Goal: Task Accomplishment & Management: Manage account settings

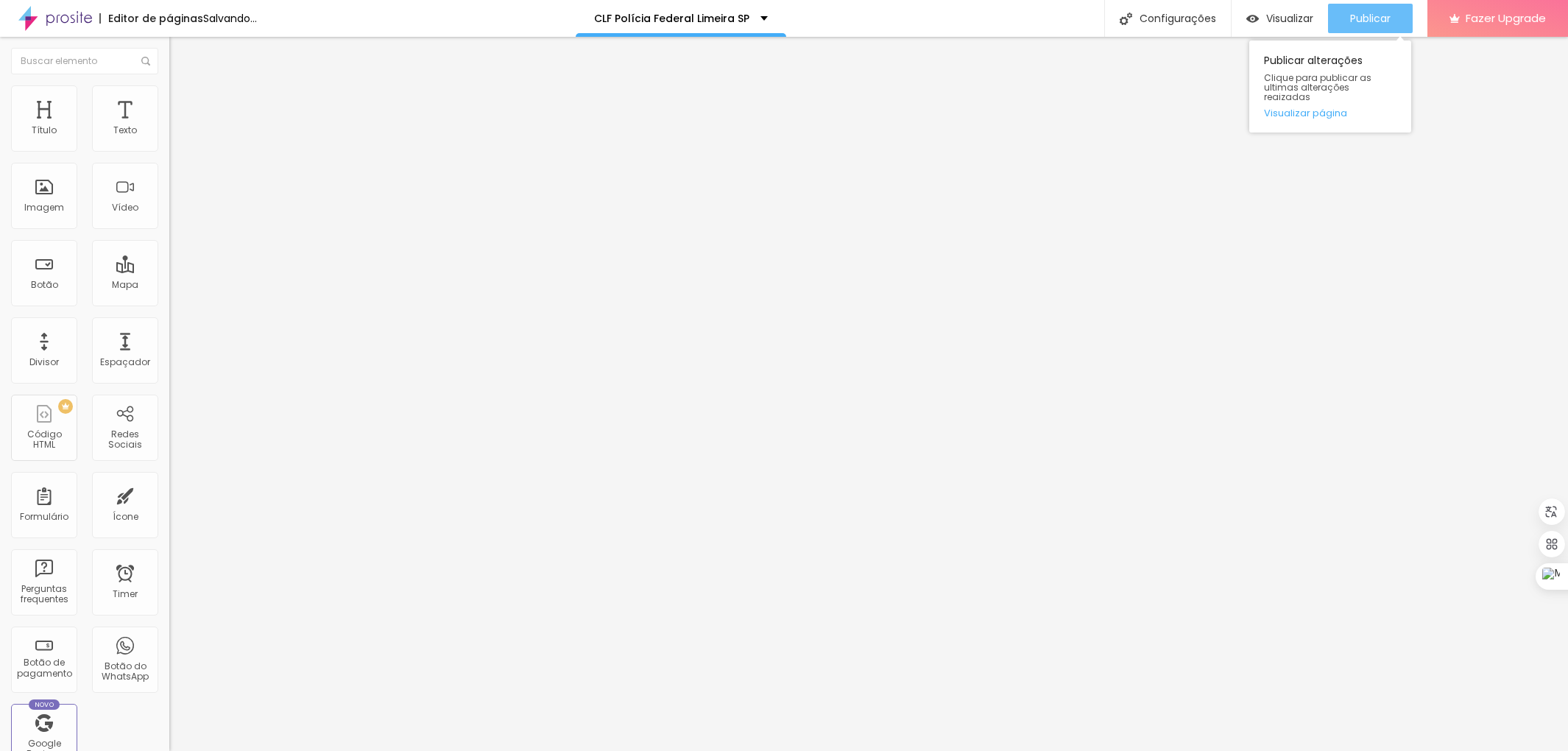
click at [1383, 15] on span "Publicar" at bounding box center [1370, 18] width 41 height 11
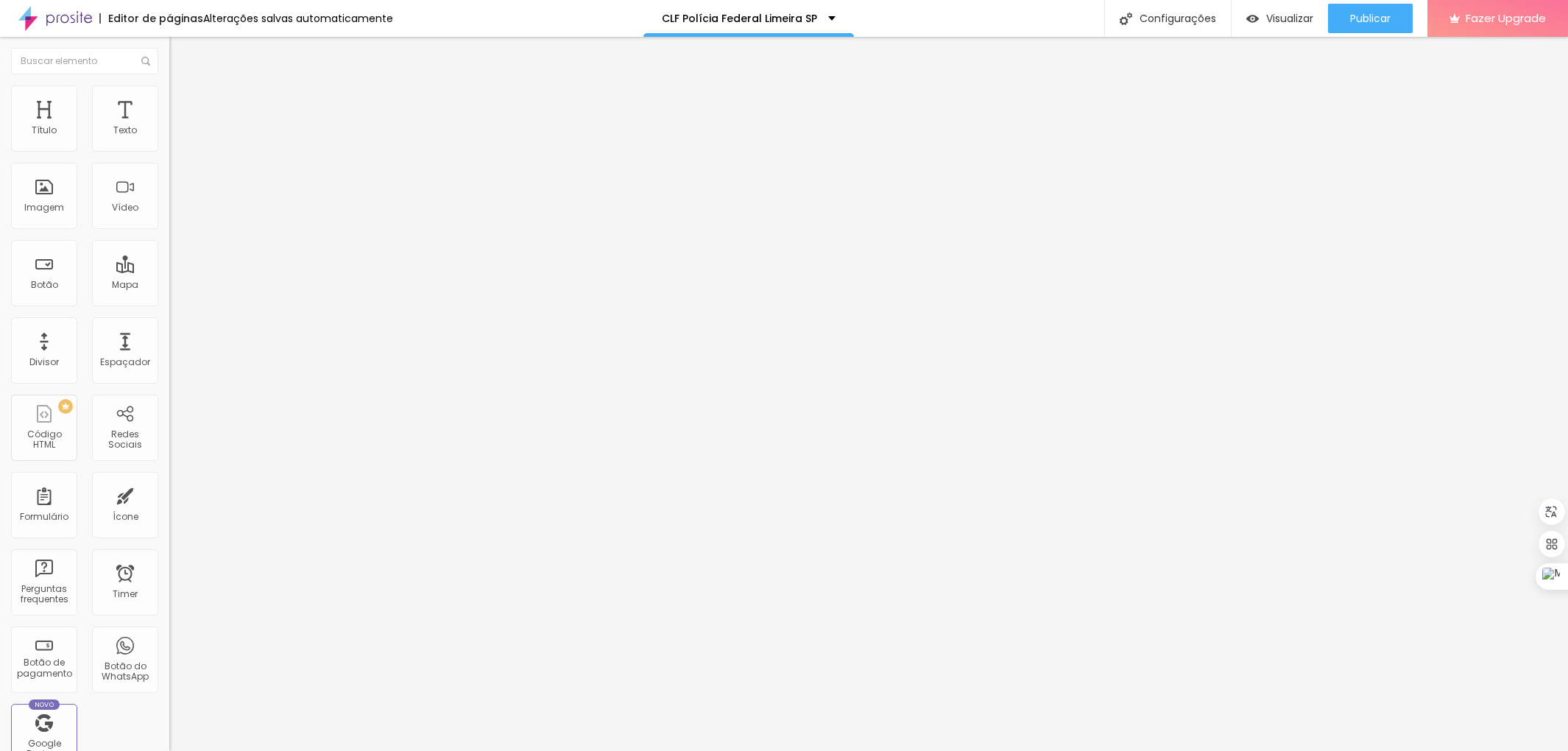
click at [169, 92] on li "Estilo" at bounding box center [253, 93] width 169 height 15
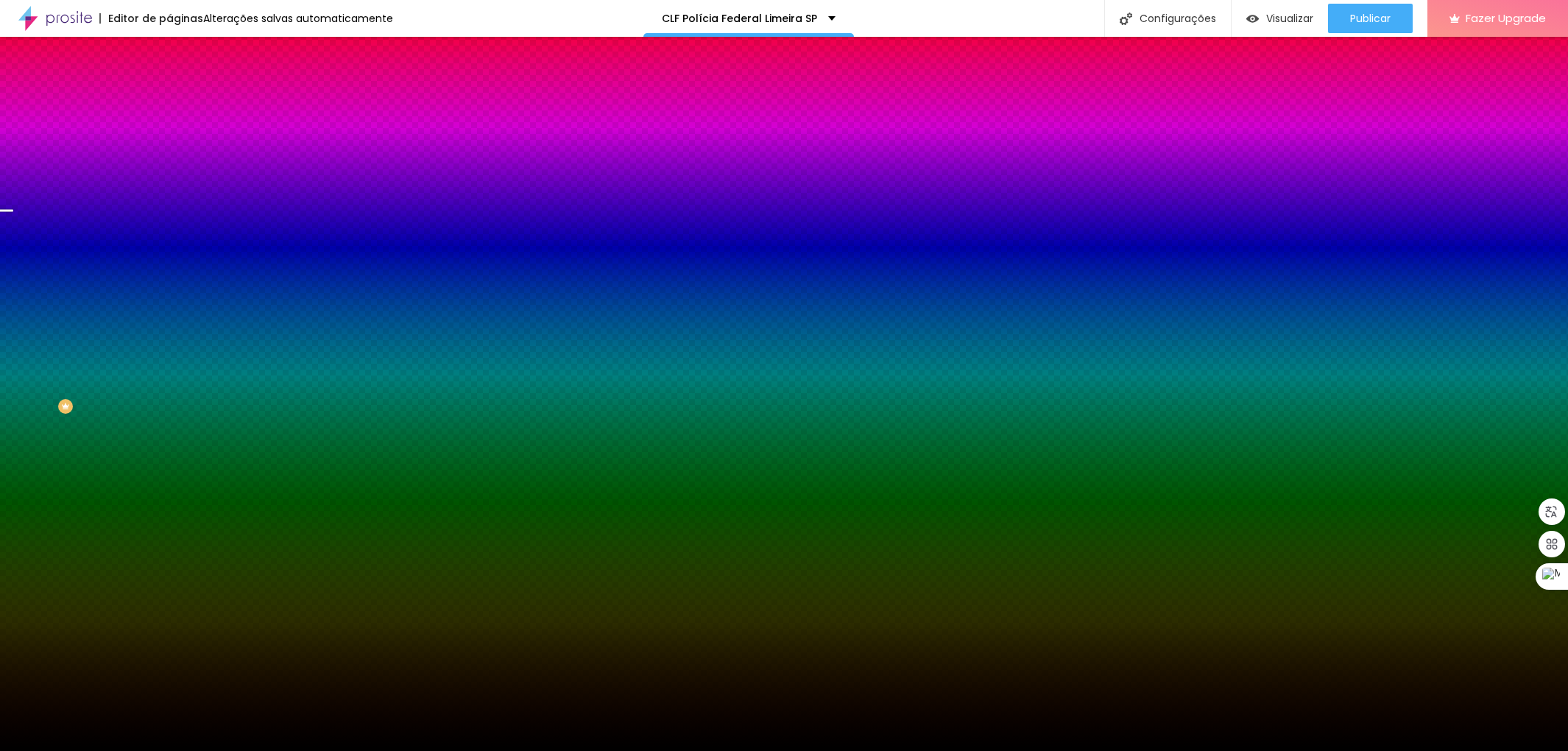
click at [250, 132] on img at bounding box center [254, 129] width 9 height 9
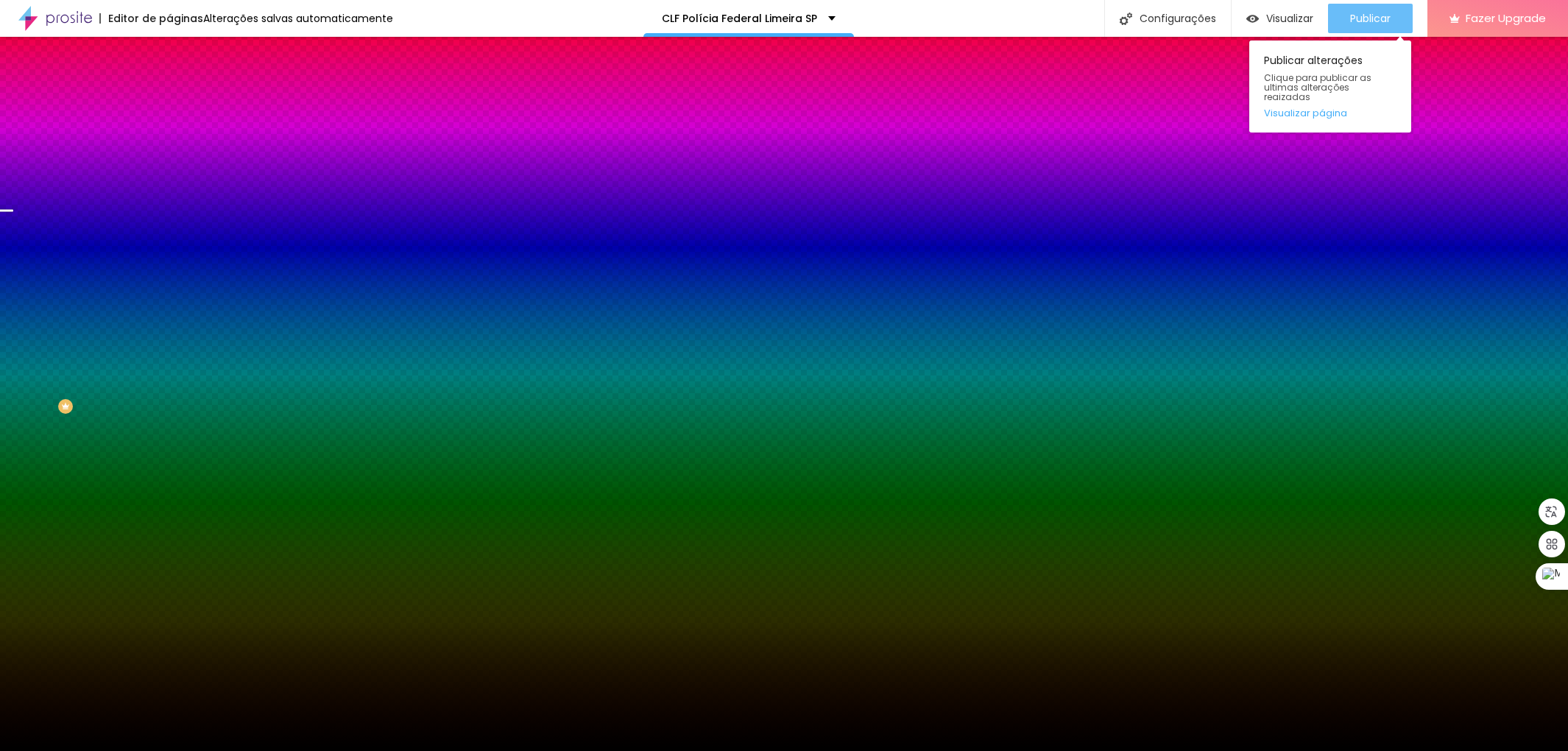
click at [1366, 18] on span "Publicar" at bounding box center [1370, 18] width 41 height 11
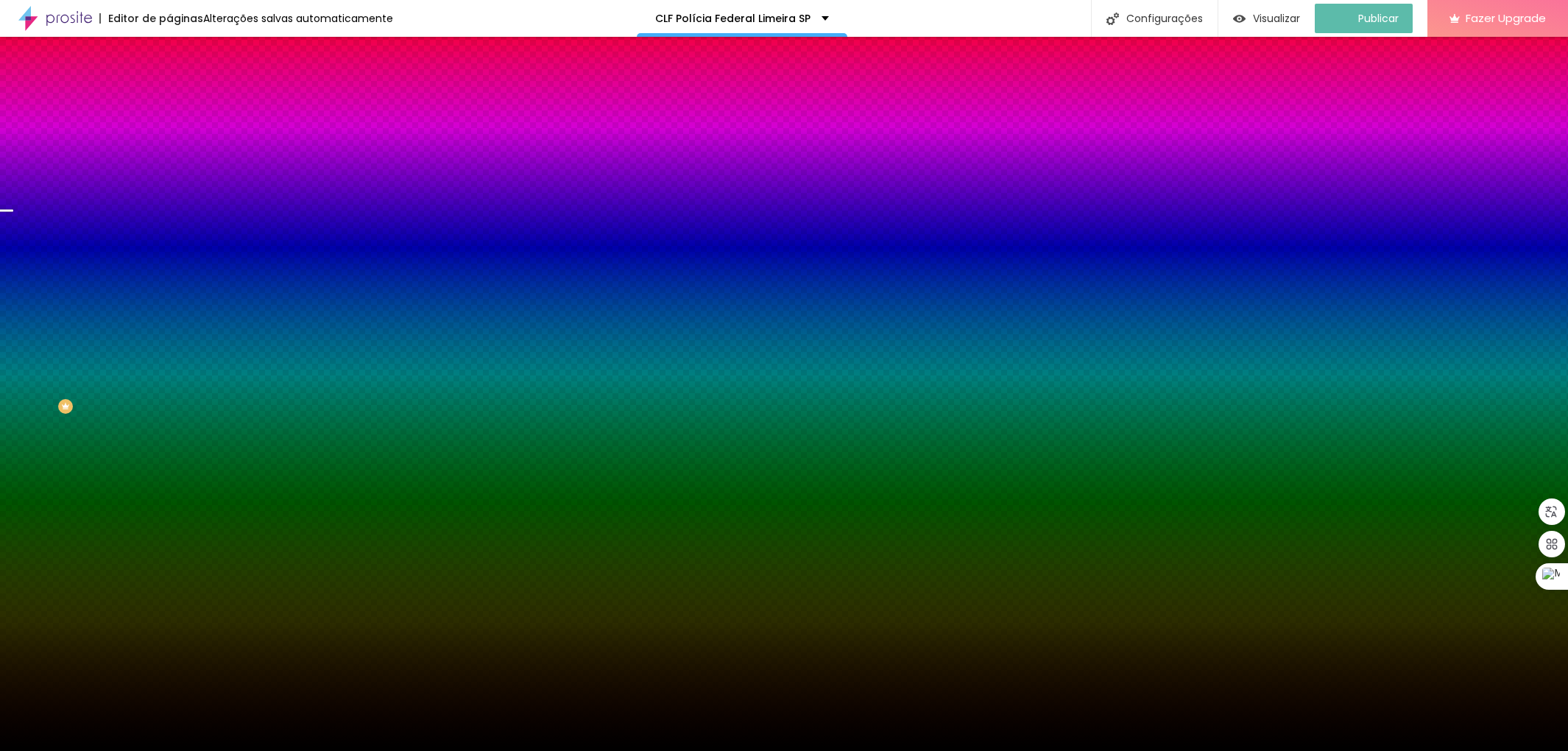
click at [181, 51] on img "button" at bounding box center [186, 54] width 11 height 11
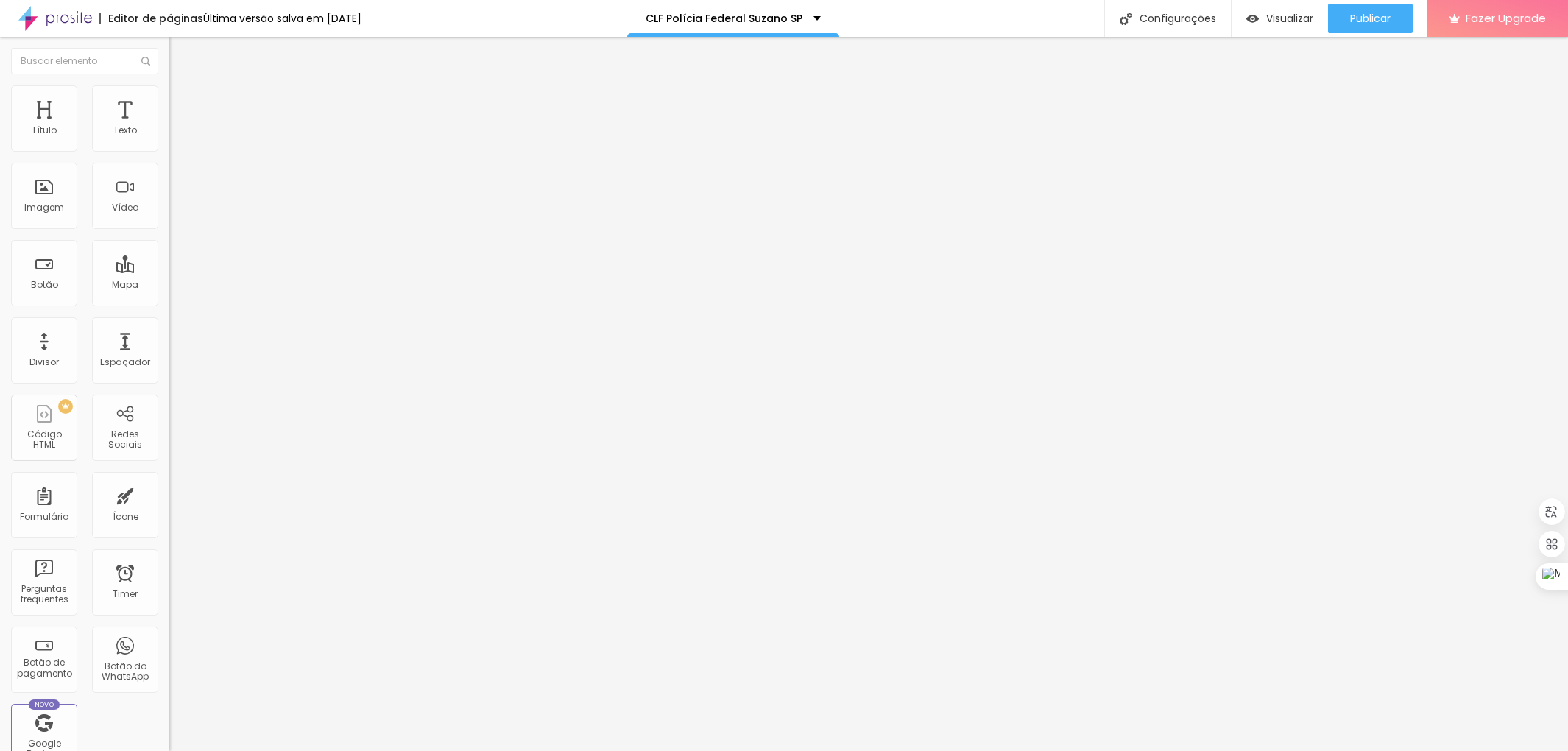
click at [169, 93] on img at bounding box center [175, 92] width 13 height 13
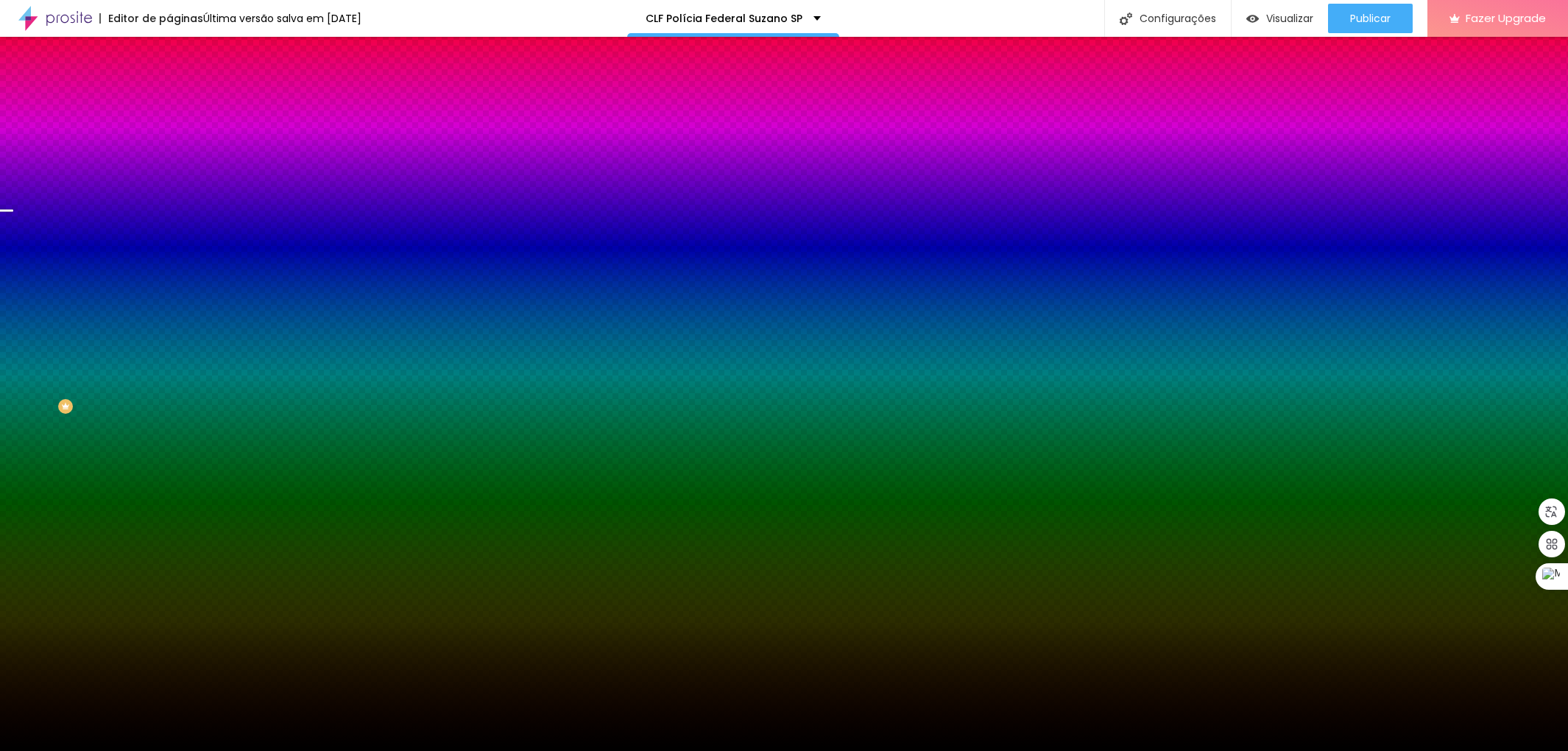
click at [250, 136] on span at bounding box center [254, 129] width 9 height 12
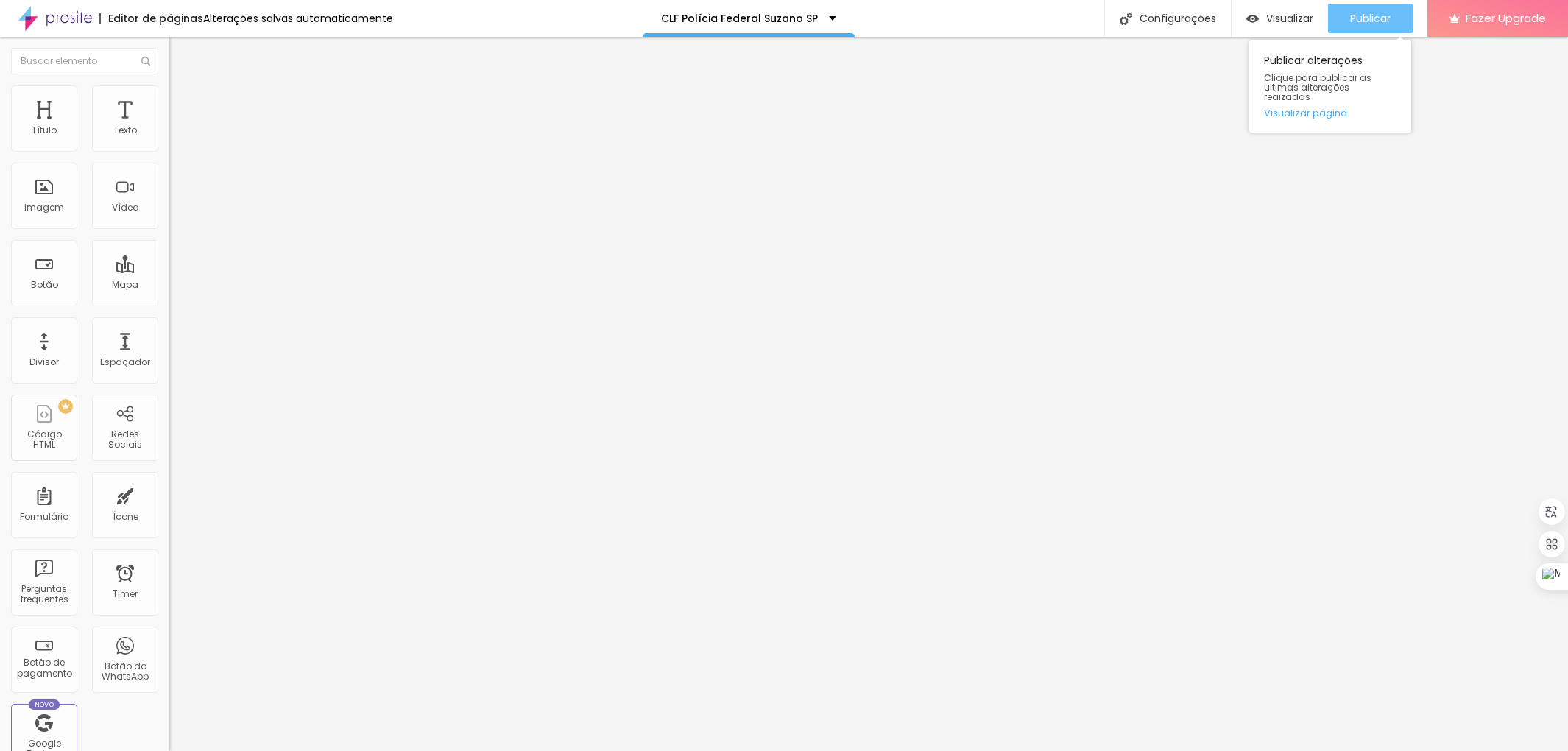
click at [1344, 8] on button "Publicar" at bounding box center [1370, 18] width 85 height 29
click at [169, 88] on img at bounding box center [175, 92] width 13 height 13
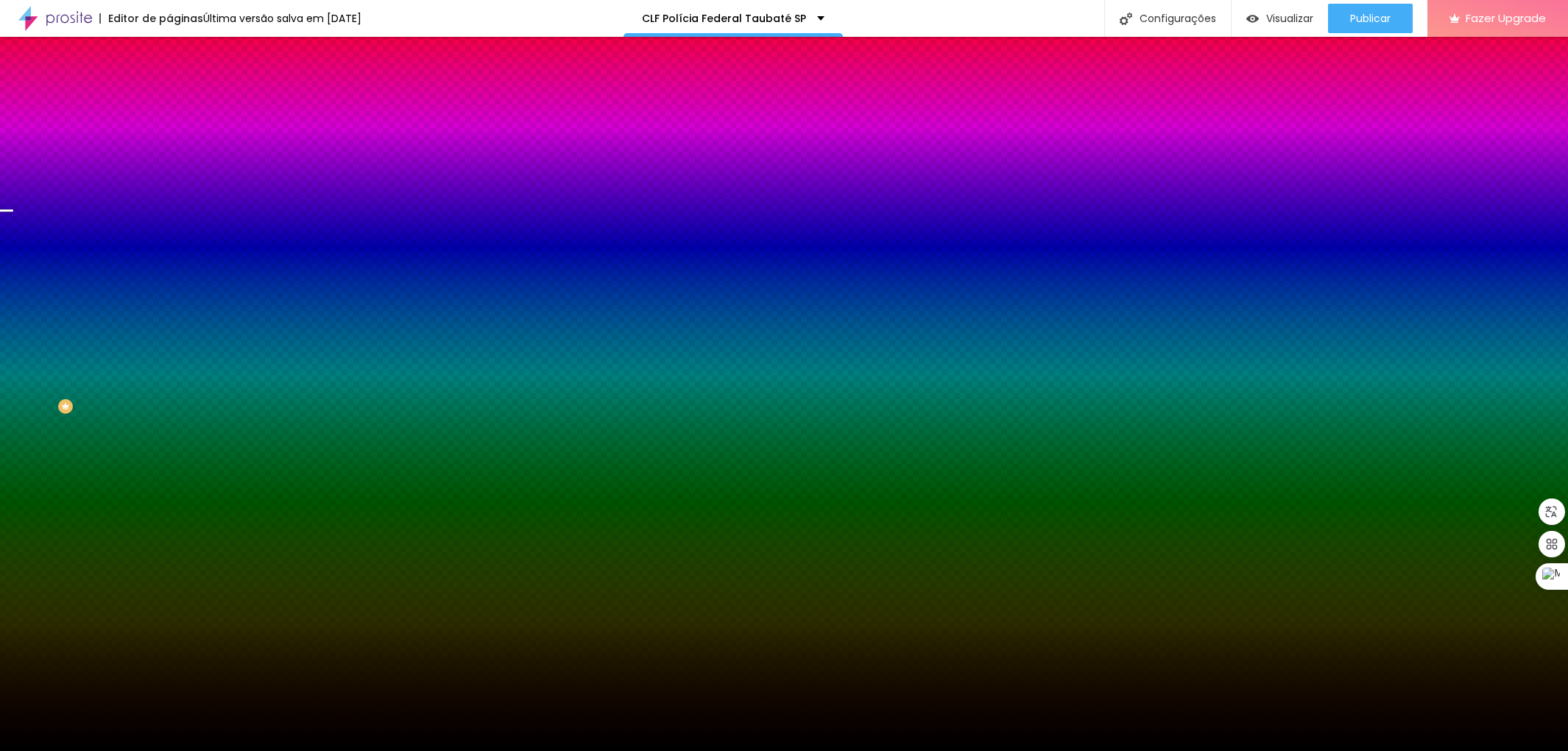
click at [250, 136] on span at bounding box center [254, 129] width 9 height 12
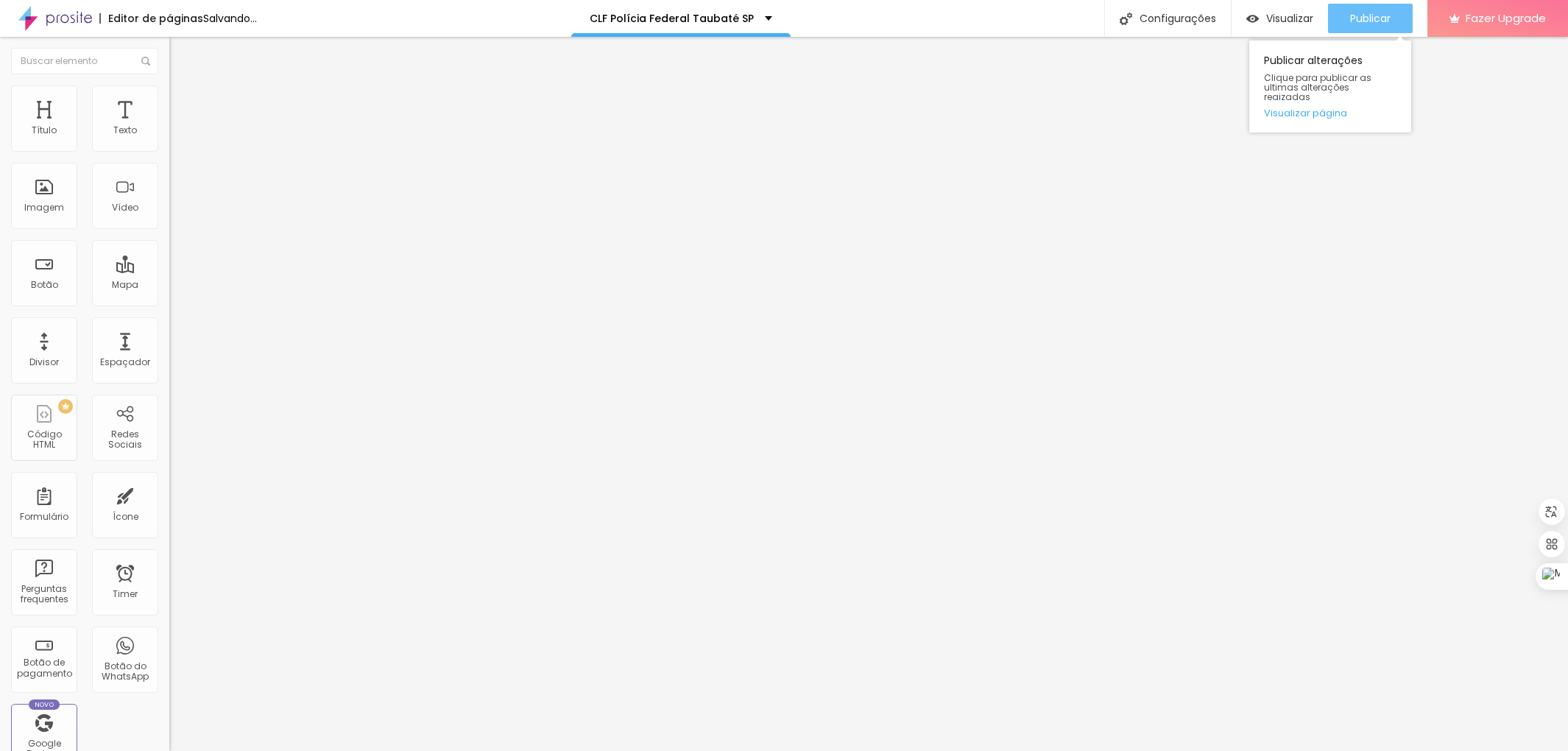
click at [1375, 5] on div "Publicar" at bounding box center [1370, 18] width 41 height 29
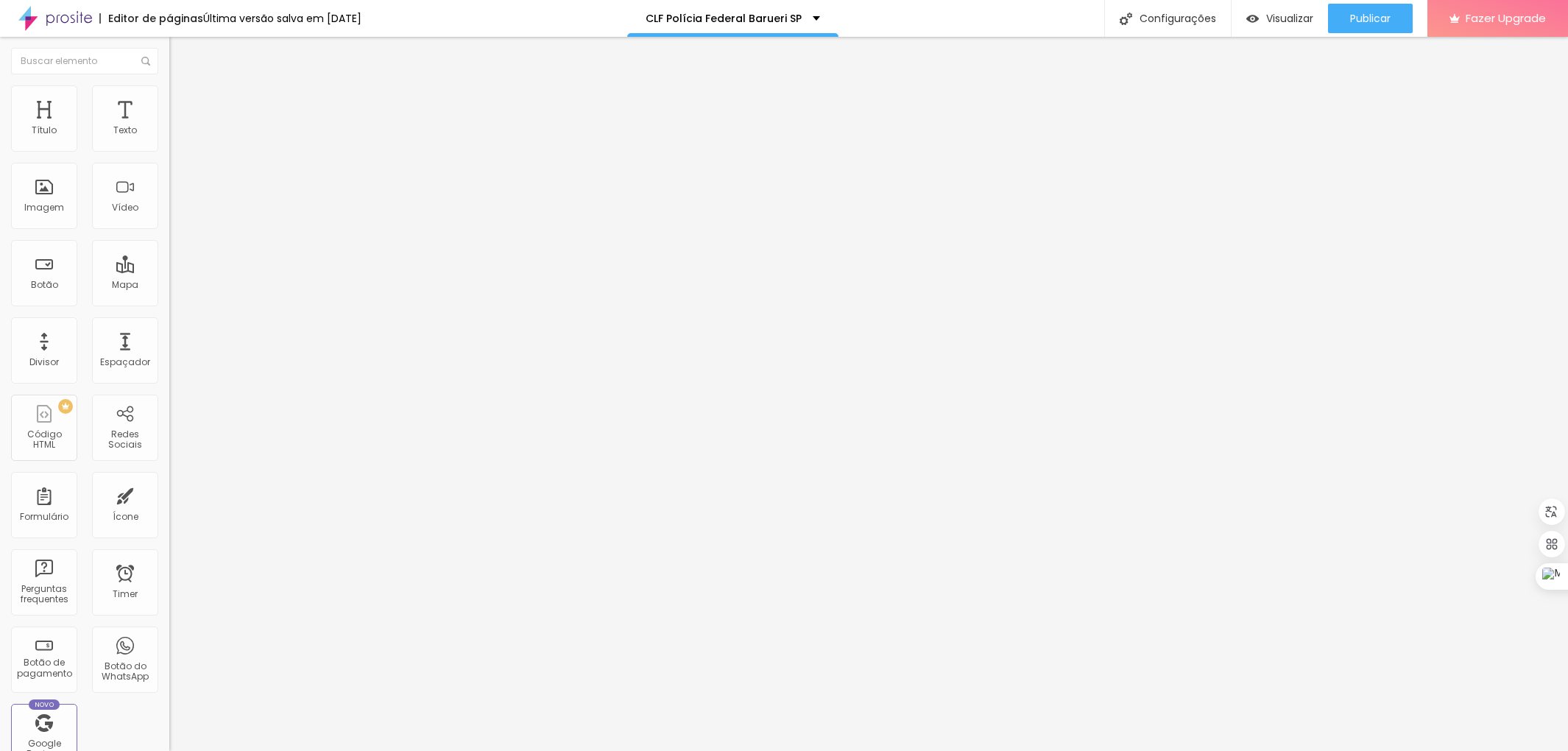
click at [169, 93] on img at bounding box center [175, 92] width 13 height 13
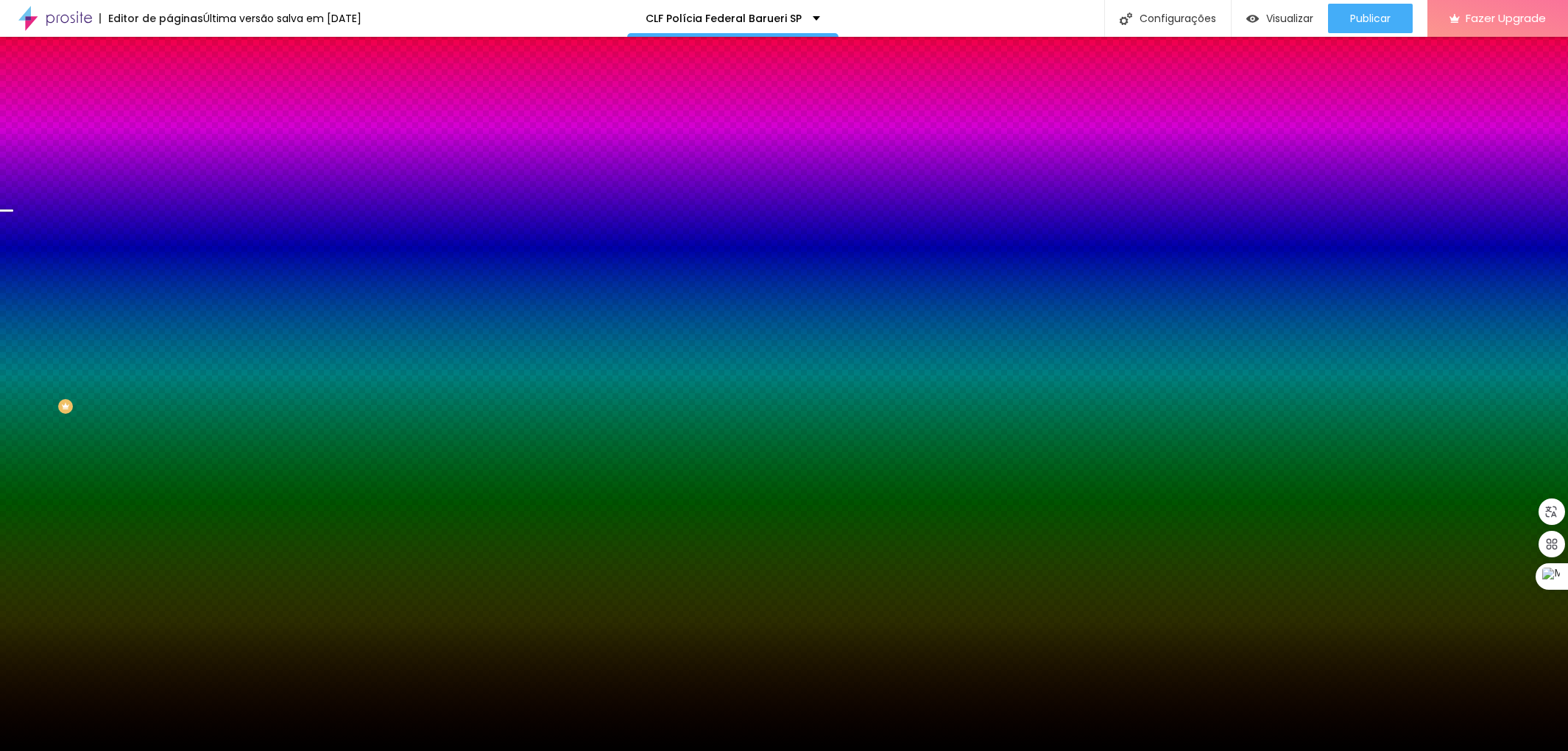
click at [250, 132] on img at bounding box center [254, 129] width 9 height 9
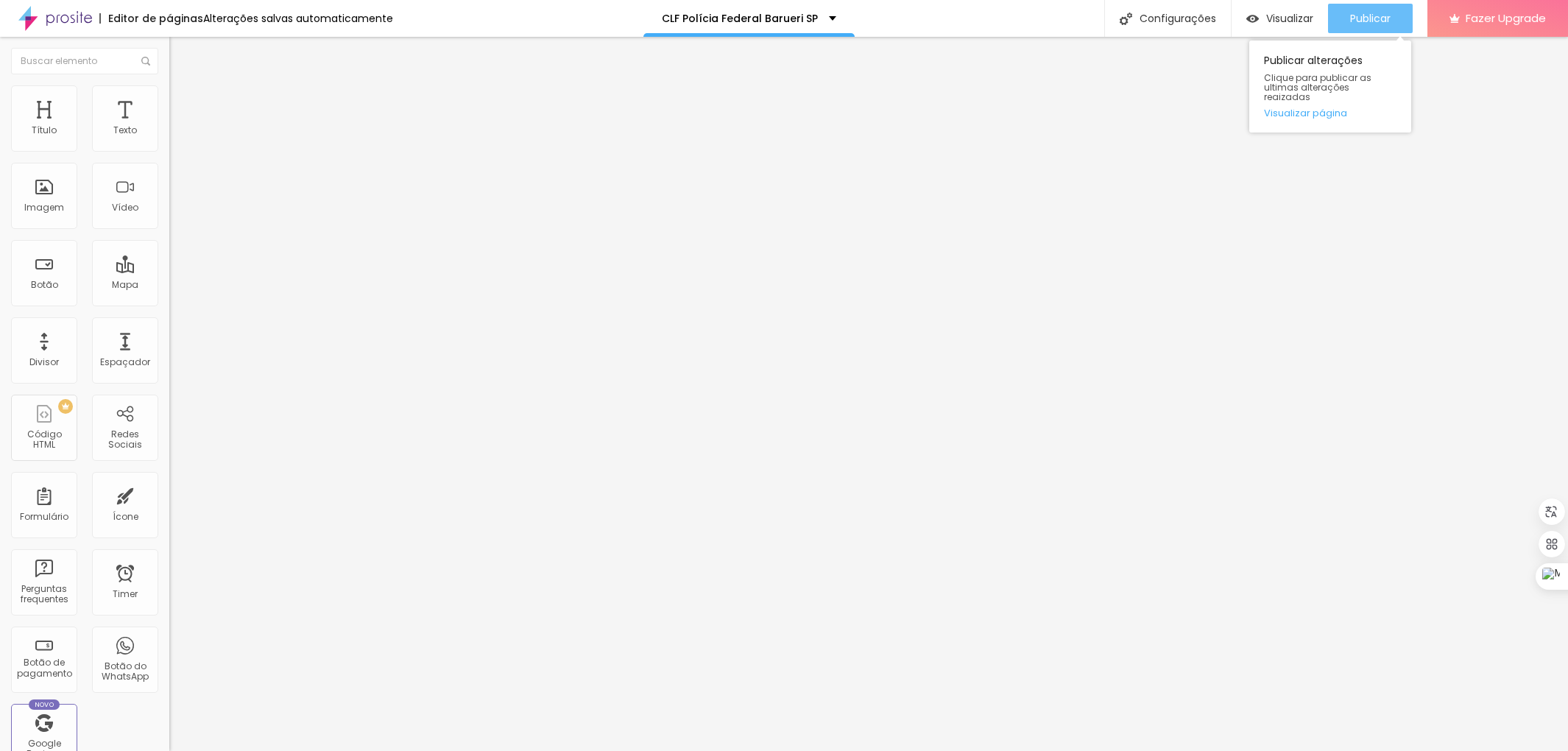
click at [1371, 12] on span "Publicar" at bounding box center [1370, 18] width 41 height 11
click at [169, 93] on img at bounding box center [175, 92] width 13 height 13
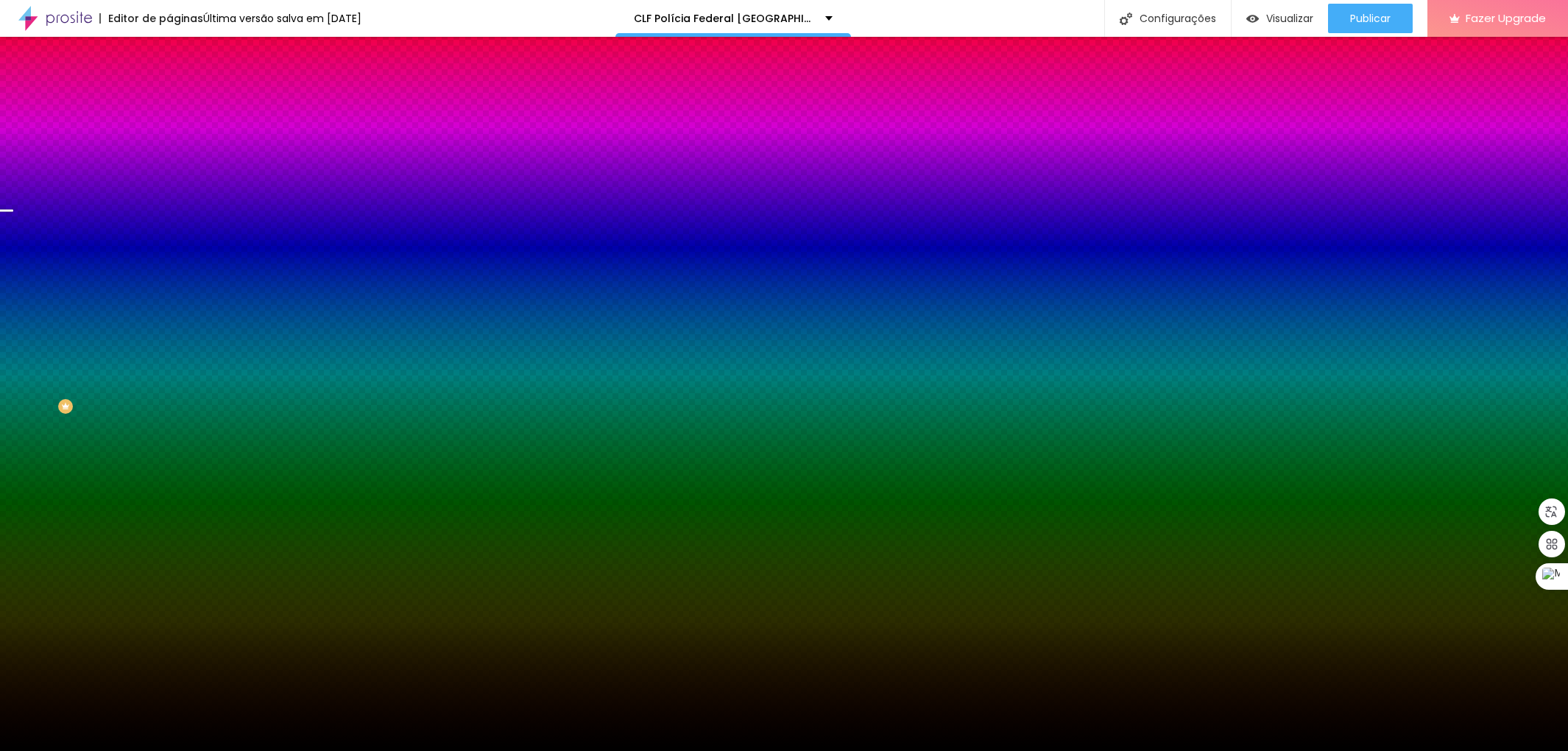
click at [250, 132] on img at bounding box center [254, 129] width 9 height 9
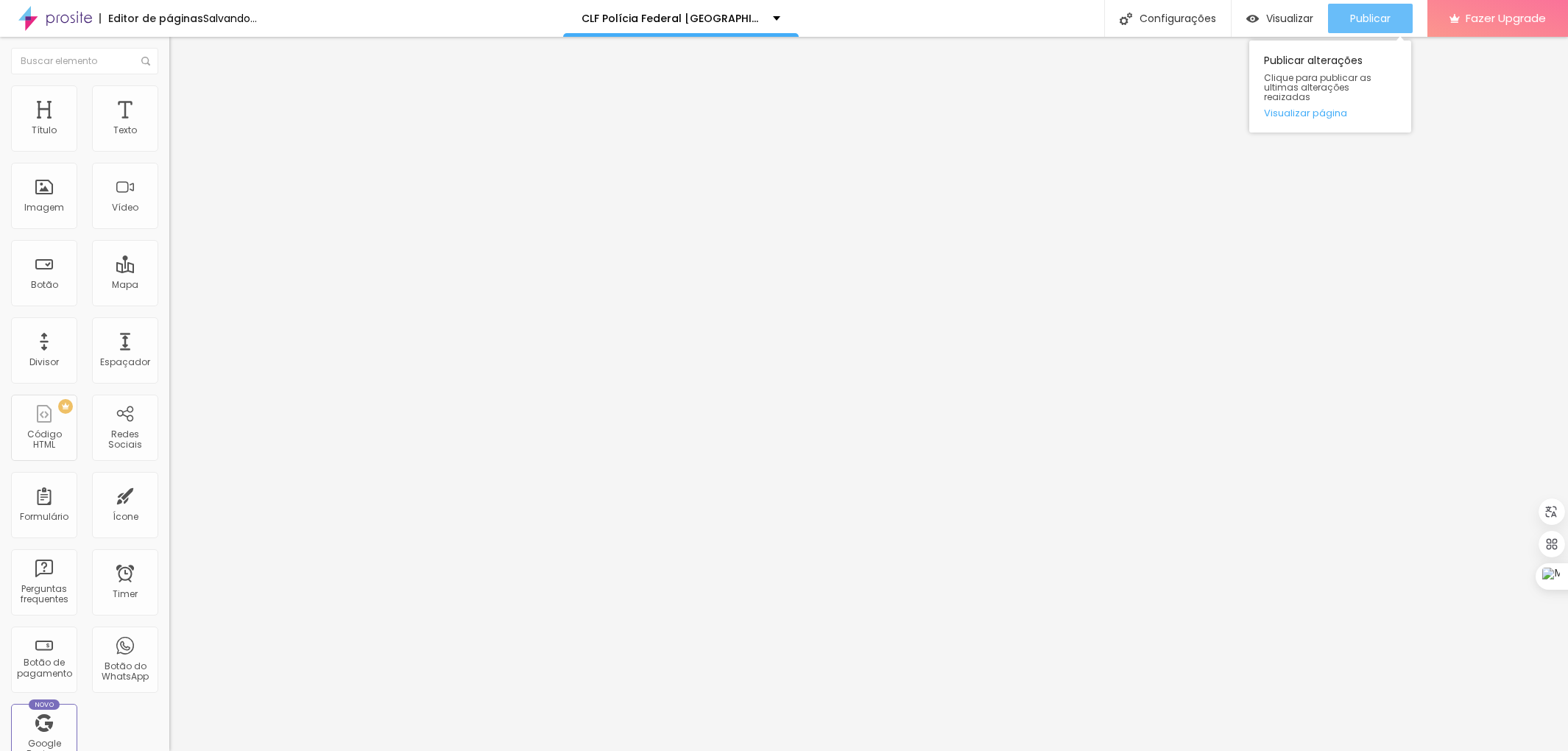
click at [1378, 18] on span "Publicar" at bounding box center [1370, 18] width 41 height 11
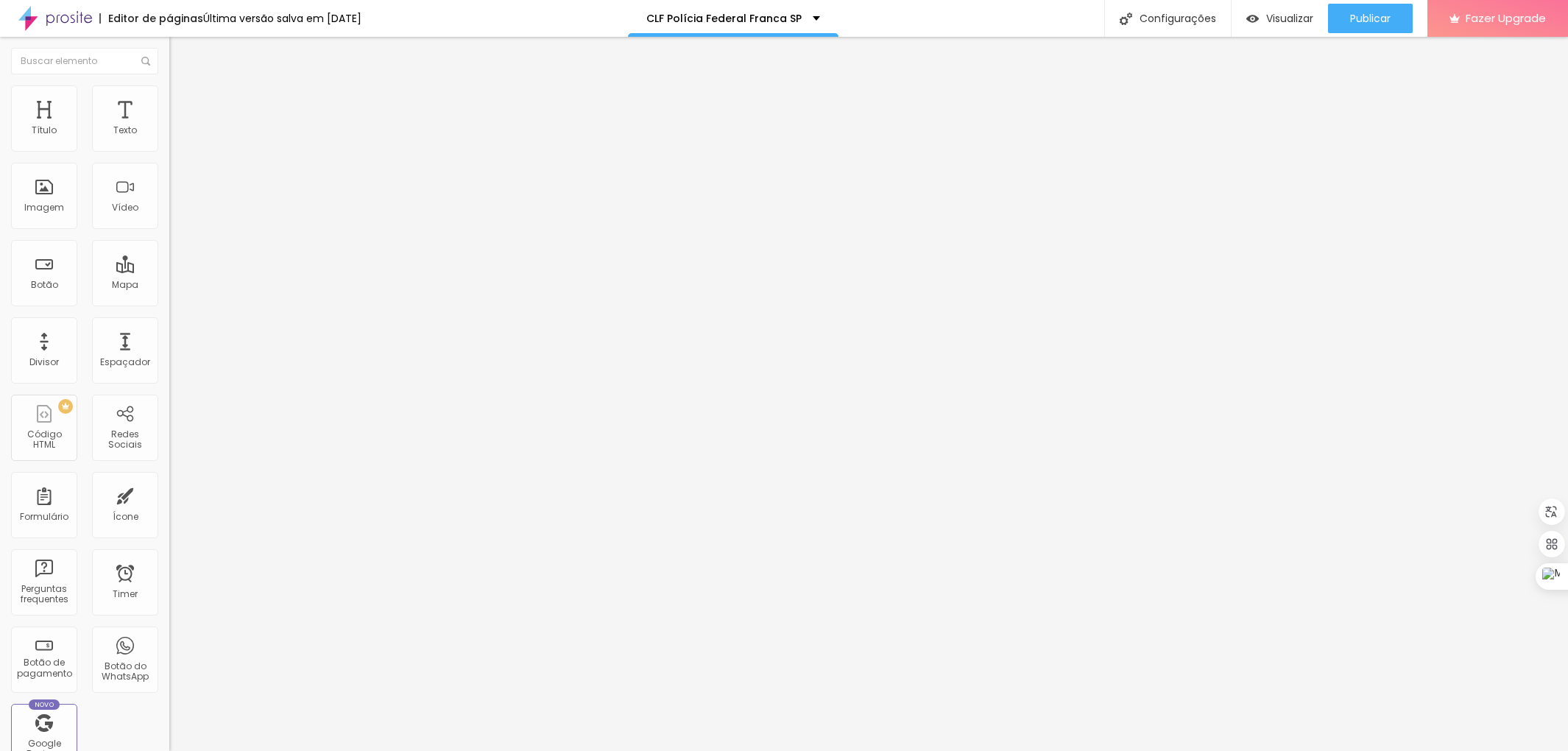
click at [169, 97] on li "Estilo" at bounding box center [253, 93] width 169 height 15
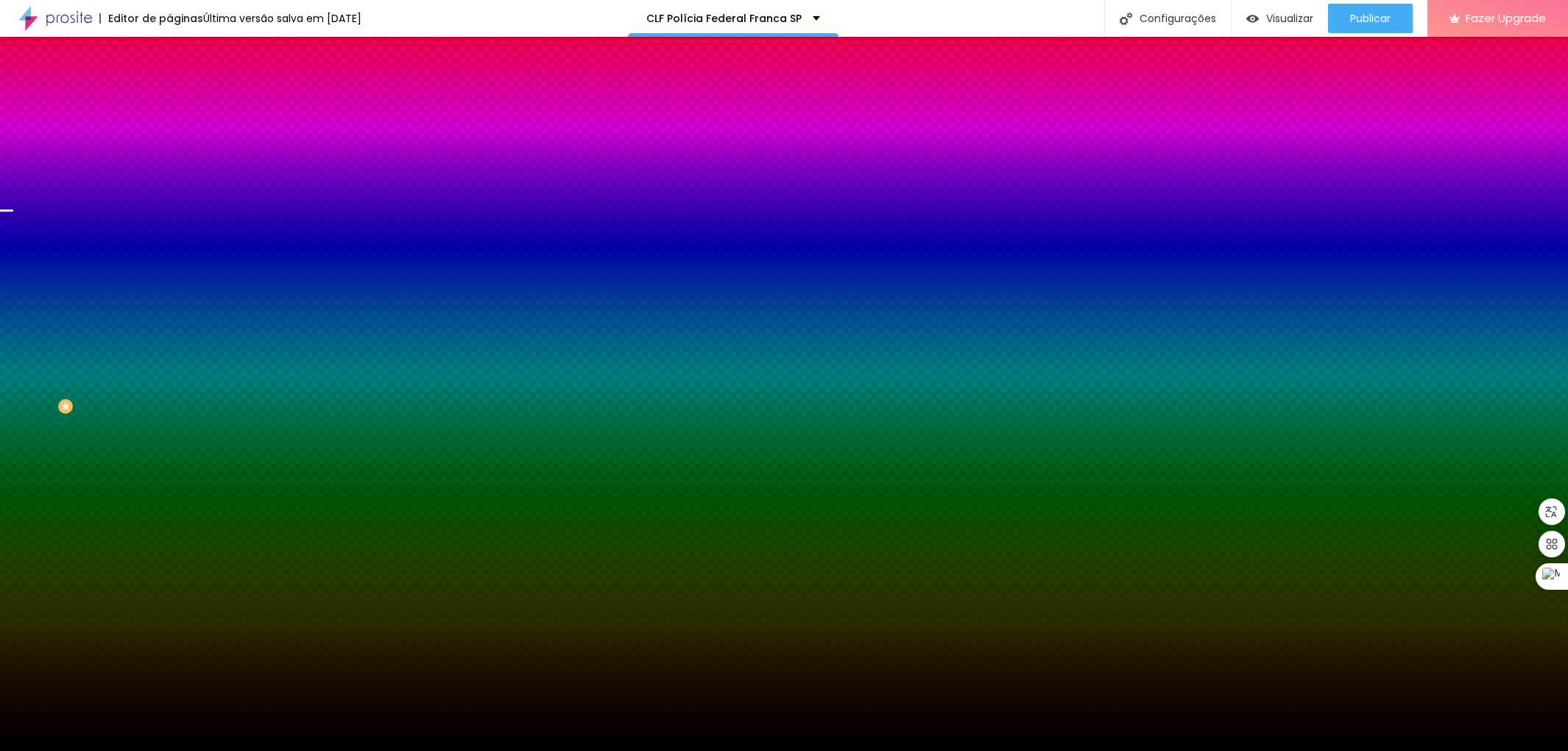
click at [250, 136] on span at bounding box center [254, 129] width 9 height 12
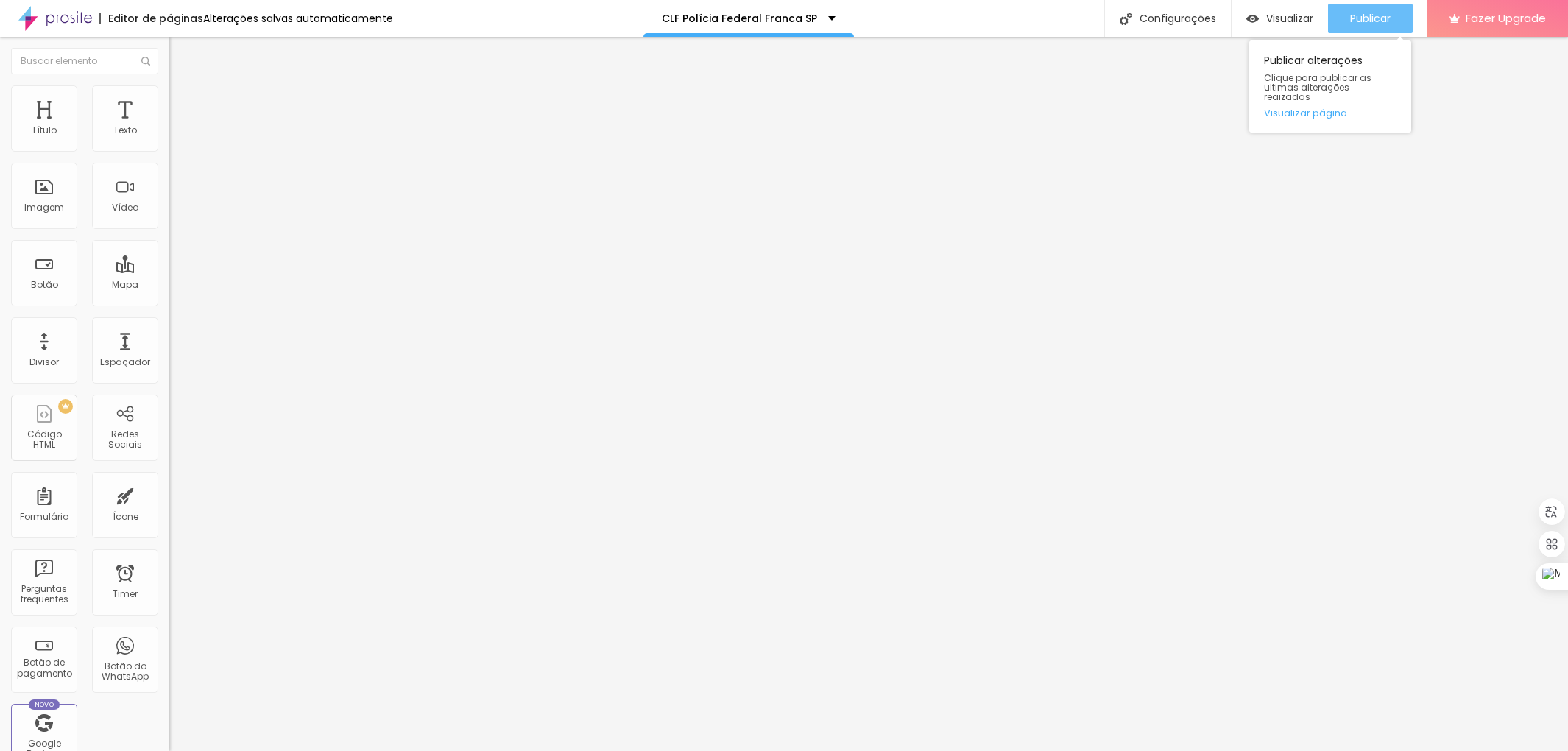
click at [1385, 15] on span "Publicar" at bounding box center [1370, 18] width 41 height 11
click at [169, 96] on li "Estilo" at bounding box center [253, 93] width 169 height 15
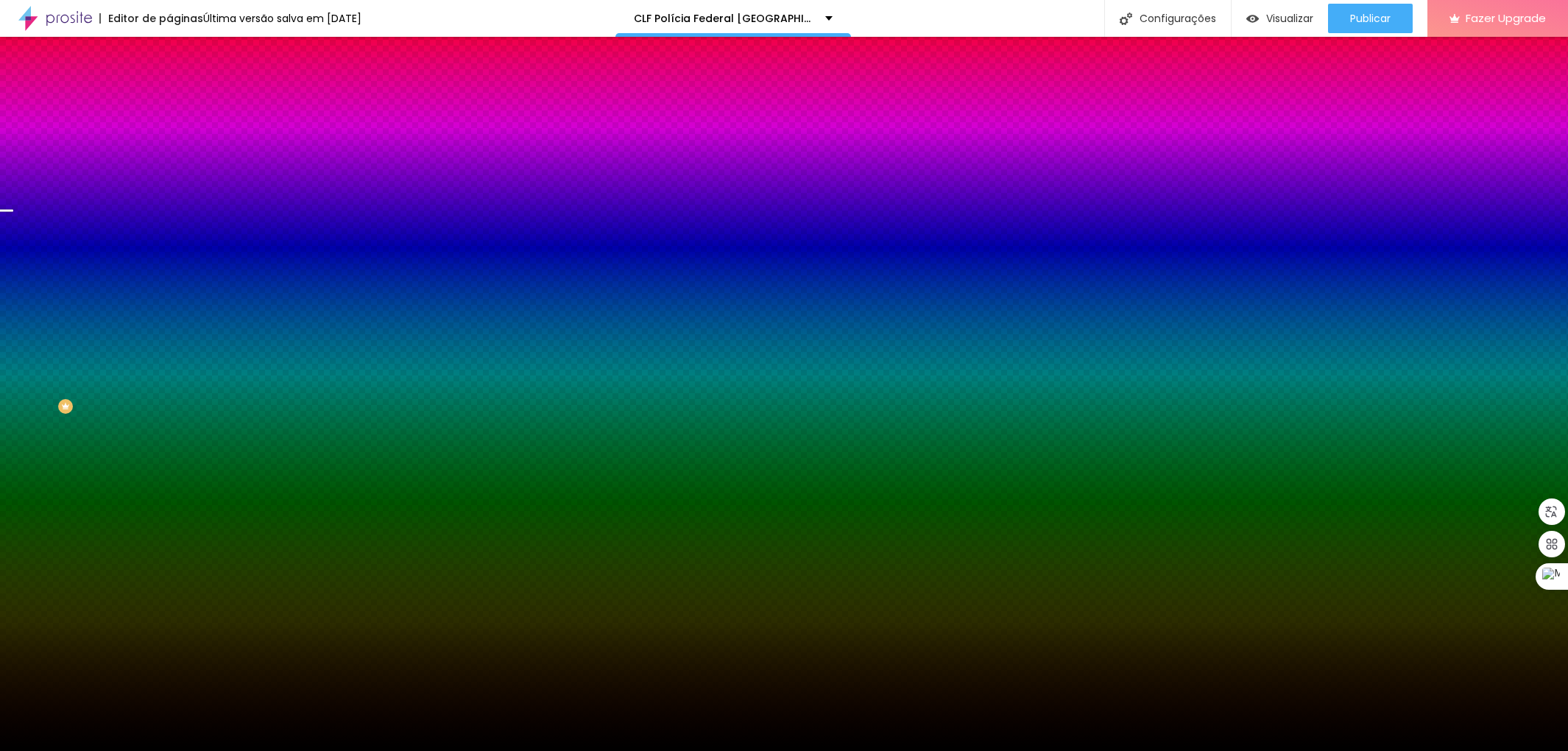
click at [250, 132] on img at bounding box center [254, 129] width 9 height 9
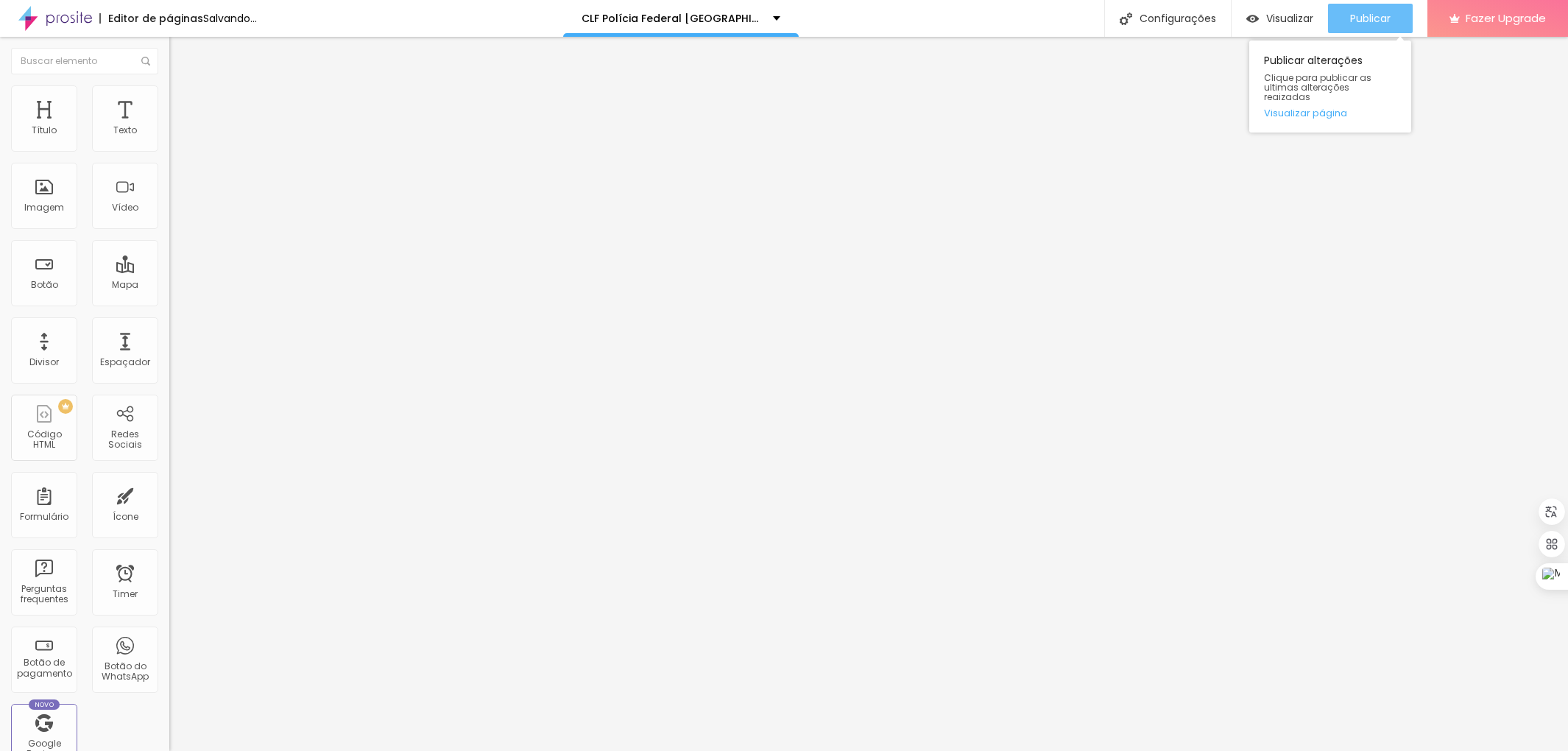
click at [1364, 27] on div "Publicar" at bounding box center [1370, 18] width 41 height 29
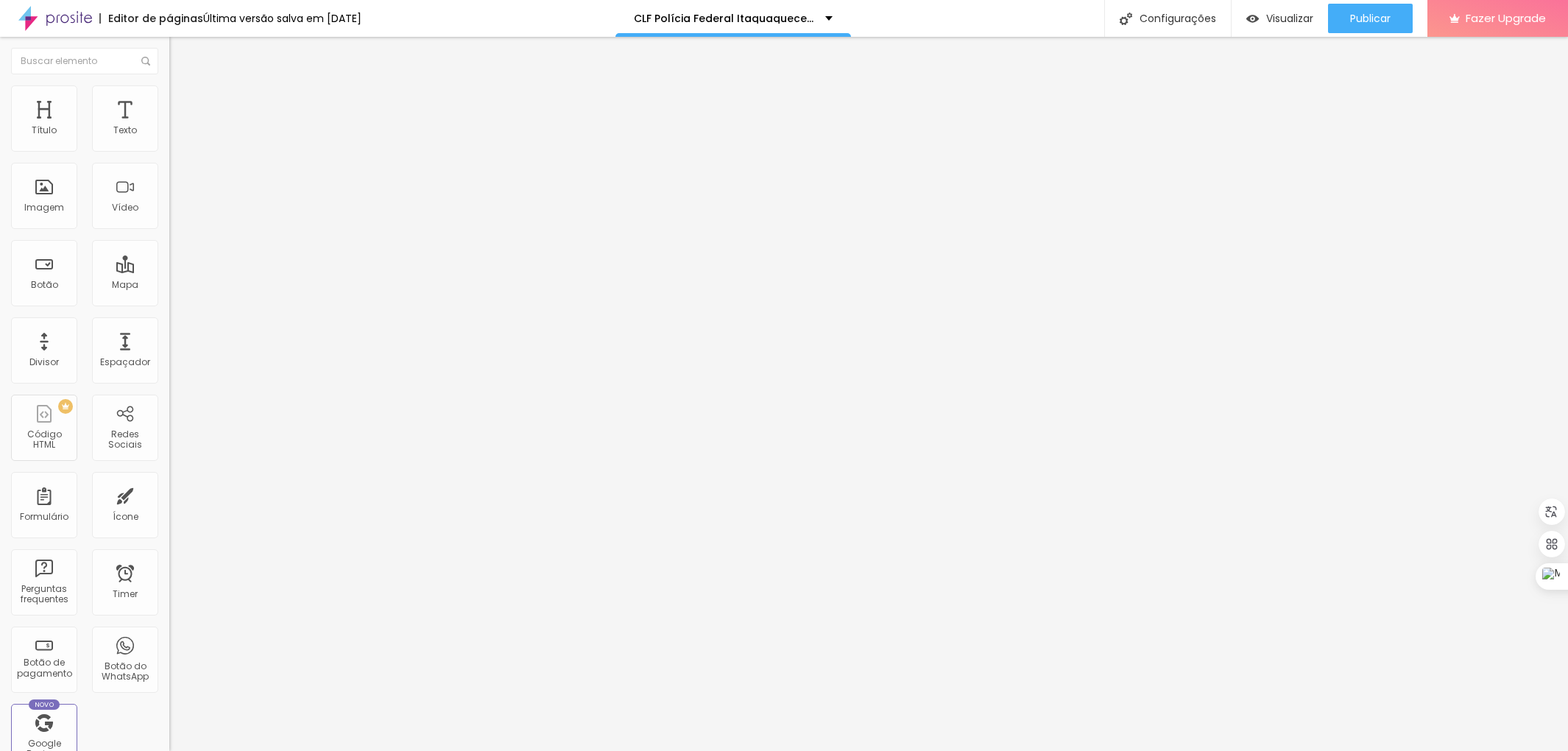
click at [169, 90] on img at bounding box center [175, 92] width 13 height 13
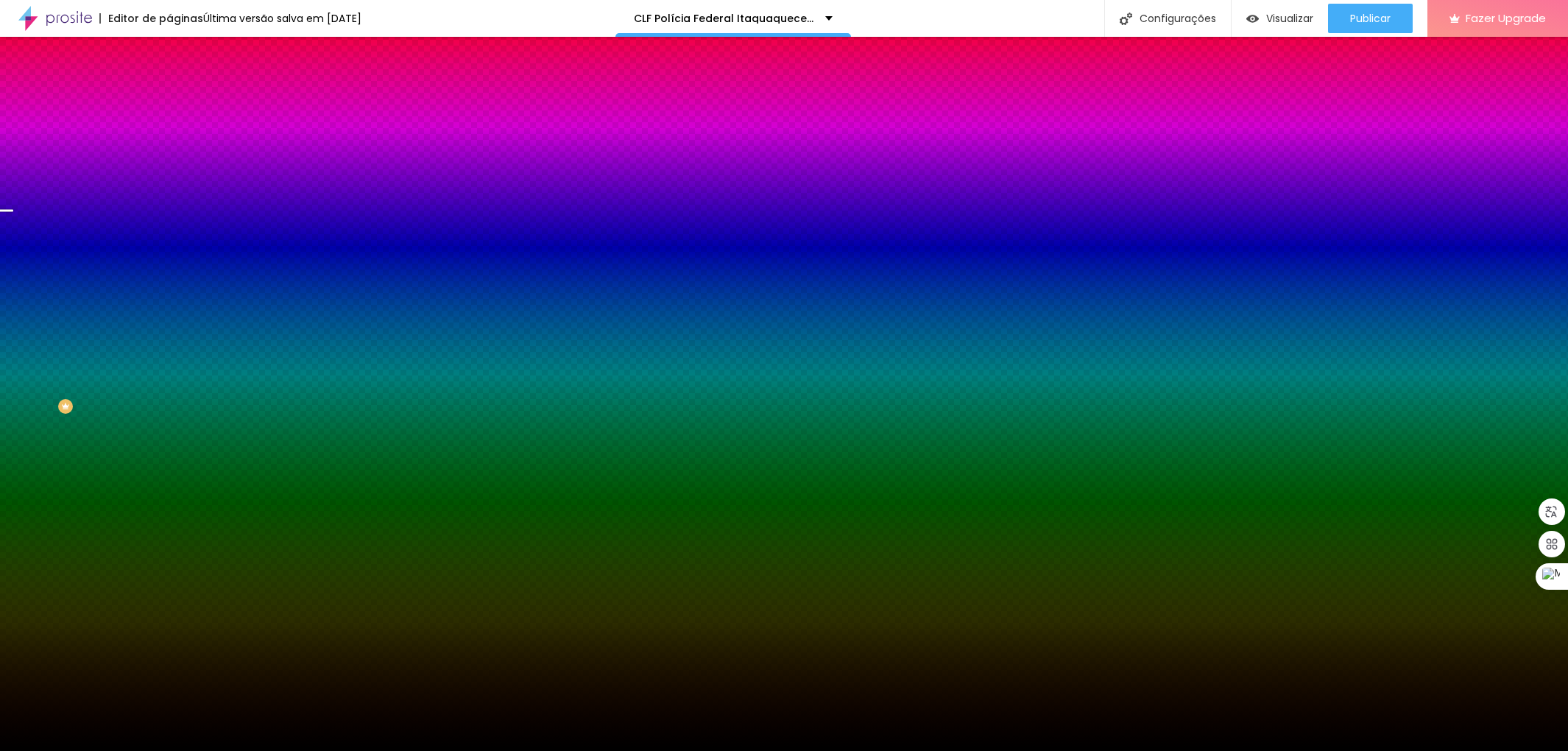
click at [250, 132] on img at bounding box center [254, 129] width 9 height 9
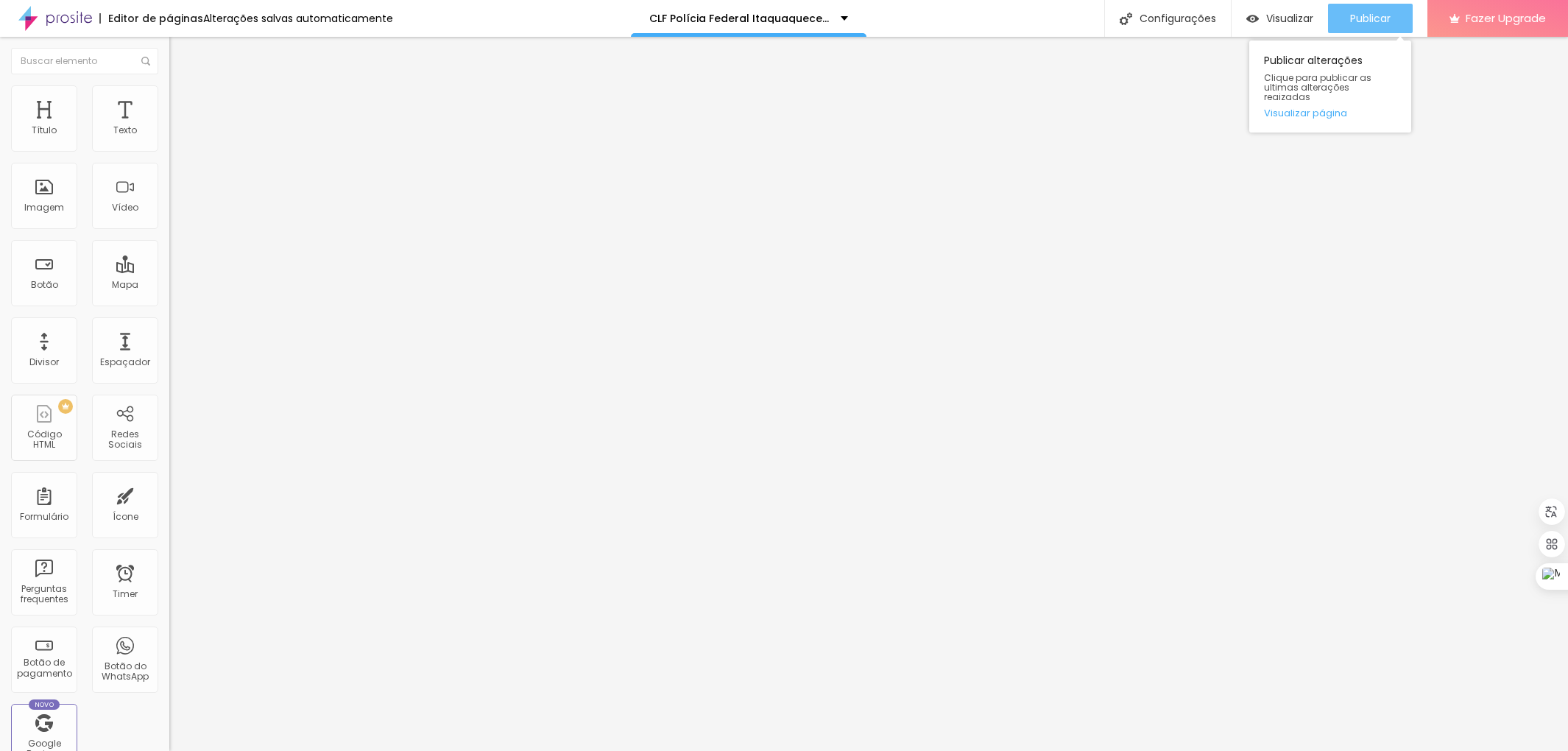
click at [1354, 17] on span "Publicar" at bounding box center [1370, 18] width 41 height 11
click at [1377, 18] on span "Publicar" at bounding box center [1370, 18] width 41 height 11
click at [169, 90] on ul "Conteúdo Estilo Avançado" at bounding box center [253, 93] width 169 height 44
click at [169, 90] on img at bounding box center [175, 92] width 13 height 13
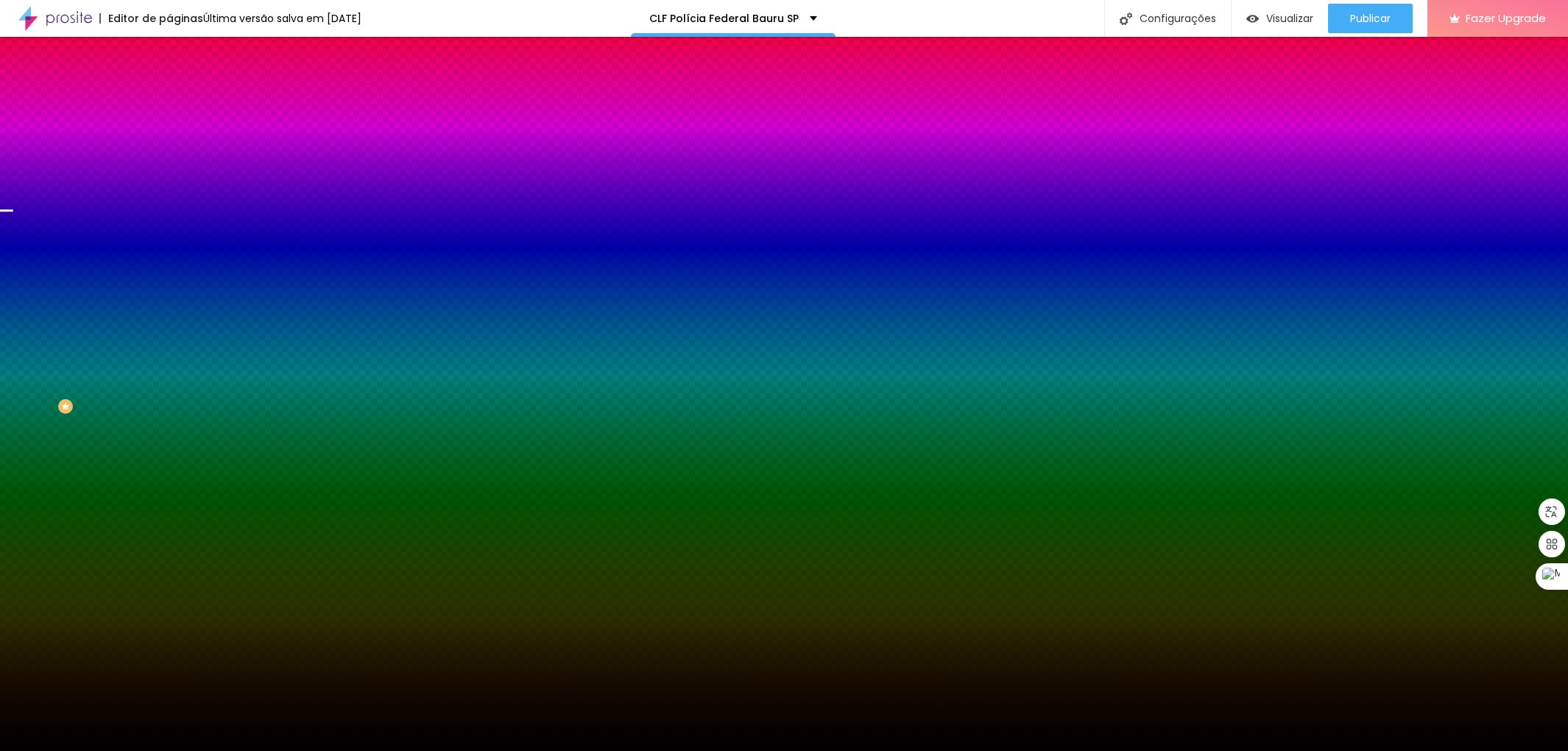
click at [250, 132] on img at bounding box center [254, 129] width 9 height 9
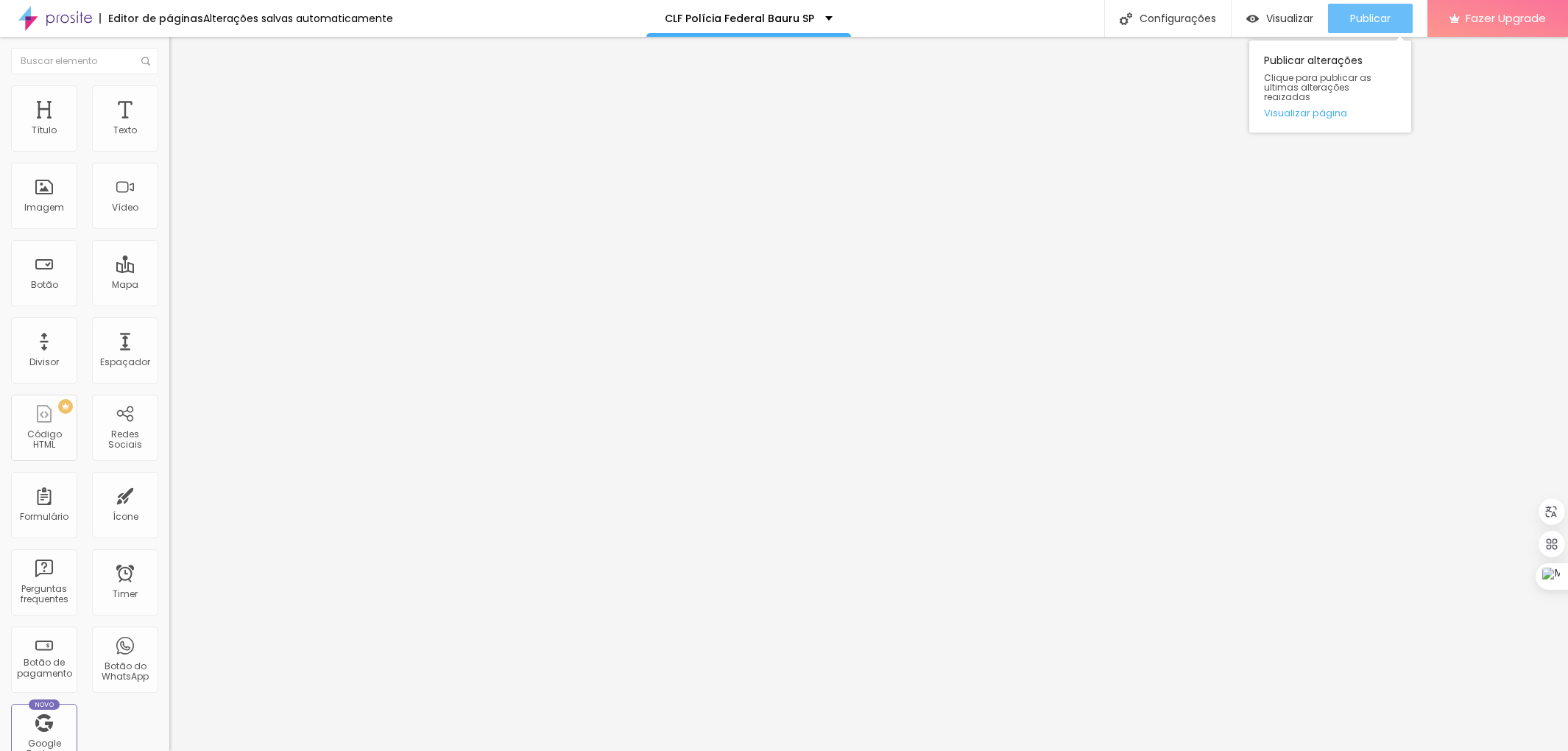
click at [1371, 18] on span "Publicar" at bounding box center [1370, 18] width 41 height 11
drag, startPoint x: 1361, startPoint y: 15, endPoint x: 1274, endPoint y: 29, distance: 88.1
click at [1360, 15] on span "Publicar" at bounding box center [1370, 18] width 41 height 11
click at [169, 86] on img at bounding box center [175, 92] width 13 height 13
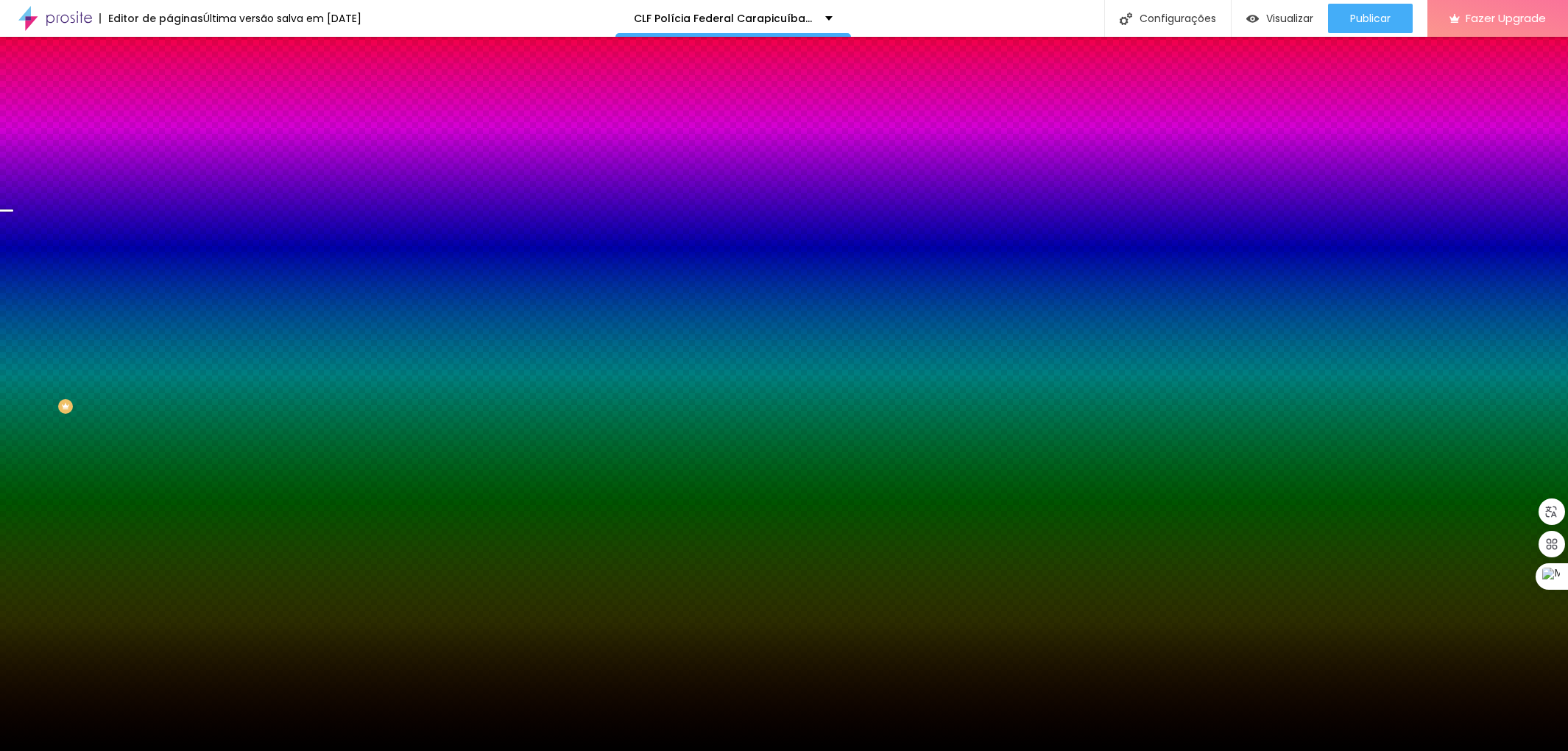
click at [250, 132] on img at bounding box center [254, 129] width 9 height 9
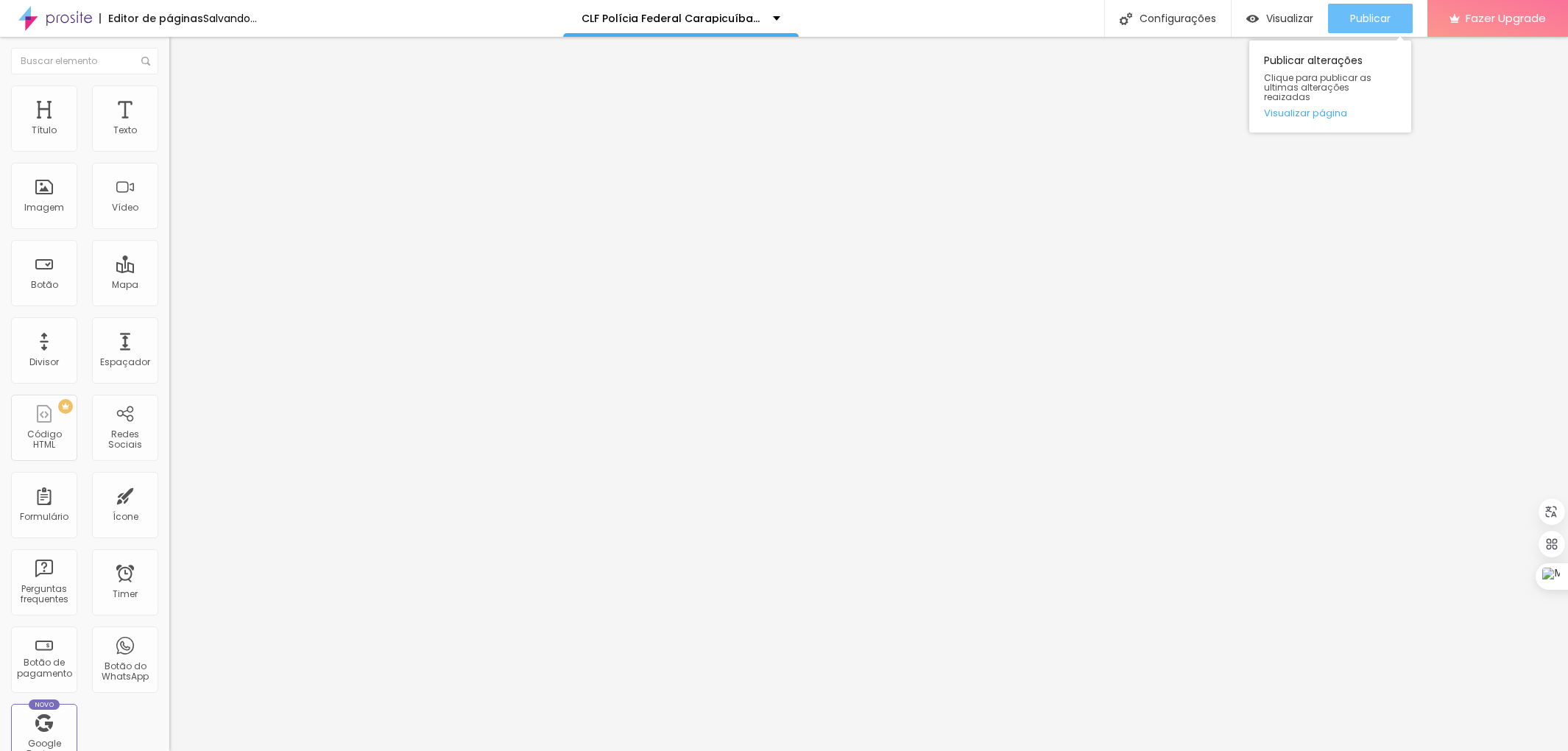
click at [1377, 13] on span "Publicar" at bounding box center [1370, 18] width 41 height 11
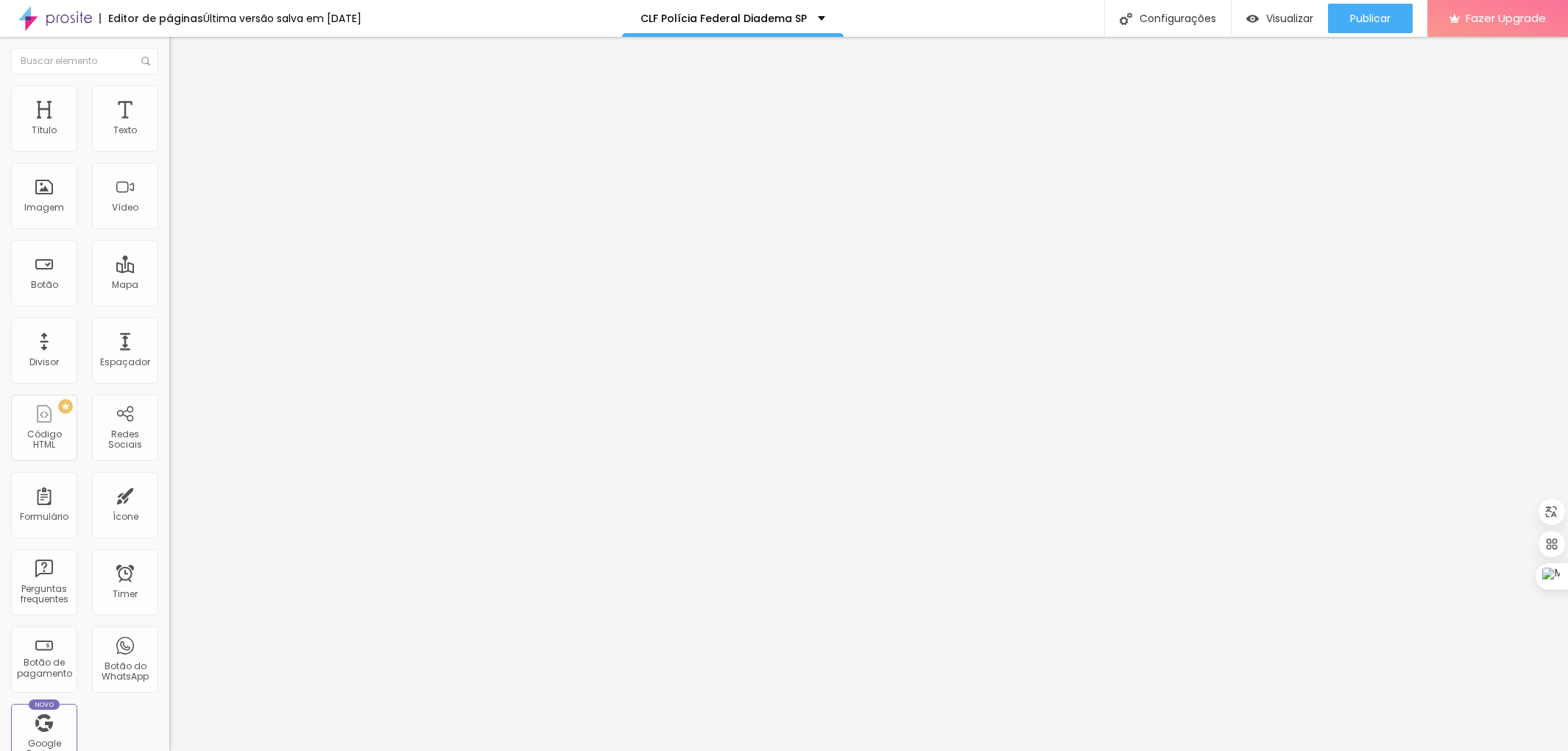
click at [169, 89] on li "Estilo" at bounding box center [253, 93] width 169 height 15
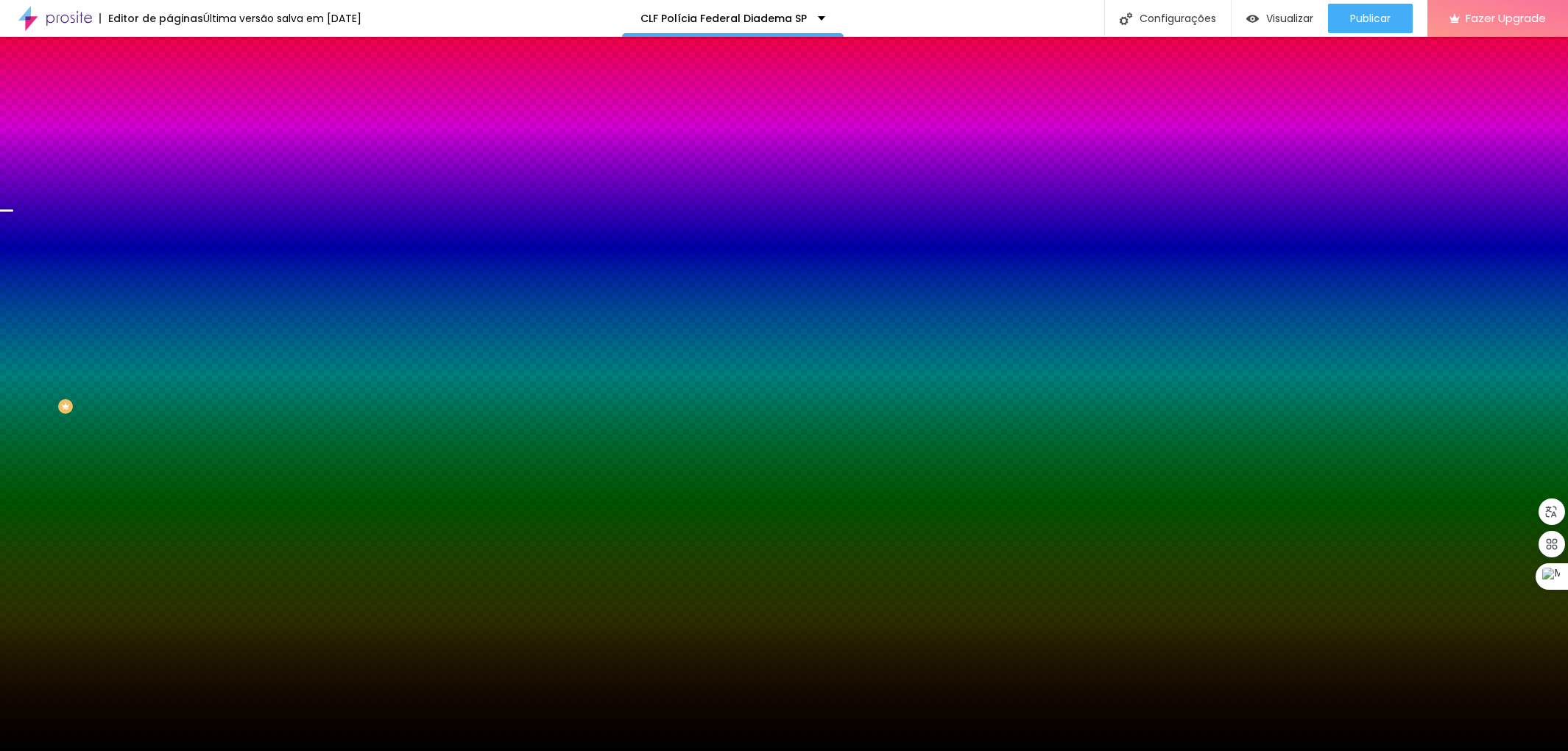
click at [250, 136] on span at bounding box center [254, 129] width 9 height 12
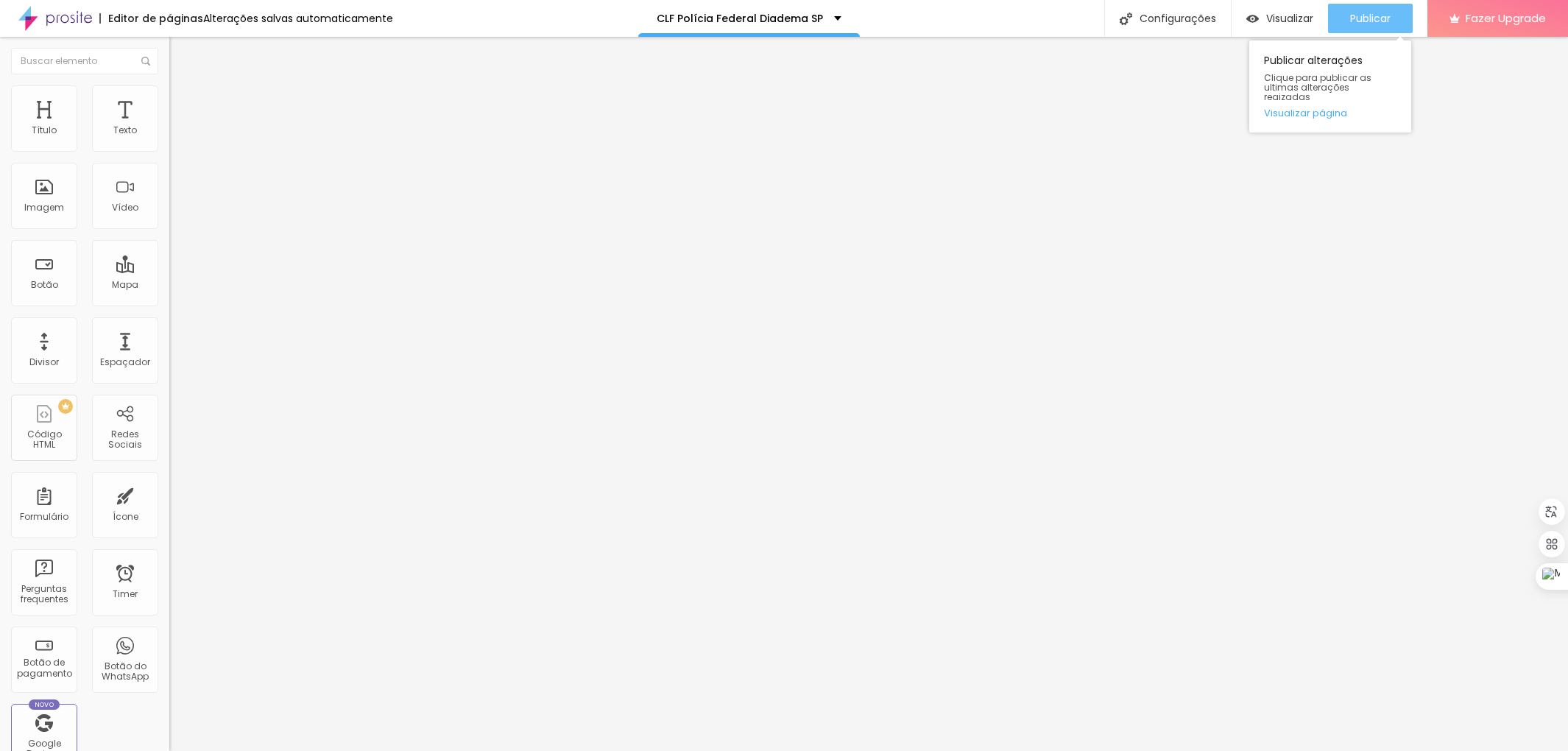
click at [1374, 21] on span "Publicar" at bounding box center [1370, 18] width 41 height 11
click at [1343, 15] on button "Publicar" at bounding box center [1370, 18] width 85 height 29
click at [169, 90] on img at bounding box center [175, 92] width 13 height 13
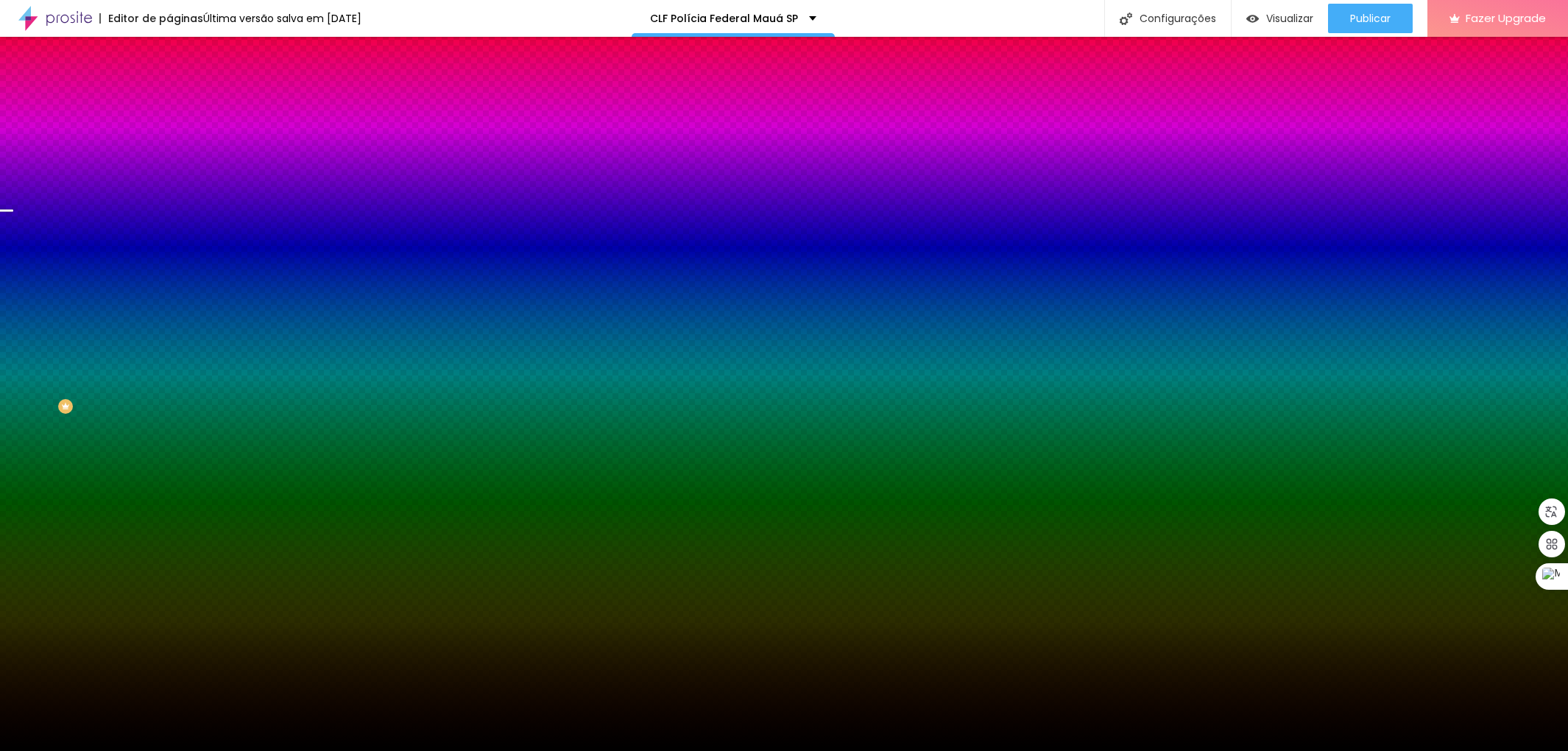
click at [250, 132] on img at bounding box center [254, 129] width 9 height 9
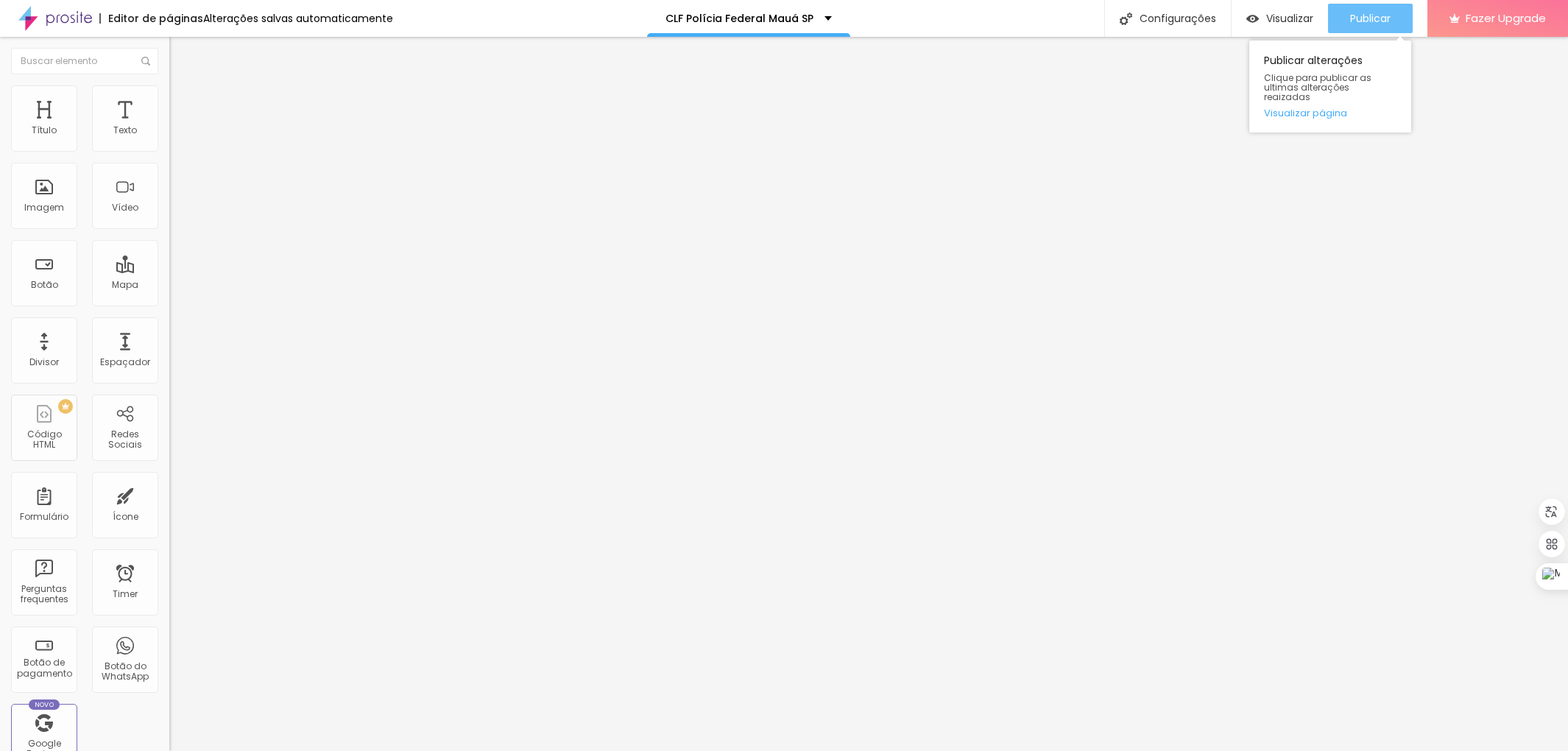
click at [1361, 20] on span "Publicar" at bounding box center [1370, 18] width 41 height 11
click at [169, 87] on img at bounding box center [175, 92] width 13 height 13
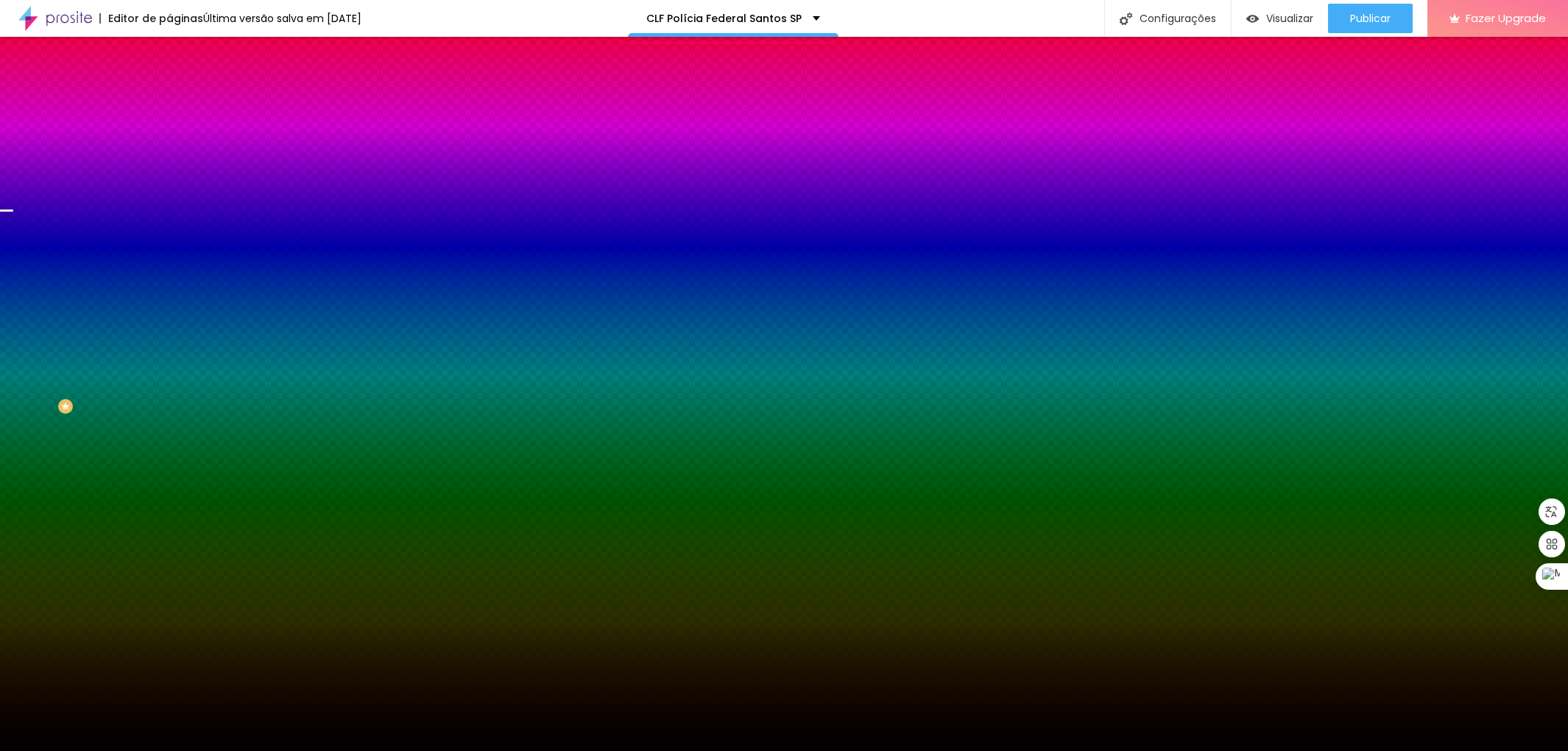
click at [250, 132] on img at bounding box center [254, 129] width 9 height 9
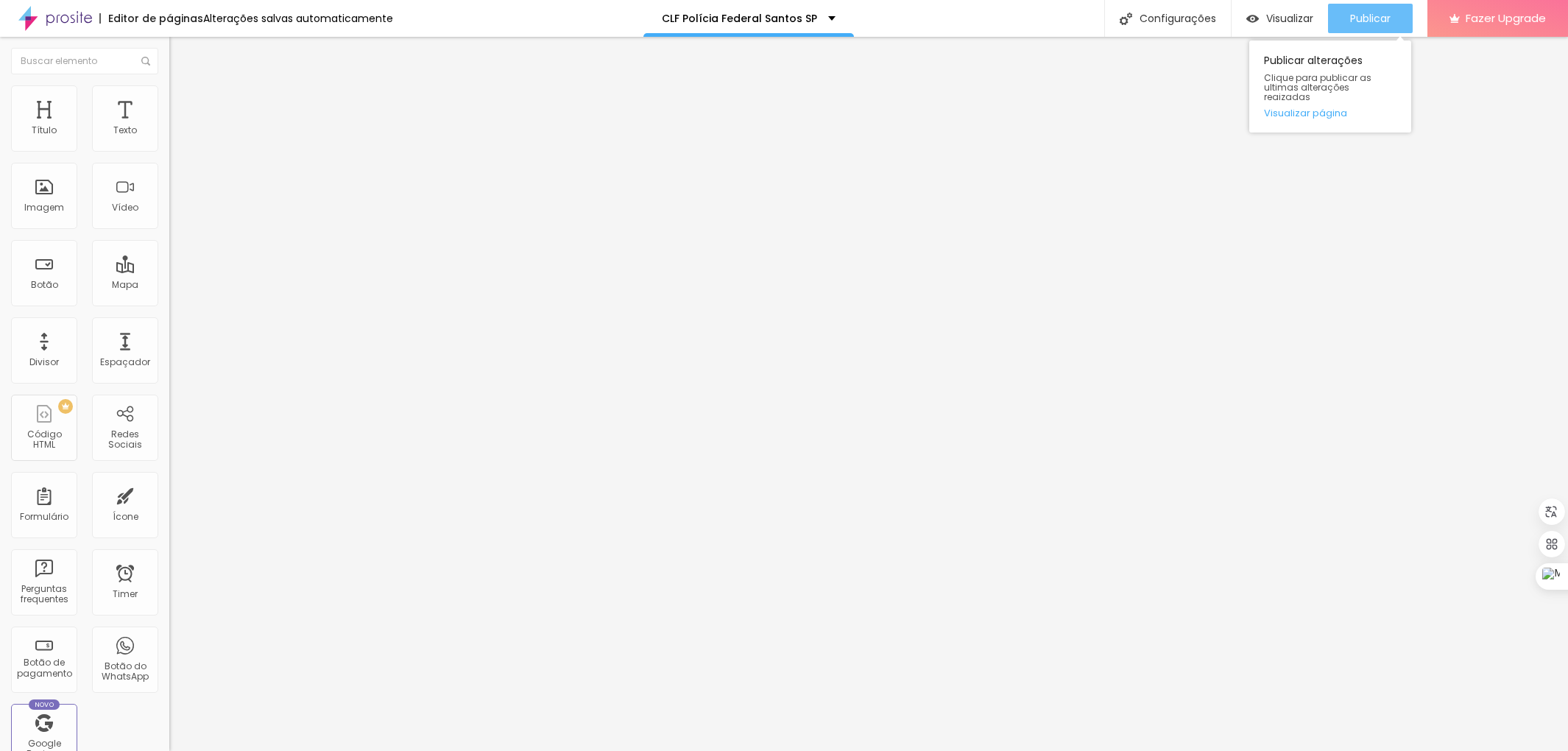
click at [1377, 12] on span "Publicar" at bounding box center [1370, 18] width 41 height 11
drag, startPoint x: 102, startPoint y: 89, endPoint x: 82, endPoint y: 86, distance: 20.2
click at [169, 89] on ul "Conteúdo Estilo Avançado" at bounding box center [253, 93] width 169 height 44
click at [169, 86] on img at bounding box center [175, 92] width 13 height 13
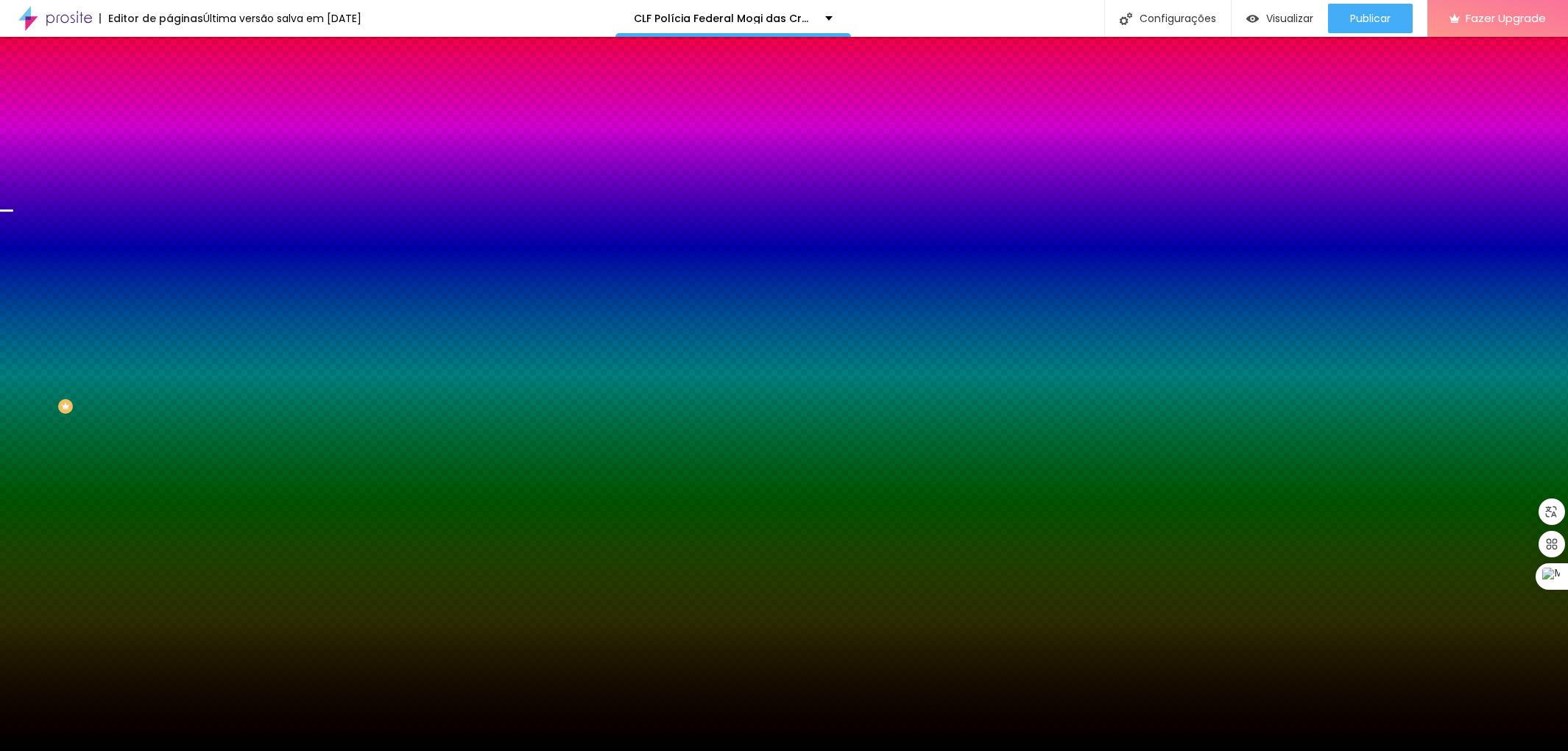
click at [250, 132] on img at bounding box center [254, 129] width 9 height 9
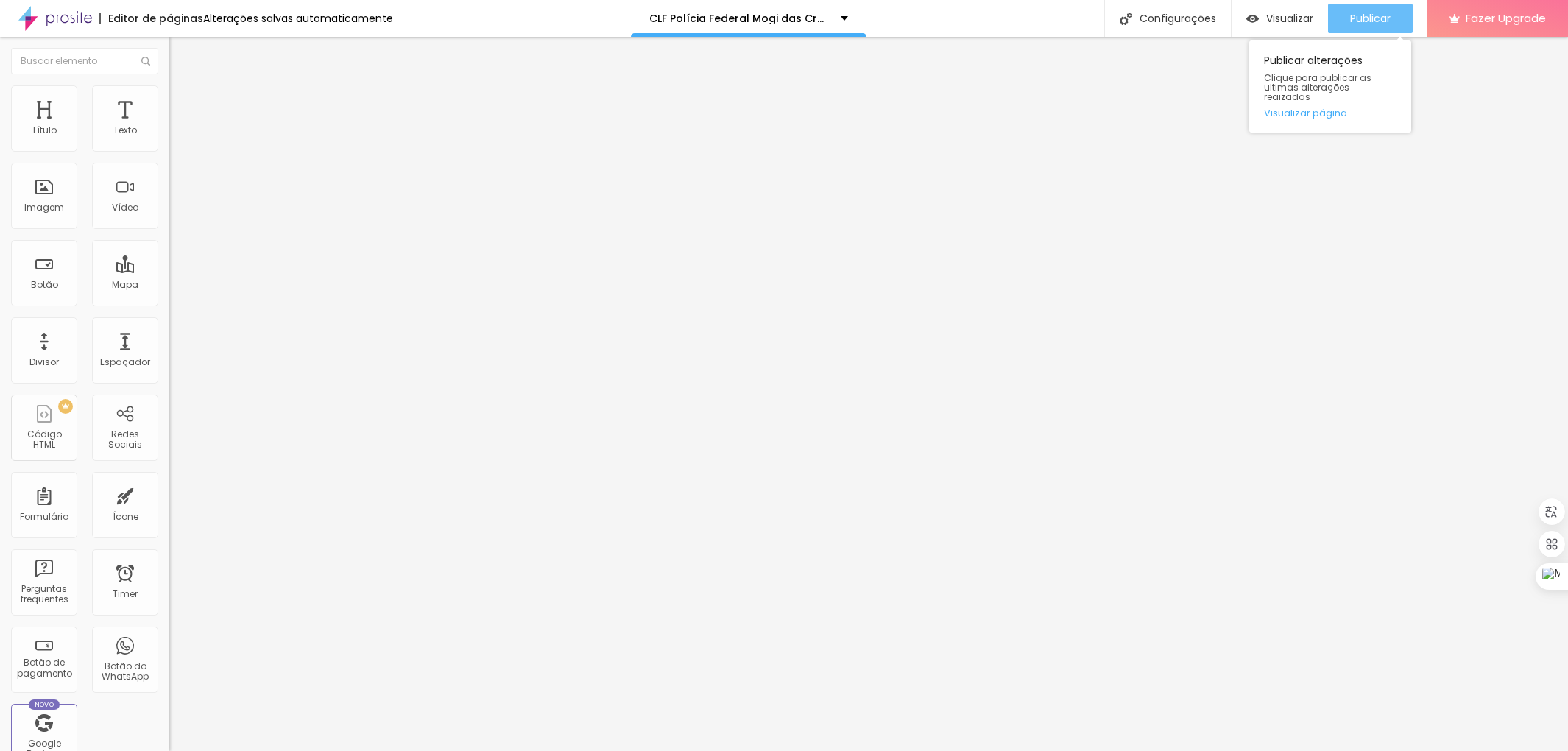
click at [1361, 17] on span "Publicar" at bounding box center [1370, 18] width 41 height 11
drag, startPoint x: 71, startPoint y: 87, endPoint x: 87, endPoint y: 92, distance: 16.8
click at [169, 87] on li "Estilo" at bounding box center [253, 93] width 169 height 15
click at [169, 87] on img at bounding box center [175, 92] width 13 height 13
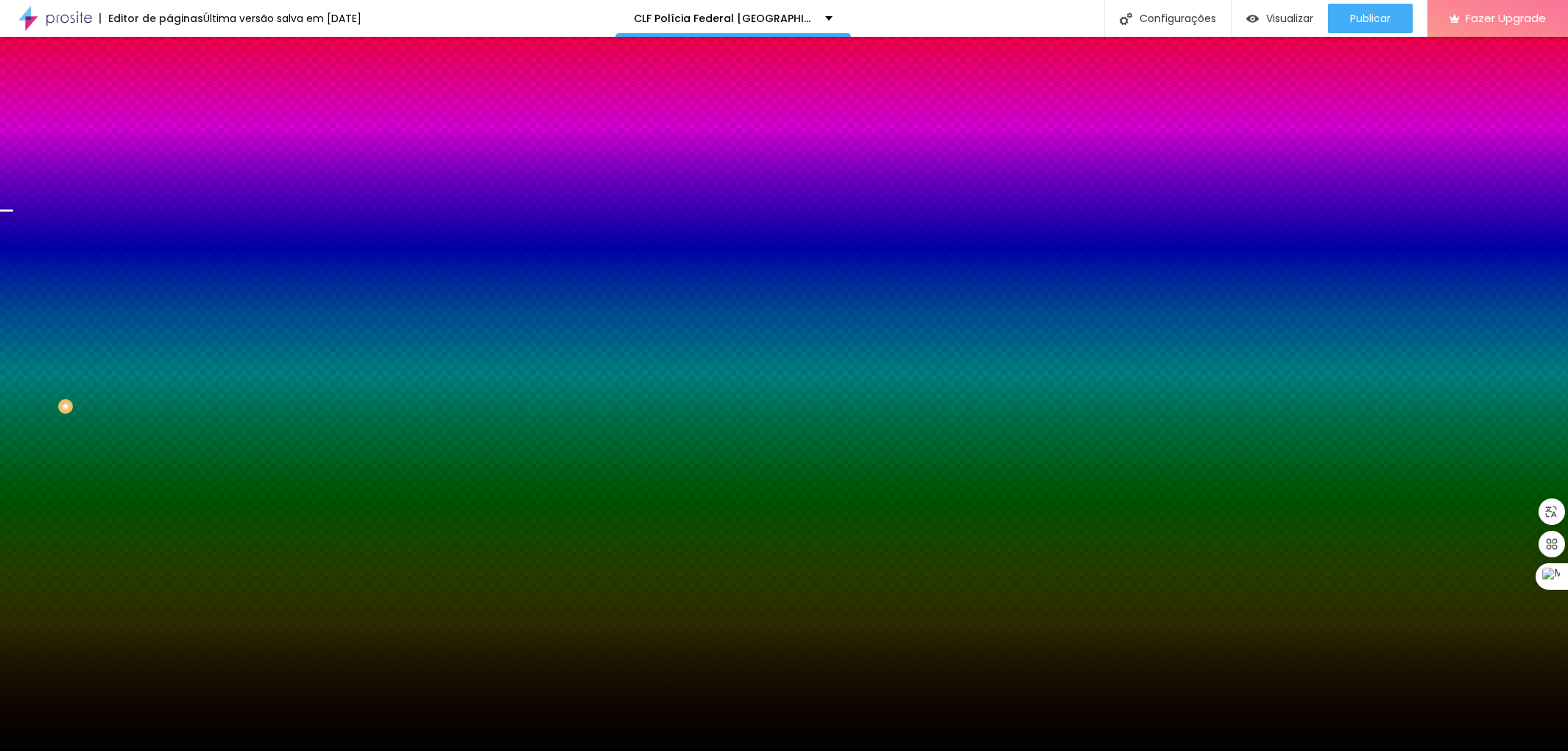
click at [250, 136] on span at bounding box center [254, 129] width 9 height 12
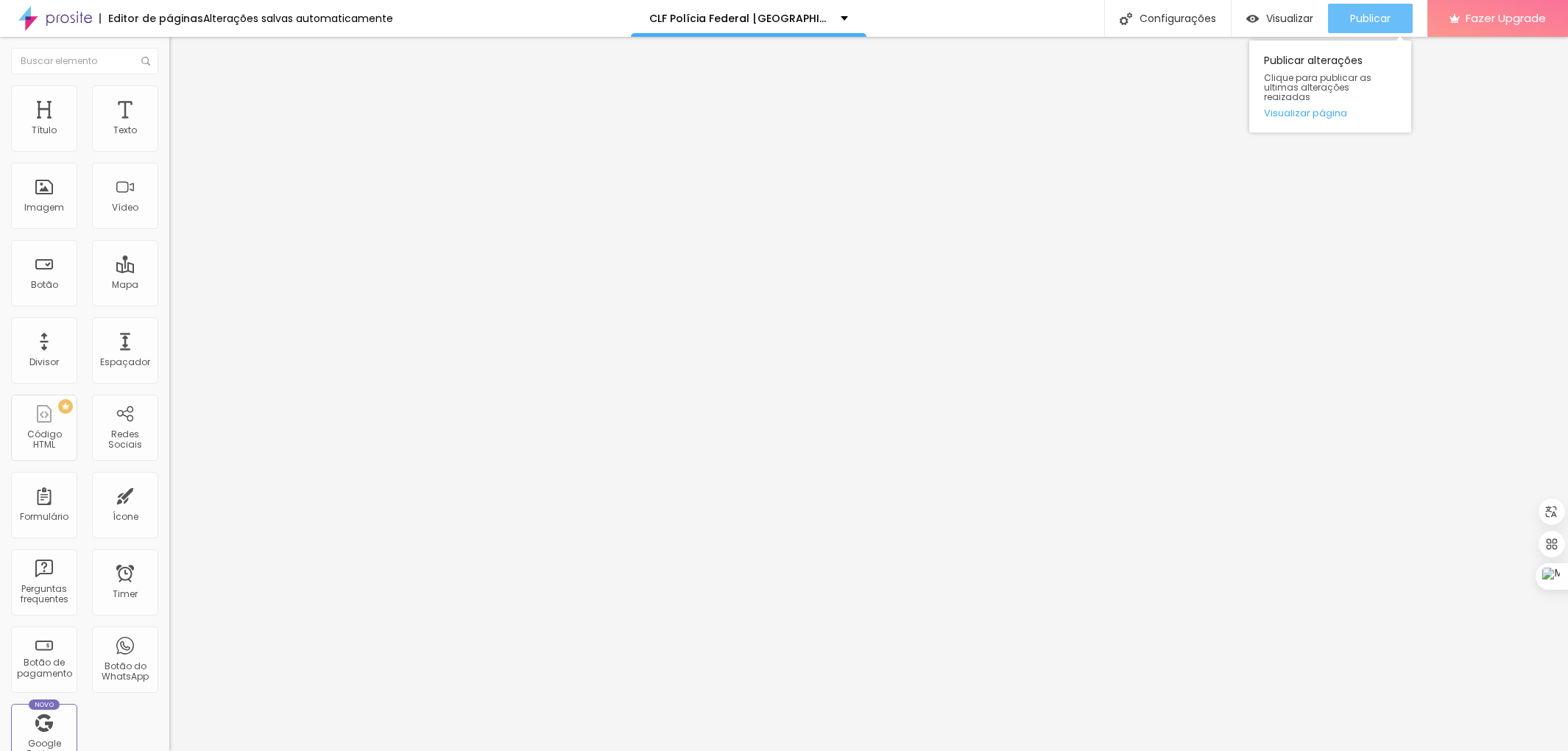
click at [1365, 15] on span "Publicar" at bounding box center [1370, 18] width 41 height 11
click at [169, 90] on img at bounding box center [175, 92] width 13 height 13
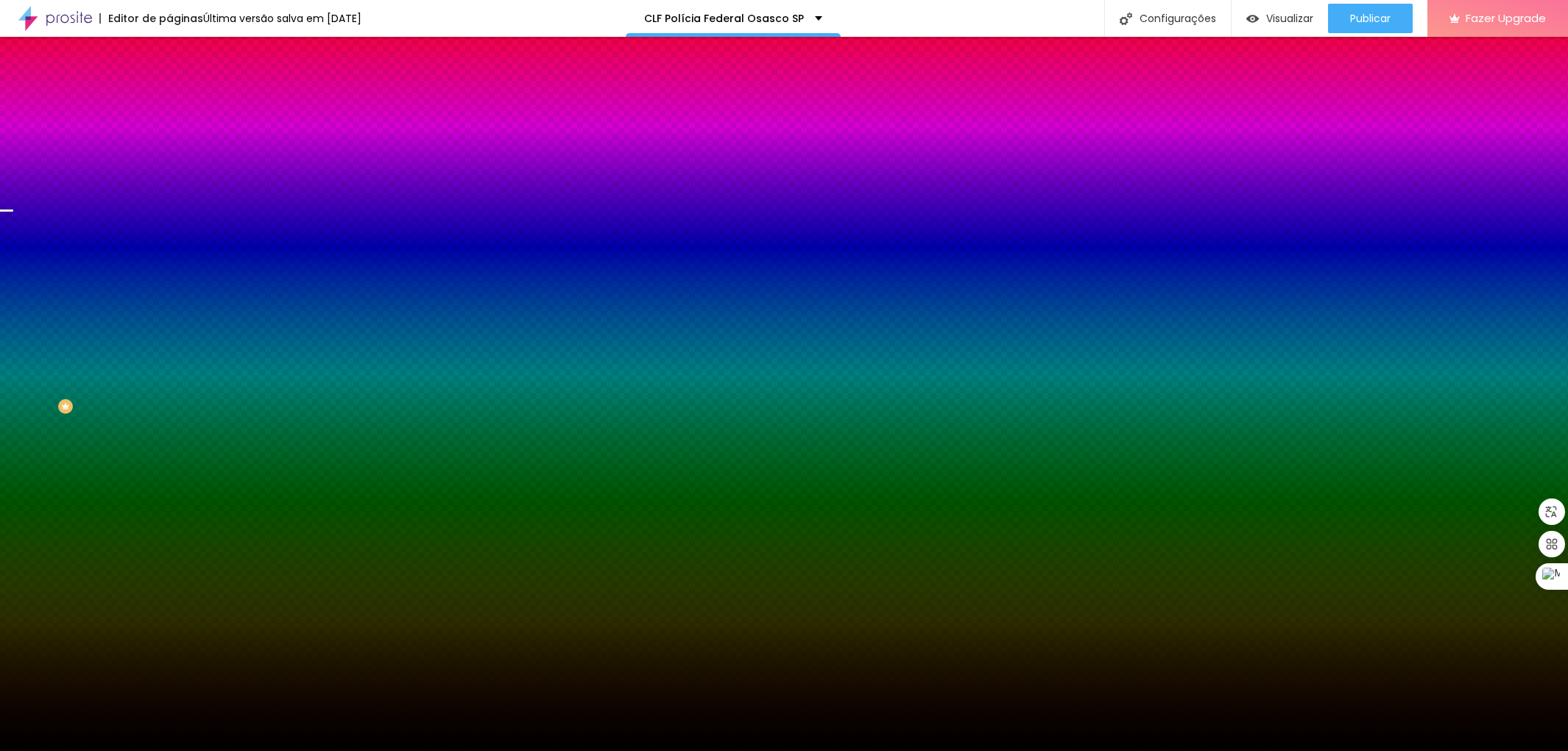
click at [250, 132] on img at bounding box center [254, 129] width 9 height 9
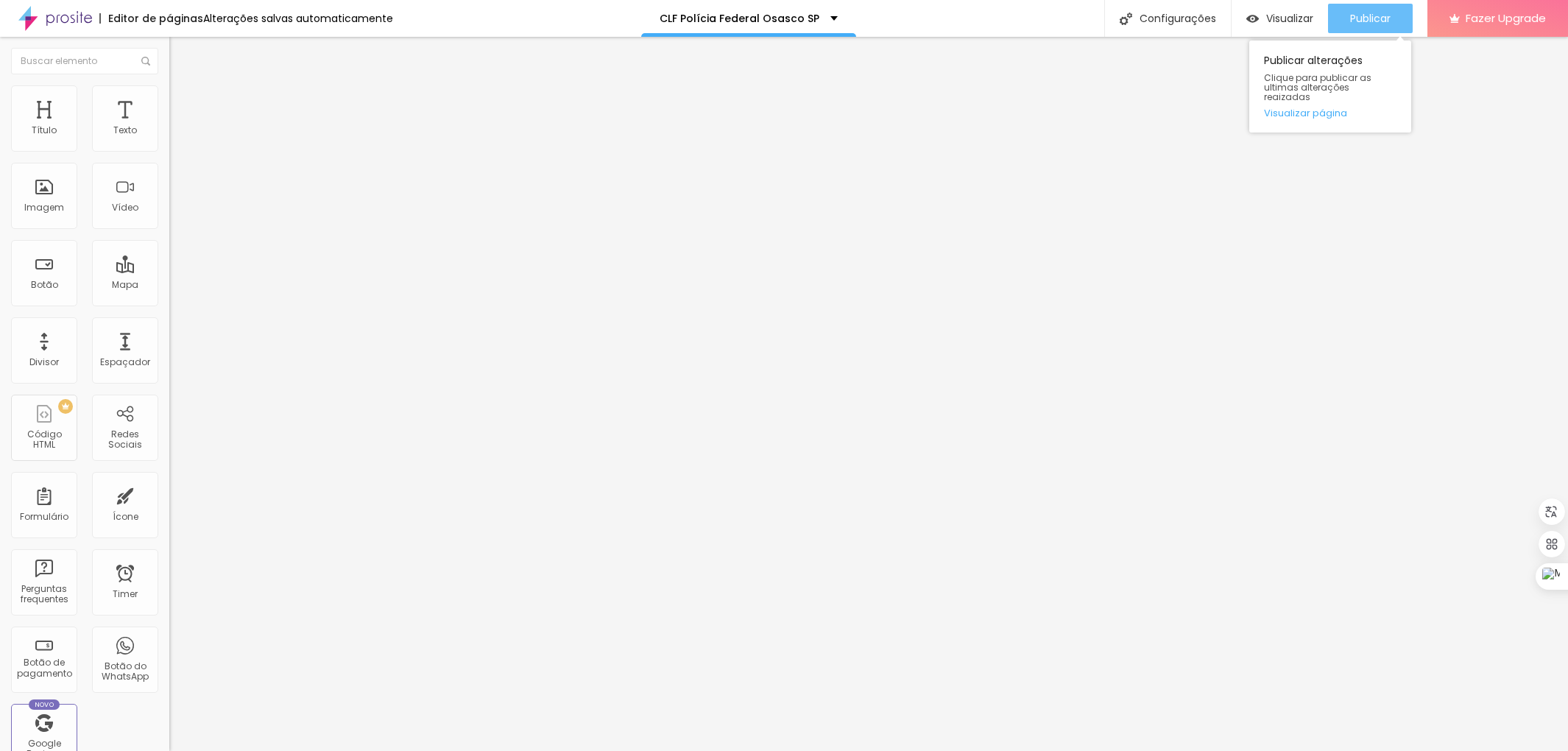
click at [1384, 30] on div "Publicar" at bounding box center [1370, 18] width 41 height 29
click at [1387, 12] on span "Publicar" at bounding box center [1370, 18] width 41 height 11
click at [169, 96] on ul "Conteúdo Estilo Avançado" at bounding box center [253, 93] width 169 height 44
click at [169, 96] on li "Estilo" at bounding box center [253, 93] width 169 height 15
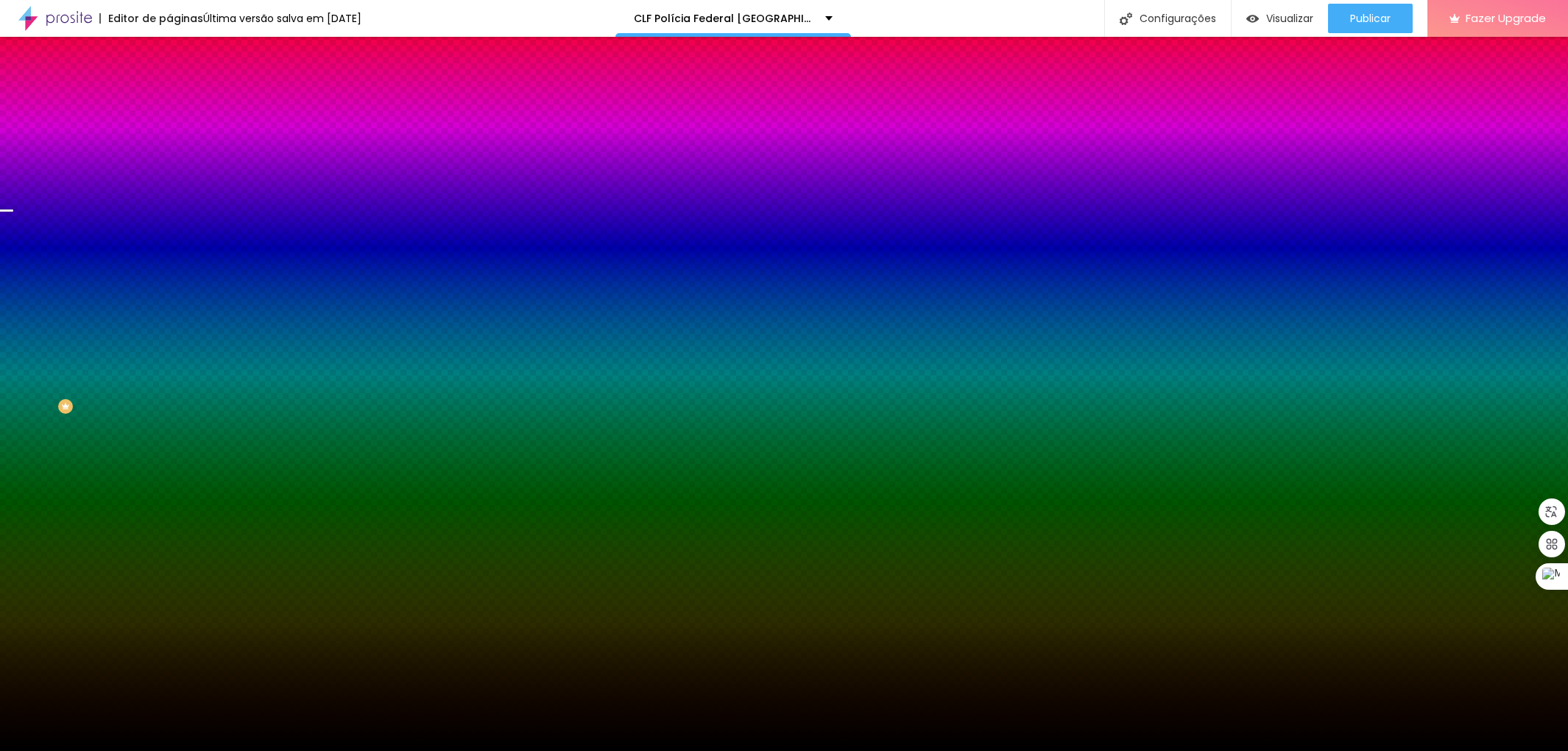
click at [250, 132] on img at bounding box center [254, 129] width 9 height 9
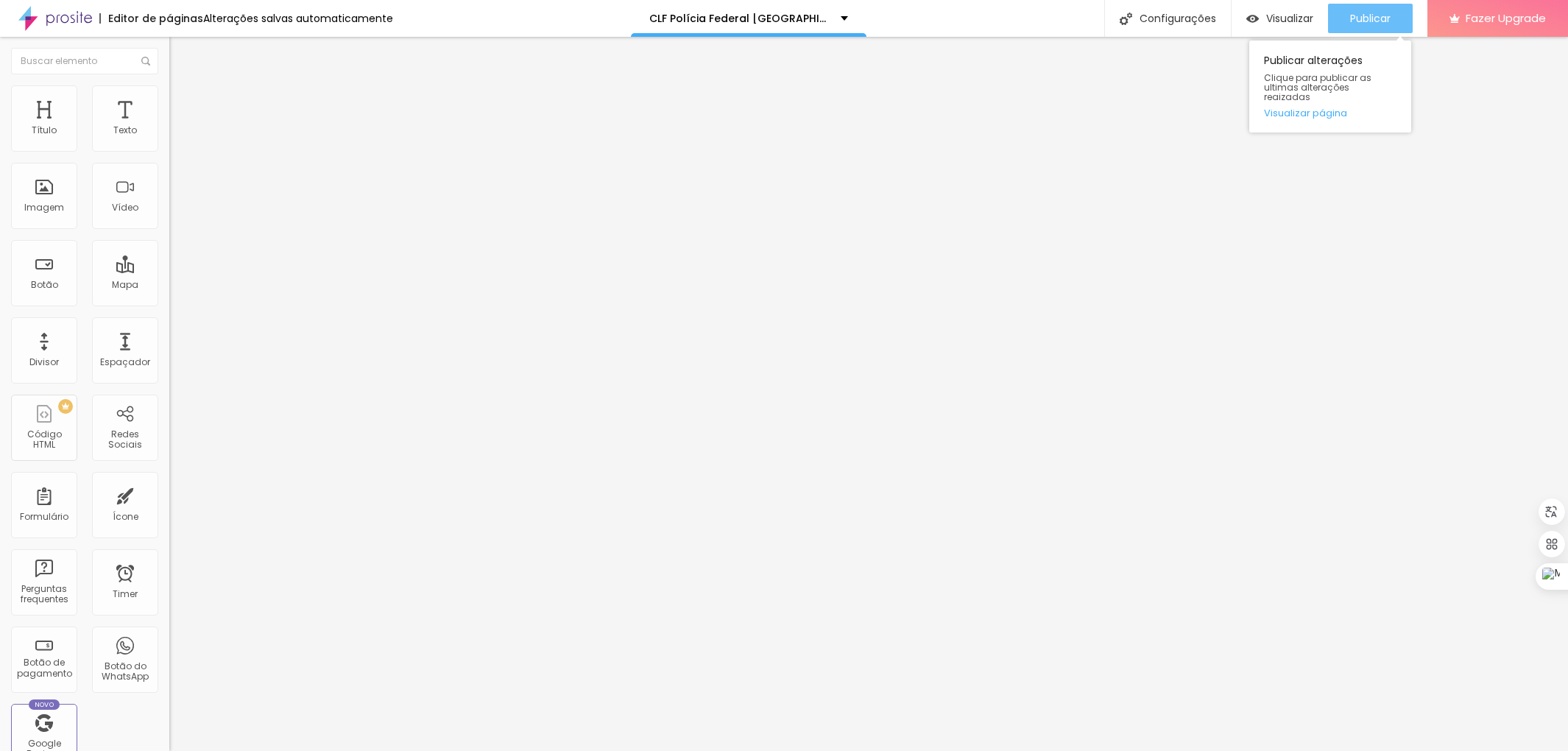
click at [1377, 8] on div "Publicar" at bounding box center [1370, 18] width 41 height 29
click at [169, 93] on img at bounding box center [175, 92] width 13 height 13
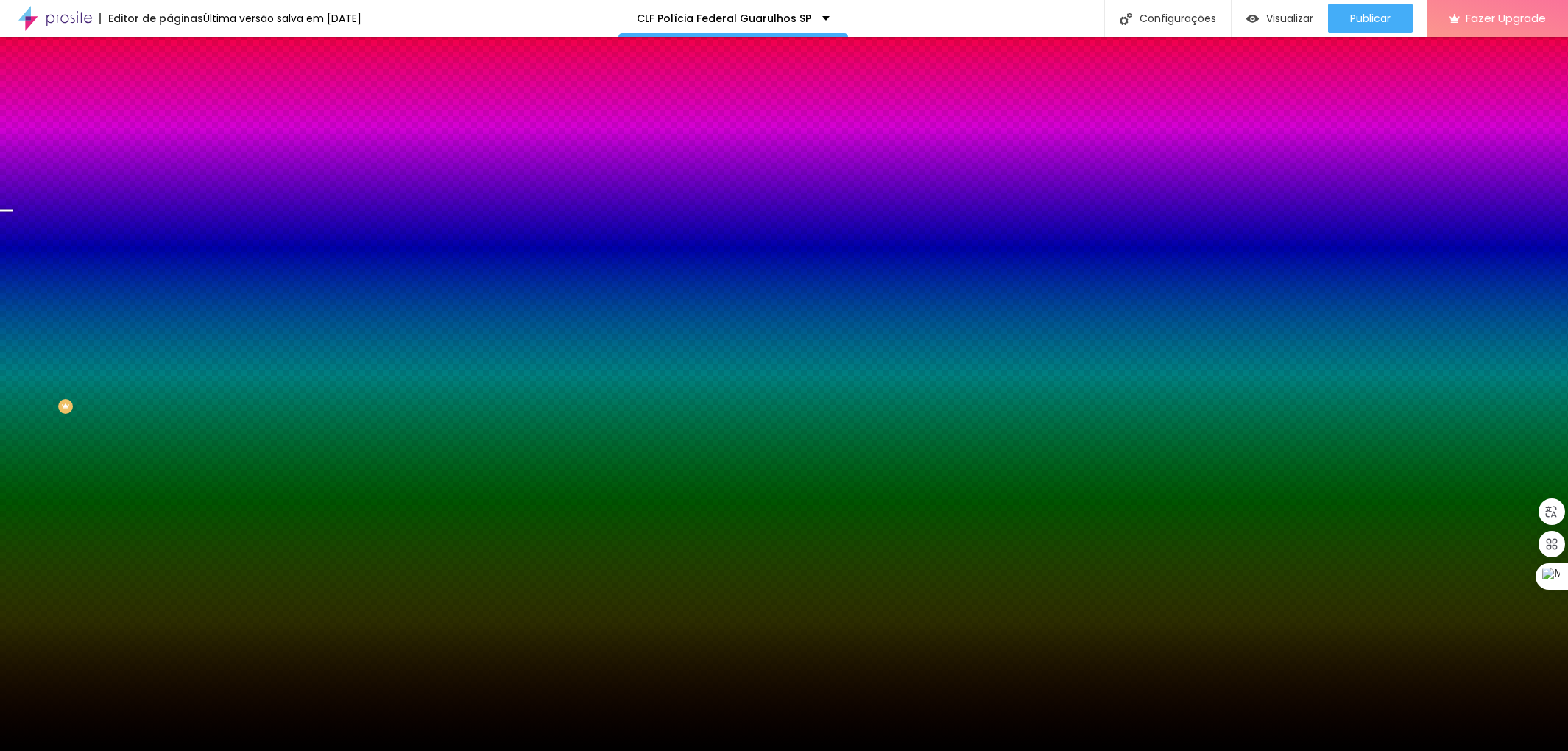
click at [250, 132] on img at bounding box center [254, 129] width 9 height 9
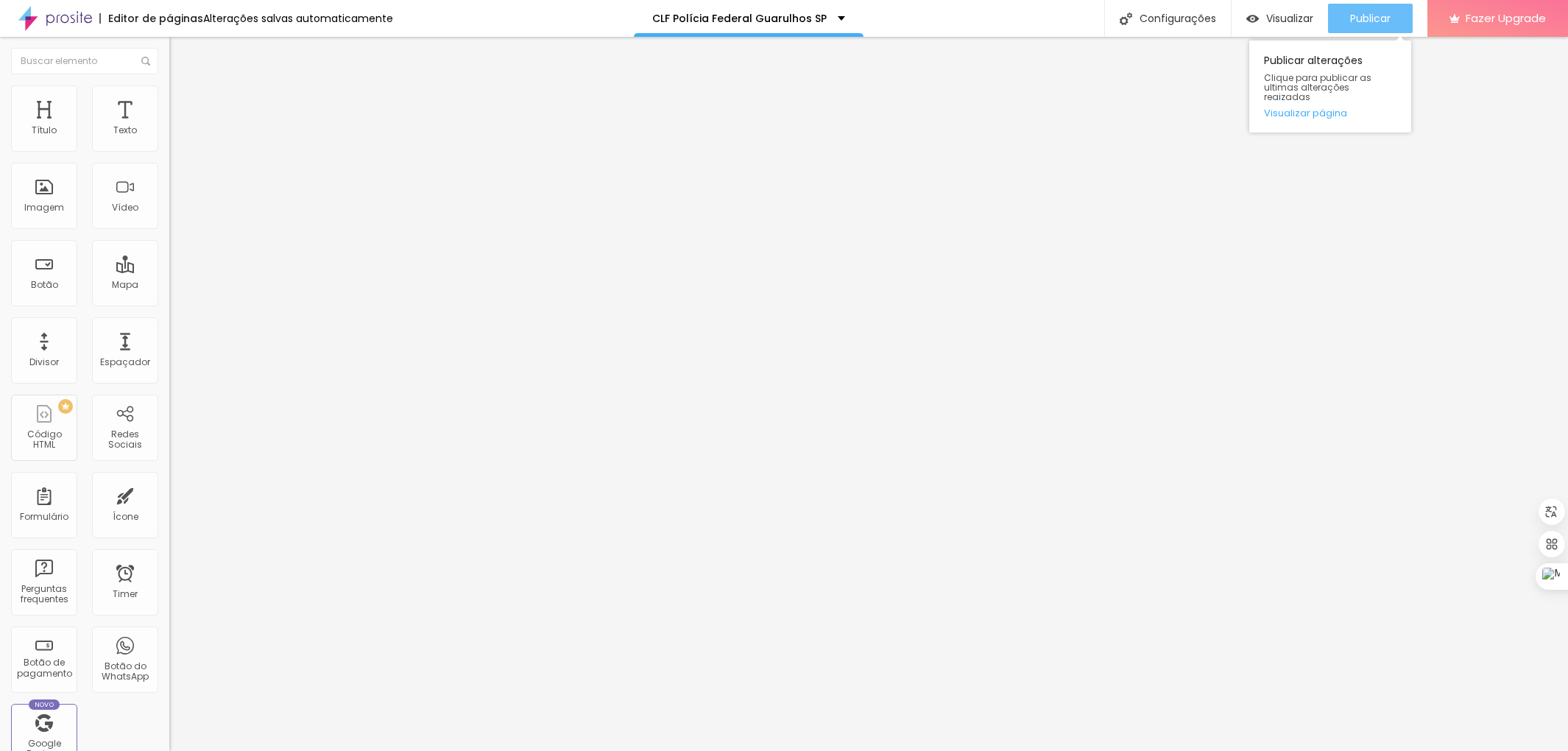
click at [1378, 12] on span "Publicar" at bounding box center [1370, 18] width 41 height 11
click at [169, 93] on img at bounding box center [175, 92] width 13 height 13
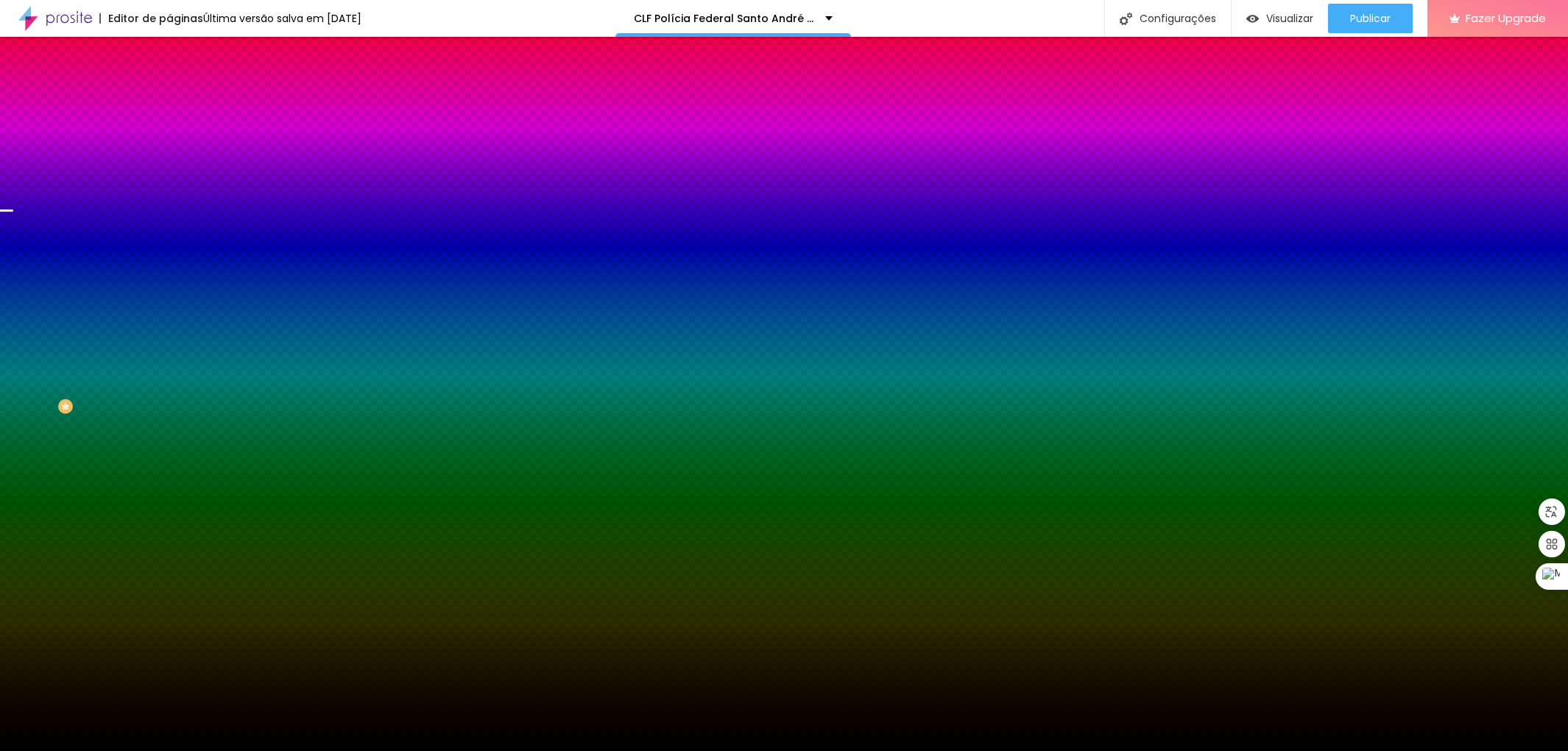
click at [250, 132] on img at bounding box center [254, 129] width 9 height 9
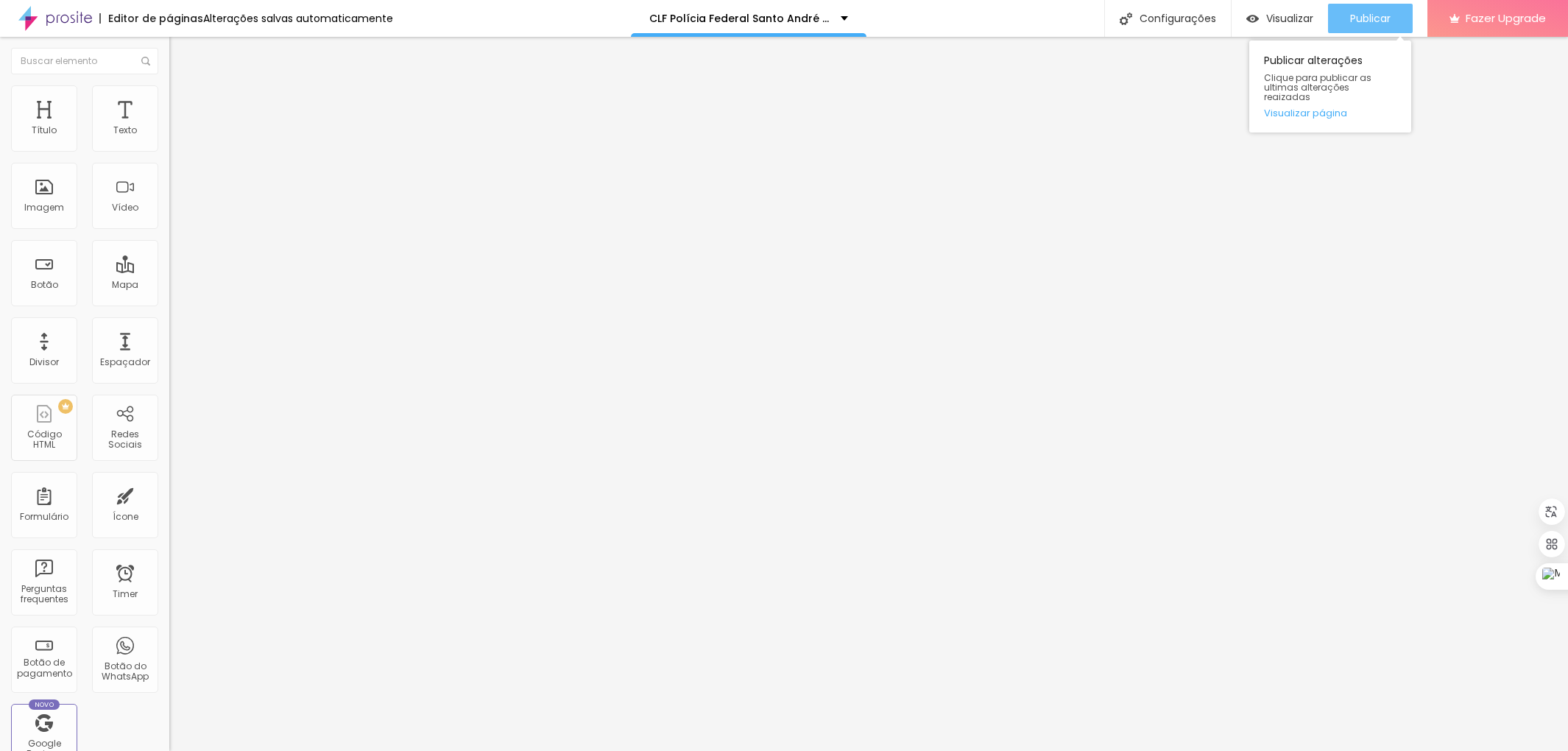
click at [1367, 18] on span "Publicar" at bounding box center [1370, 18] width 41 height 11
click at [182, 99] on span "Estilo" at bounding box center [194, 95] width 23 height 12
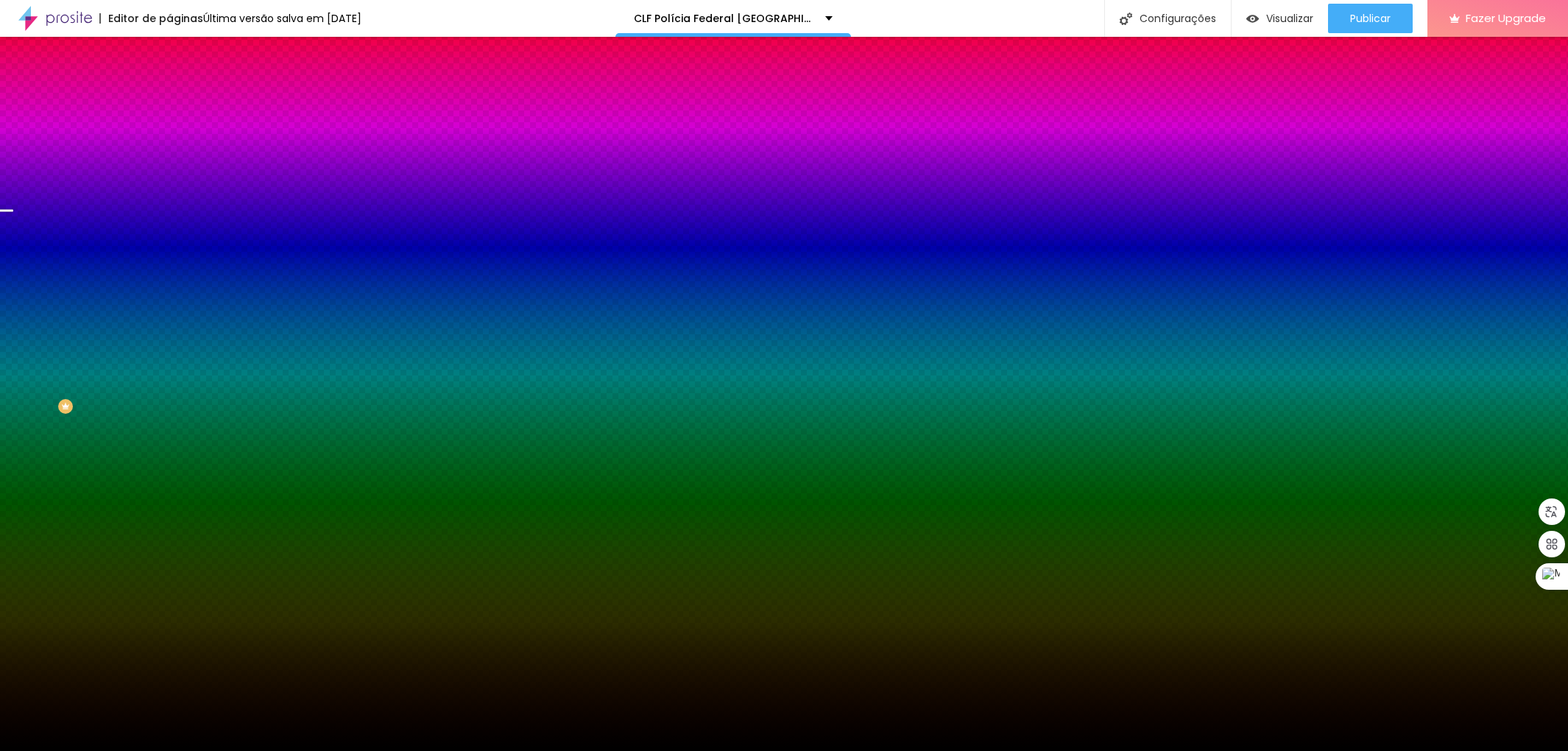
click at [250, 132] on img at bounding box center [254, 129] width 9 height 9
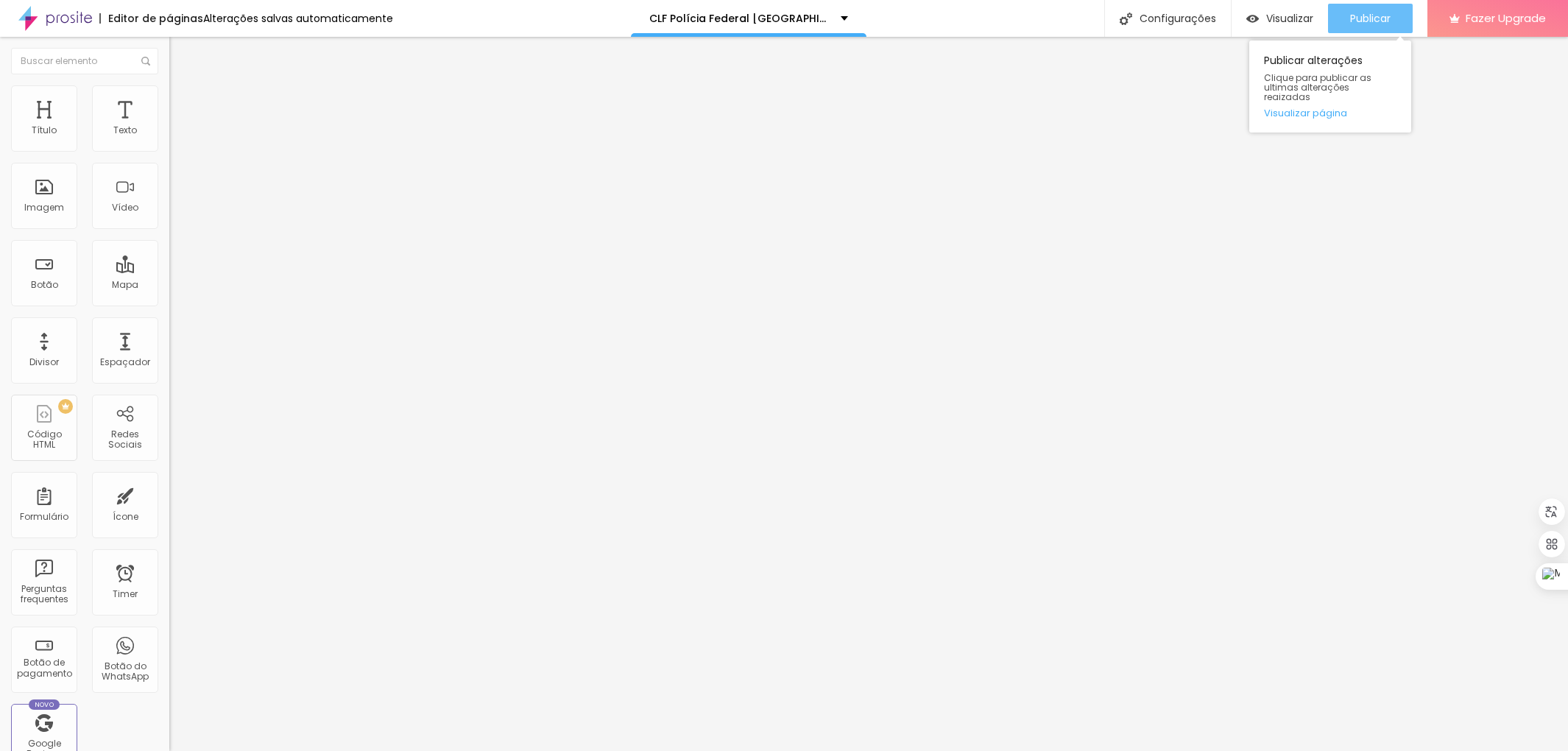
click at [1361, 12] on span "Publicar" at bounding box center [1370, 18] width 41 height 11
click at [182, 101] on span "Estilo" at bounding box center [194, 95] width 23 height 12
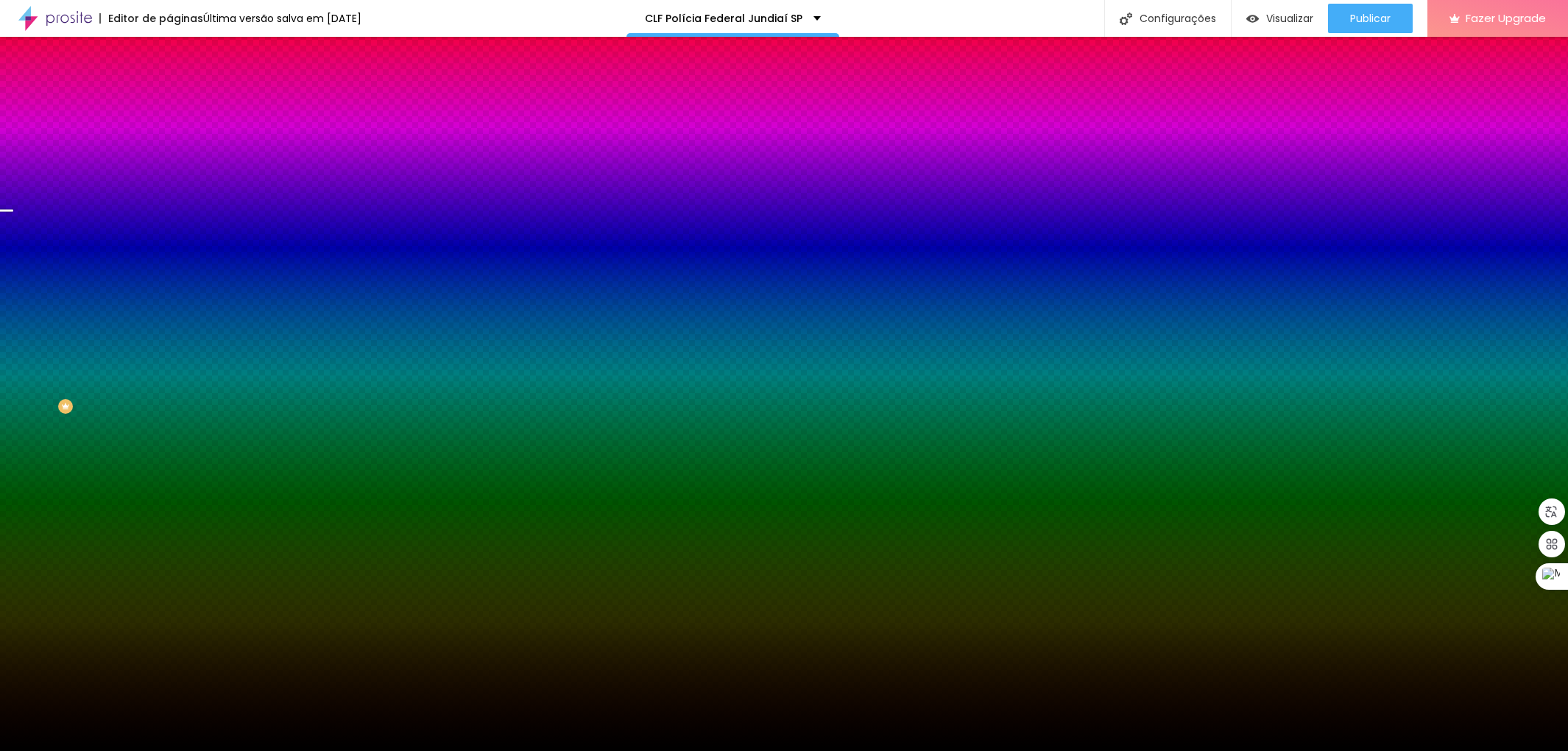
click at [250, 132] on img at bounding box center [254, 129] width 9 height 9
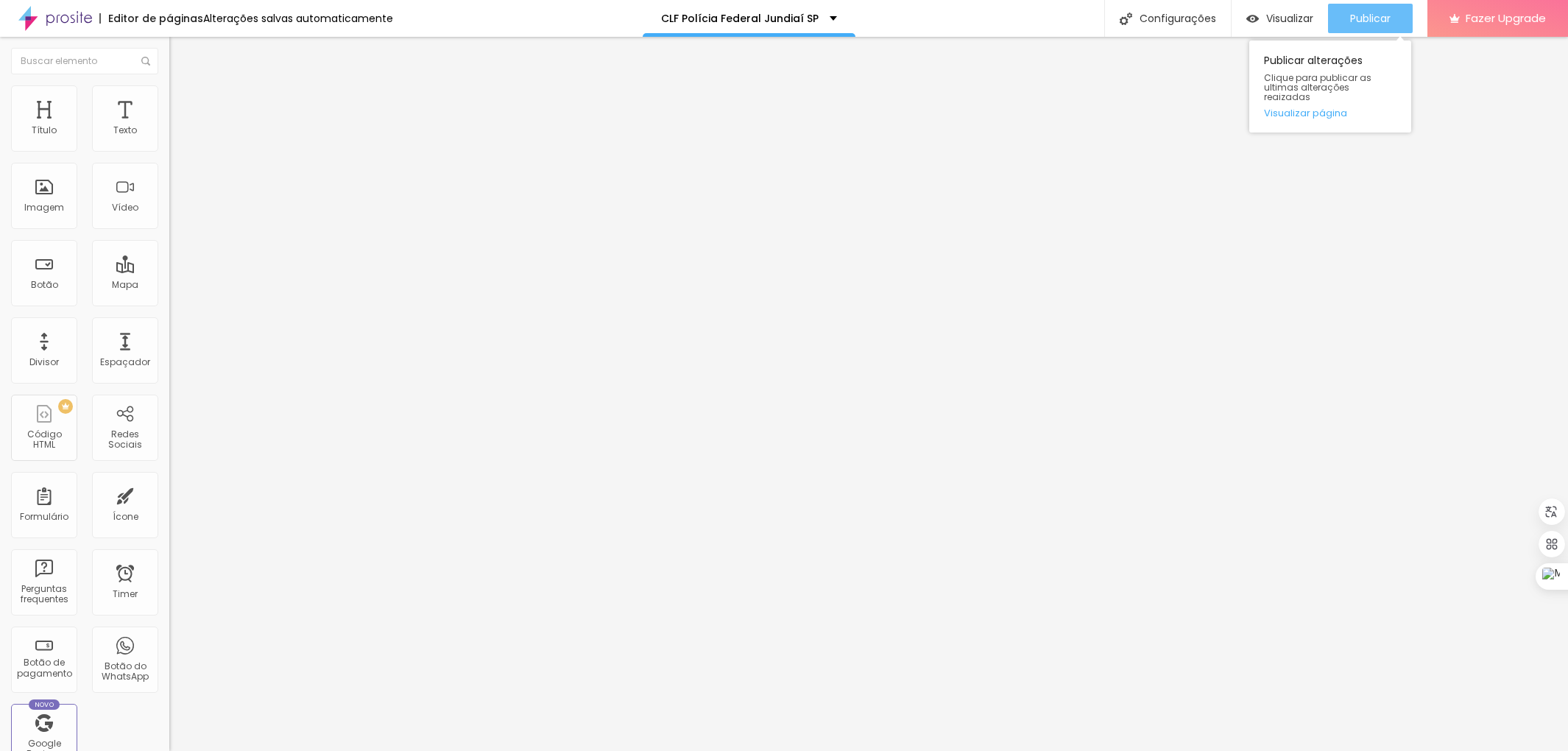
click at [1390, 9] on div "Publicar" at bounding box center [1370, 18] width 41 height 29
click at [169, 93] on img at bounding box center [175, 92] width 13 height 13
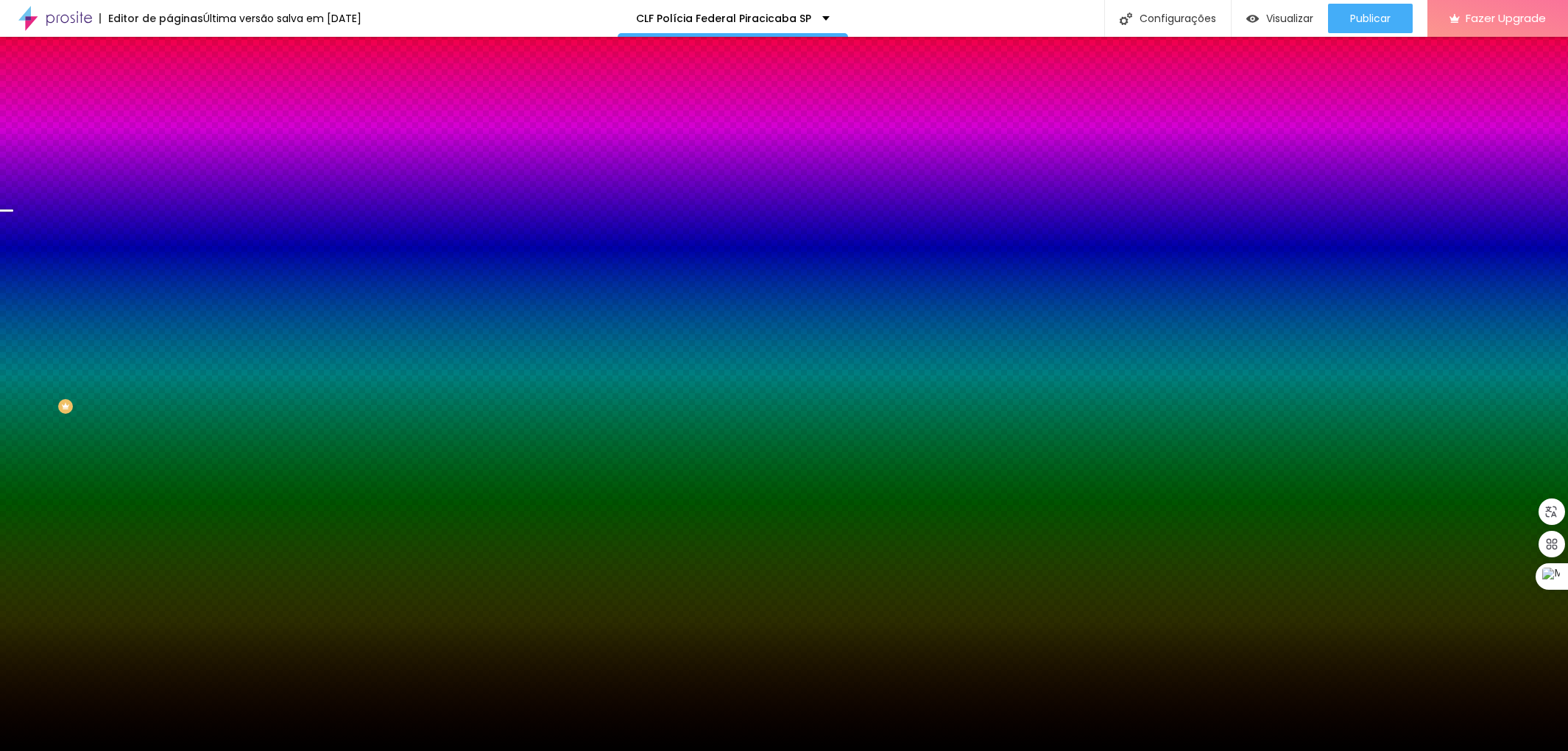
click at [250, 132] on img at bounding box center [254, 129] width 9 height 9
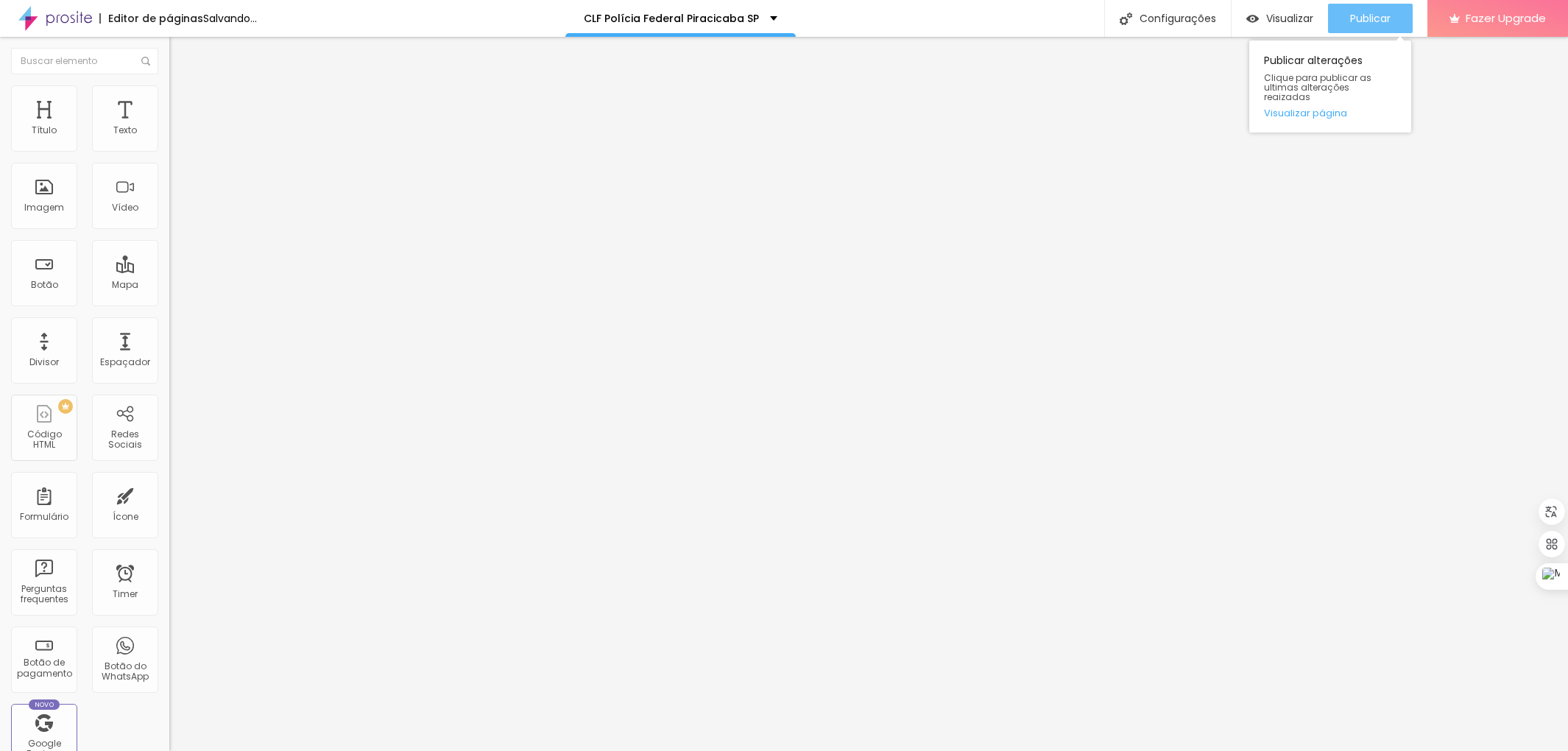
click at [1377, 15] on span "Publicar" at bounding box center [1370, 18] width 41 height 11
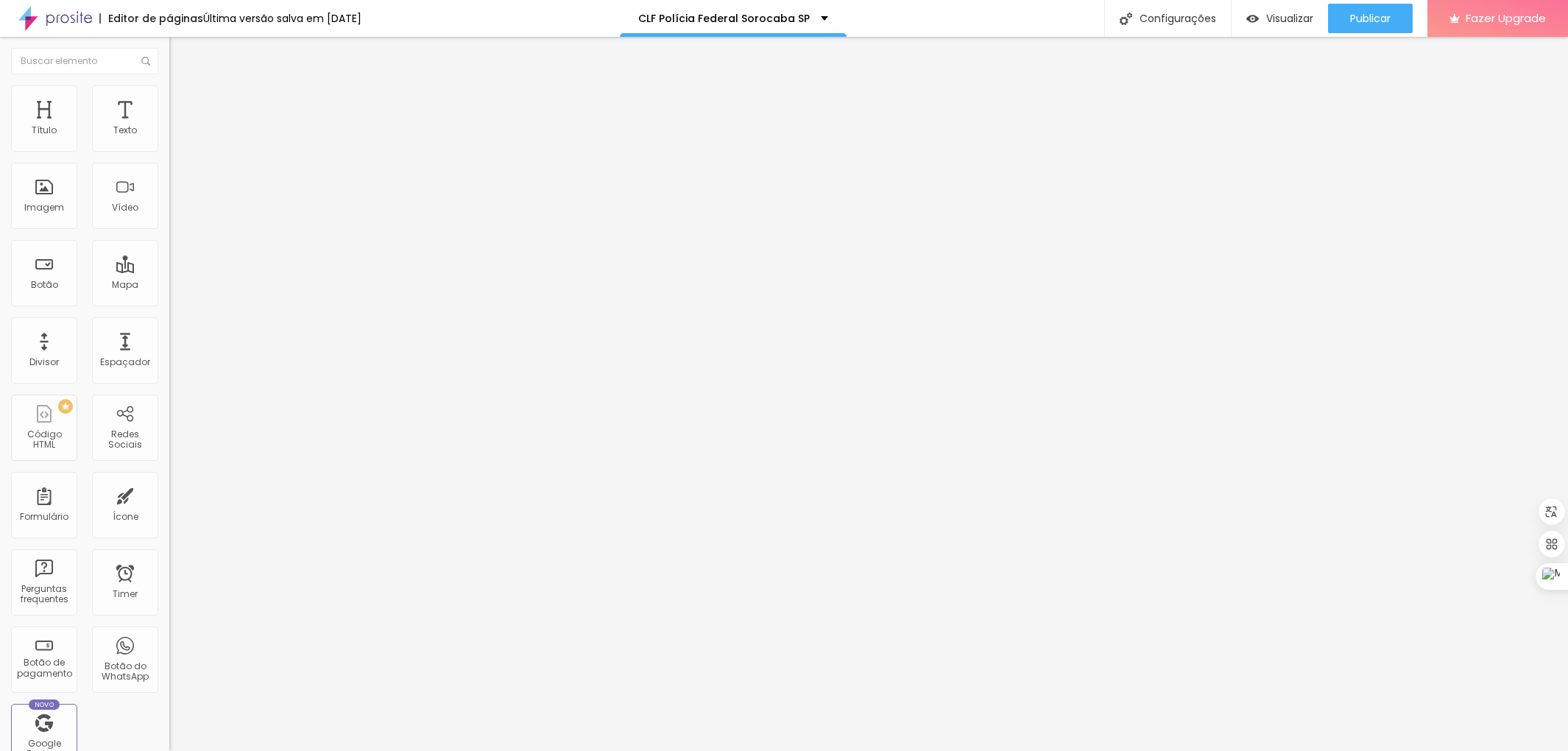
click at [169, 96] on li "Estilo" at bounding box center [253, 93] width 169 height 15
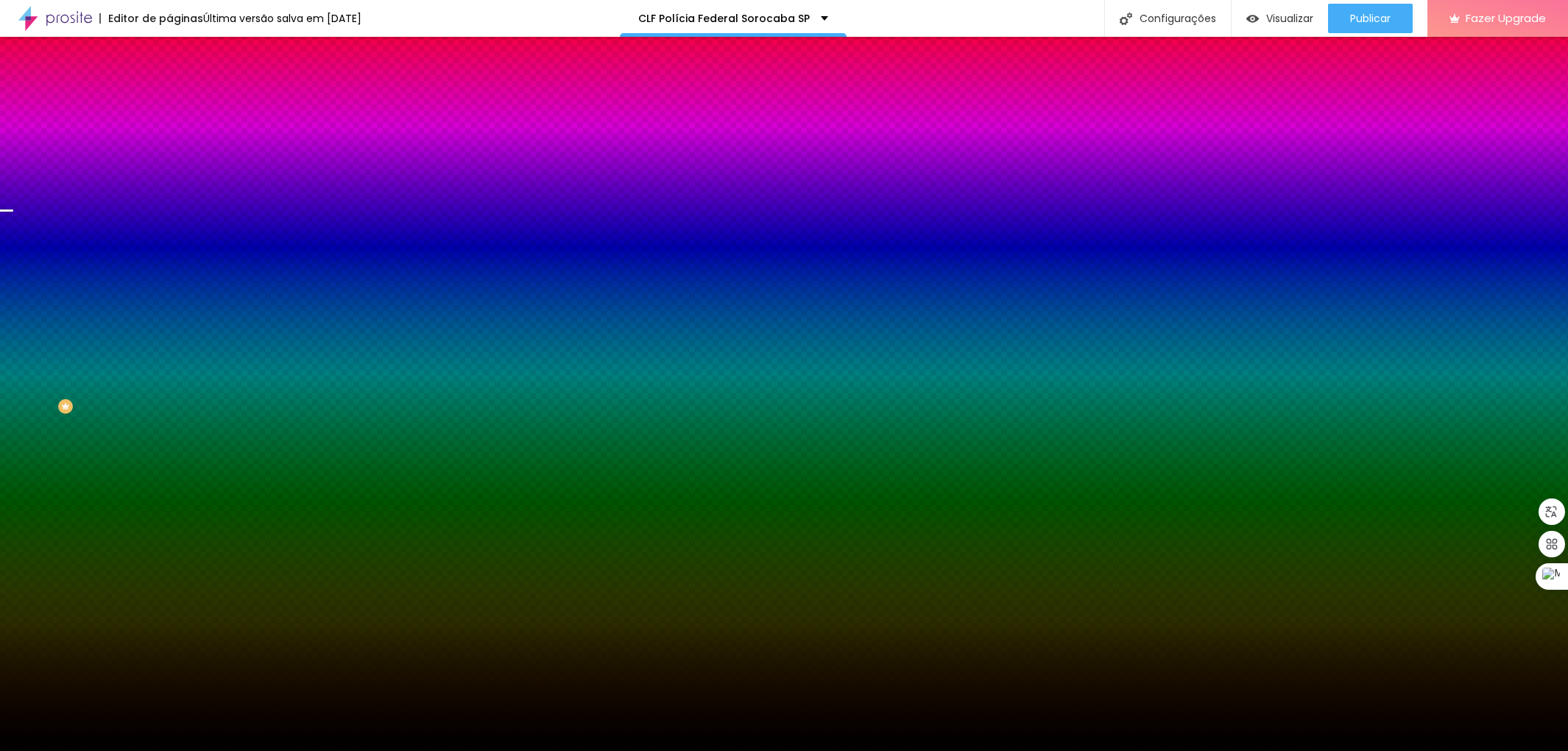
click at [250, 132] on img at bounding box center [254, 129] width 9 height 9
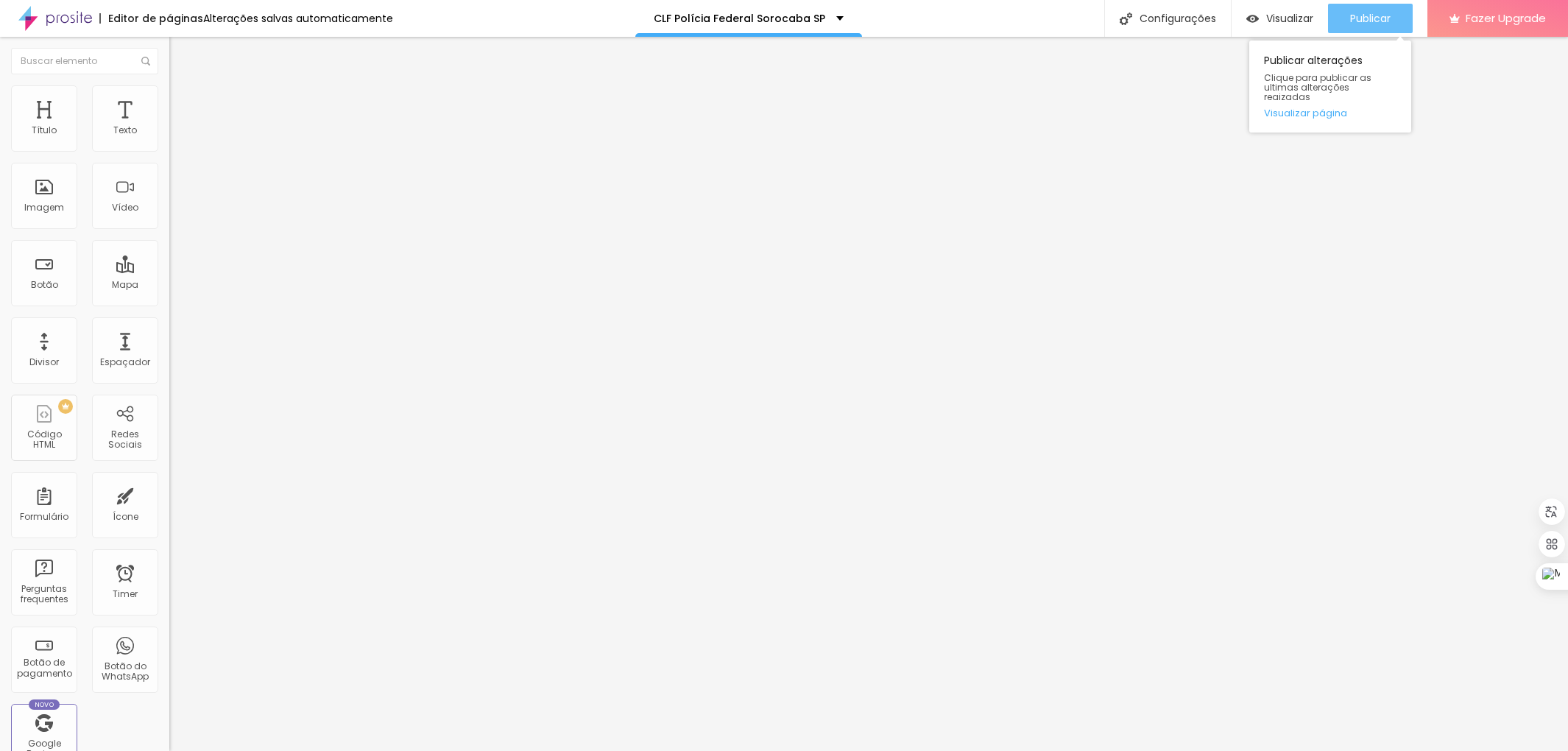
click at [1374, 18] on span "Publicar" at bounding box center [1370, 18] width 41 height 11
click at [169, 93] on img at bounding box center [175, 92] width 13 height 13
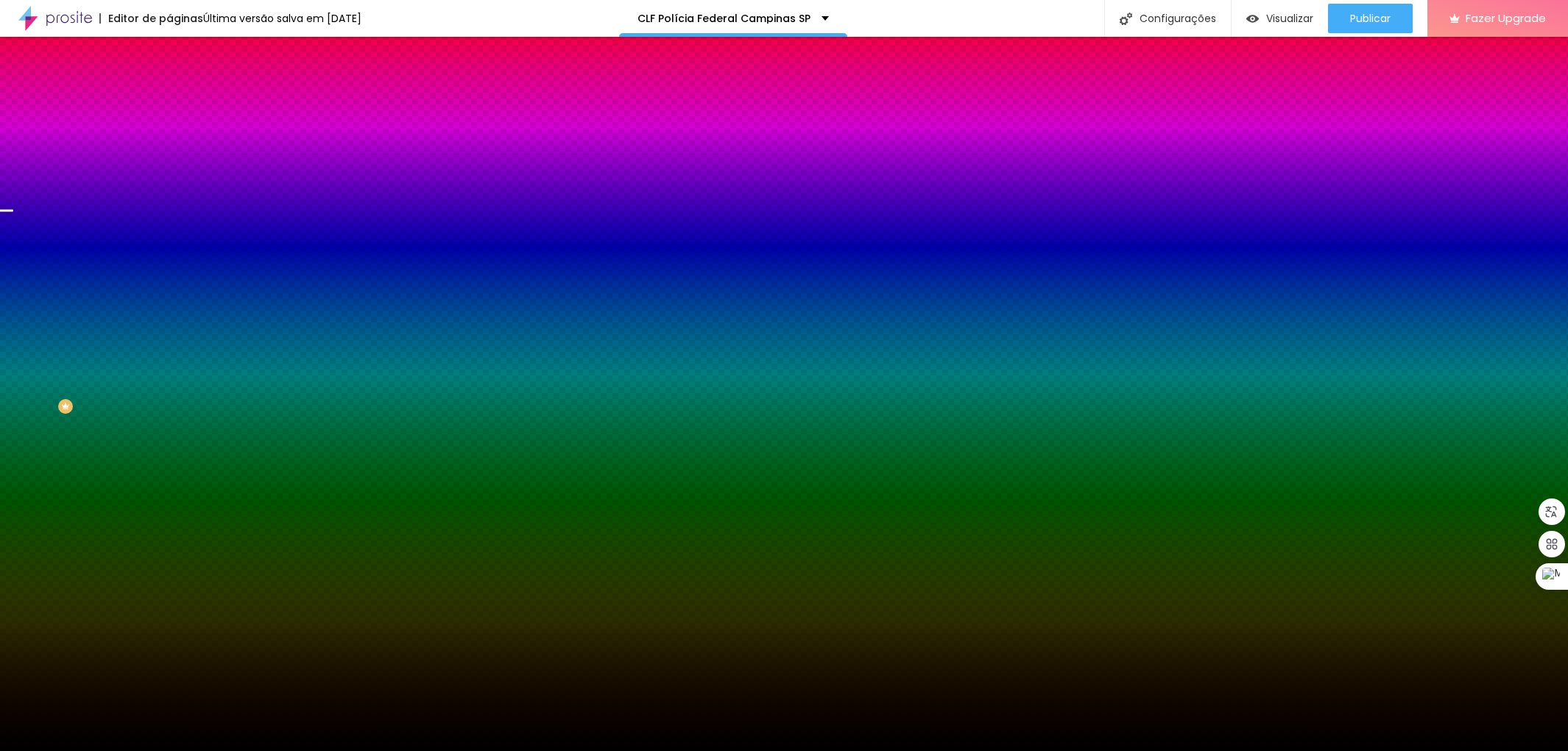
click at [250, 132] on img at bounding box center [254, 129] width 9 height 9
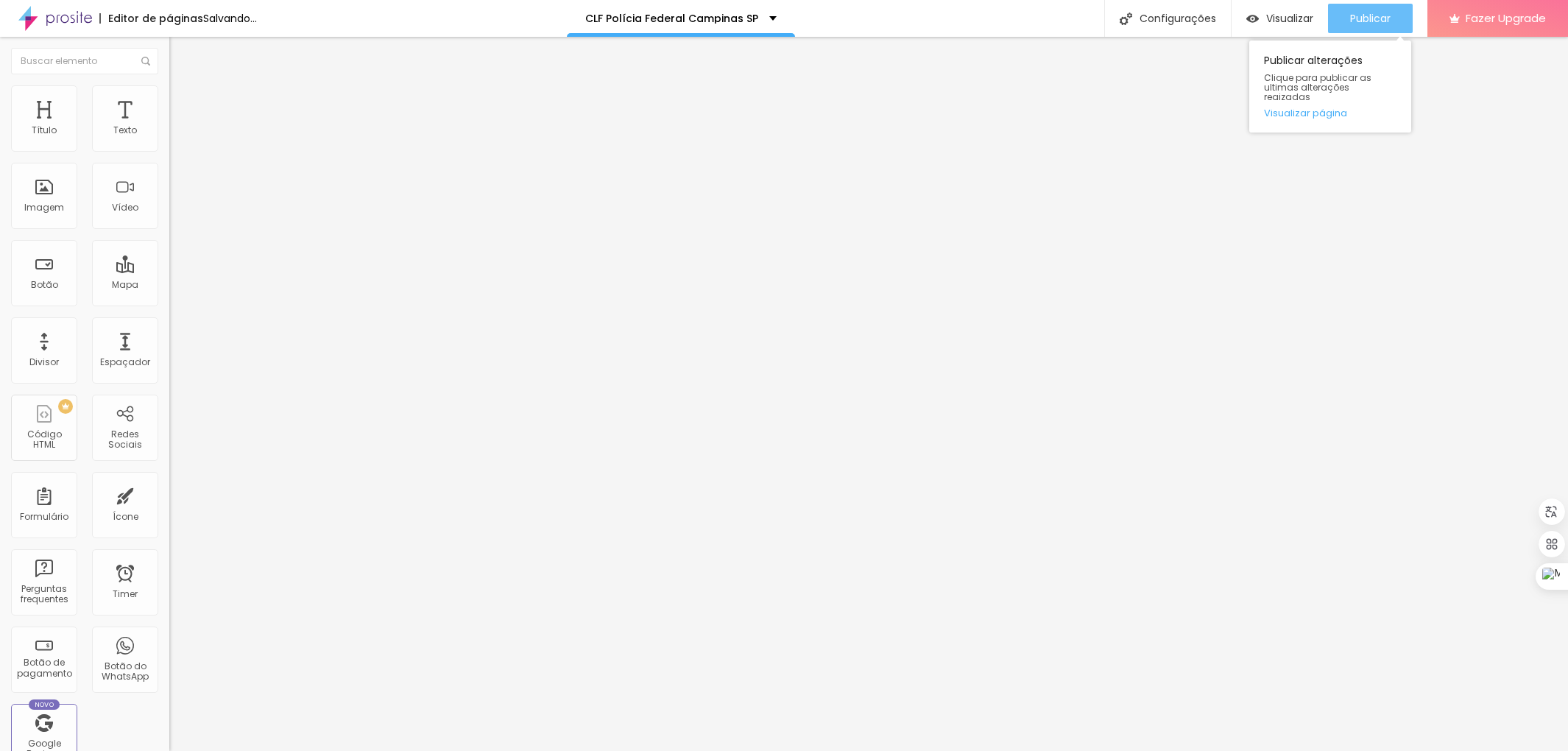
click at [1364, 8] on div "Publicar" at bounding box center [1370, 18] width 41 height 29
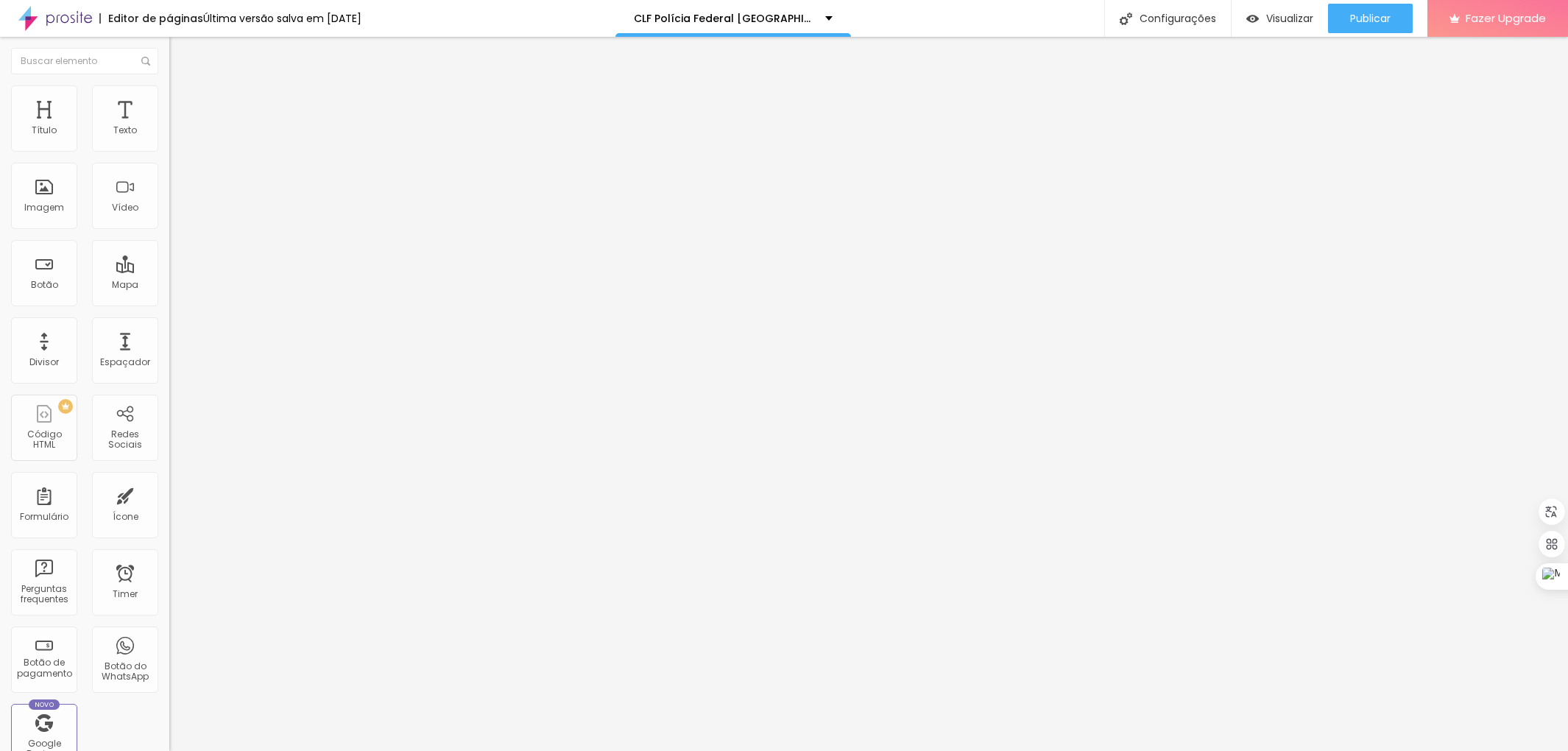
click at [169, 87] on li "Estilo" at bounding box center [253, 93] width 169 height 15
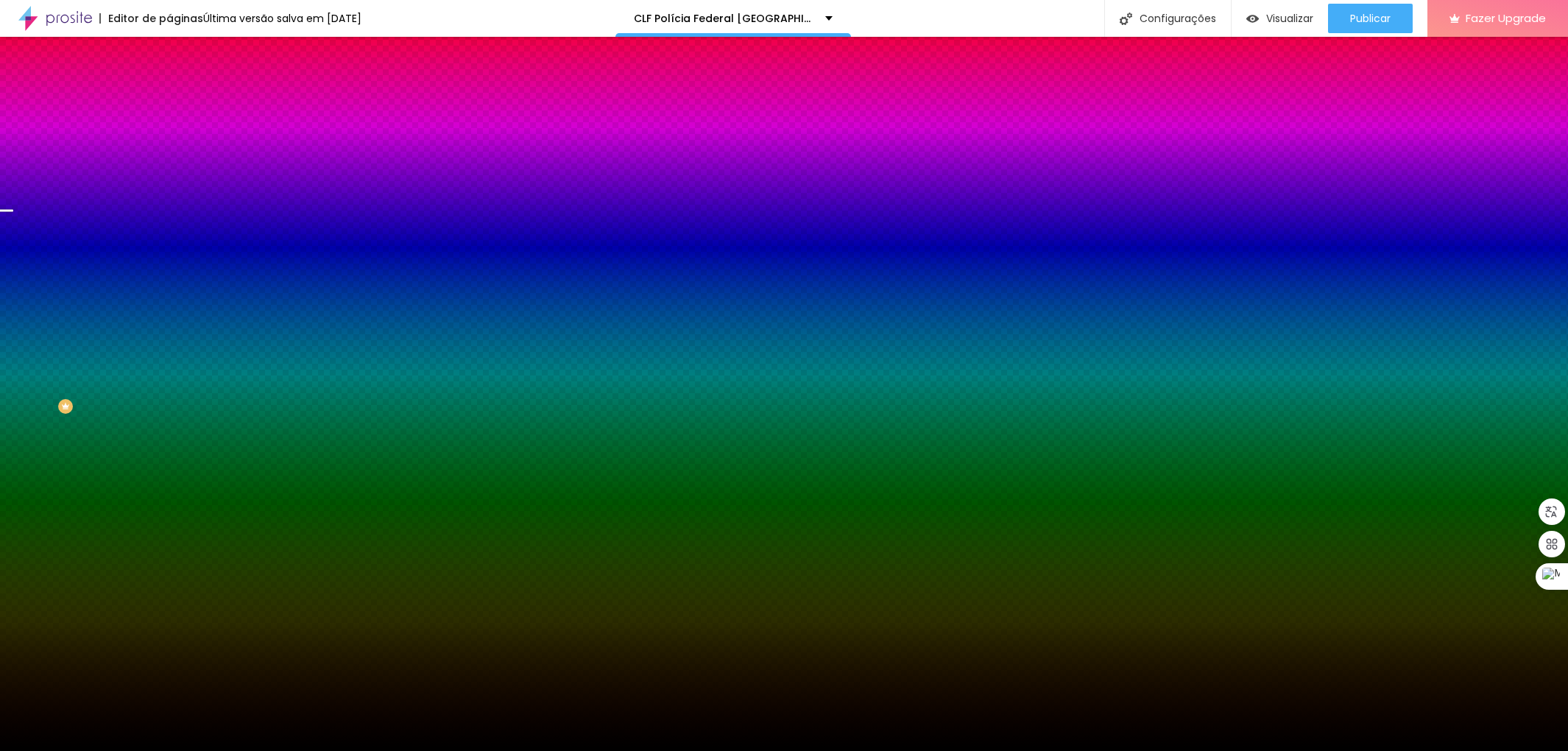
click at [250, 136] on span at bounding box center [254, 129] width 9 height 12
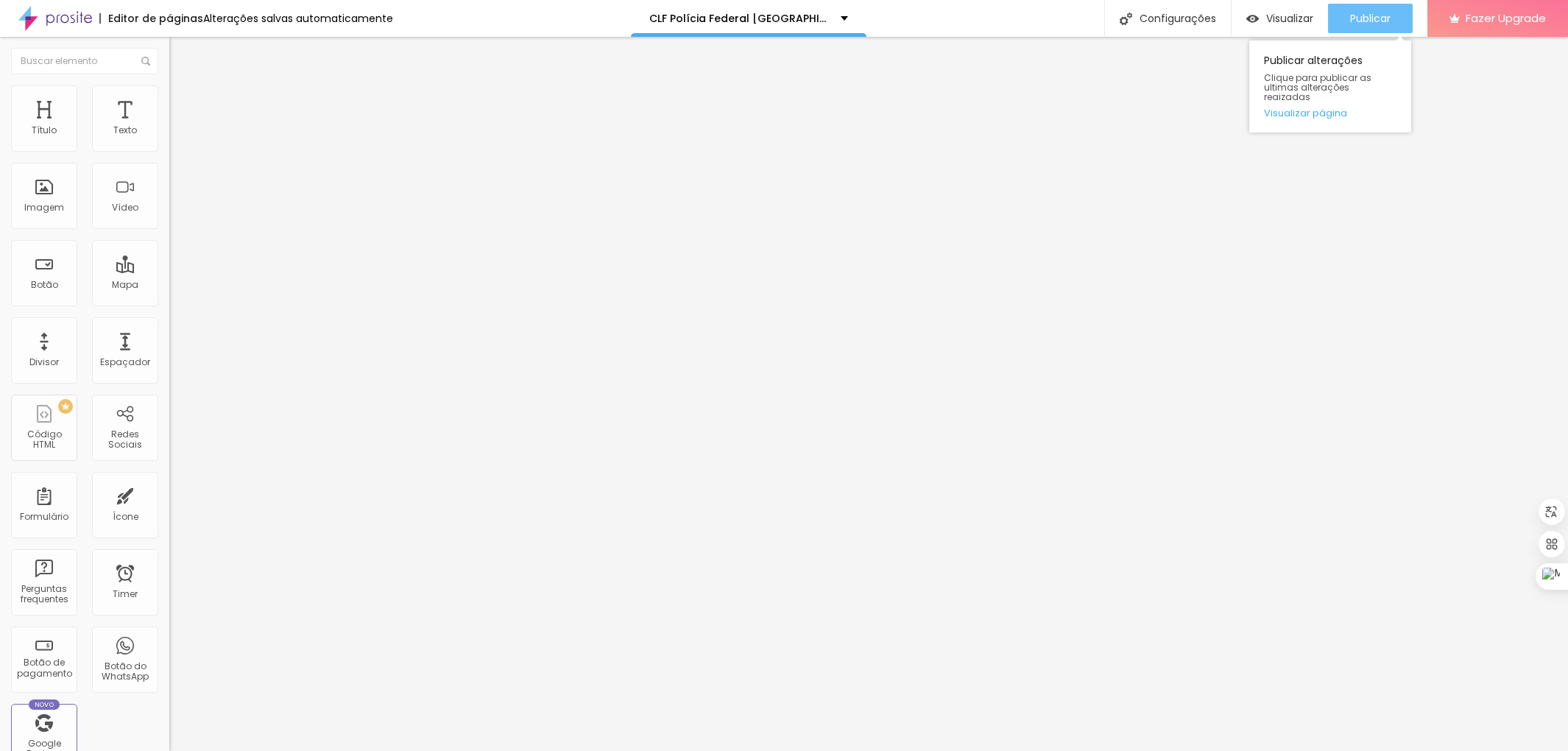
click at [1354, 16] on span "Publicar" at bounding box center [1370, 18] width 41 height 11
drag, startPoint x: 71, startPoint y: 88, endPoint x: 83, endPoint y: 100, distance: 17.0
click at [169, 88] on li "Estilo" at bounding box center [253, 93] width 169 height 15
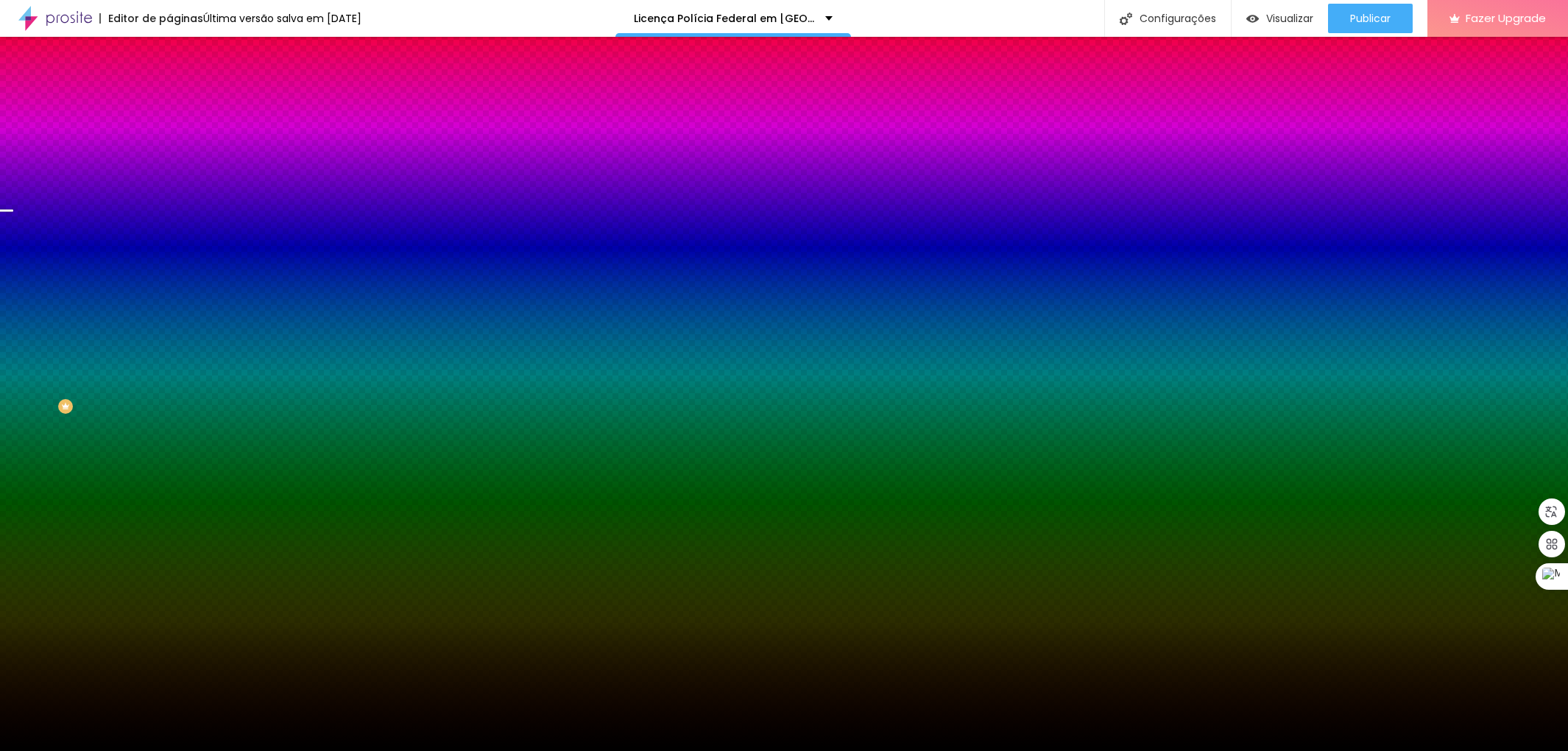
click at [250, 132] on img at bounding box center [254, 129] width 9 height 9
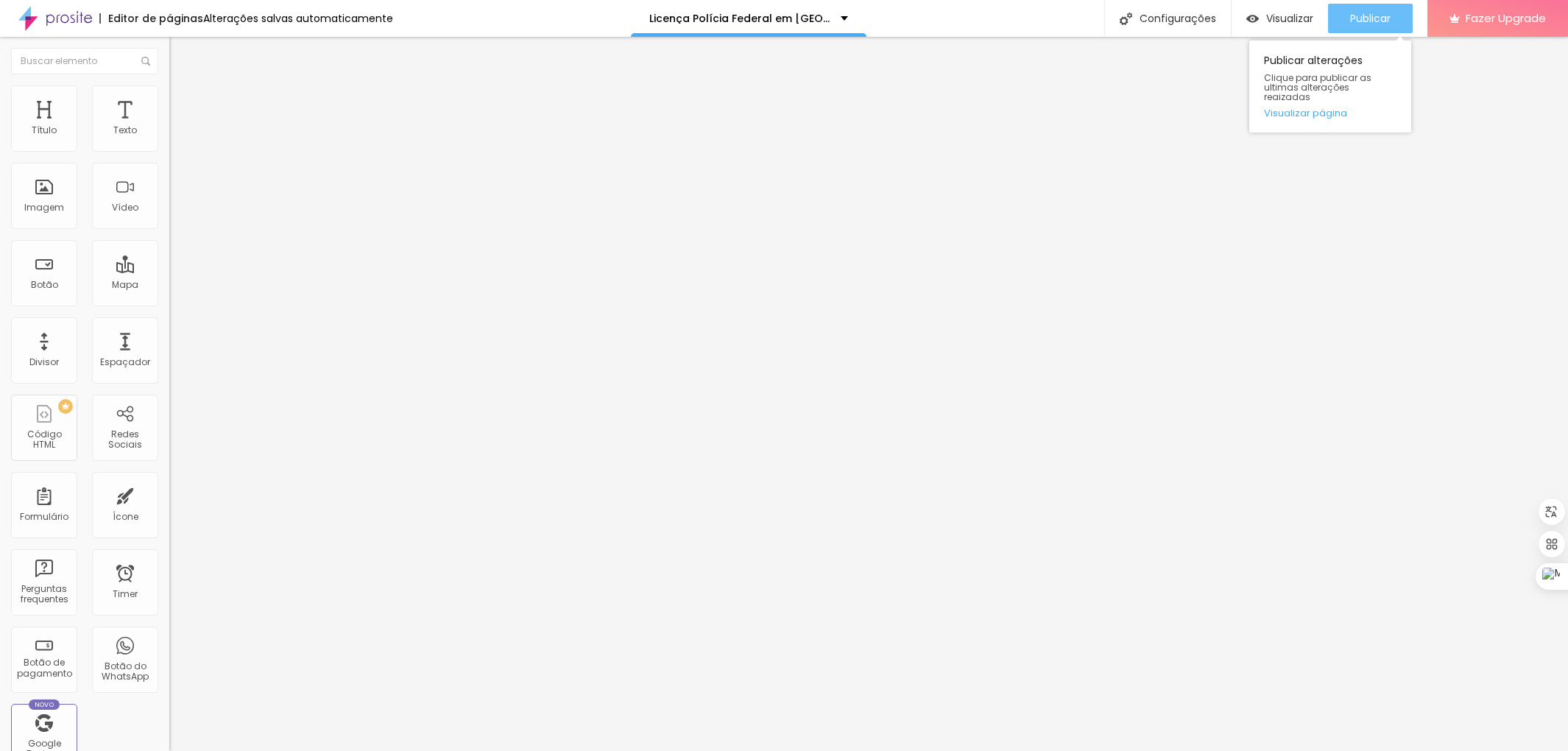
drag, startPoint x: 1372, startPoint y: 18, endPoint x: 1263, endPoint y: 19, distance: 109.0
click at [1372, 17] on span "Publicar" at bounding box center [1370, 18] width 41 height 11
drag, startPoint x: 79, startPoint y: 93, endPoint x: 85, endPoint y: 79, distance: 15.2
click at [169, 91] on img at bounding box center [175, 92] width 13 height 13
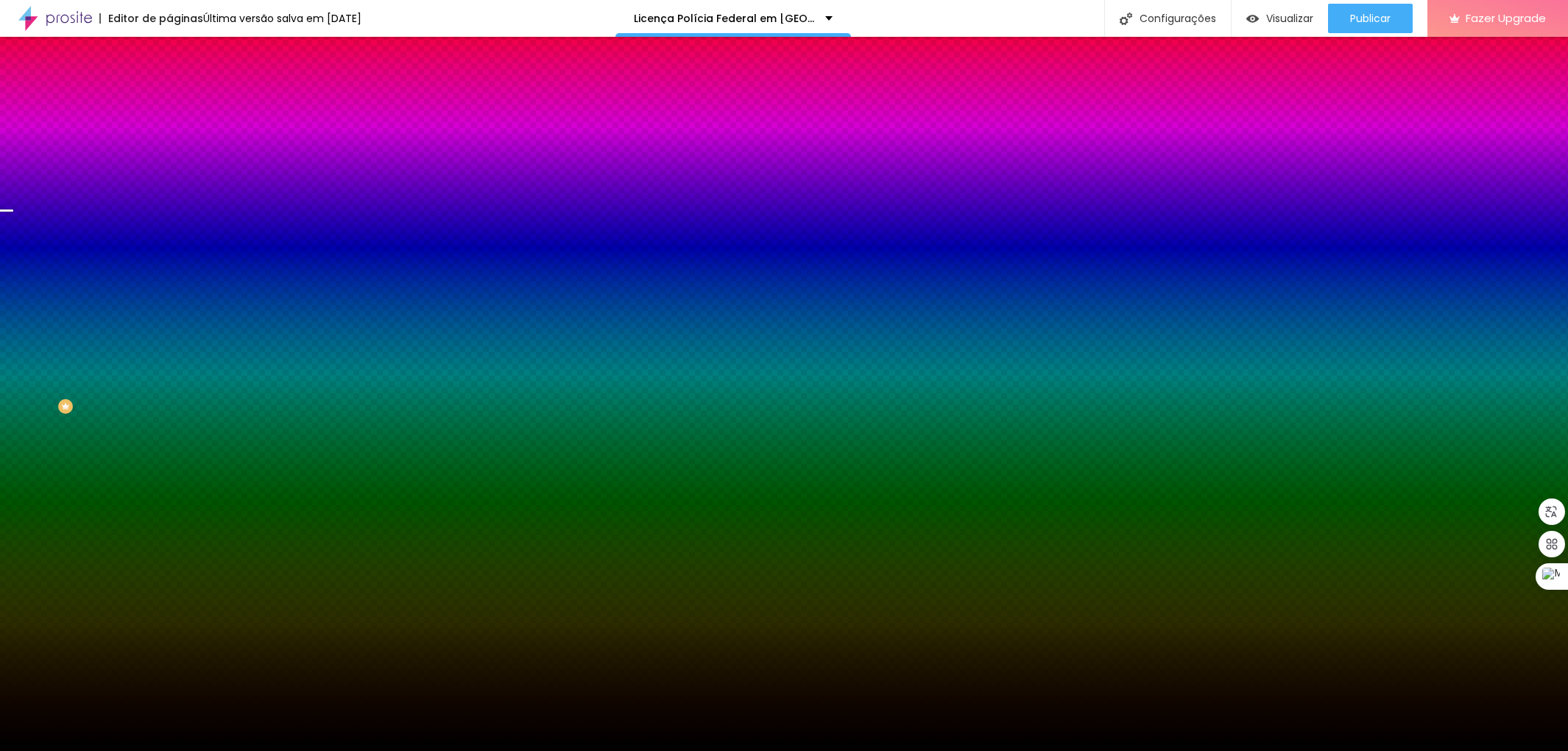
click at [250, 136] on span at bounding box center [254, 129] width 9 height 12
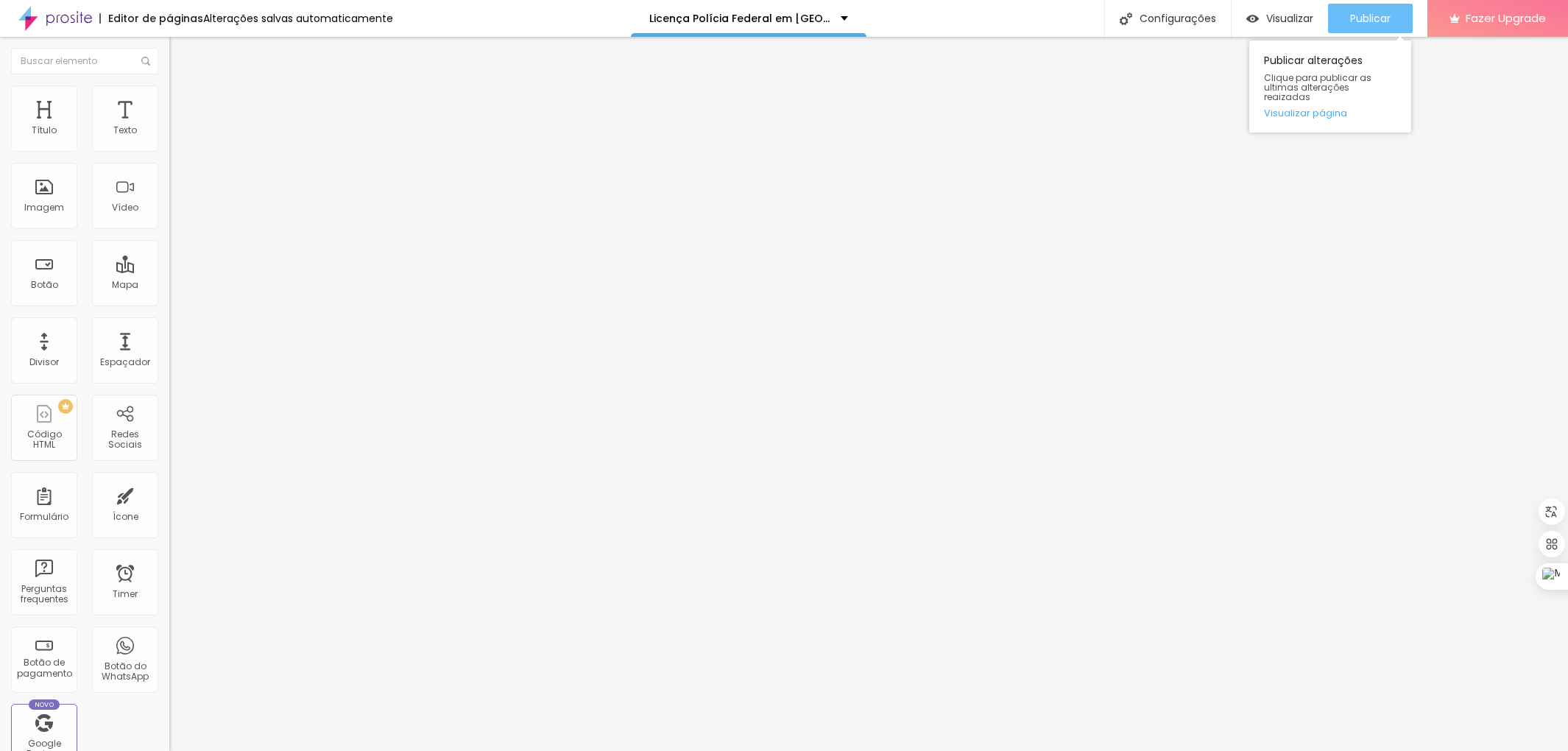
click at [1363, 15] on span "Publicar" at bounding box center [1370, 18] width 41 height 11
click at [169, 86] on img at bounding box center [175, 92] width 13 height 13
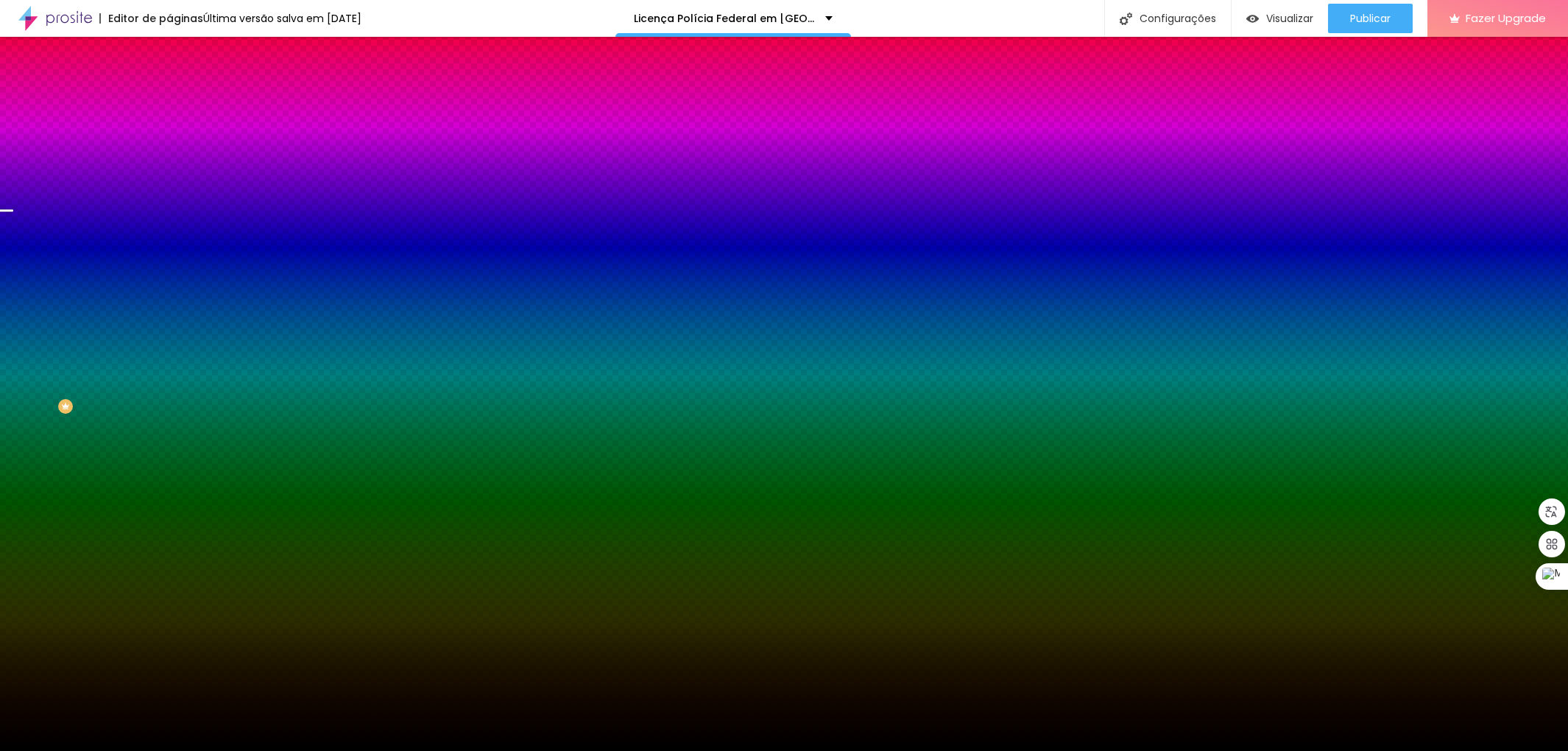
click at [250, 132] on img at bounding box center [254, 129] width 9 height 9
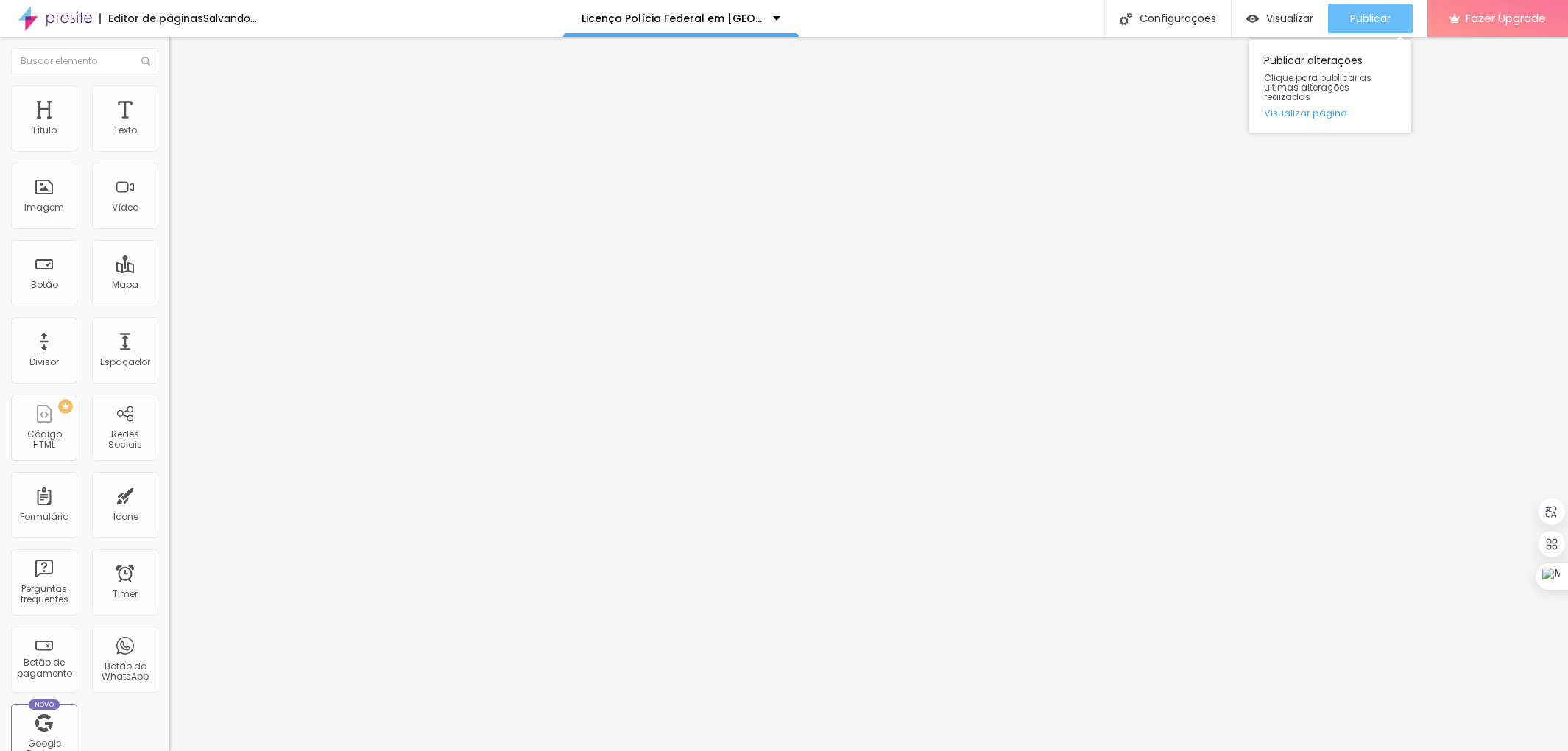
click at [1380, 21] on span "Publicar" at bounding box center [1370, 18] width 41 height 11
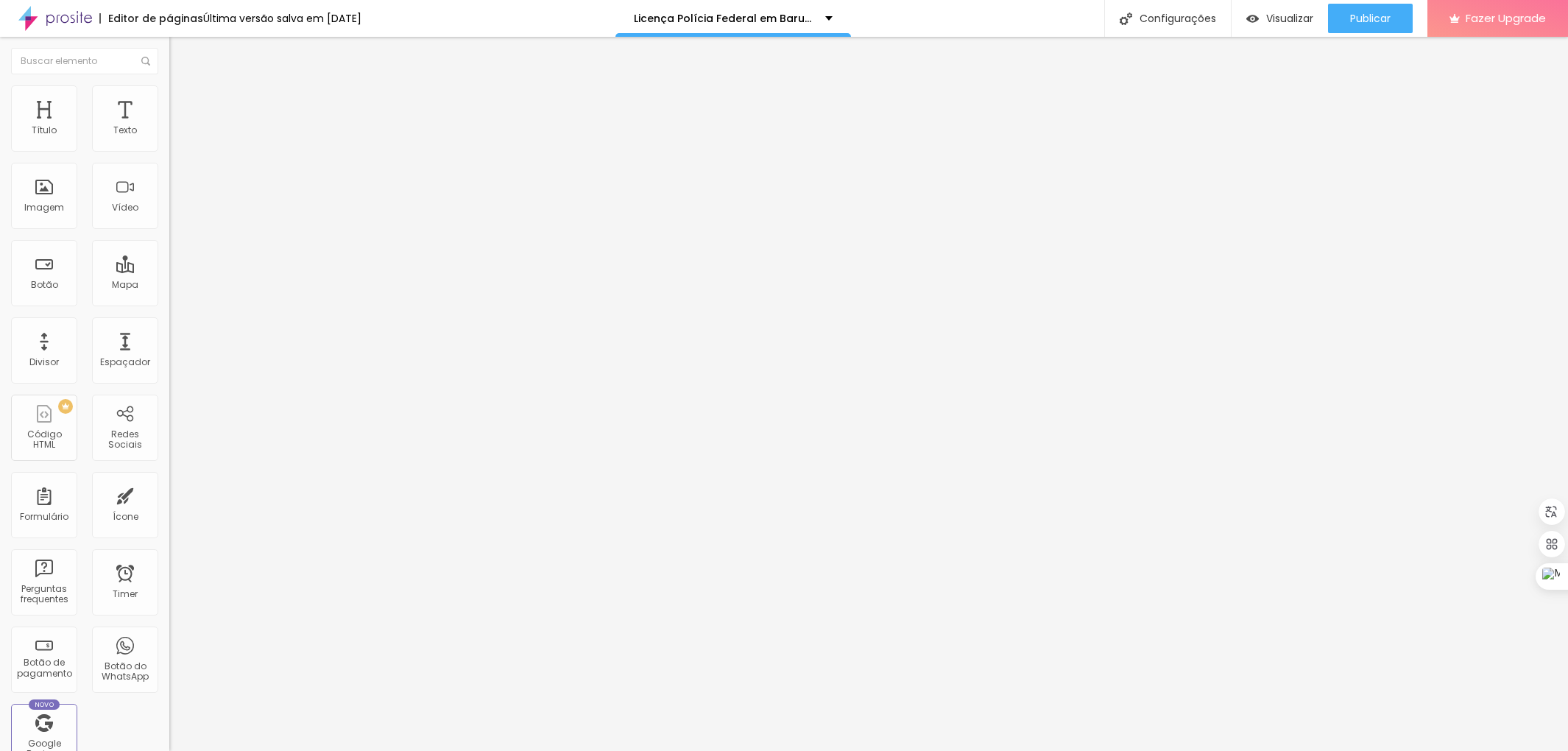
click at [182, 100] on span "Estilo" at bounding box center [194, 95] width 23 height 12
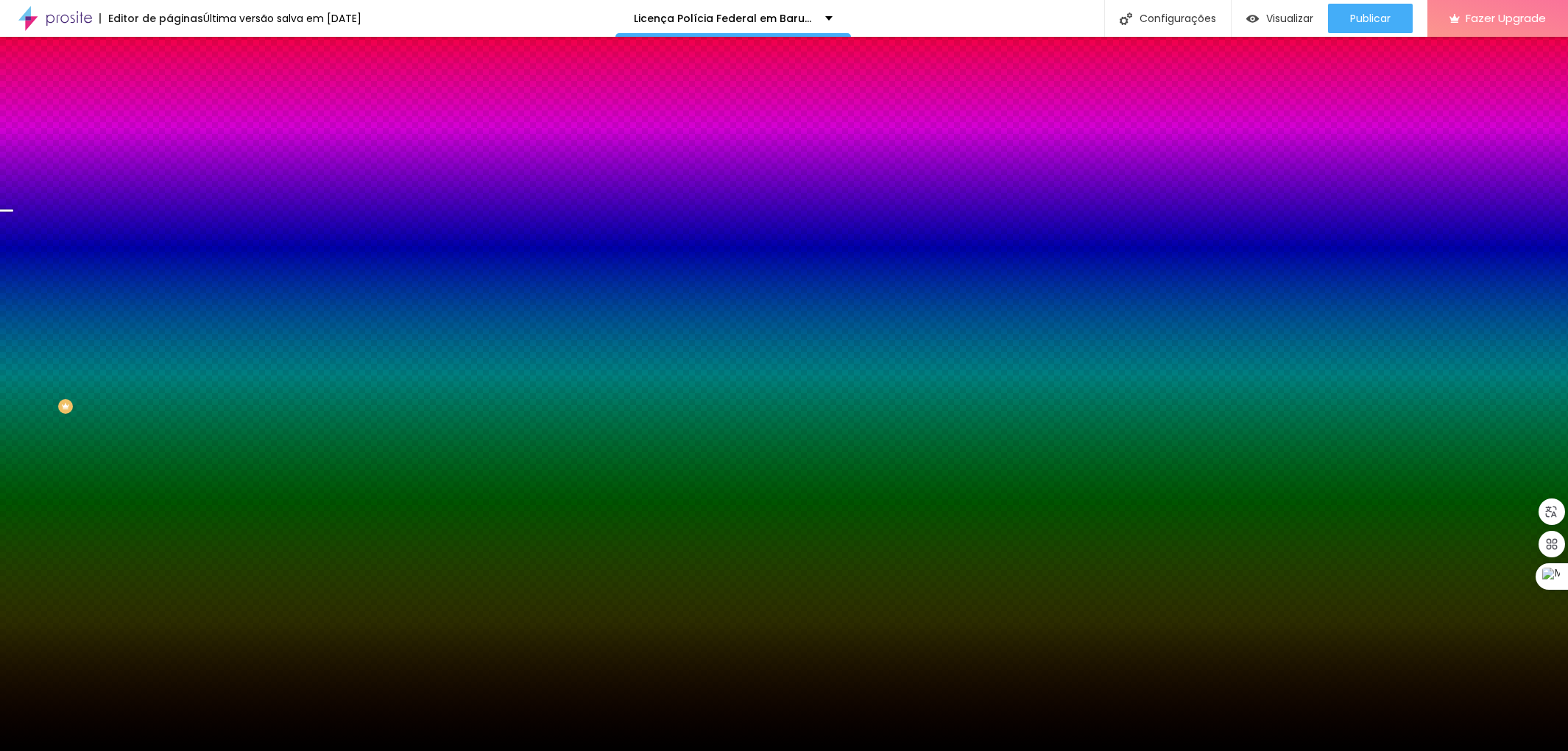
click at [250, 136] on span at bounding box center [254, 129] width 9 height 12
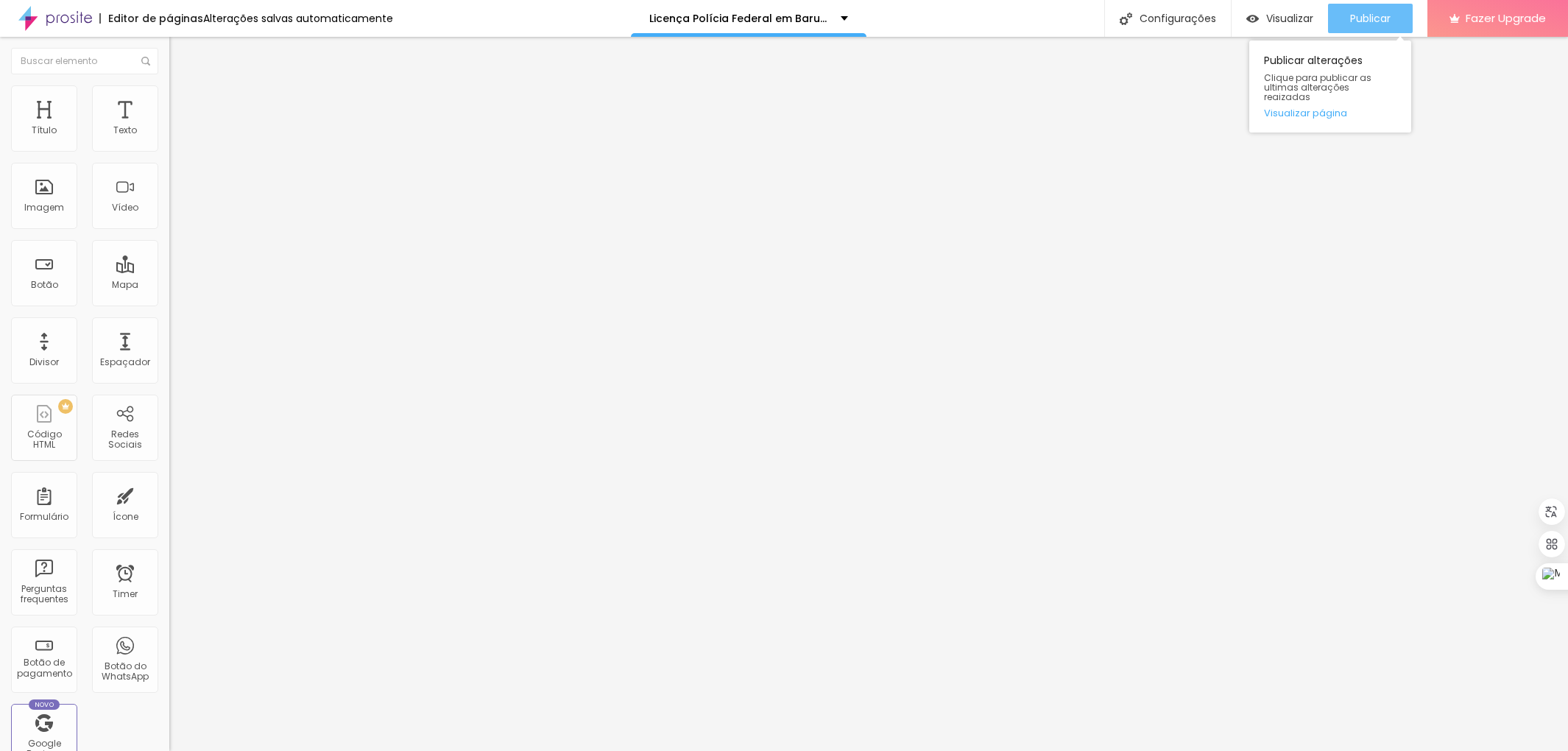
click at [1392, 6] on button "Publicar" at bounding box center [1370, 18] width 85 height 29
click at [182, 99] on span "Estilo" at bounding box center [194, 95] width 23 height 12
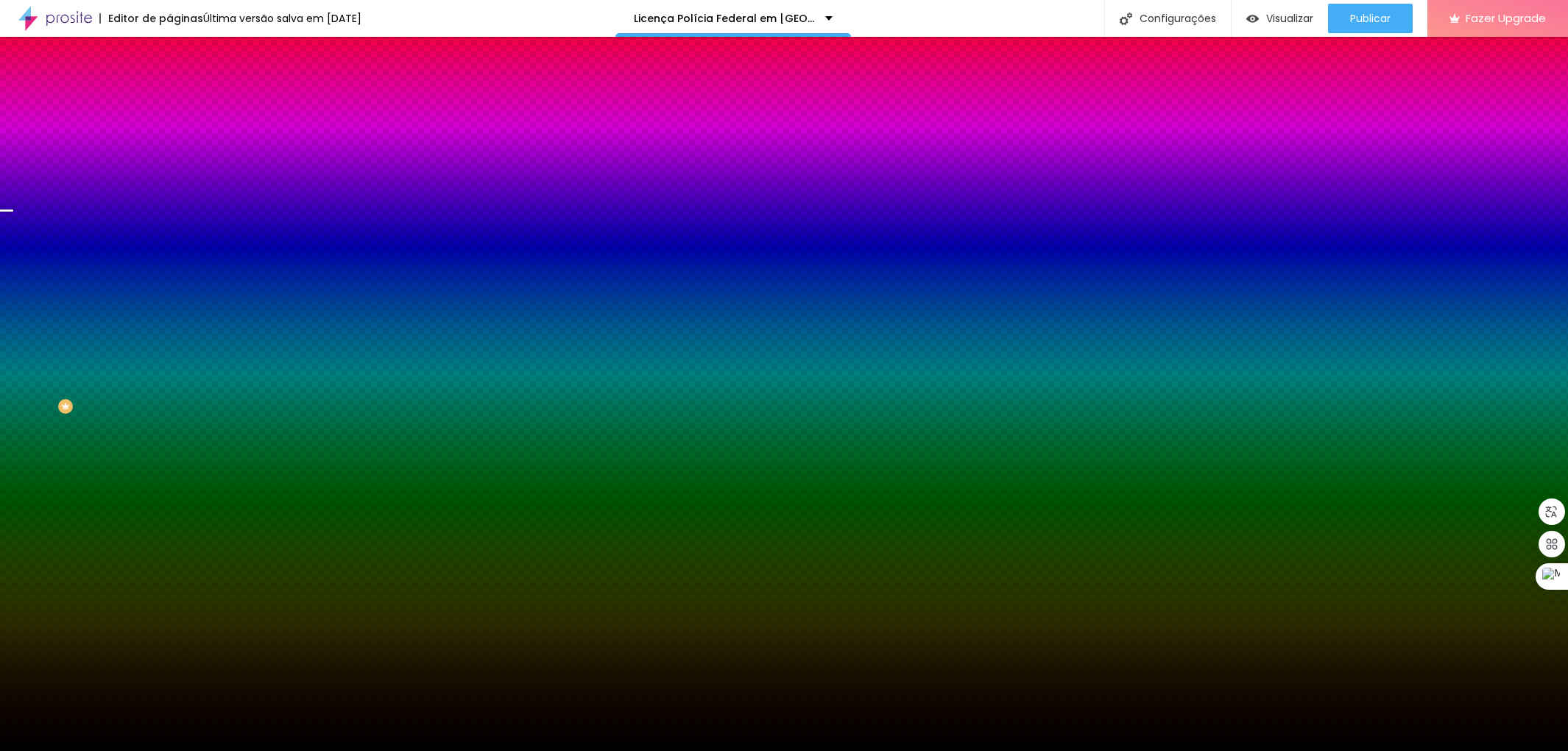
click at [250, 132] on img at bounding box center [254, 129] width 9 height 9
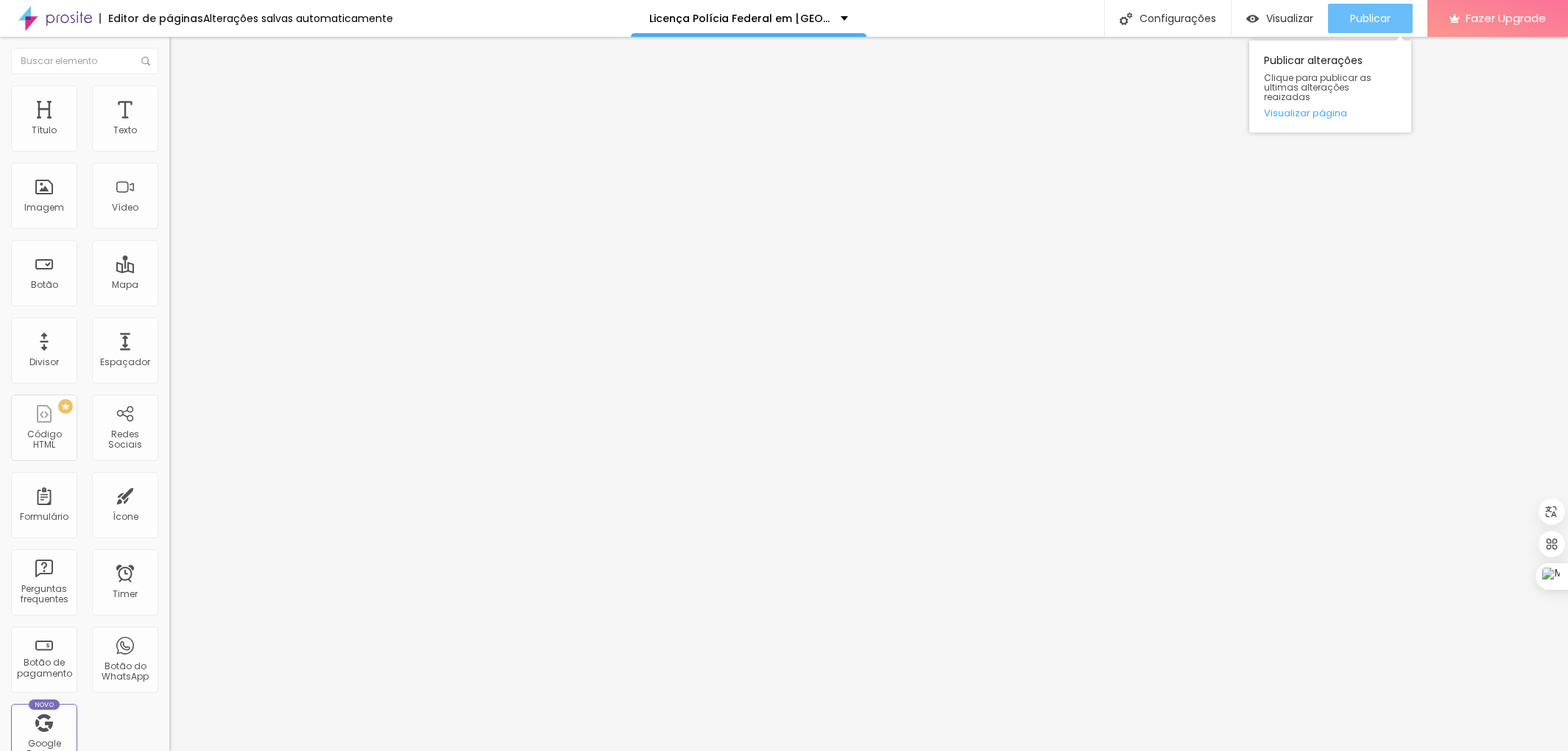
click at [1341, 24] on button "Publicar" at bounding box center [1370, 18] width 85 height 29
click at [169, 96] on li "Estilo" at bounding box center [253, 93] width 169 height 15
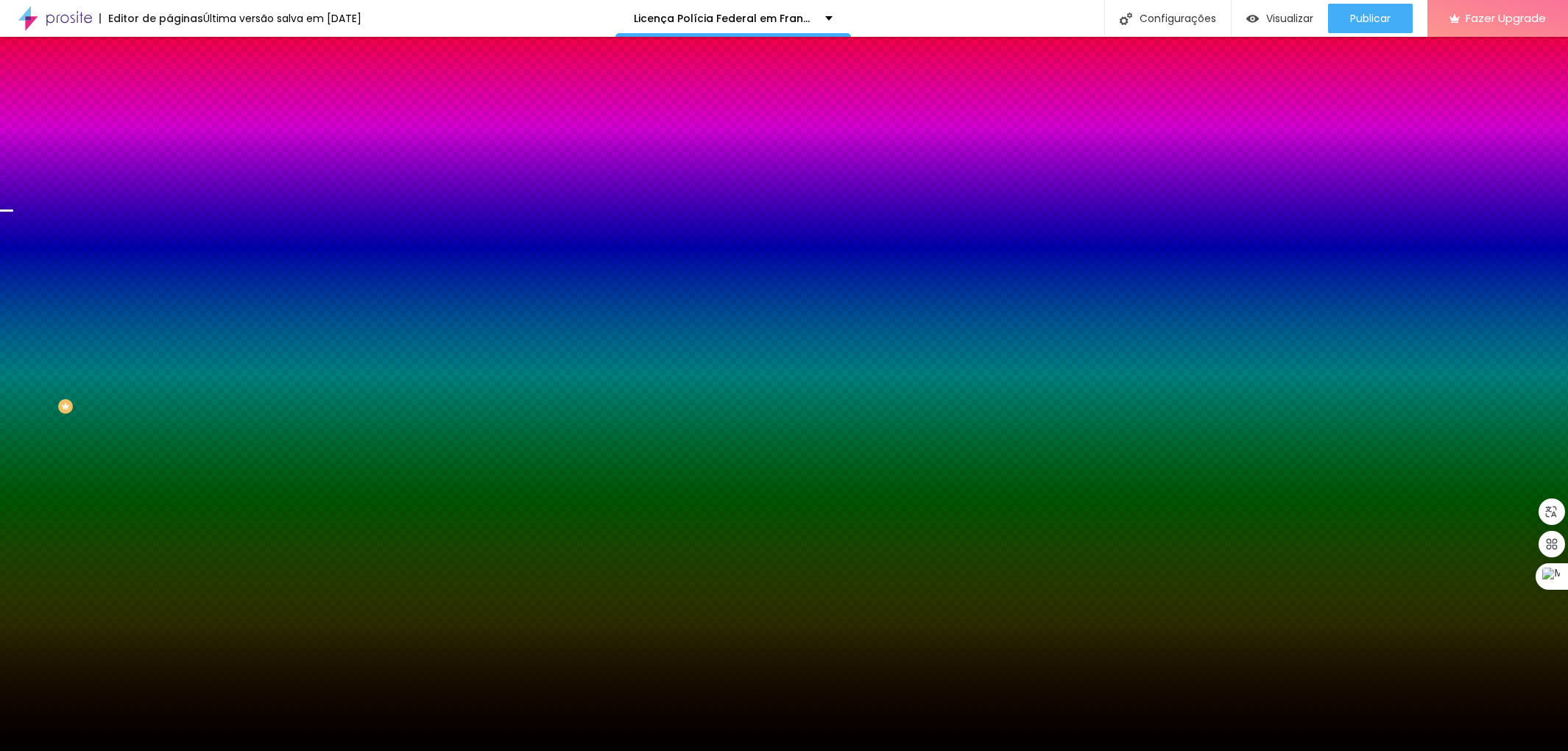
click at [250, 132] on img at bounding box center [254, 129] width 9 height 9
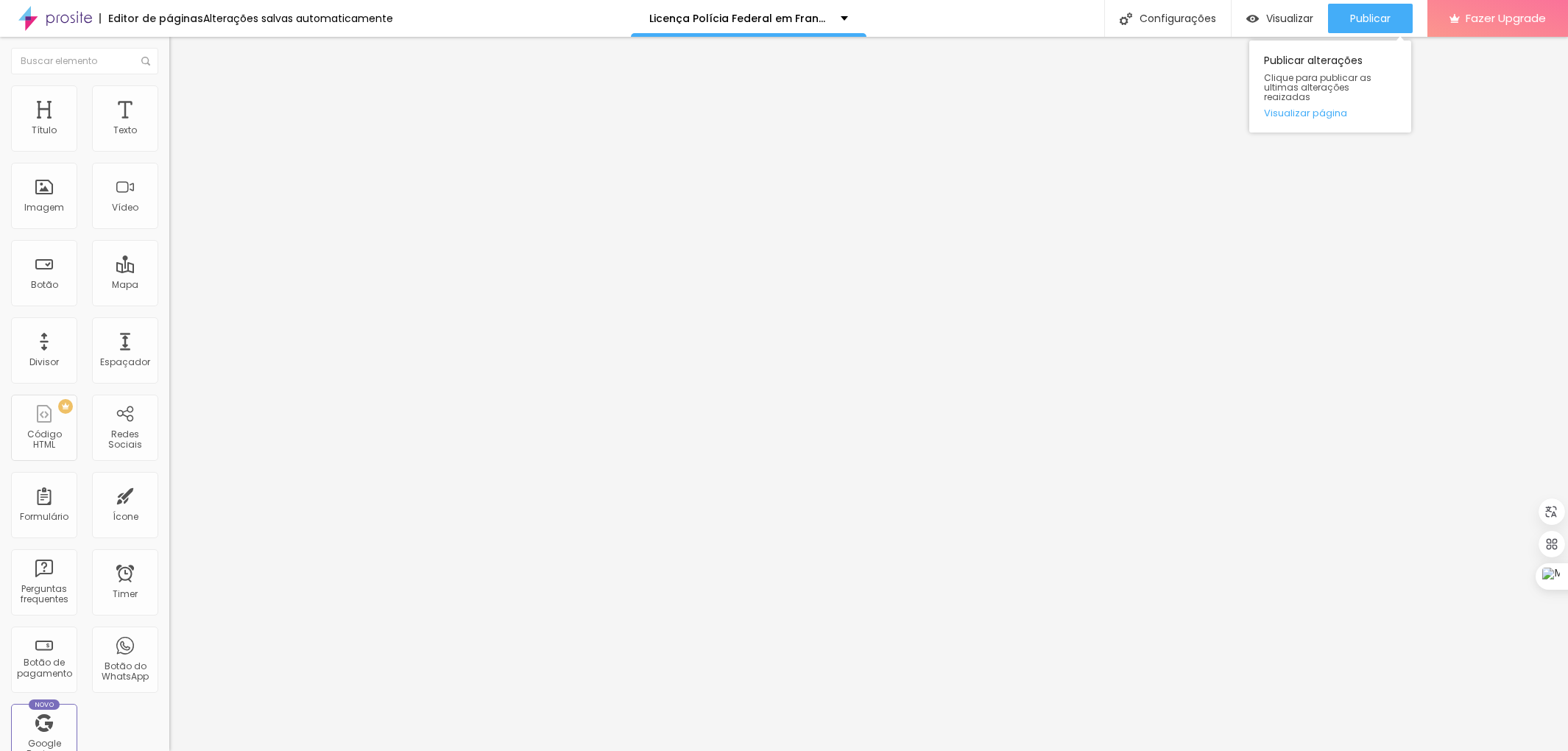
click at [1355, 33] on div "Publicar alterações Clique para publicar as ultimas alterações reaizadas Visual…" at bounding box center [1331, 83] width 162 height 100
click at [1351, 21] on span "Publicar" at bounding box center [1370, 18] width 41 height 11
click at [169, 90] on img at bounding box center [175, 92] width 13 height 13
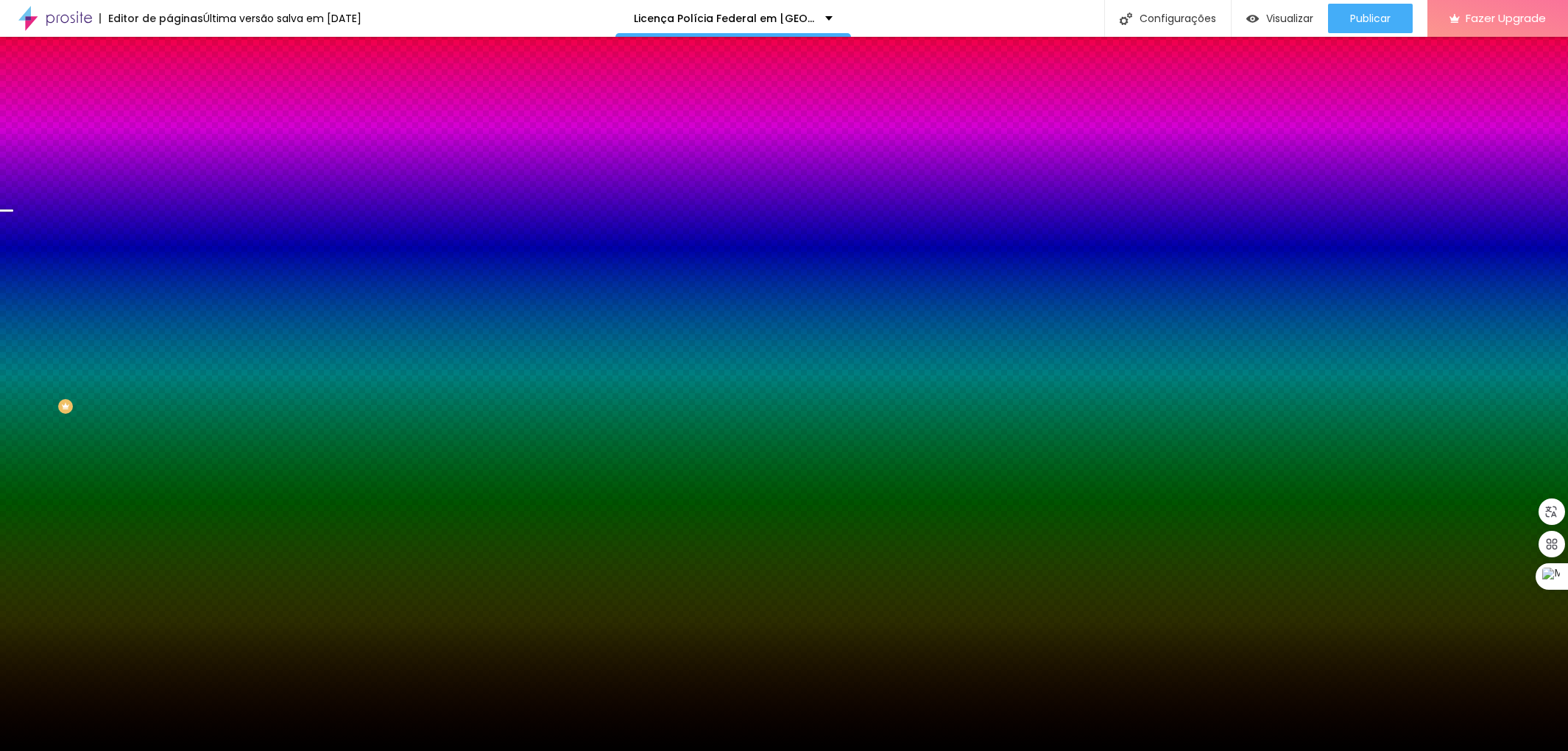
click at [250, 132] on img at bounding box center [254, 129] width 9 height 9
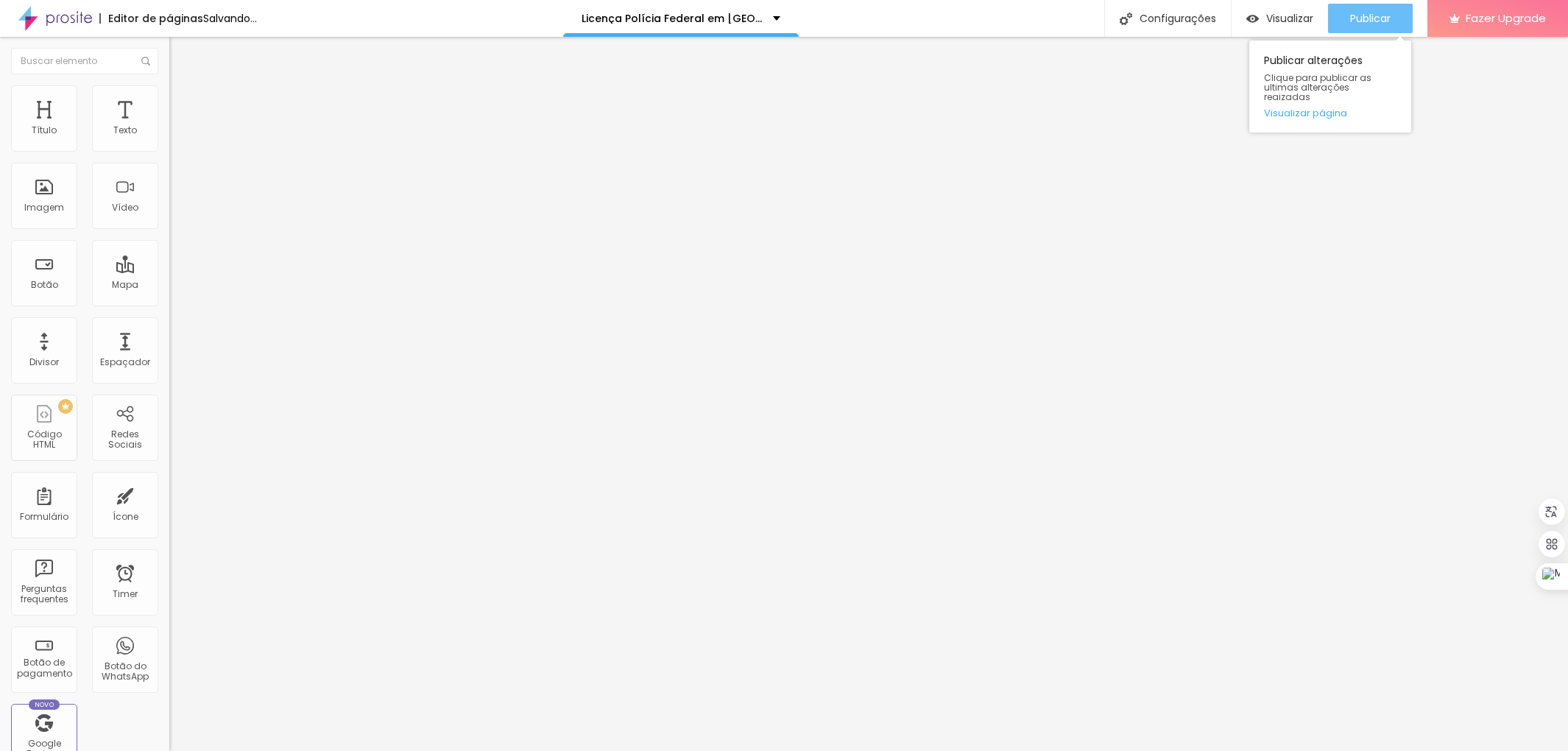
click at [1351, 24] on div "Publicar" at bounding box center [1370, 18] width 41 height 29
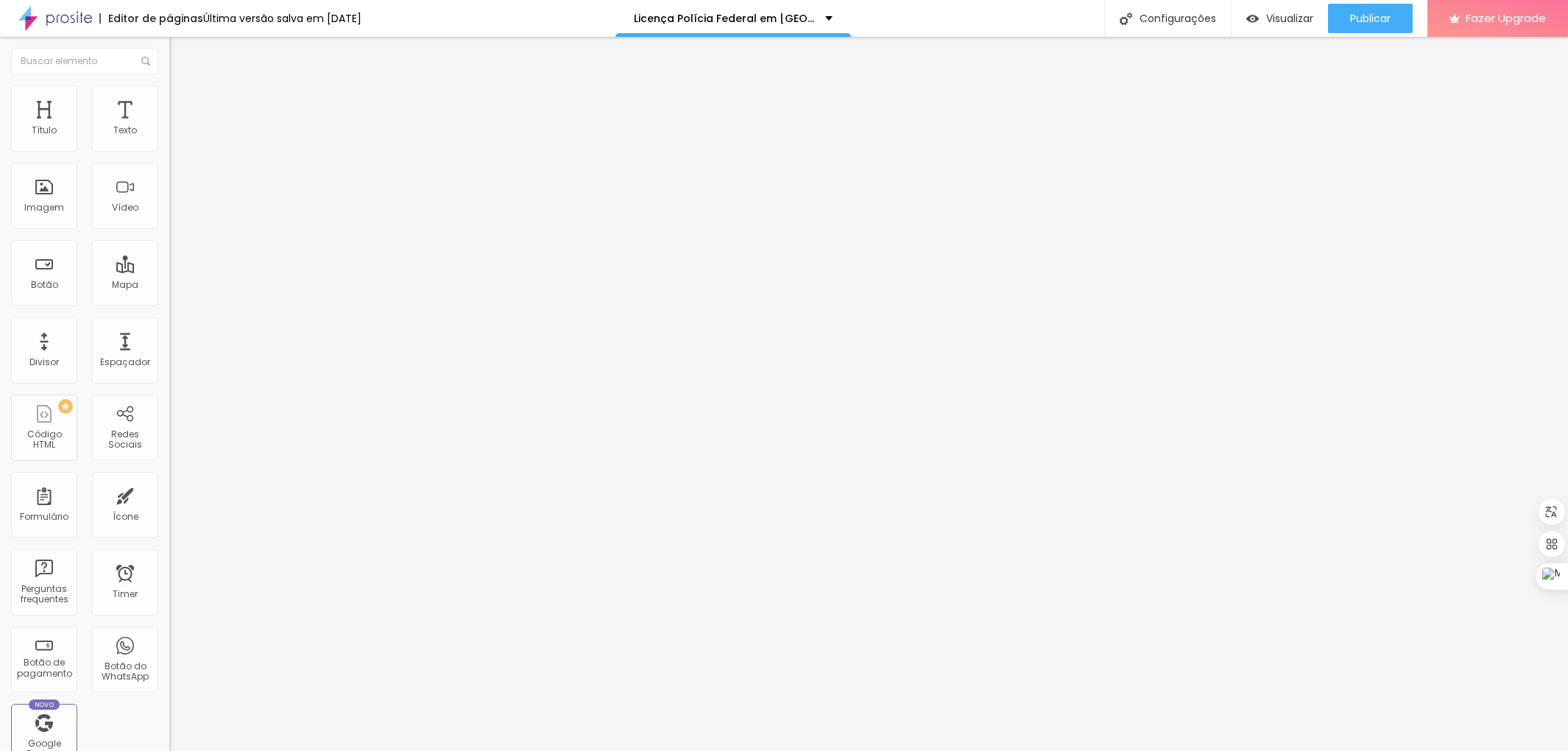
click at [169, 94] on img at bounding box center [175, 92] width 13 height 13
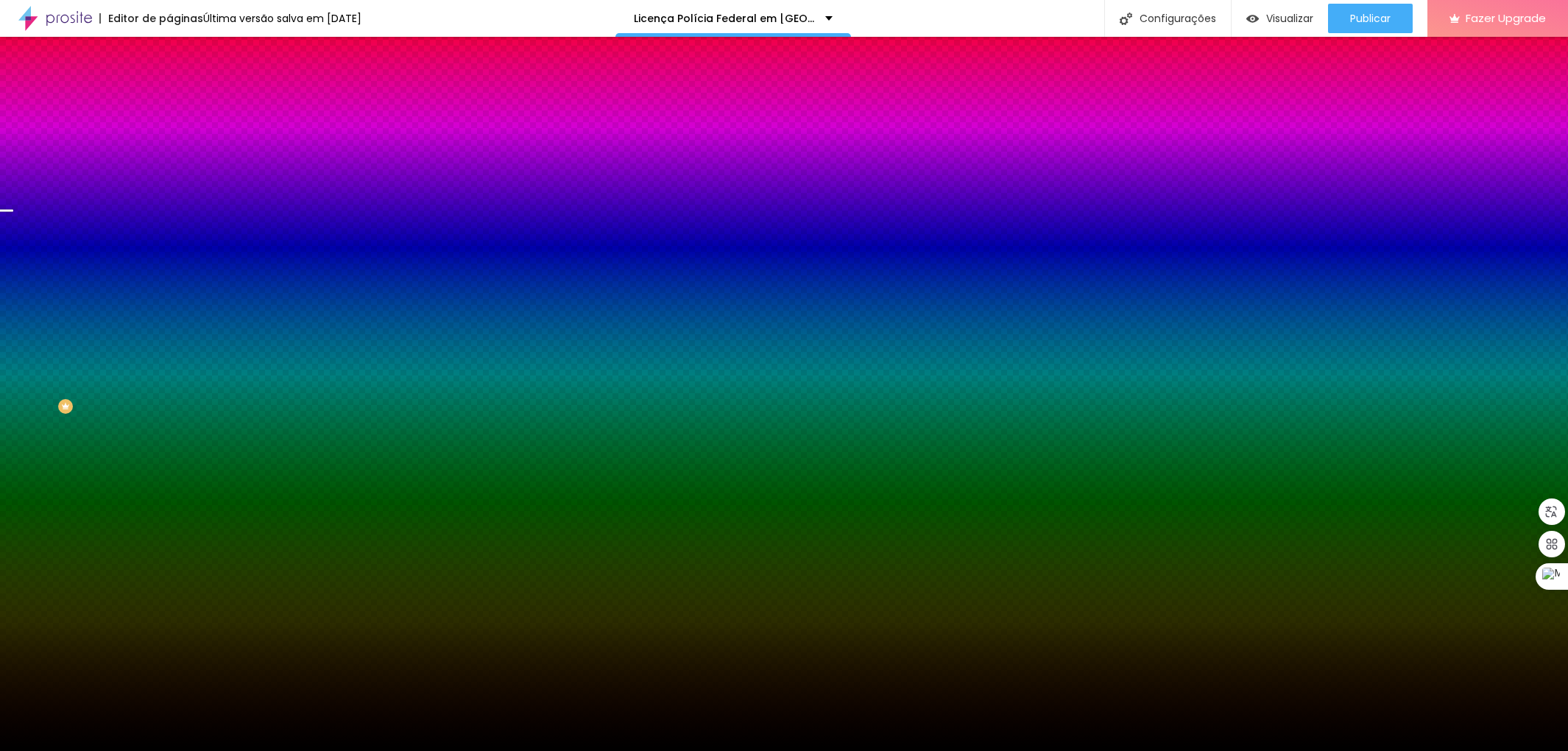
click at [250, 132] on img at bounding box center [254, 129] width 9 height 9
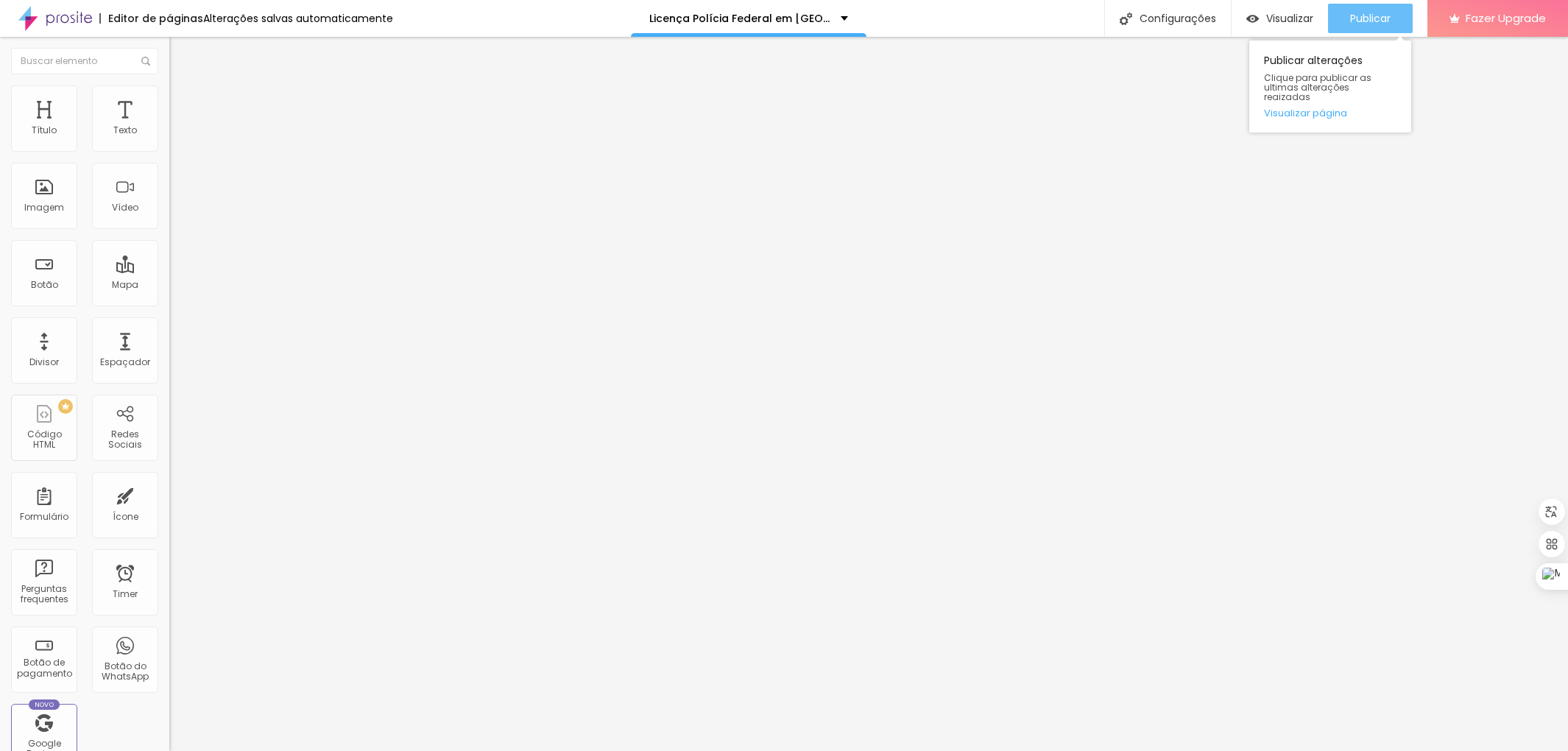
click at [1352, 17] on span "Publicar" at bounding box center [1370, 18] width 41 height 11
click at [169, 96] on li "Estilo" at bounding box center [253, 93] width 169 height 15
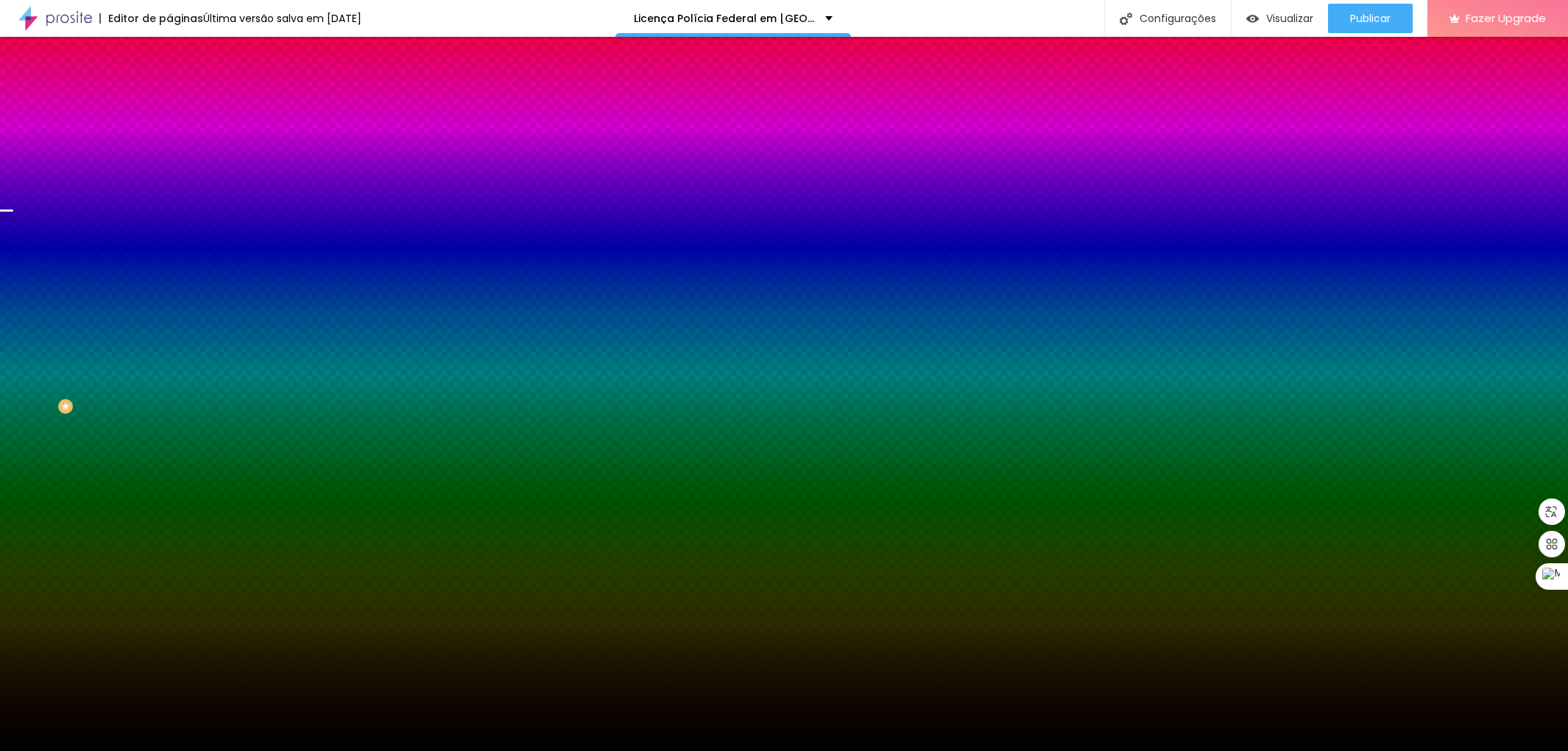
click at [250, 132] on img at bounding box center [254, 129] width 9 height 9
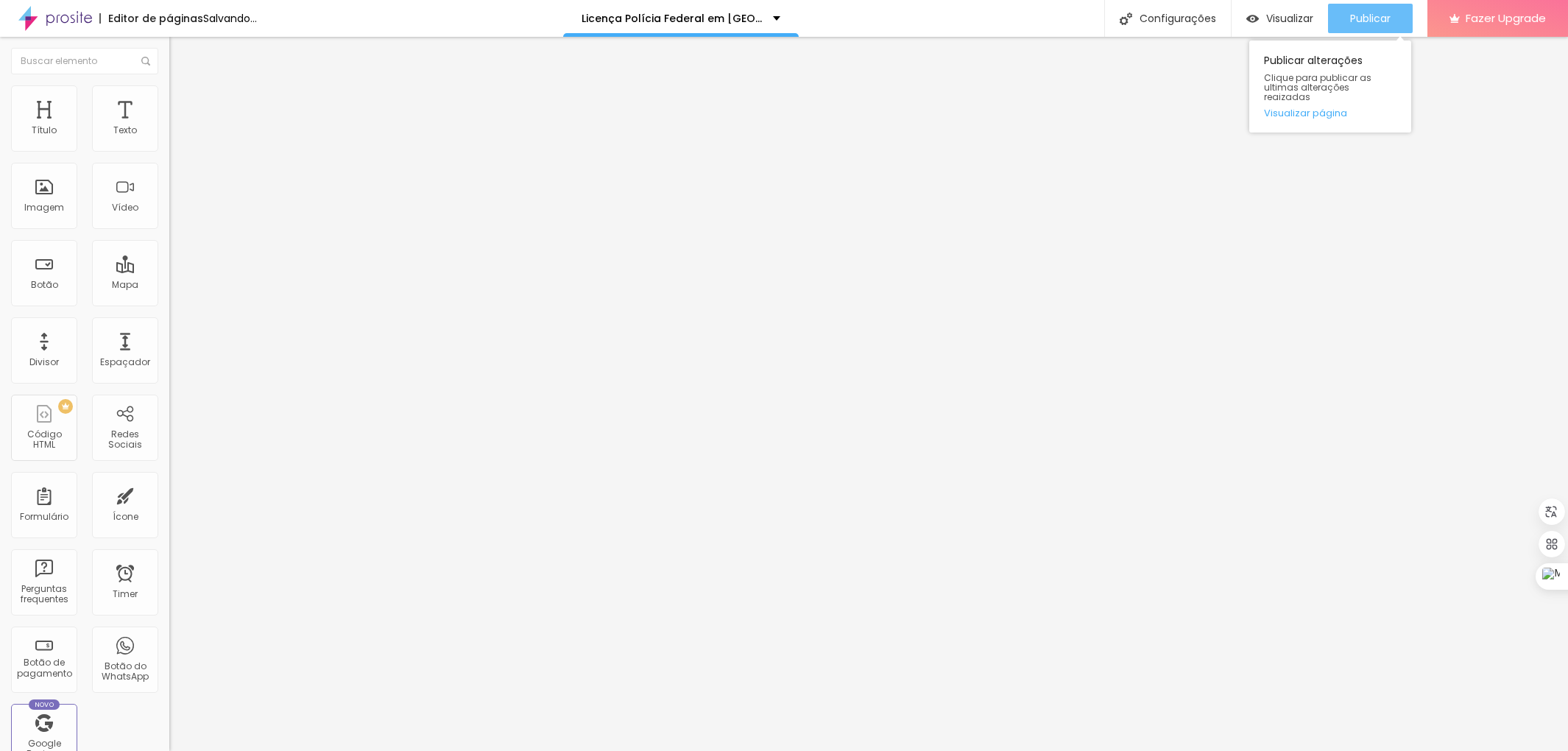
drag, startPoint x: 1387, startPoint y: 19, endPoint x: 1365, endPoint y: 22, distance: 22.2
click at [1387, 19] on span "Publicar" at bounding box center [1370, 18] width 41 height 11
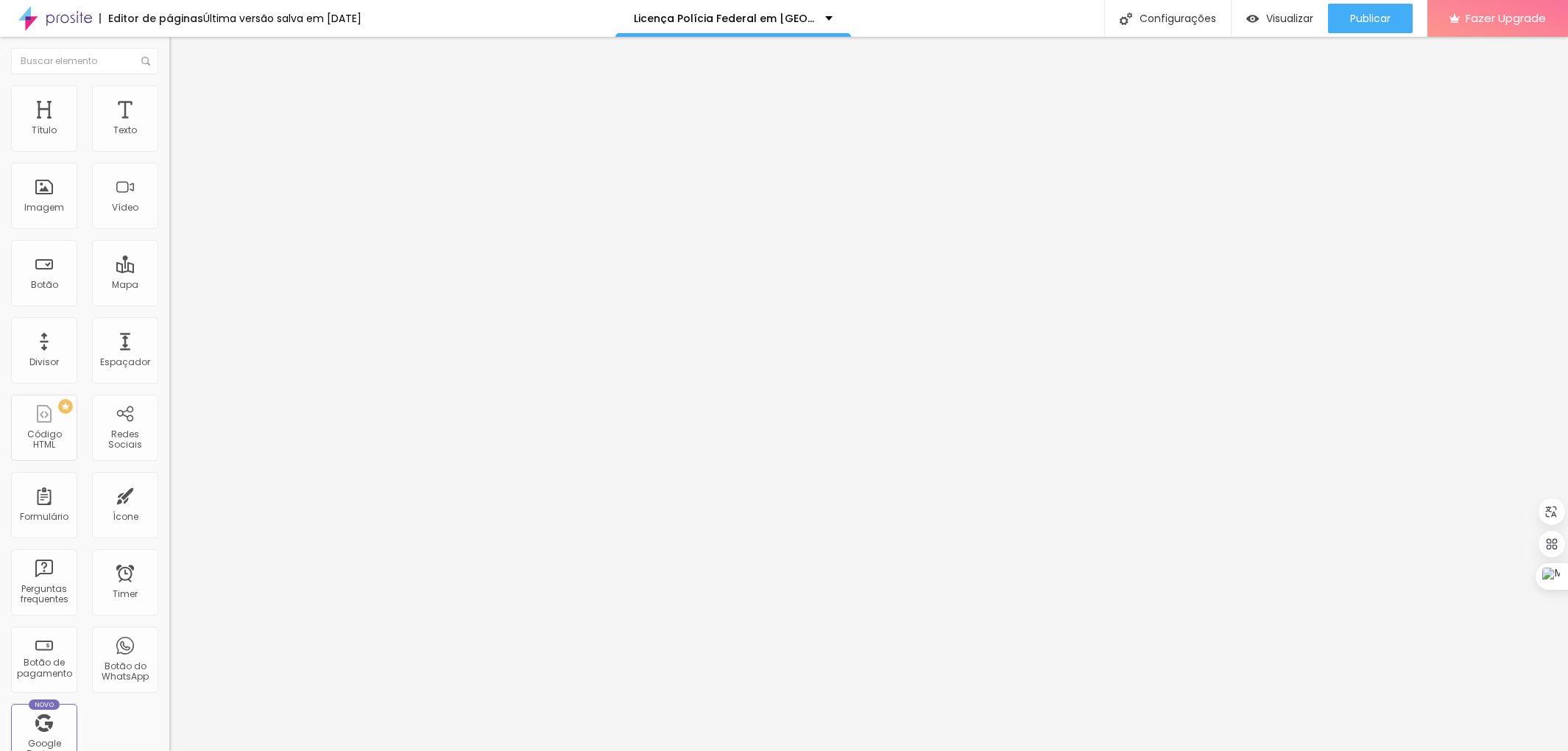
click at [169, 96] on li "Estilo" at bounding box center [253, 93] width 169 height 15
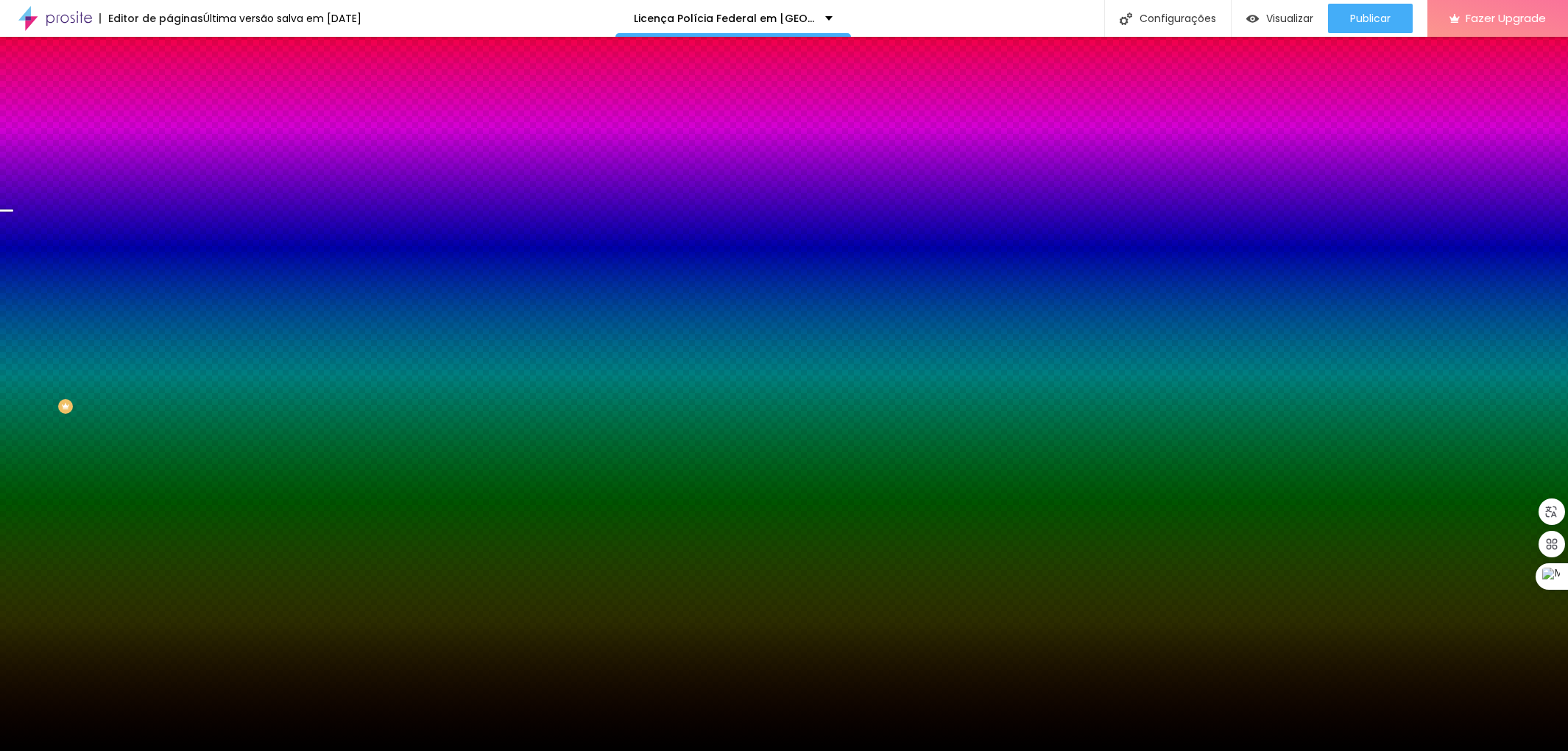
click at [250, 132] on img at bounding box center [254, 129] width 9 height 9
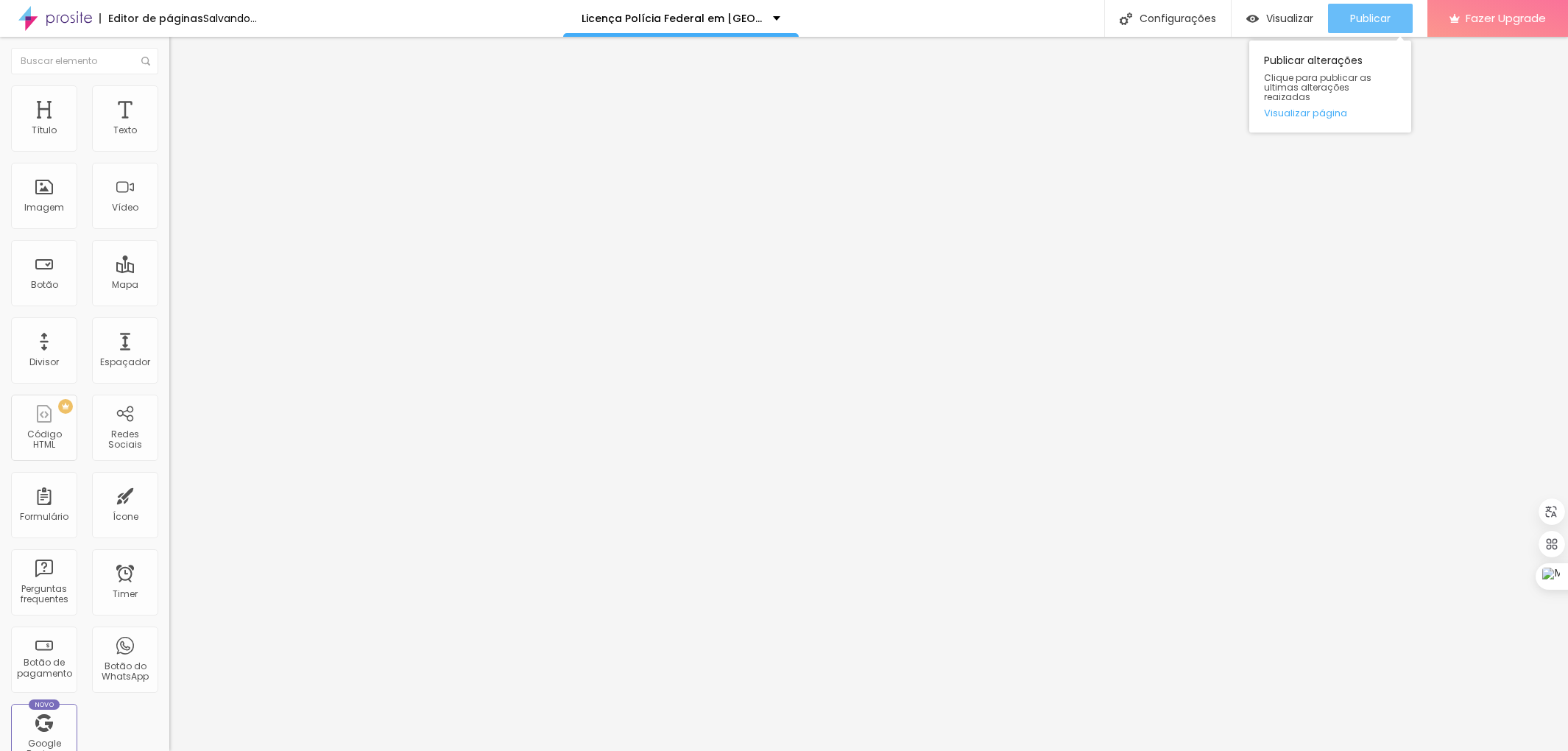
click at [1353, 16] on span "Publicar" at bounding box center [1370, 18] width 41 height 11
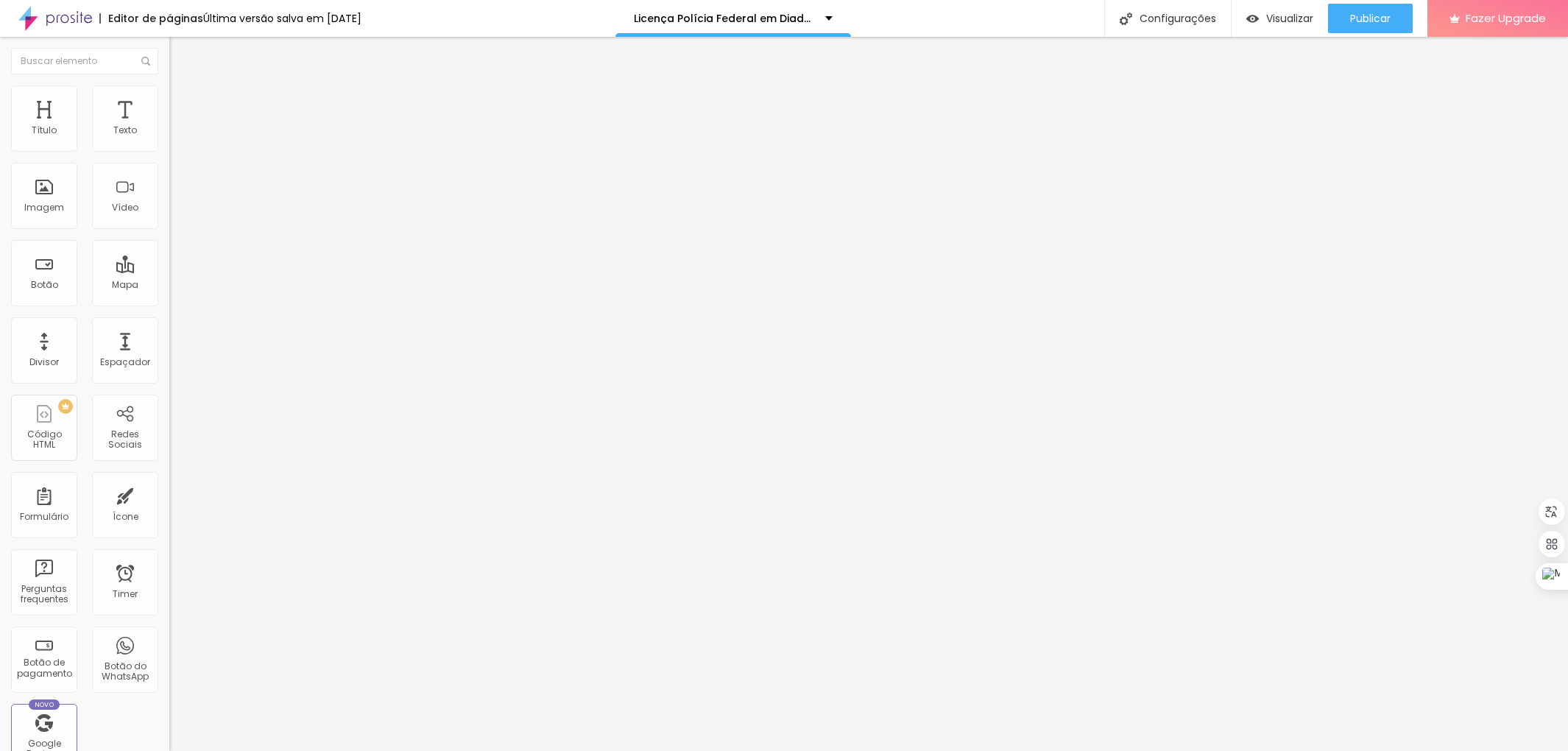
click at [169, 100] on li "Estilo" at bounding box center [253, 93] width 169 height 15
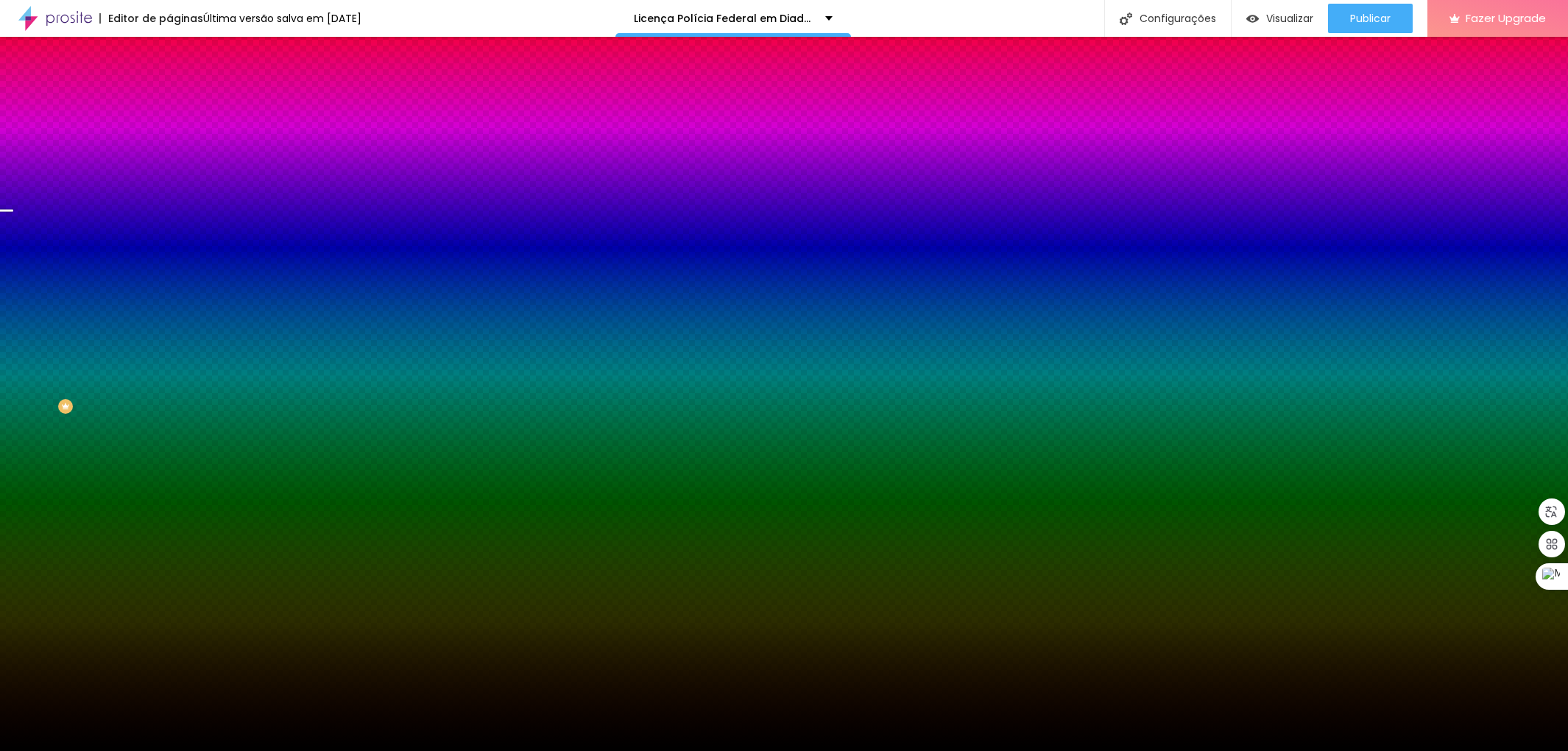
click at [250, 132] on img at bounding box center [254, 129] width 9 height 9
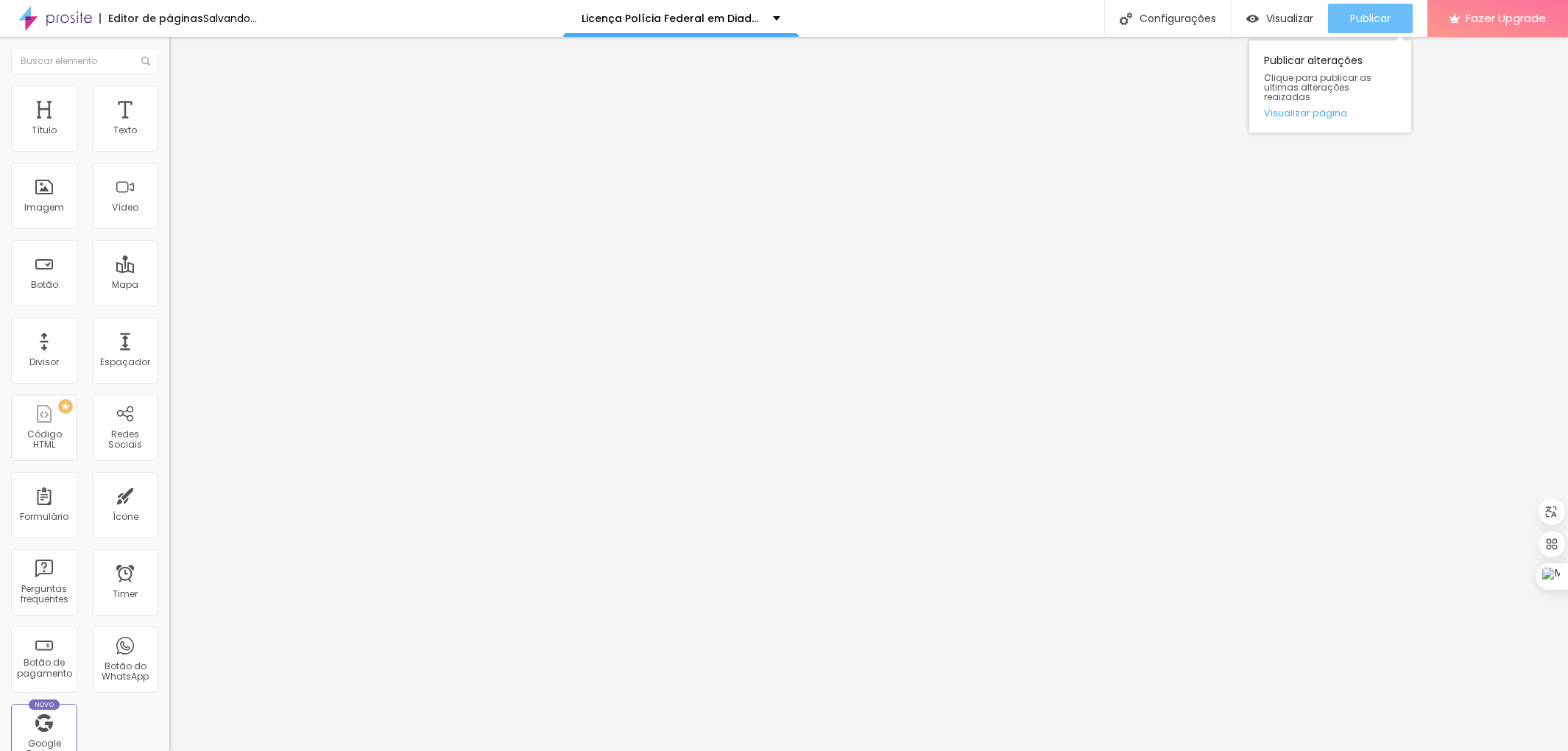
click at [1368, 15] on span "Publicar" at bounding box center [1370, 18] width 41 height 11
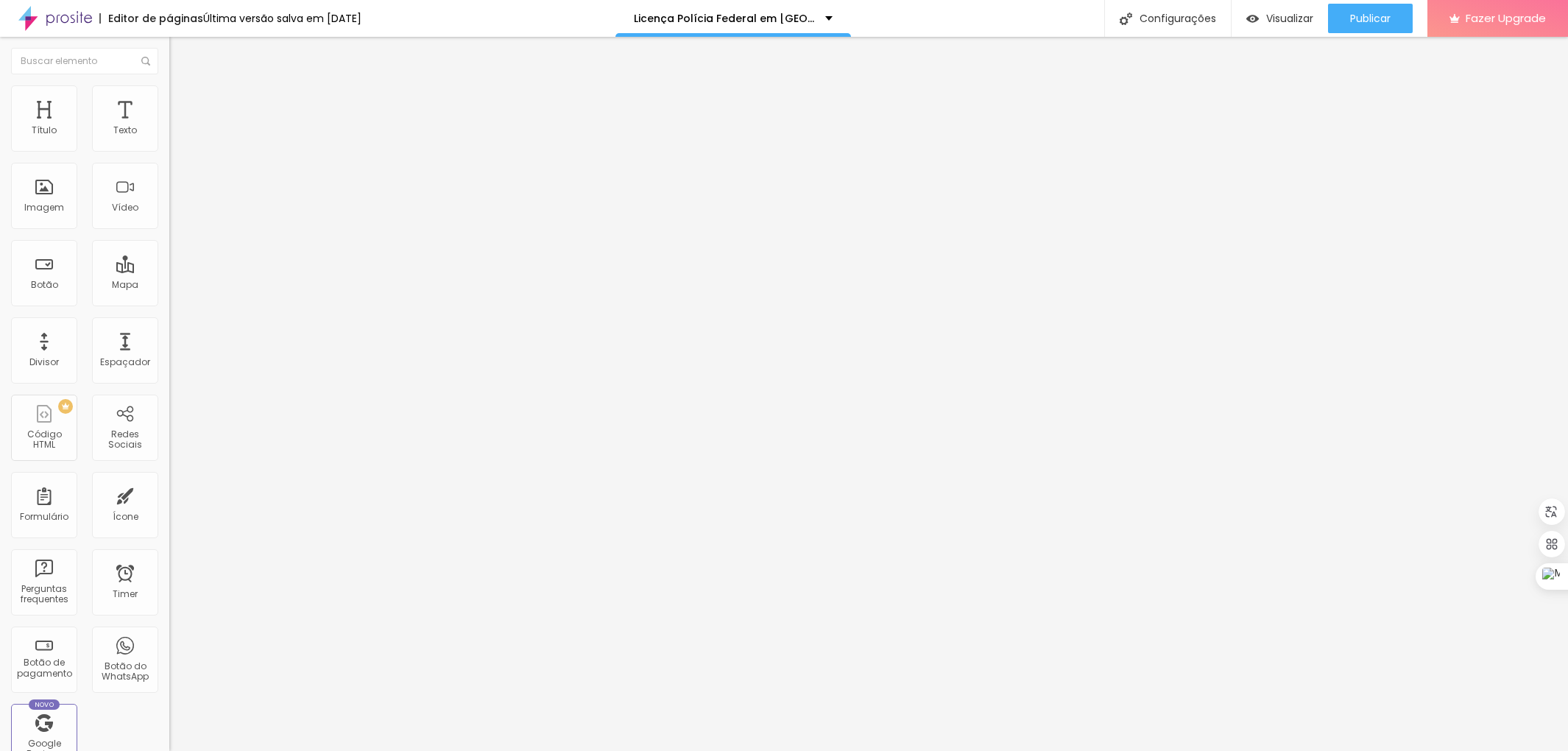
click at [169, 92] on img at bounding box center [175, 92] width 13 height 13
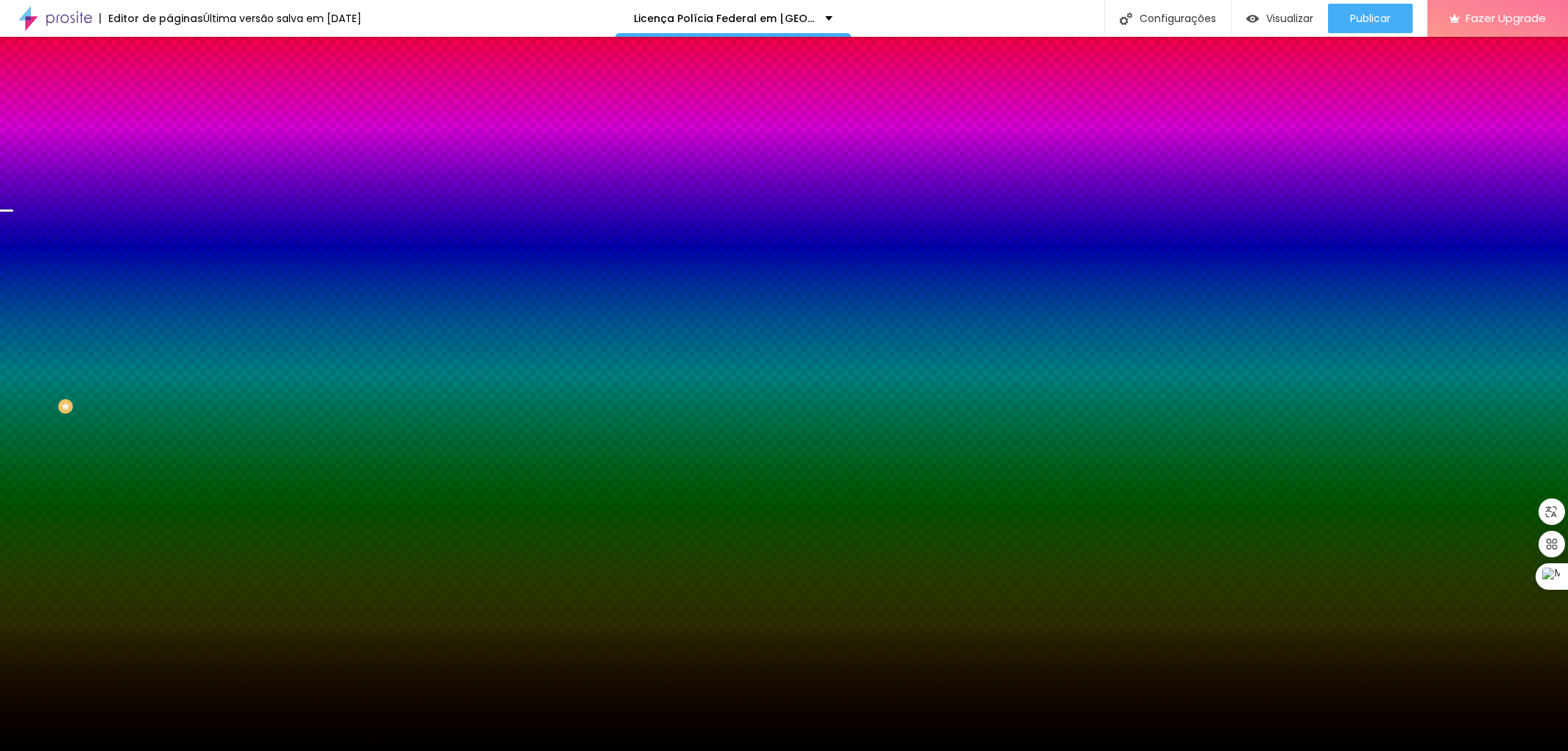
click at [250, 132] on img at bounding box center [254, 129] width 9 height 9
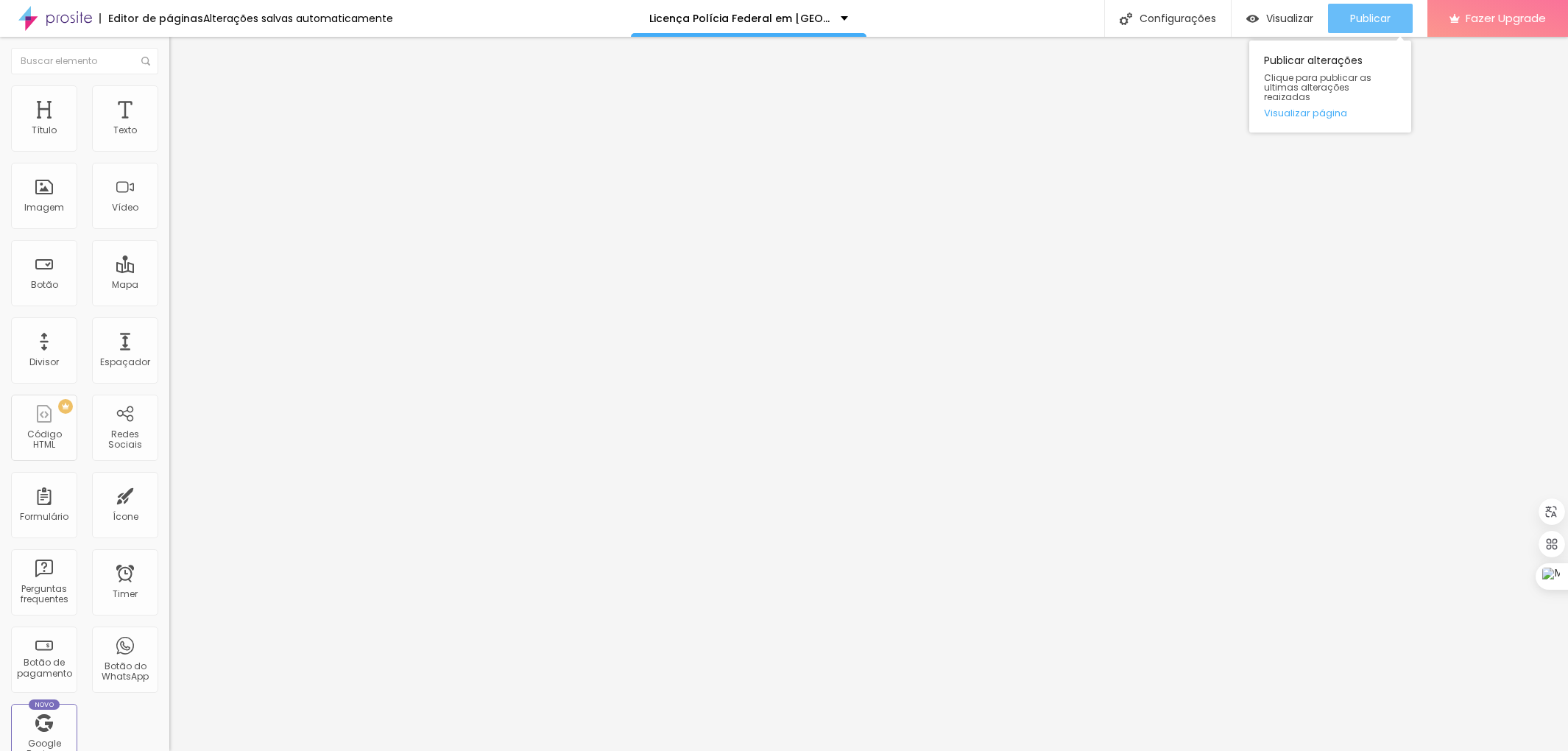
click at [1367, 15] on span "Publicar" at bounding box center [1370, 18] width 41 height 11
click at [182, 102] on span "Estilo" at bounding box center [194, 95] width 23 height 12
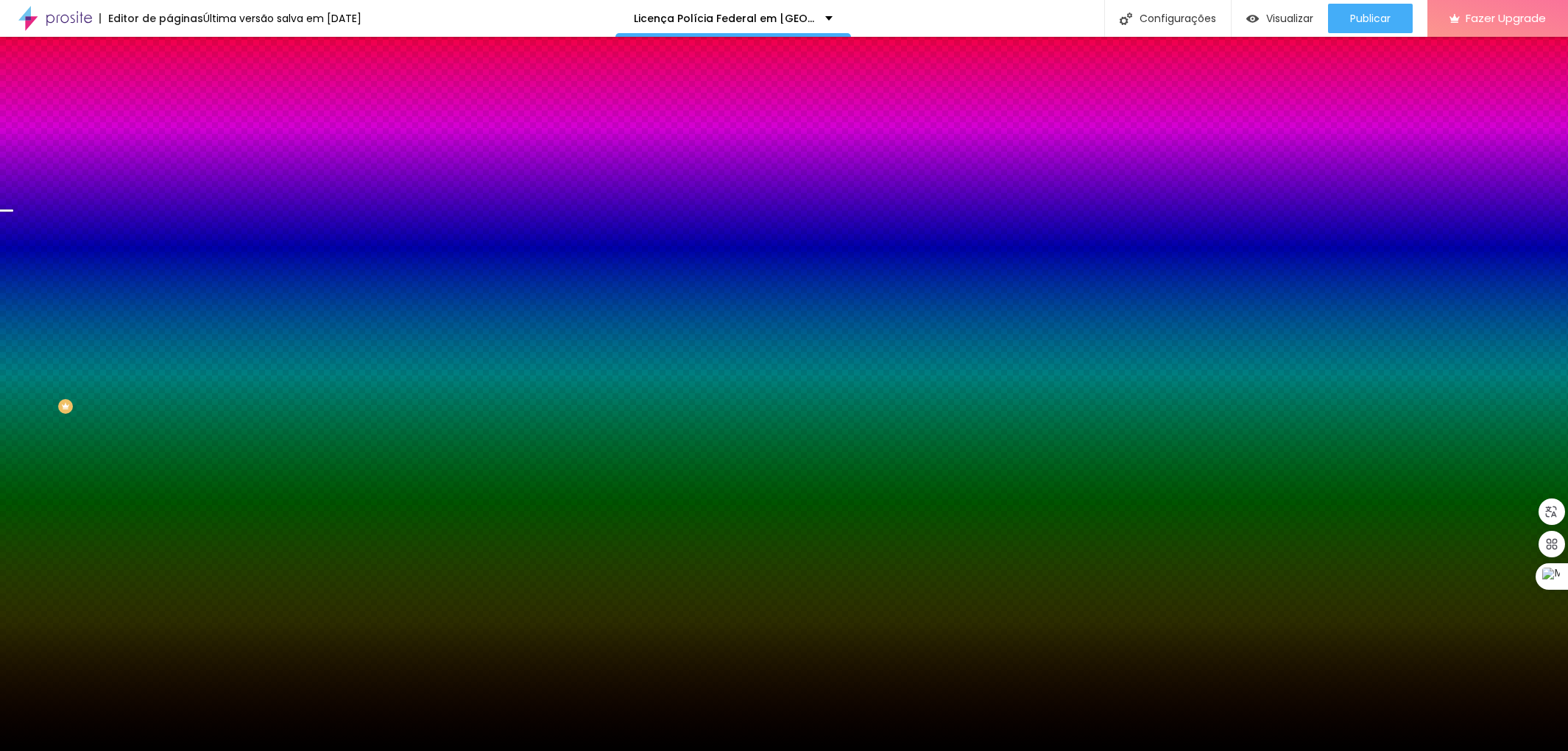
click at [250, 136] on span at bounding box center [254, 129] width 9 height 12
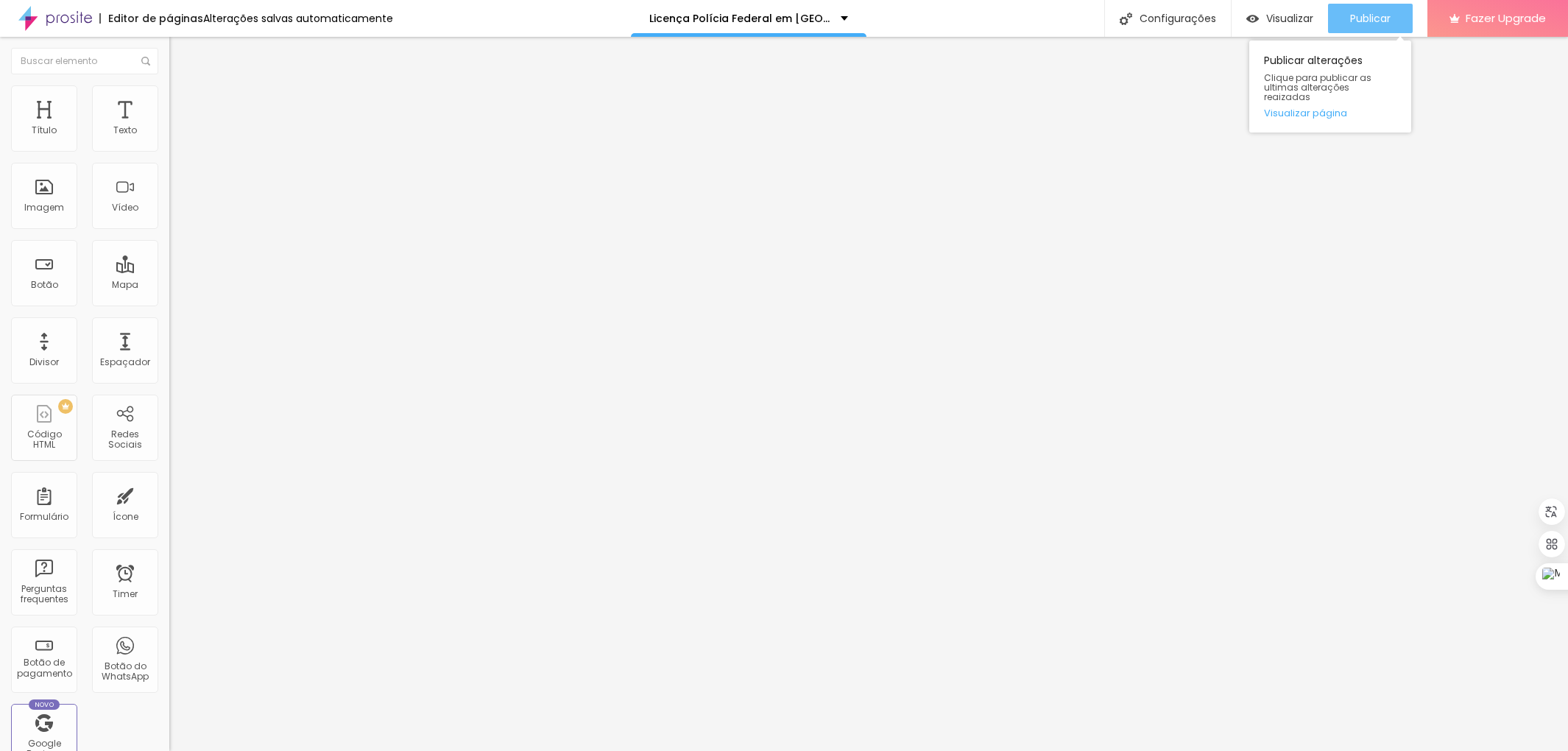
drag, startPoint x: 1375, startPoint y: 26, endPoint x: 1348, endPoint y: 11, distance: 30.9
click at [1375, 25] on div "Publicar" at bounding box center [1370, 18] width 41 height 29
click at [182, 99] on span "Estilo" at bounding box center [194, 95] width 23 height 12
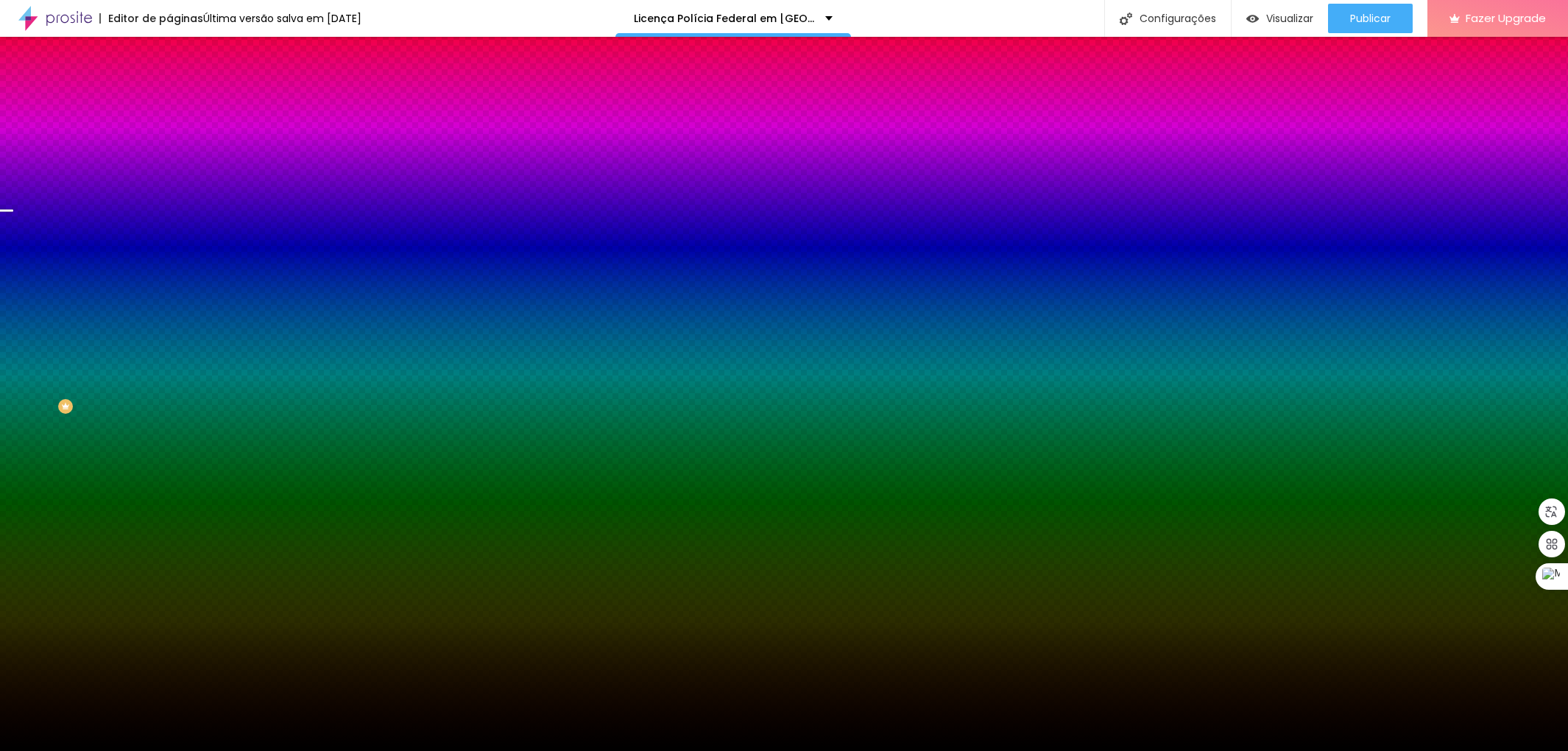
click at [250, 132] on img at bounding box center [254, 129] width 9 height 9
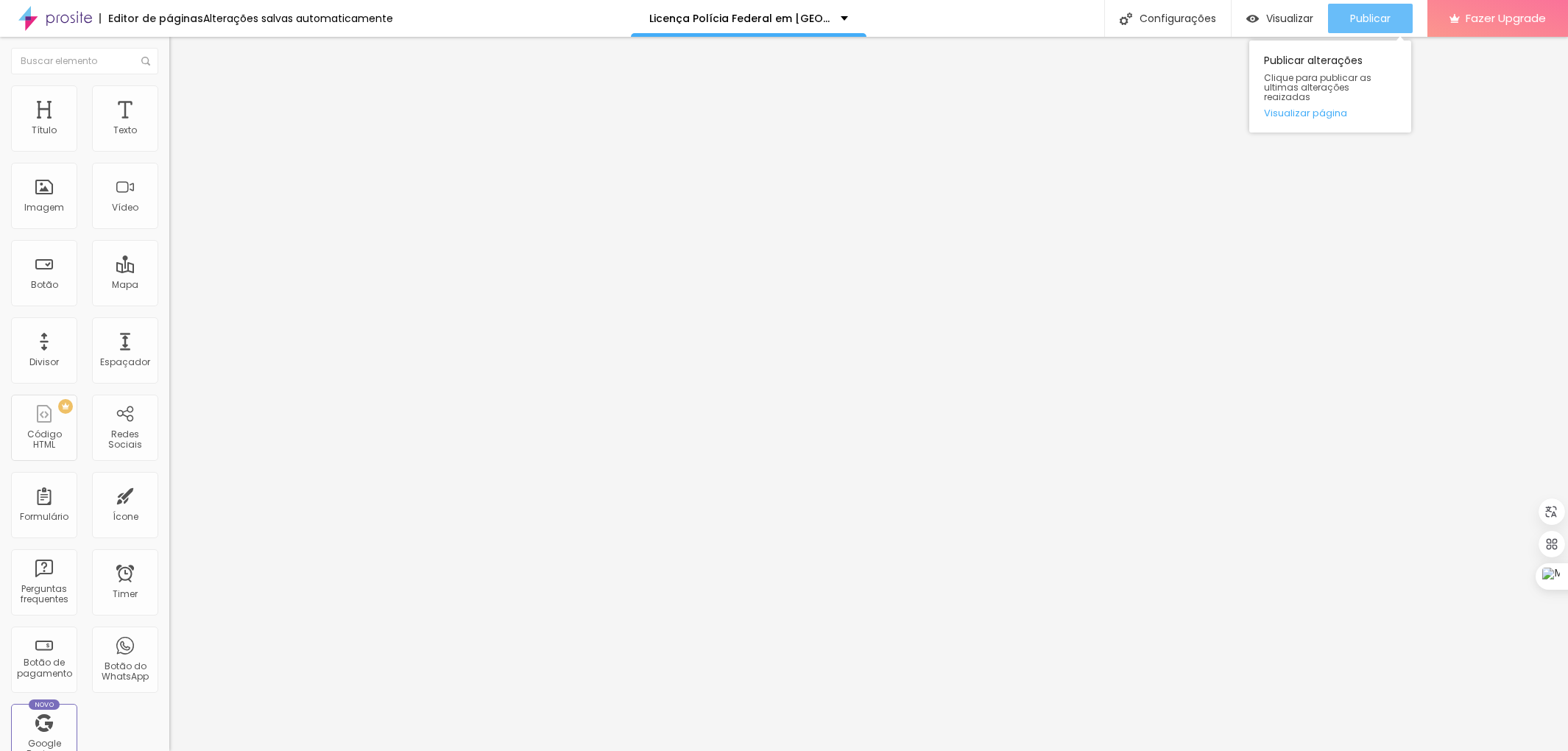
click at [1356, 28] on div "Publicar" at bounding box center [1370, 18] width 41 height 29
click at [169, 89] on img at bounding box center [175, 92] width 13 height 13
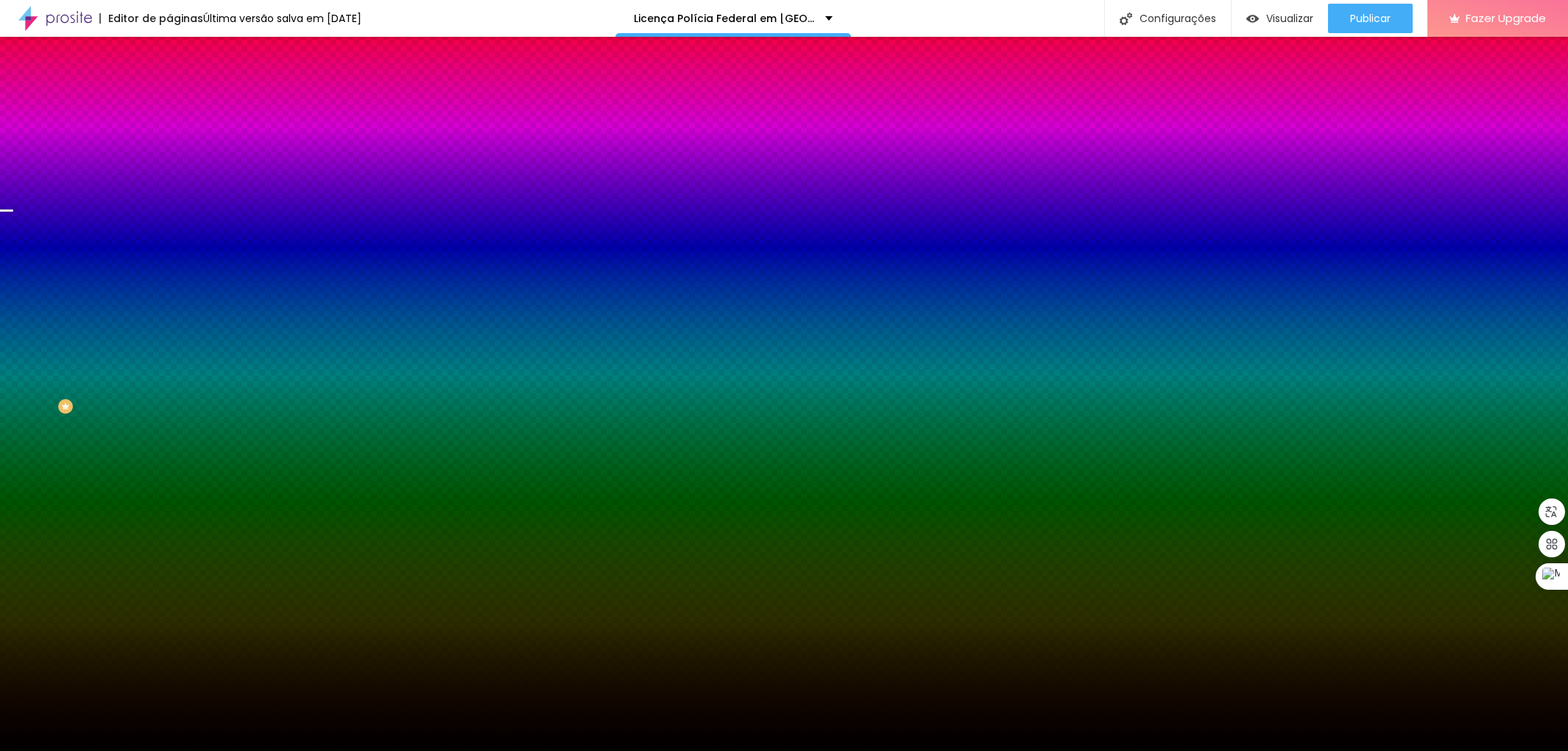
click at [250, 132] on img at bounding box center [254, 129] width 9 height 9
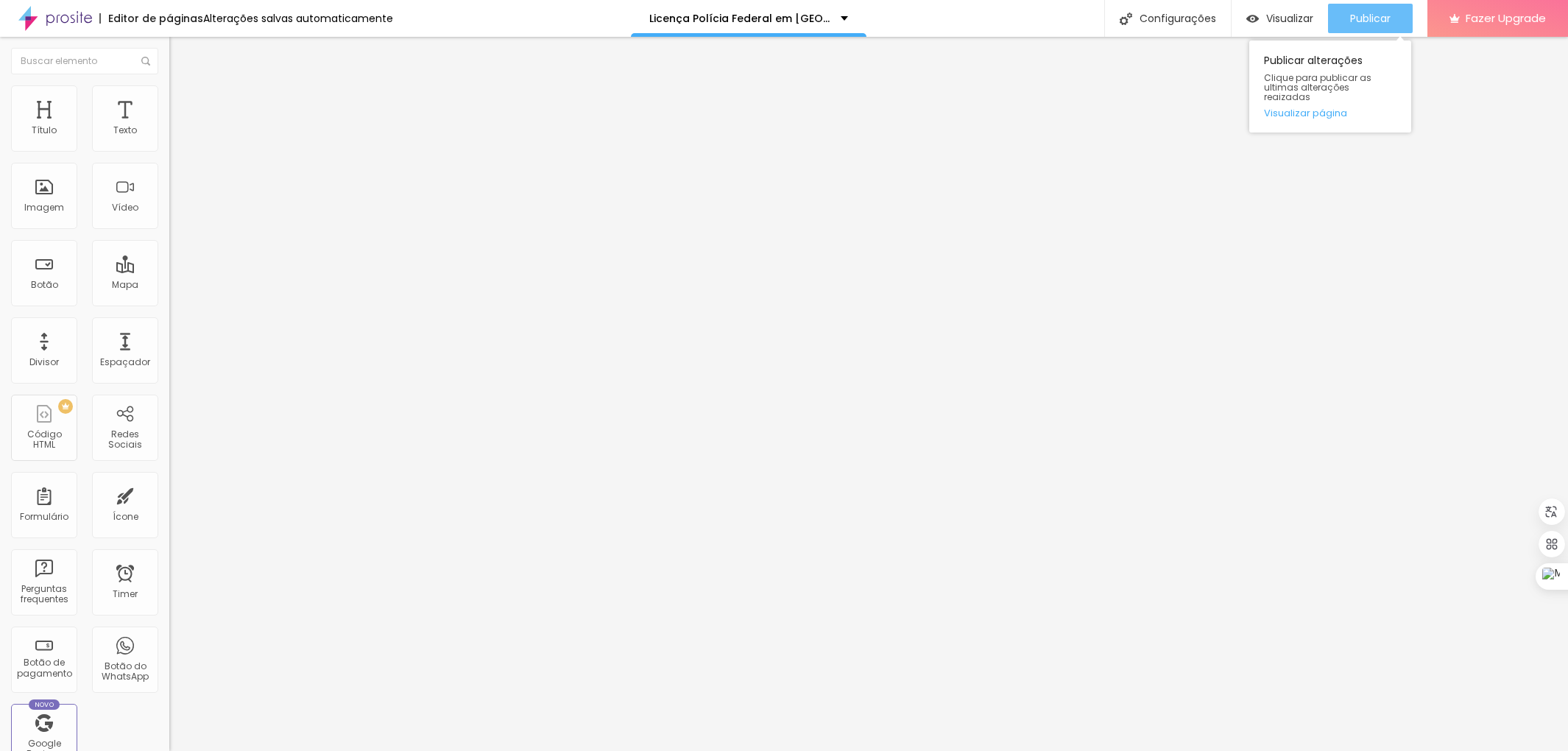
drag, startPoint x: 1358, startPoint y: 18, endPoint x: 1313, endPoint y: 15, distance: 45.1
click at [1359, 18] on span "Publicar" at bounding box center [1370, 18] width 41 height 11
click at [182, 100] on span "Estilo" at bounding box center [194, 95] width 23 height 12
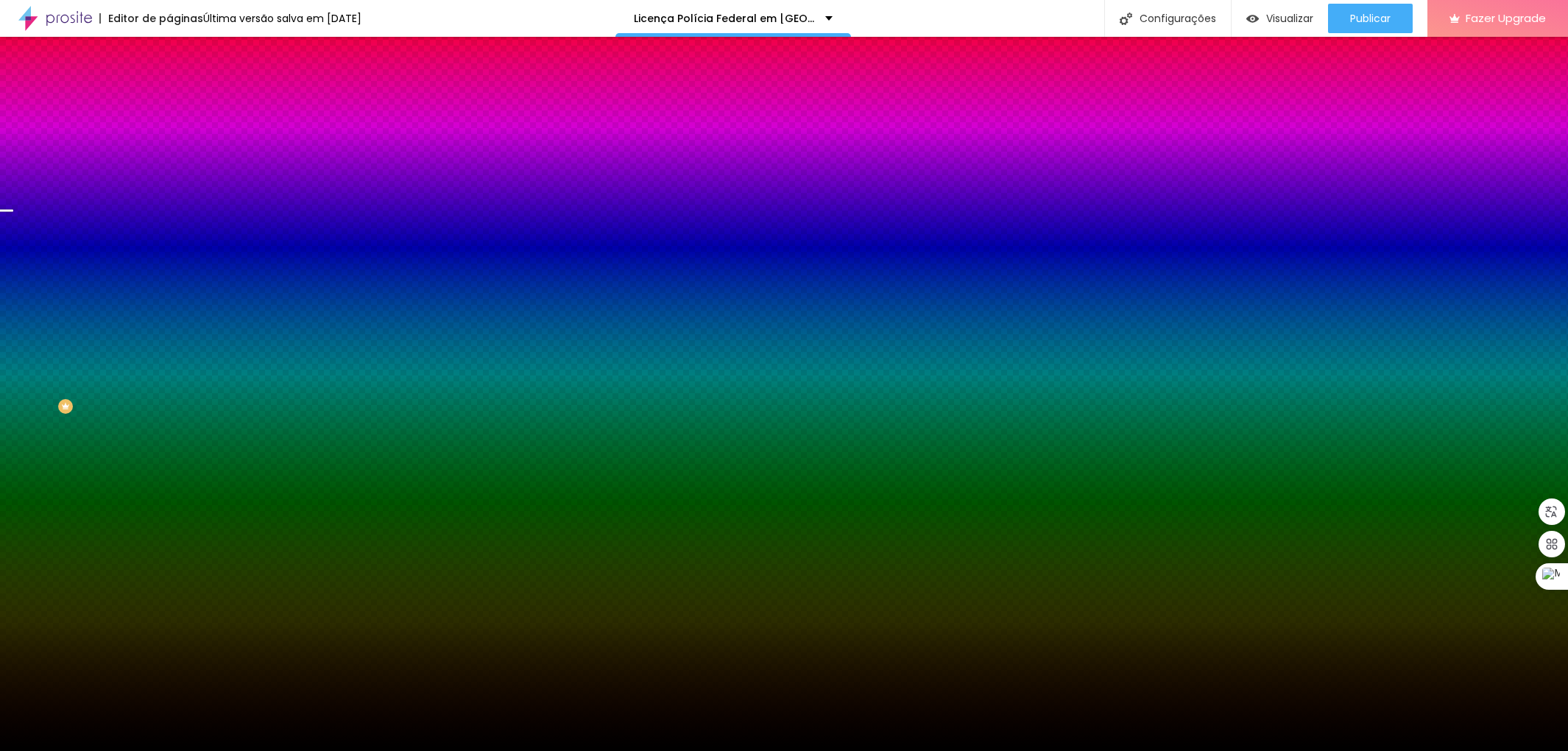
click at [250, 136] on span at bounding box center [254, 129] width 9 height 12
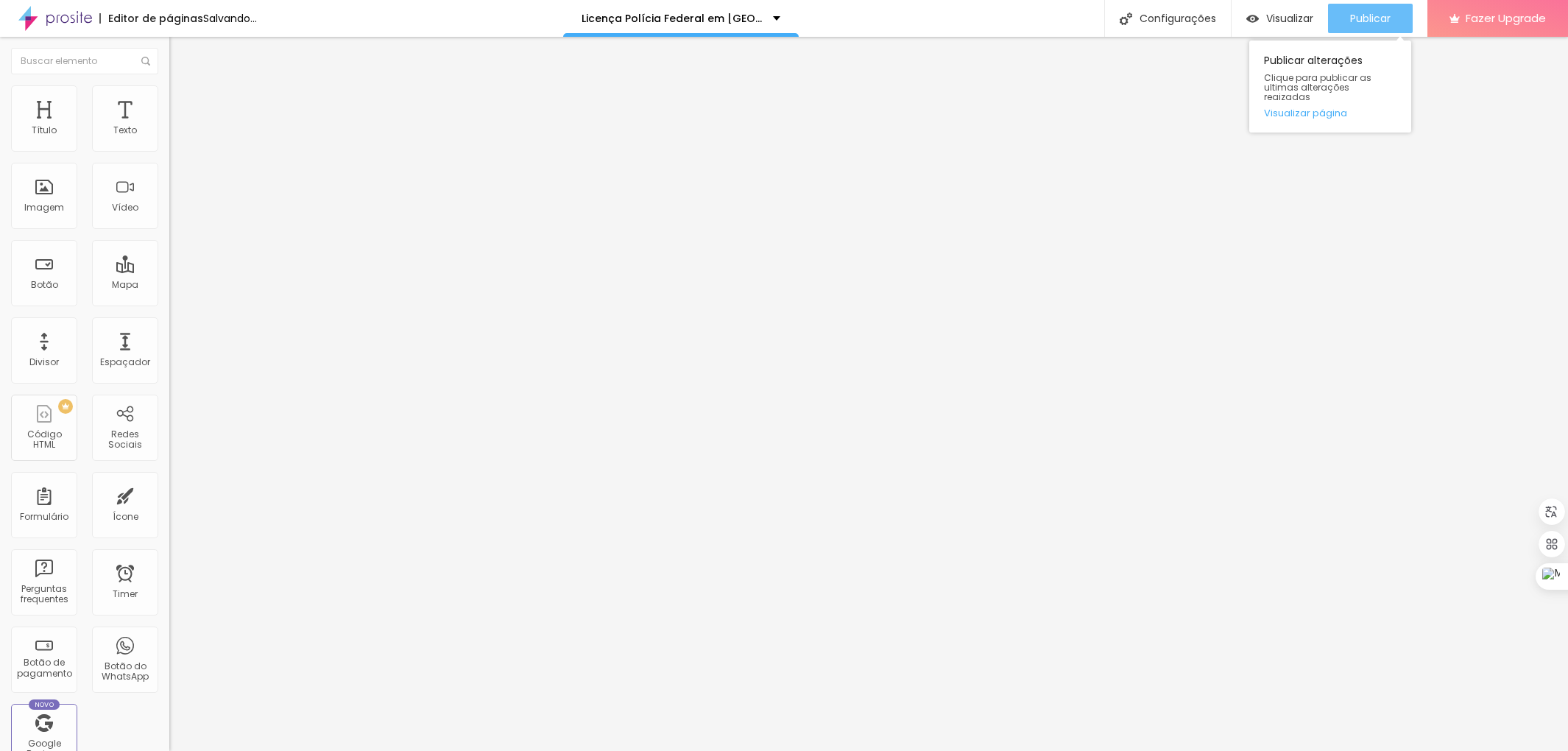
click at [1351, 10] on div "Publicar" at bounding box center [1370, 18] width 41 height 29
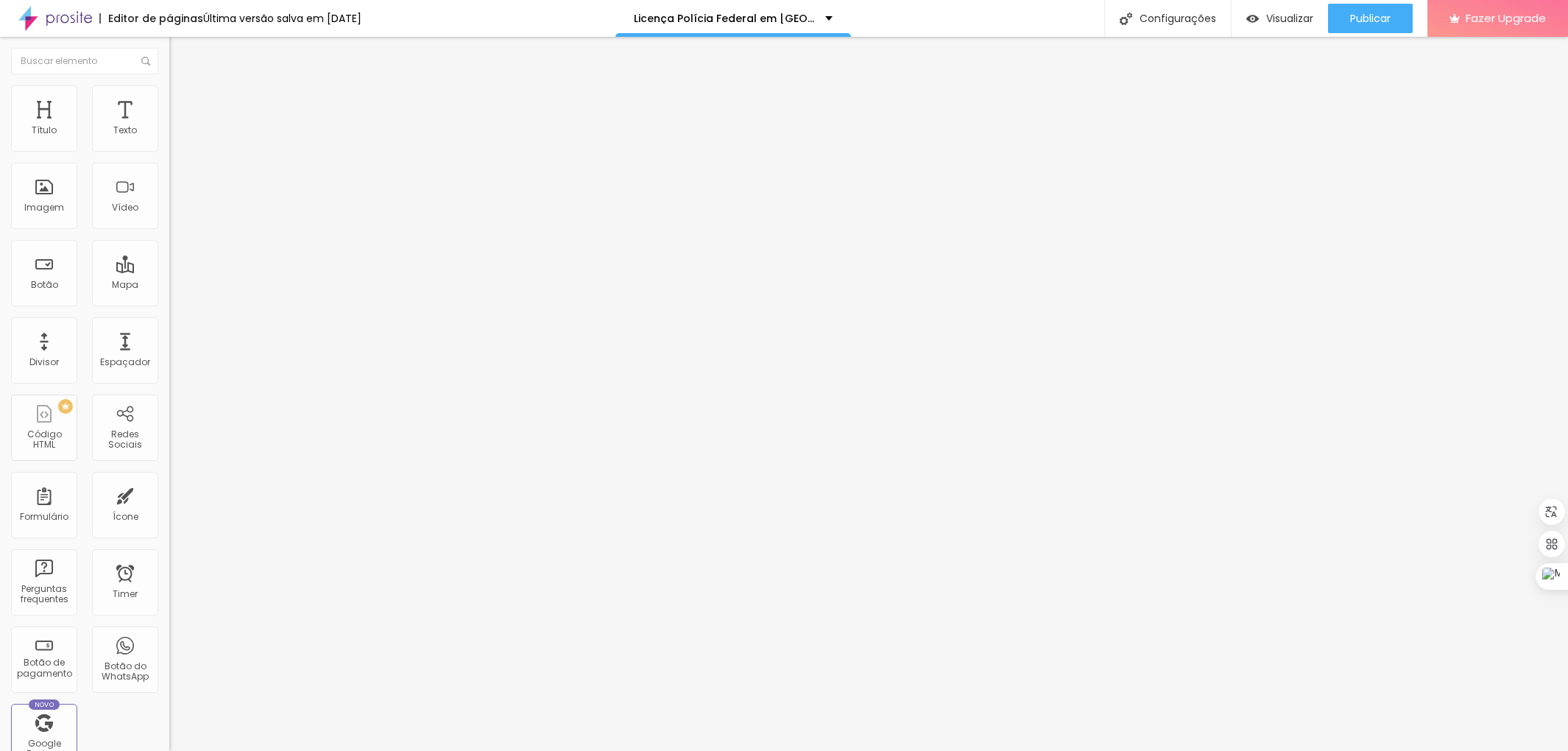
click at [169, 93] on img at bounding box center [175, 92] width 13 height 13
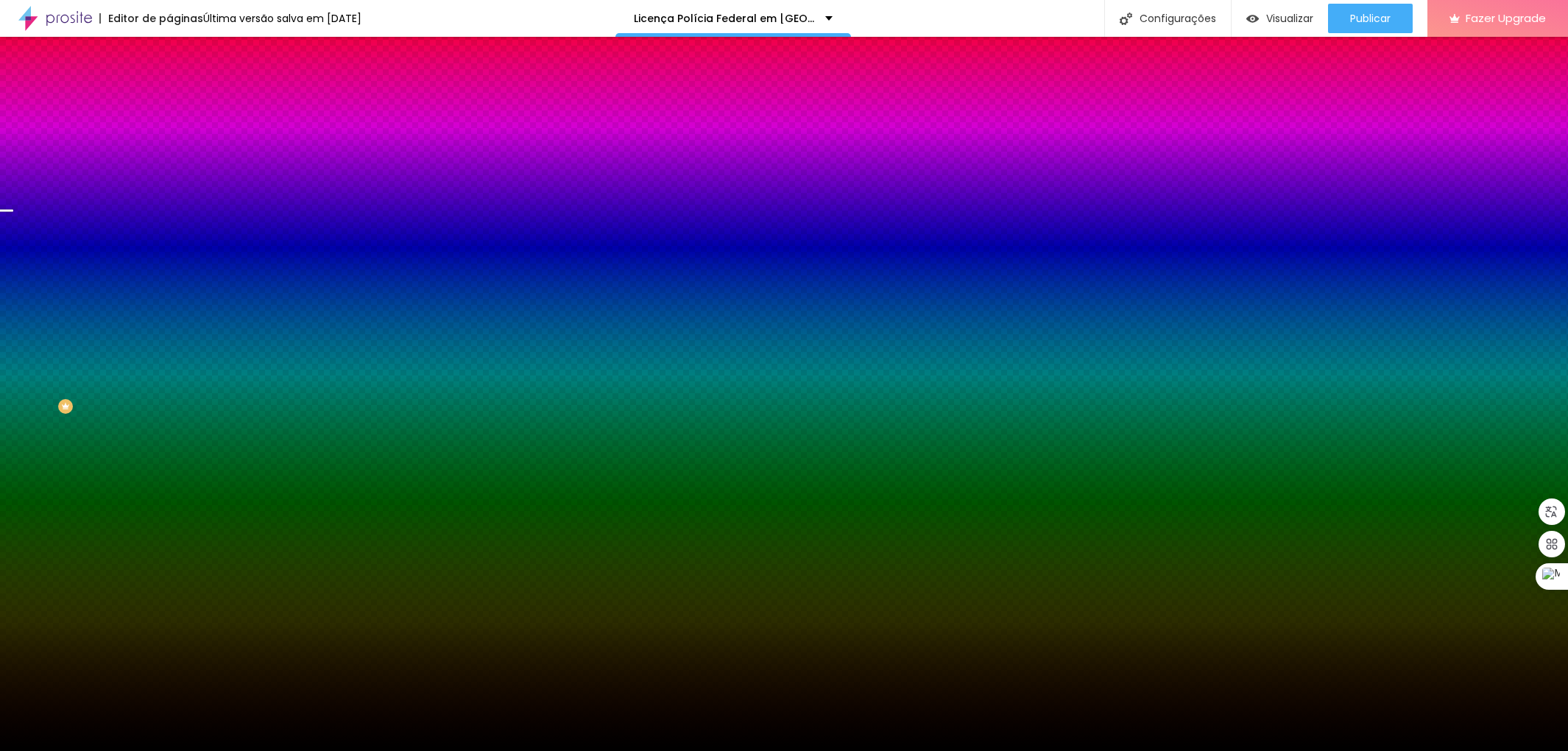
click at [250, 132] on img at bounding box center [254, 129] width 9 height 9
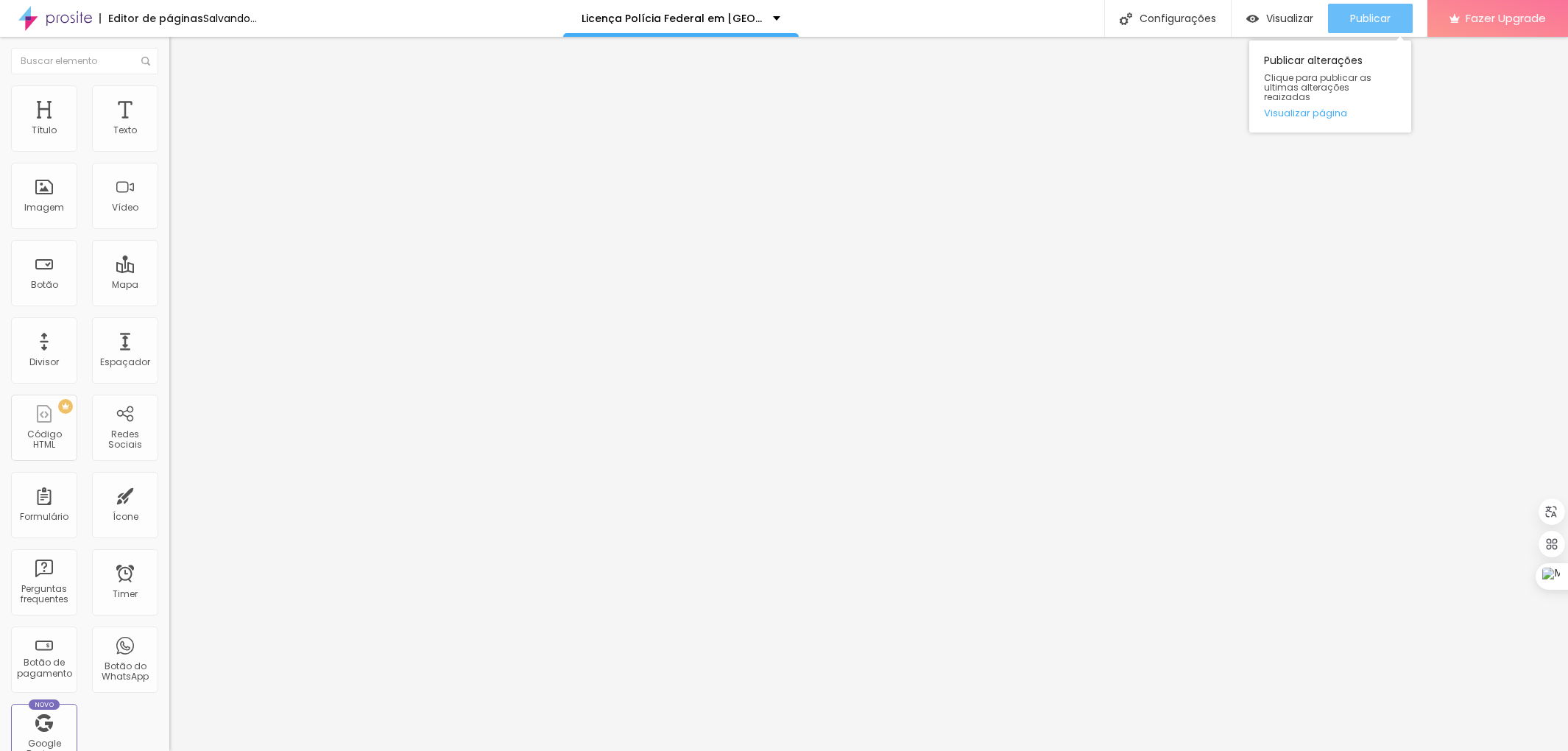
click at [1358, 24] on span "Publicar" at bounding box center [1370, 18] width 41 height 11
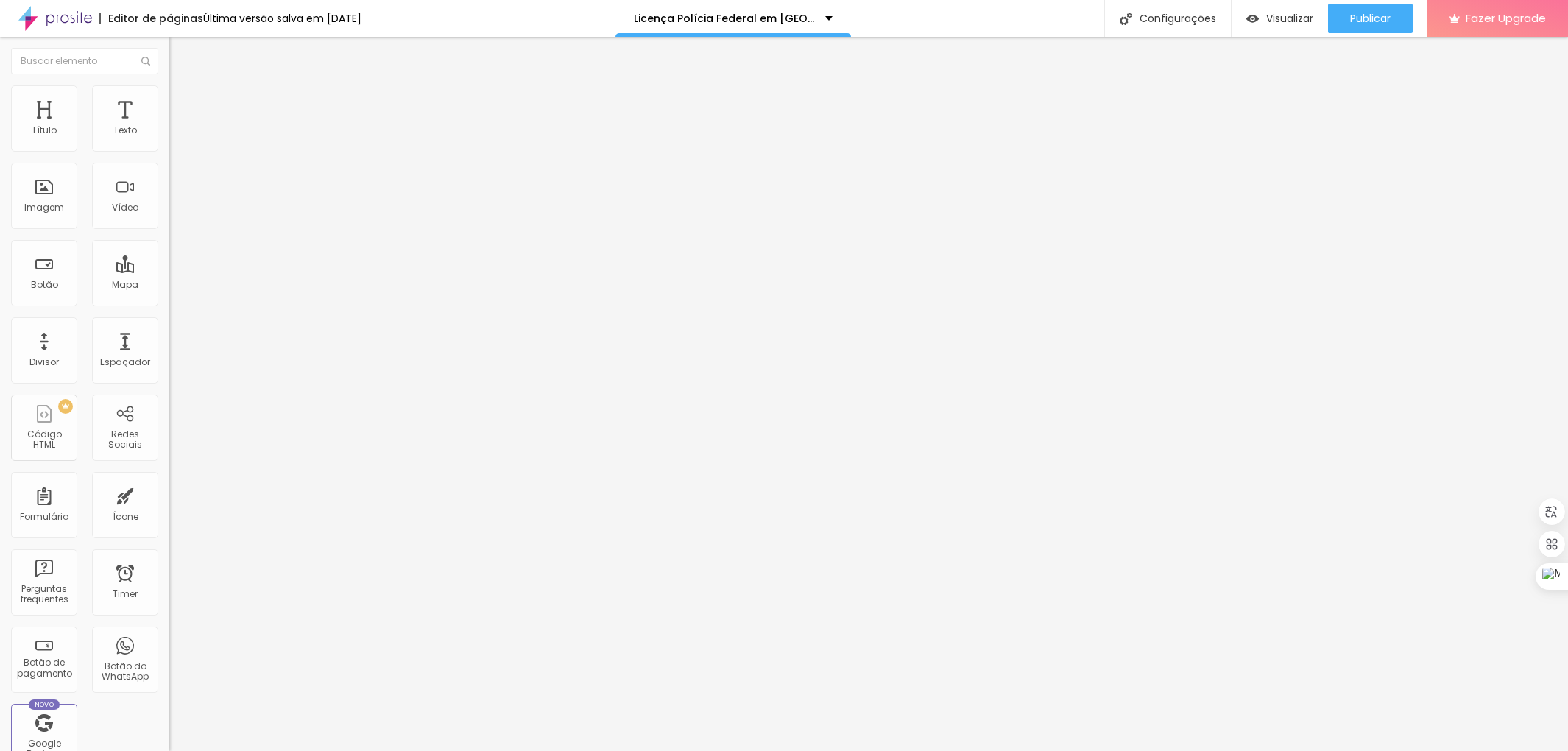
click at [169, 96] on li "Estilo" at bounding box center [253, 93] width 169 height 15
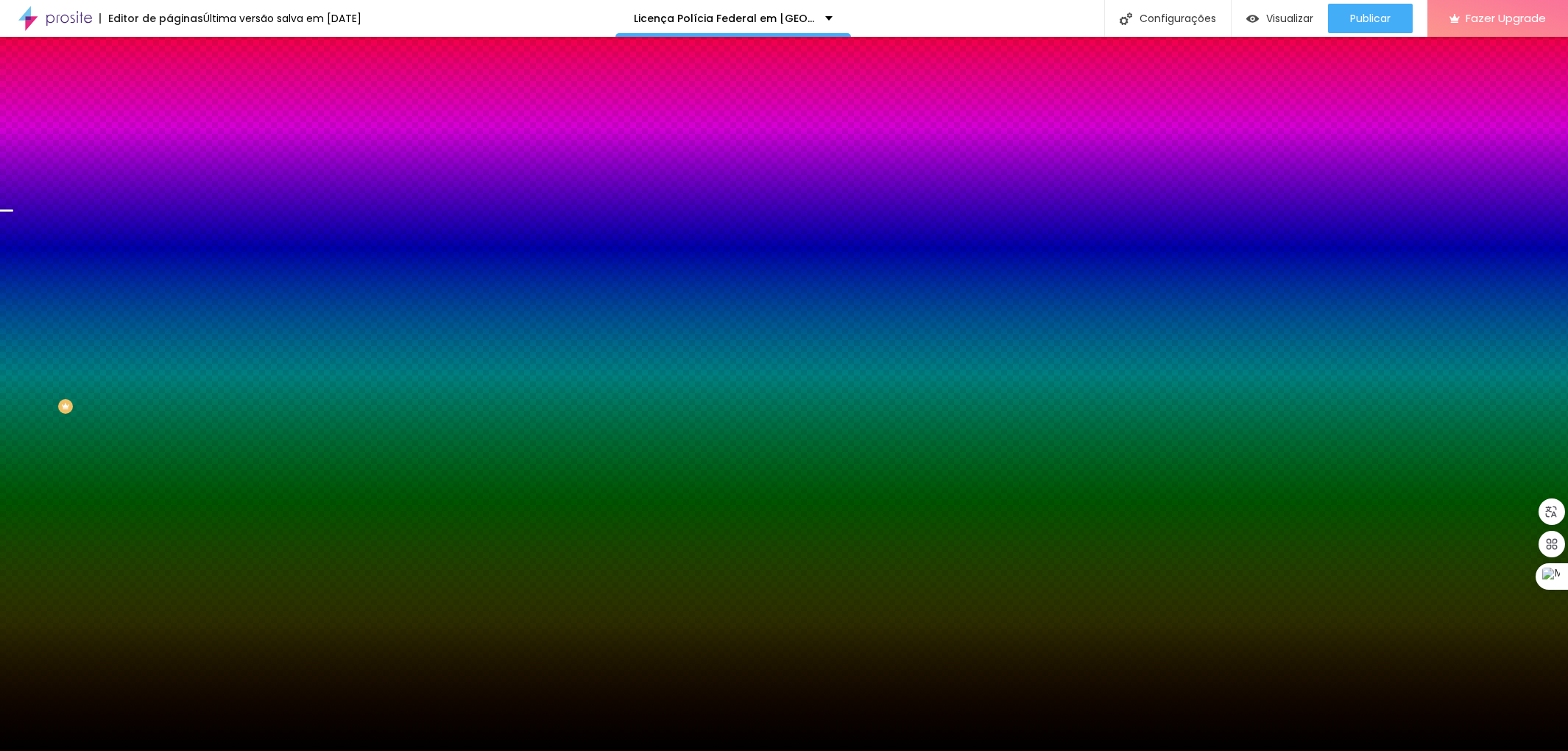
click at [250, 132] on img at bounding box center [254, 129] width 9 height 9
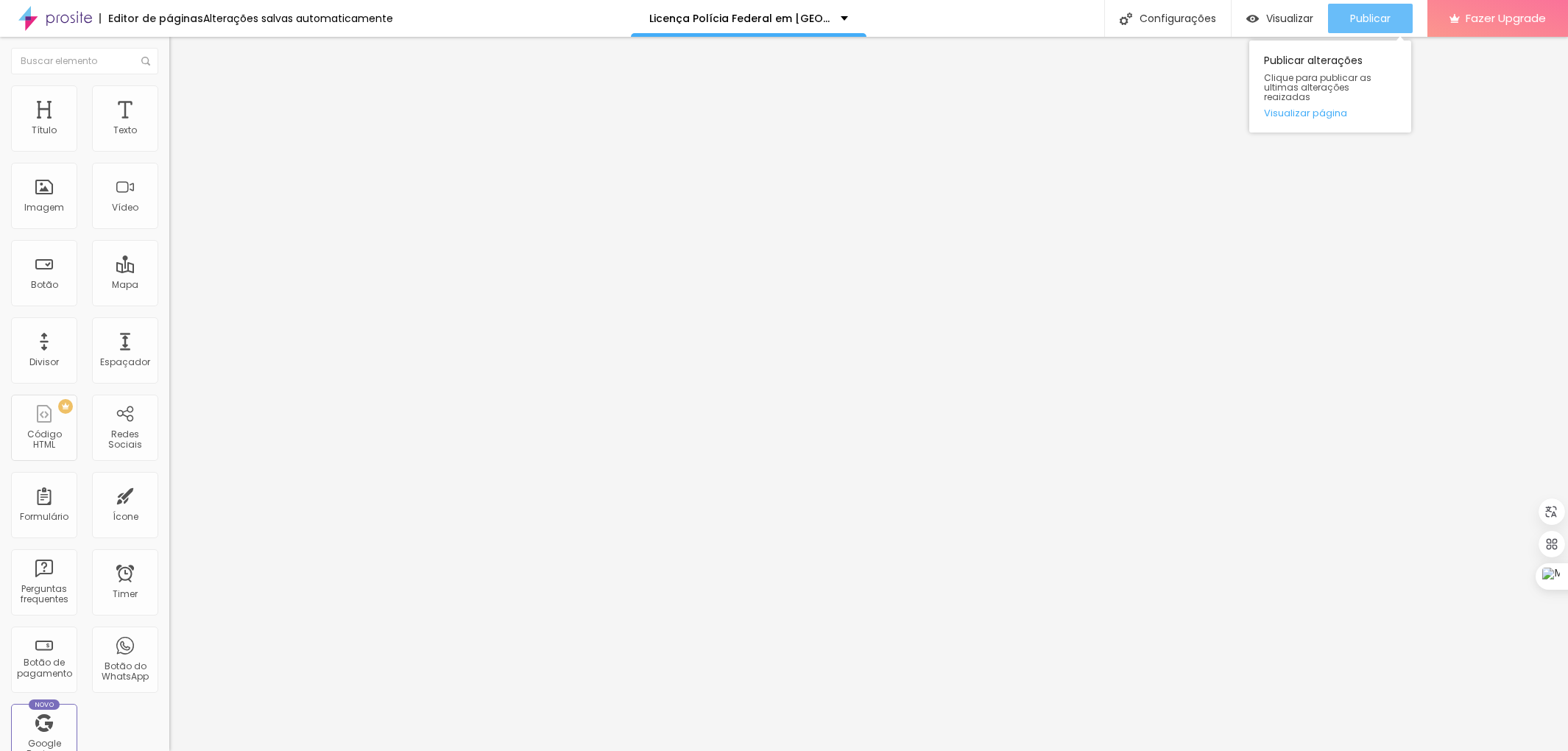
drag, startPoint x: 1361, startPoint y: 10, endPoint x: 1346, endPoint y: 8, distance: 15.1
click at [1363, 10] on div "Publicar" at bounding box center [1370, 18] width 41 height 29
click at [169, 91] on li "Estilo" at bounding box center [253, 93] width 169 height 15
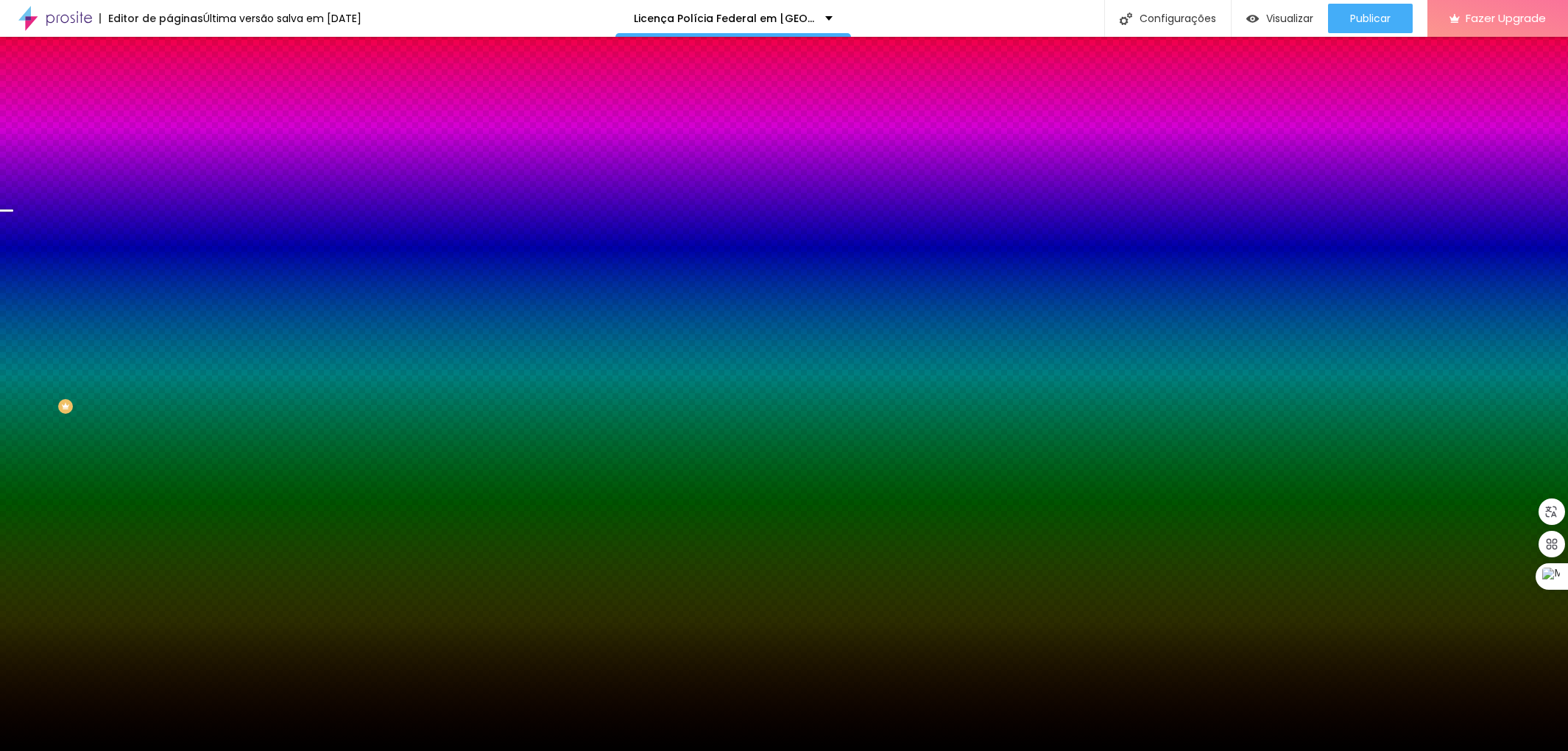
click at [250, 132] on img at bounding box center [254, 129] width 9 height 9
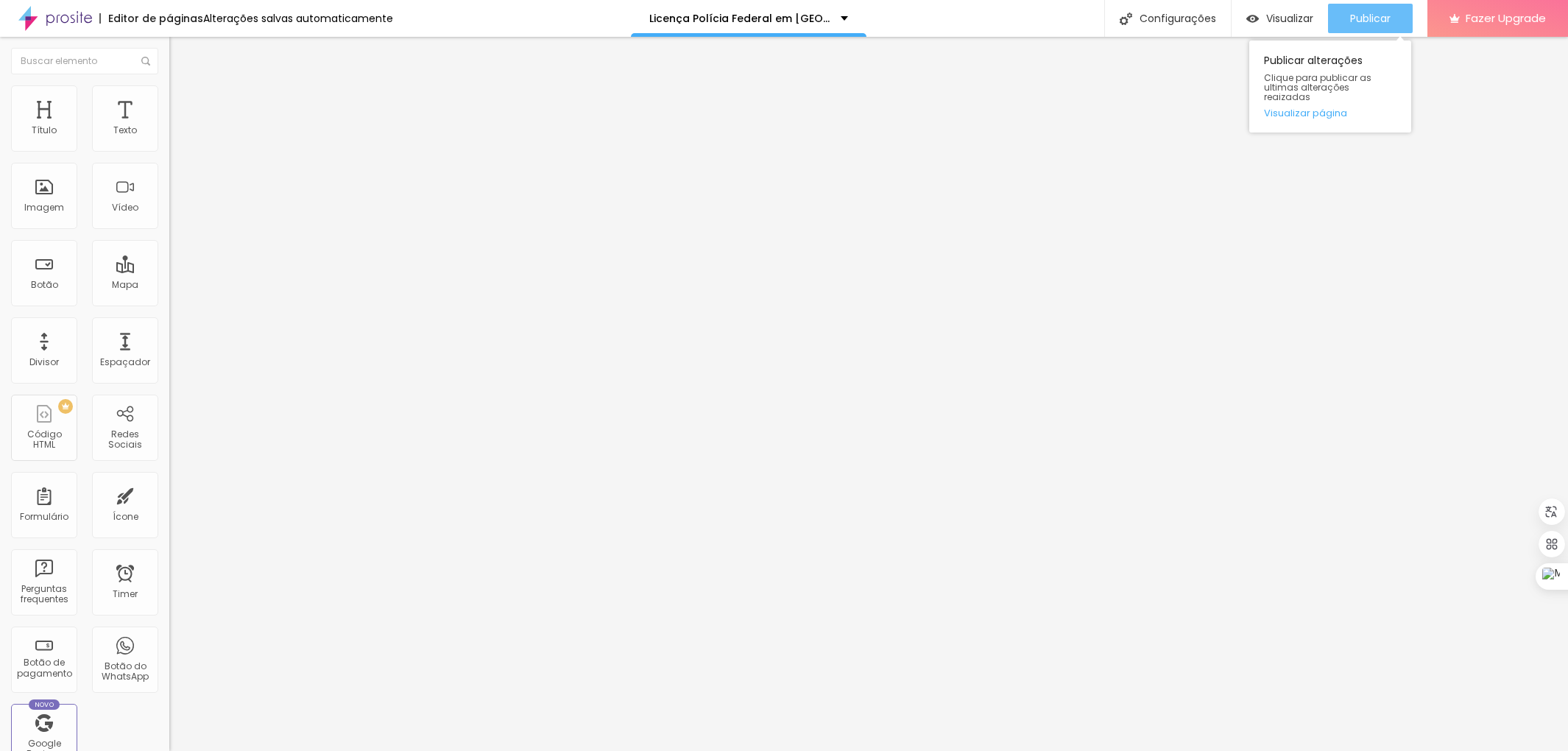
click at [1352, 24] on div "Publicar" at bounding box center [1370, 18] width 41 height 29
click at [169, 93] on img at bounding box center [175, 92] width 13 height 13
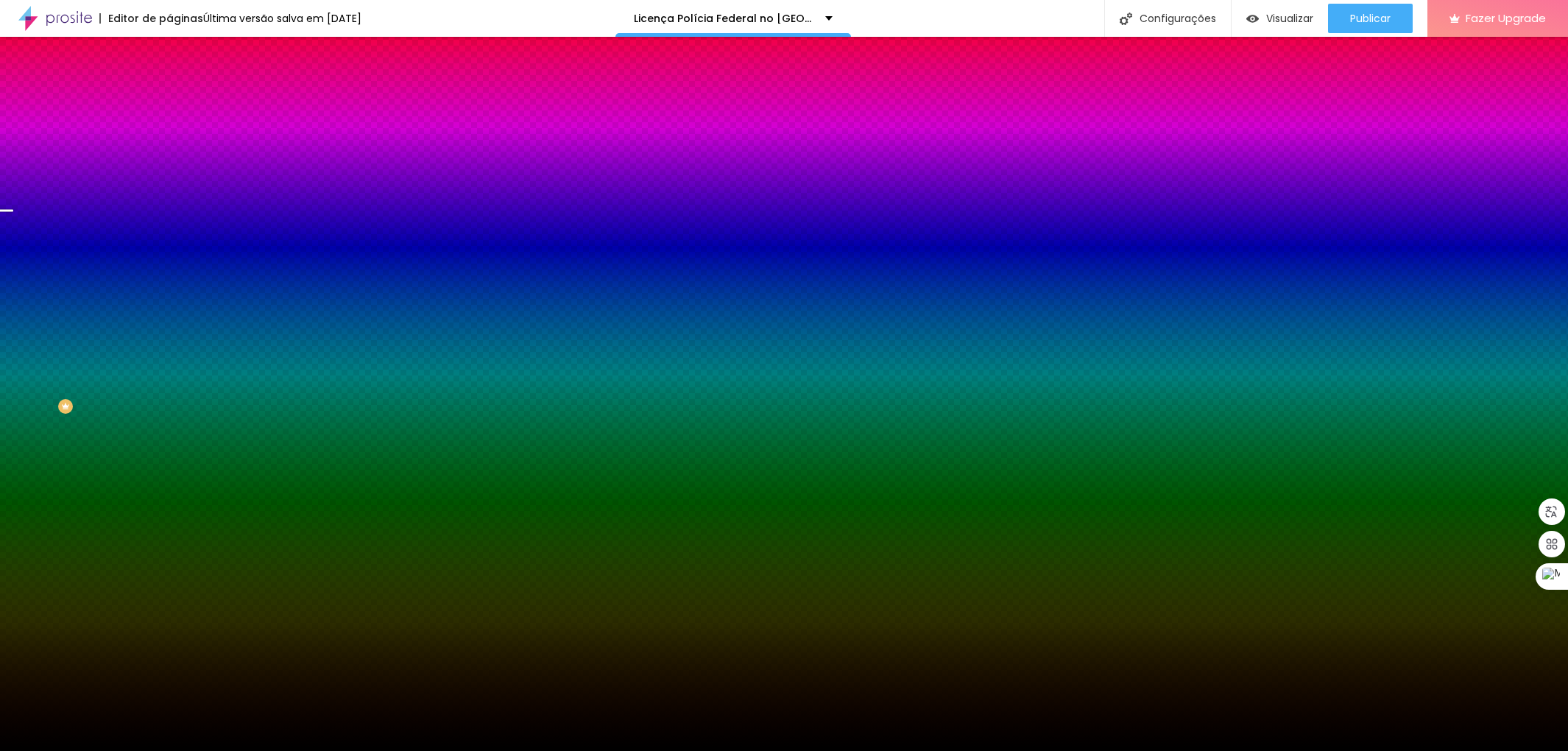
click at [250, 136] on span at bounding box center [254, 129] width 9 height 12
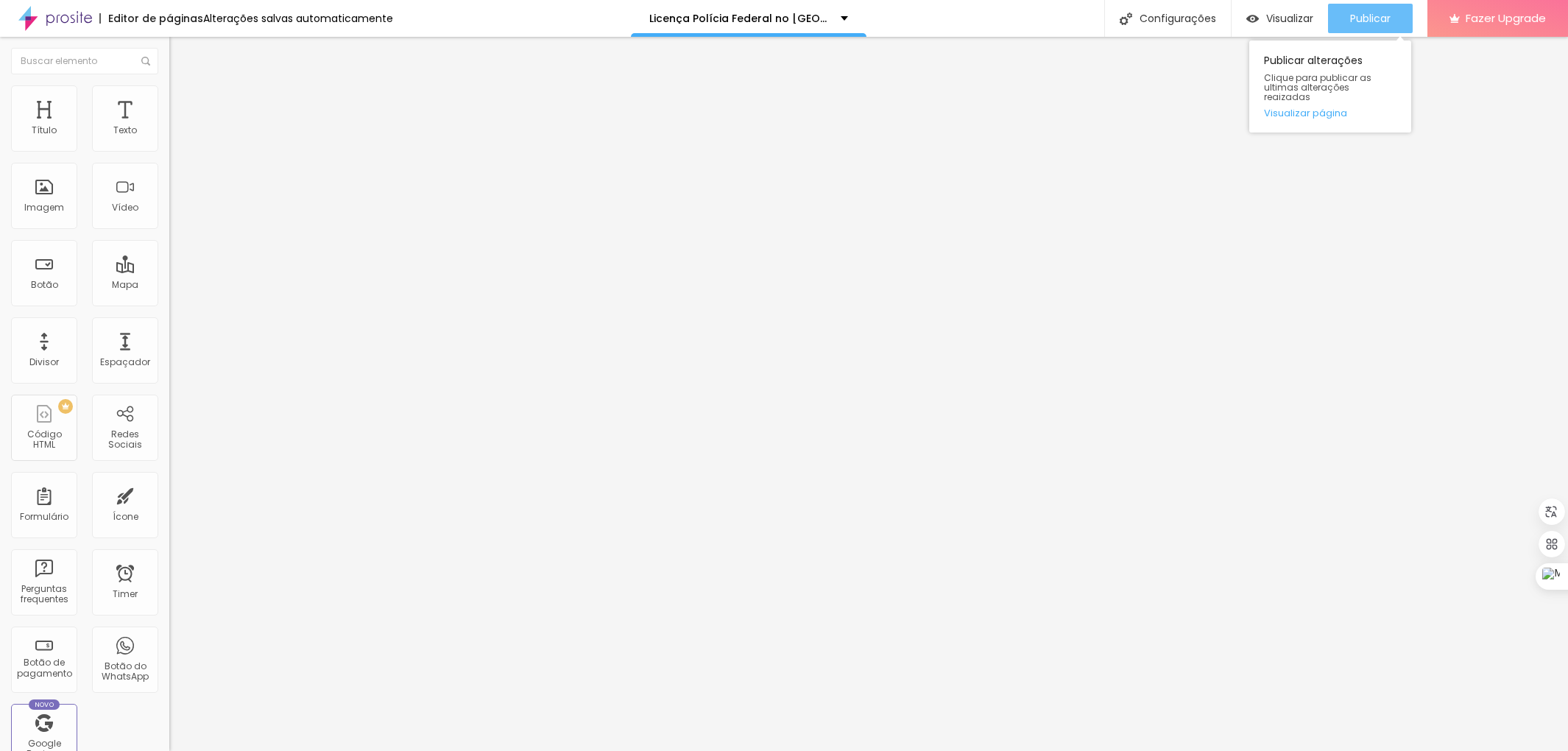
click at [1374, 21] on span "Publicar" at bounding box center [1370, 18] width 41 height 11
click at [169, 94] on img at bounding box center [175, 92] width 13 height 13
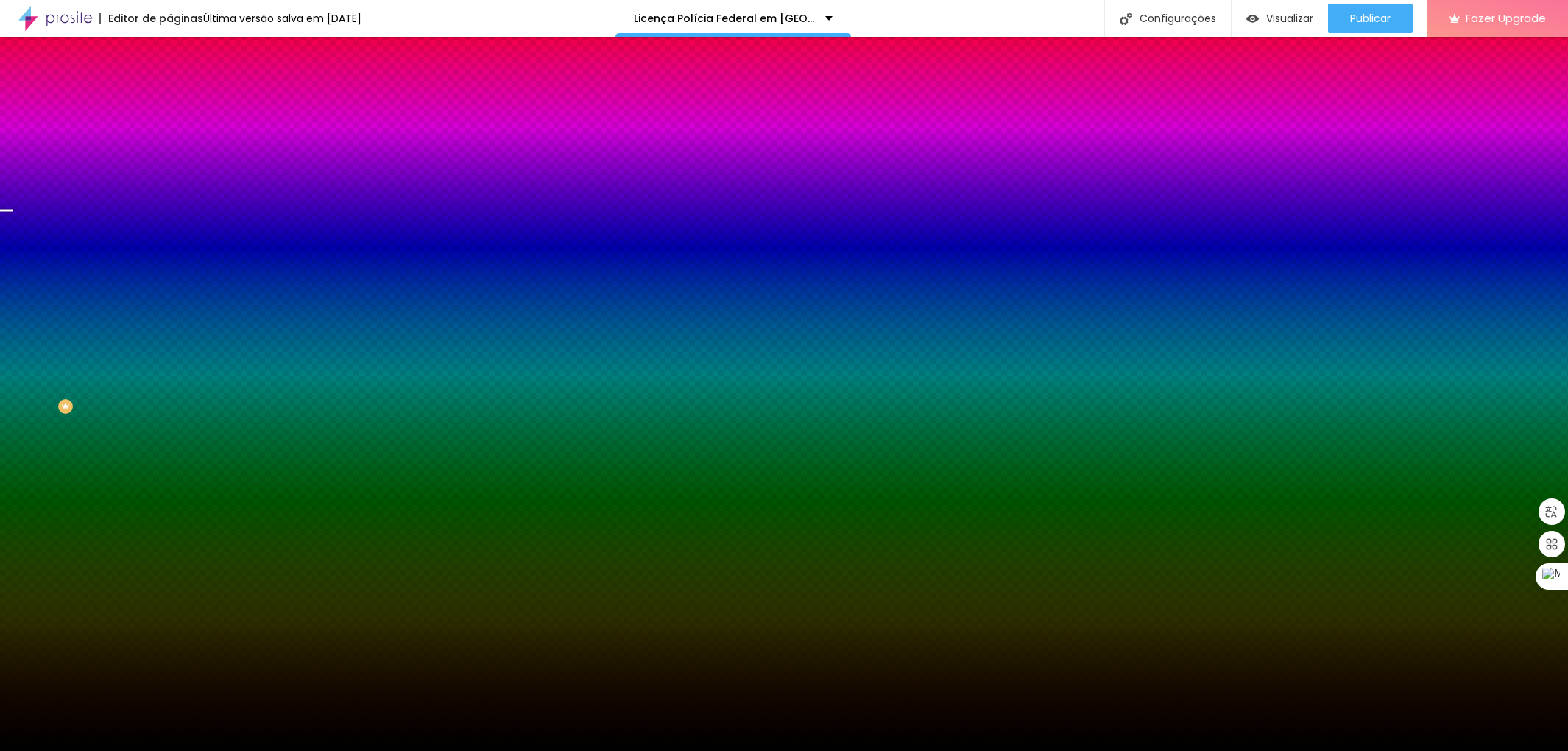
click at [250, 136] on span at bounding box center [254, 129] width 9 height 12
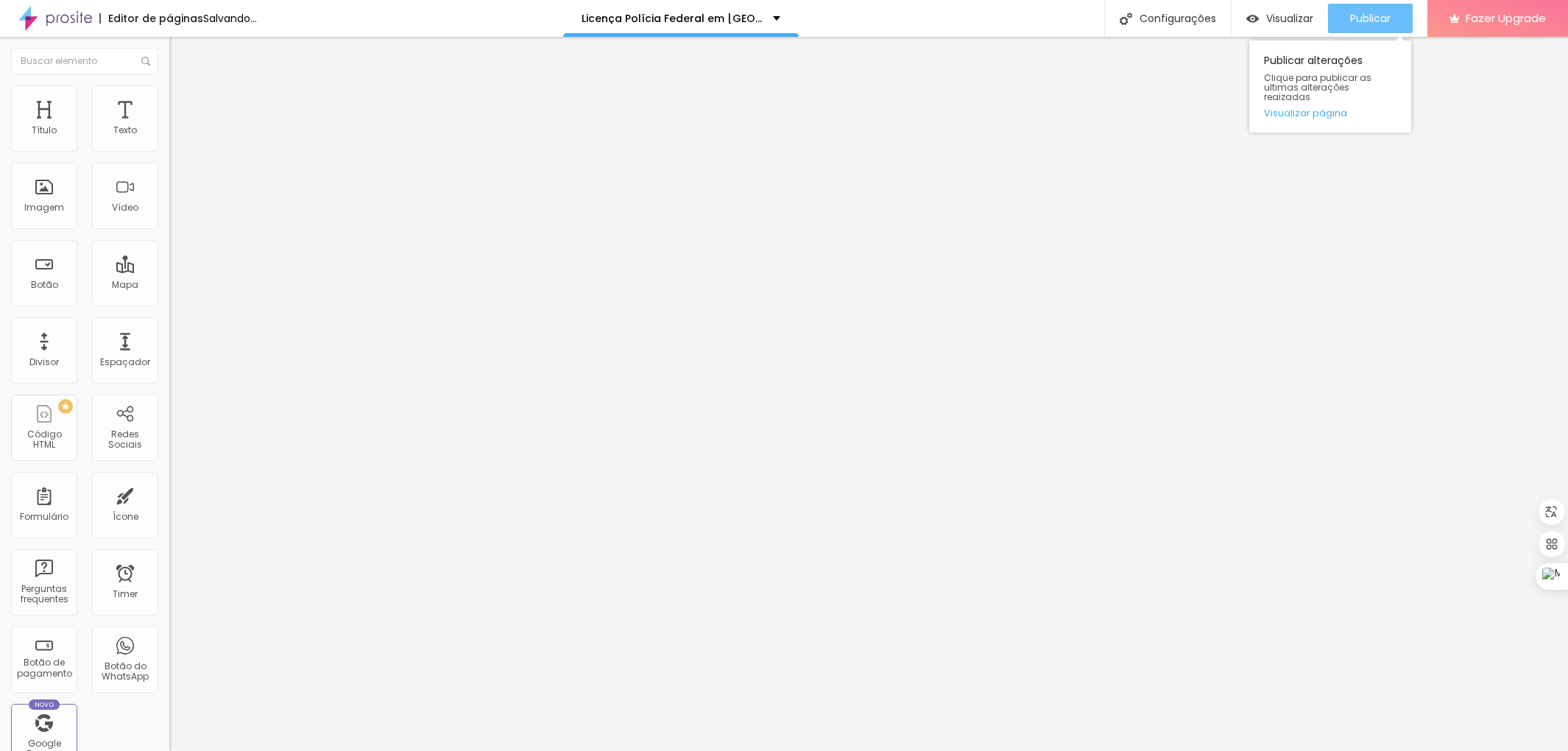
click at [1359, 12] on span "Publicar" at bounding box center [1370, 18] width 41 height 11
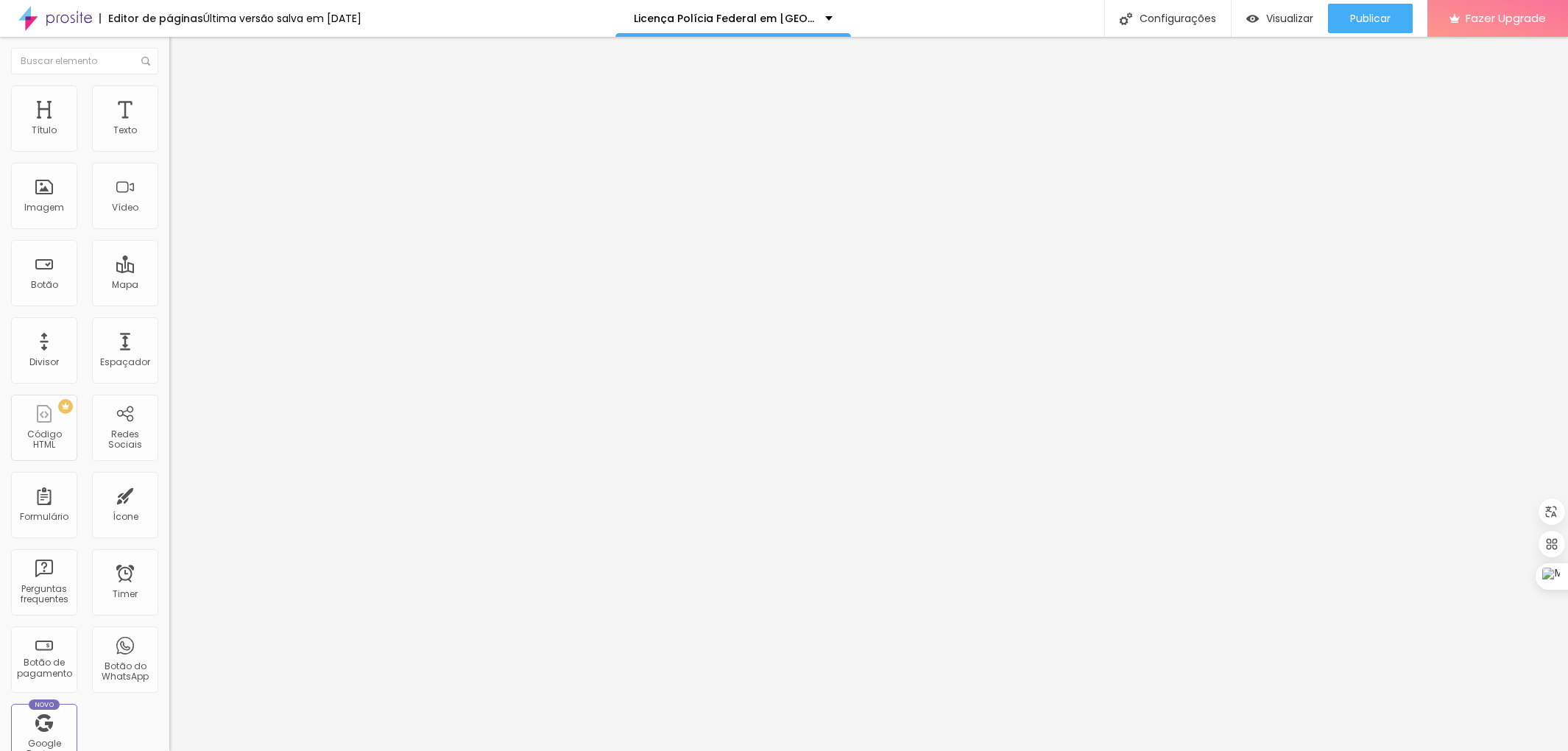
click at [169, 92] on img at bounding box center [175, 92] width 13 height 13
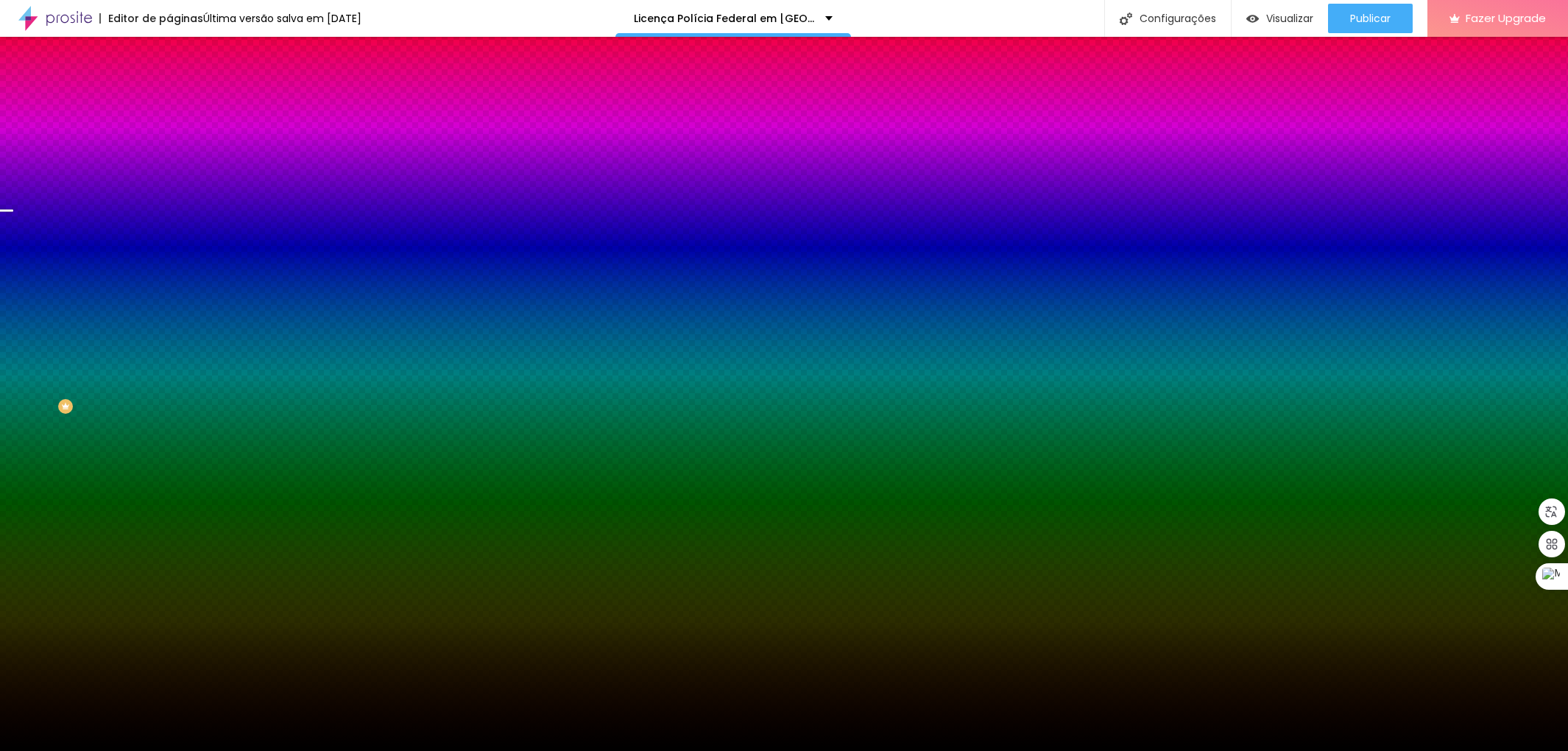
click at [250, 132] on img at bounding box center [254, 129] width 9 height 9
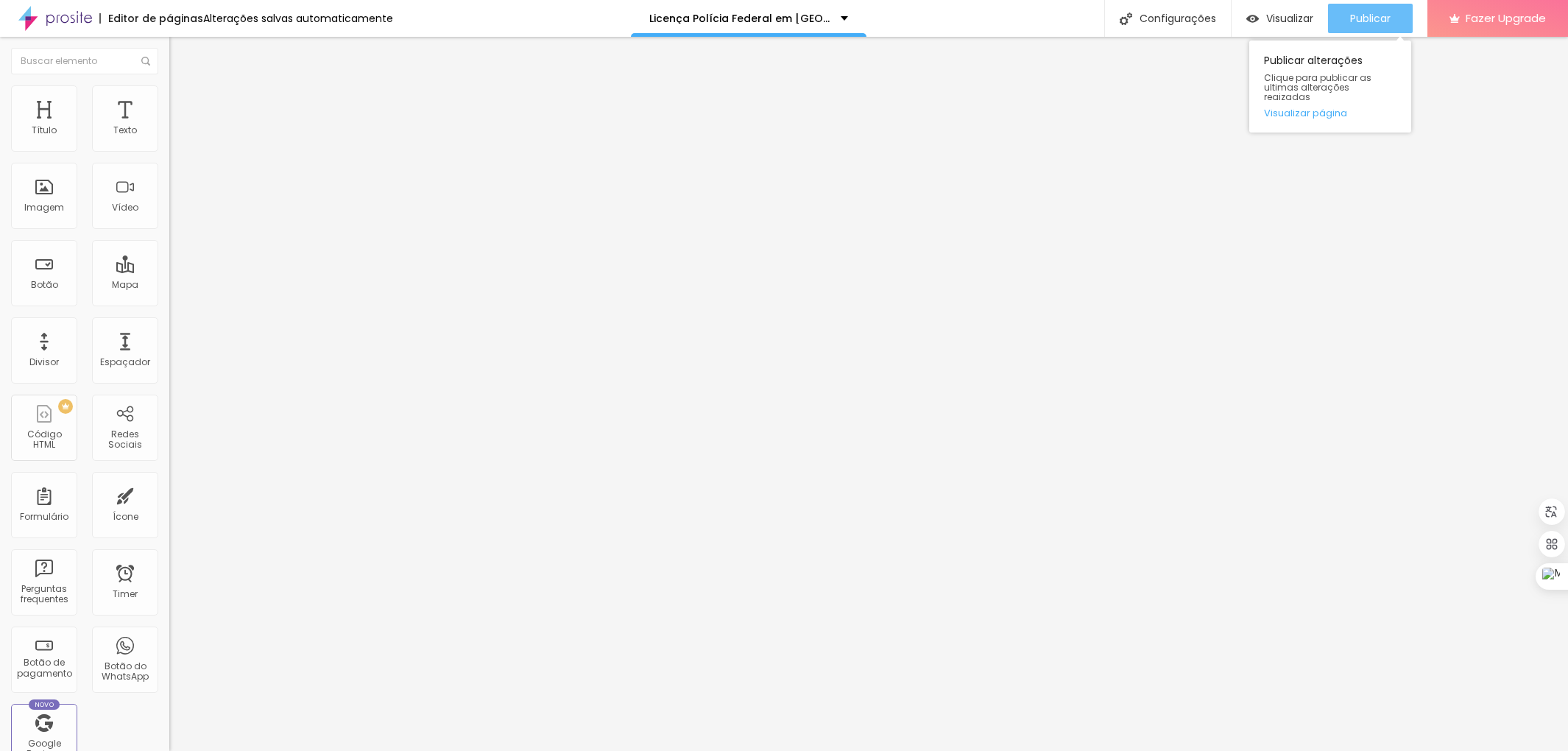
click at [1351, 18] on span "Publicar" at bounding box center [1370, 18] width 41 height 11
click at [169, 92] on img at bounding box center [175, 92] width 13 height 13
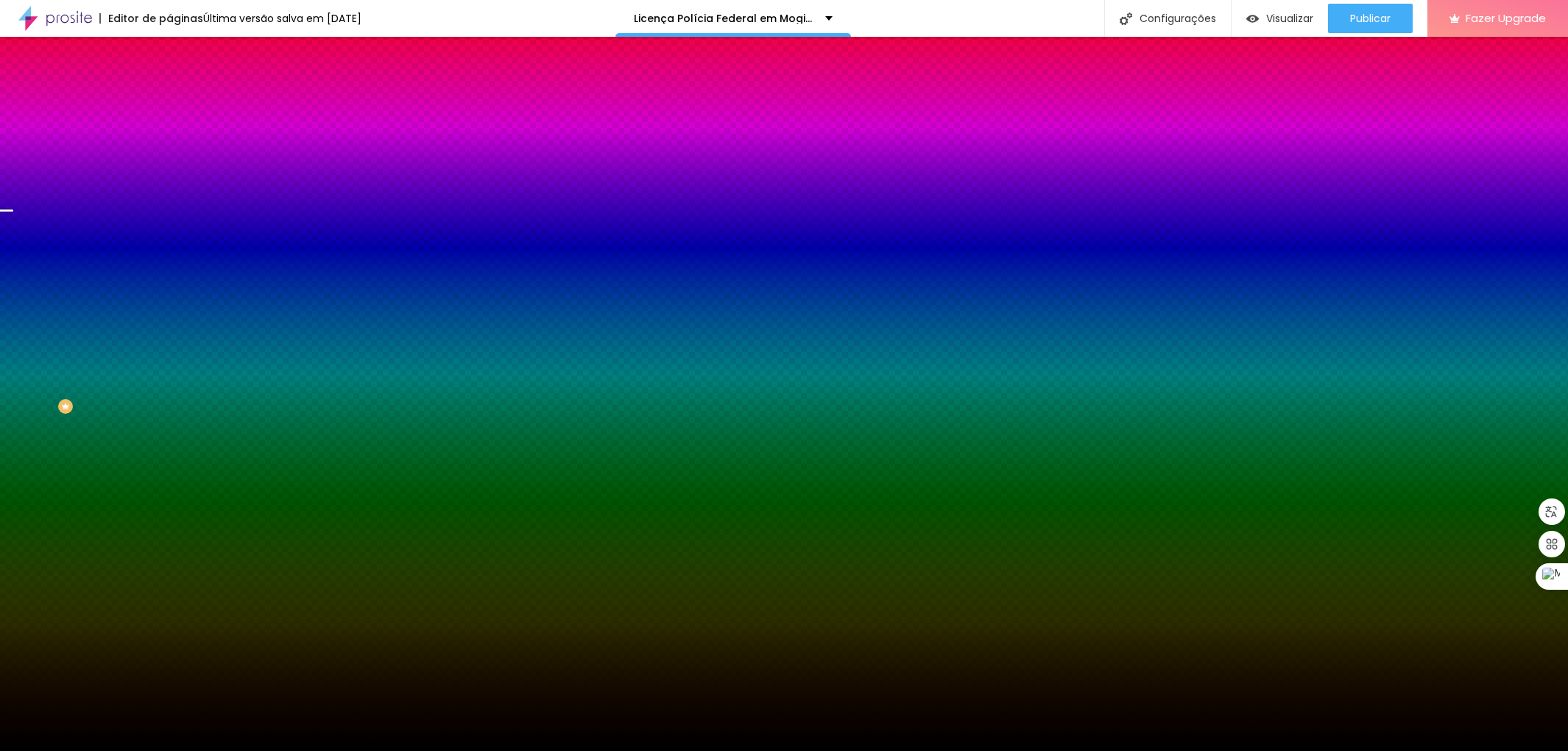
click at [250, 132] on img at bounding box center [254, 129] width 9 height 9
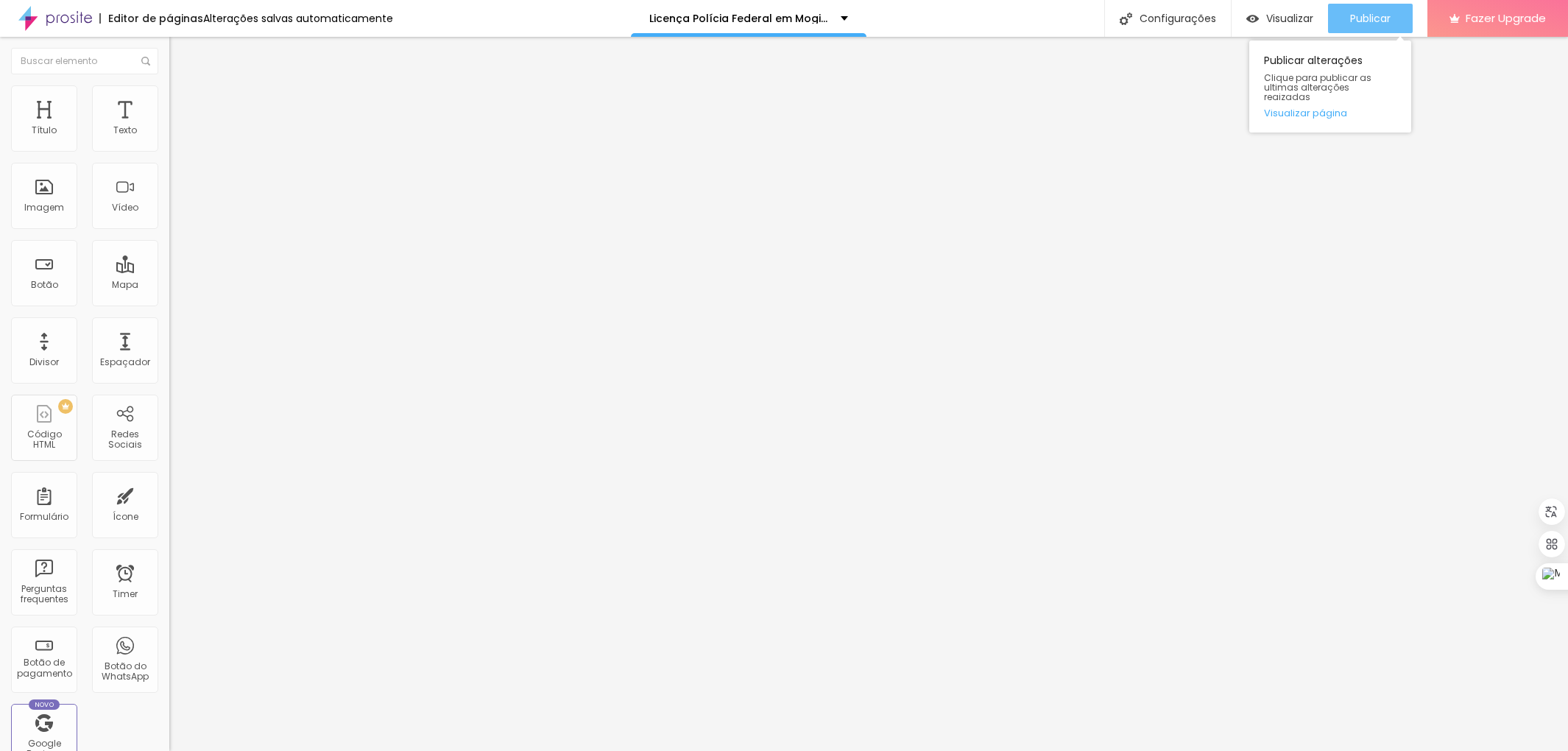
click at [1361, 24] on div "Publicar" at bounding box center [1370, 18] width 41 height 29
click at [169, 94] on li "Estilo" at bounding box center [253, 93] width 169 height 15
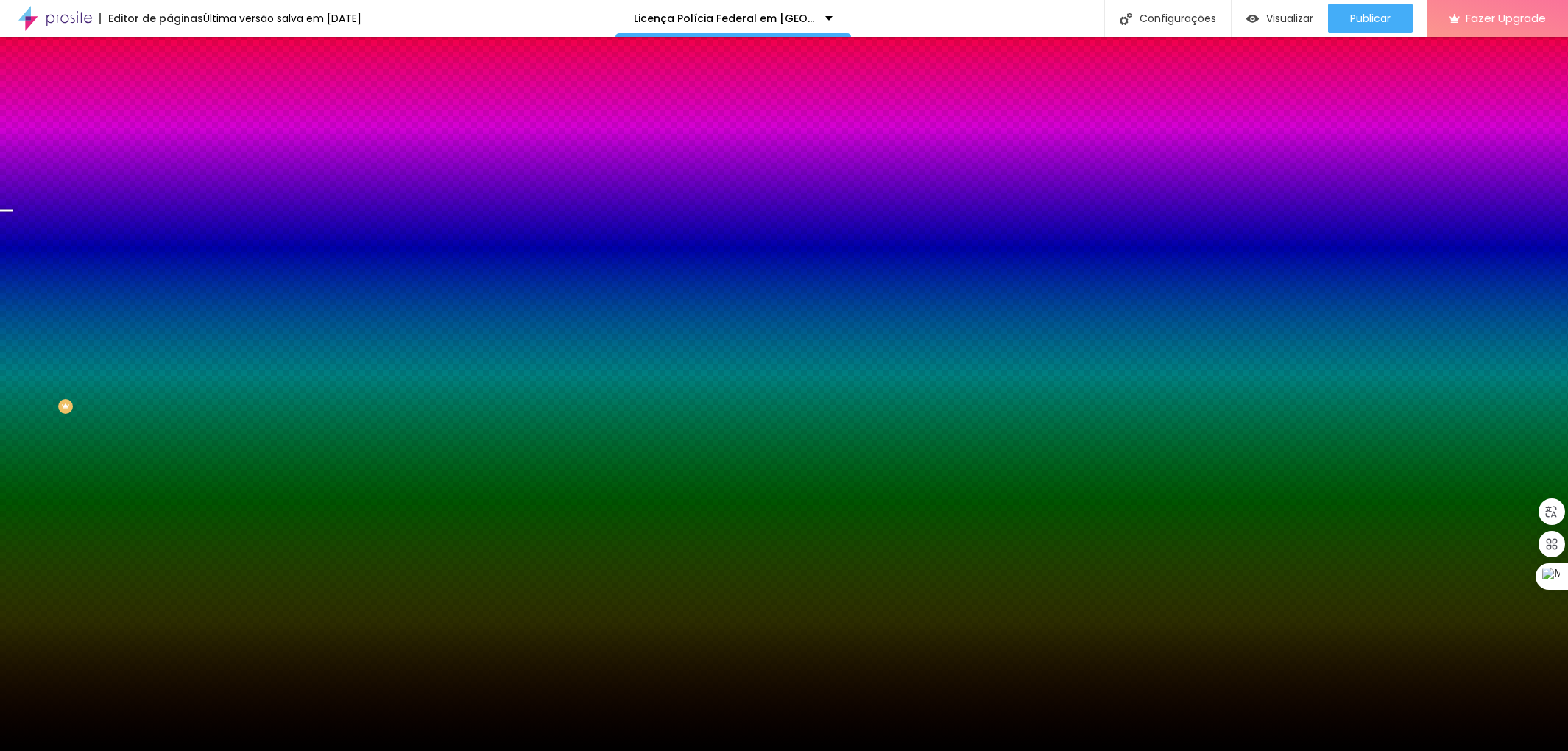
click at [250, 136] on span at bounding box center [254, 129] width 9 height 12
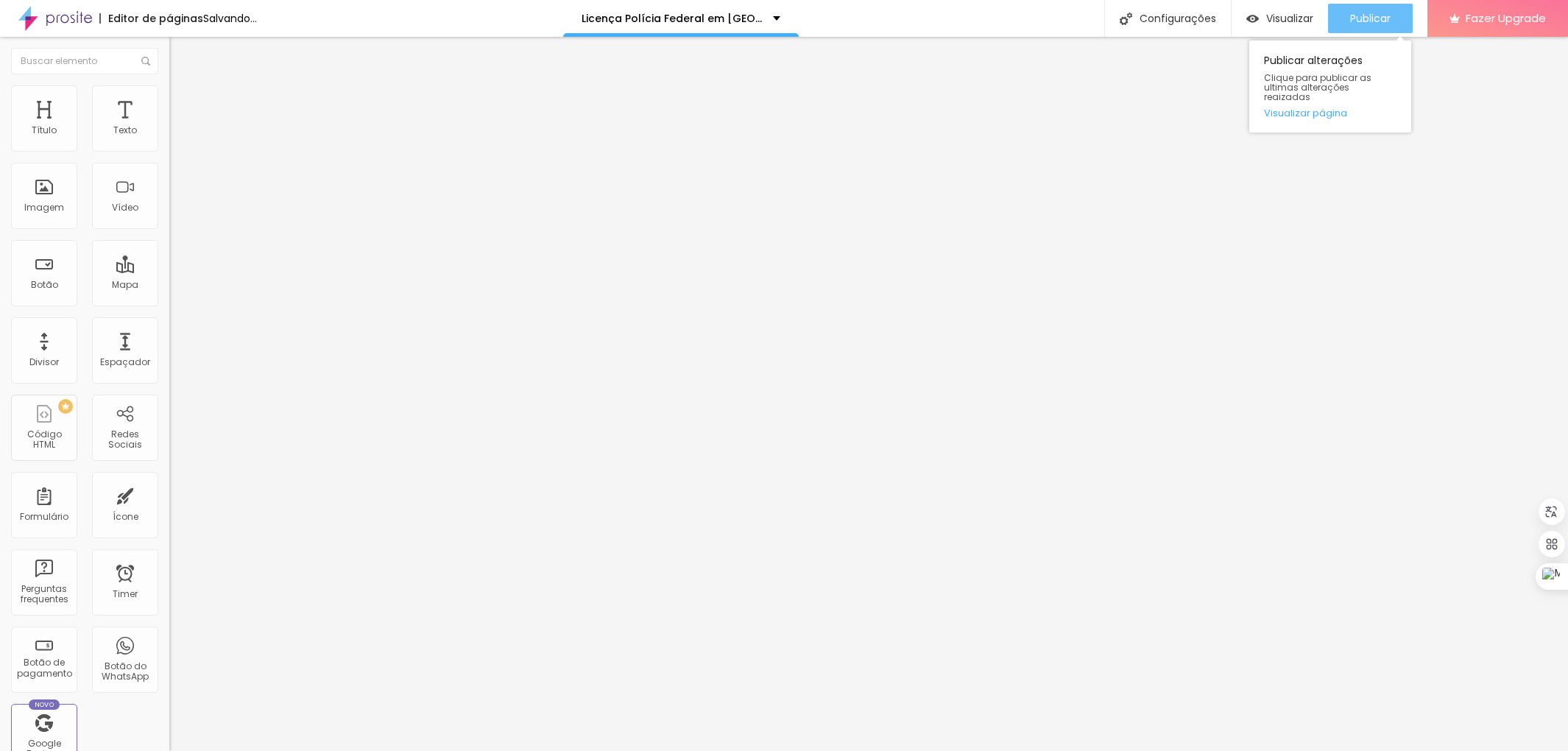
click at [1379, 17] on span "Publicar" at bounding box center [1370, 18] width 41 height 11
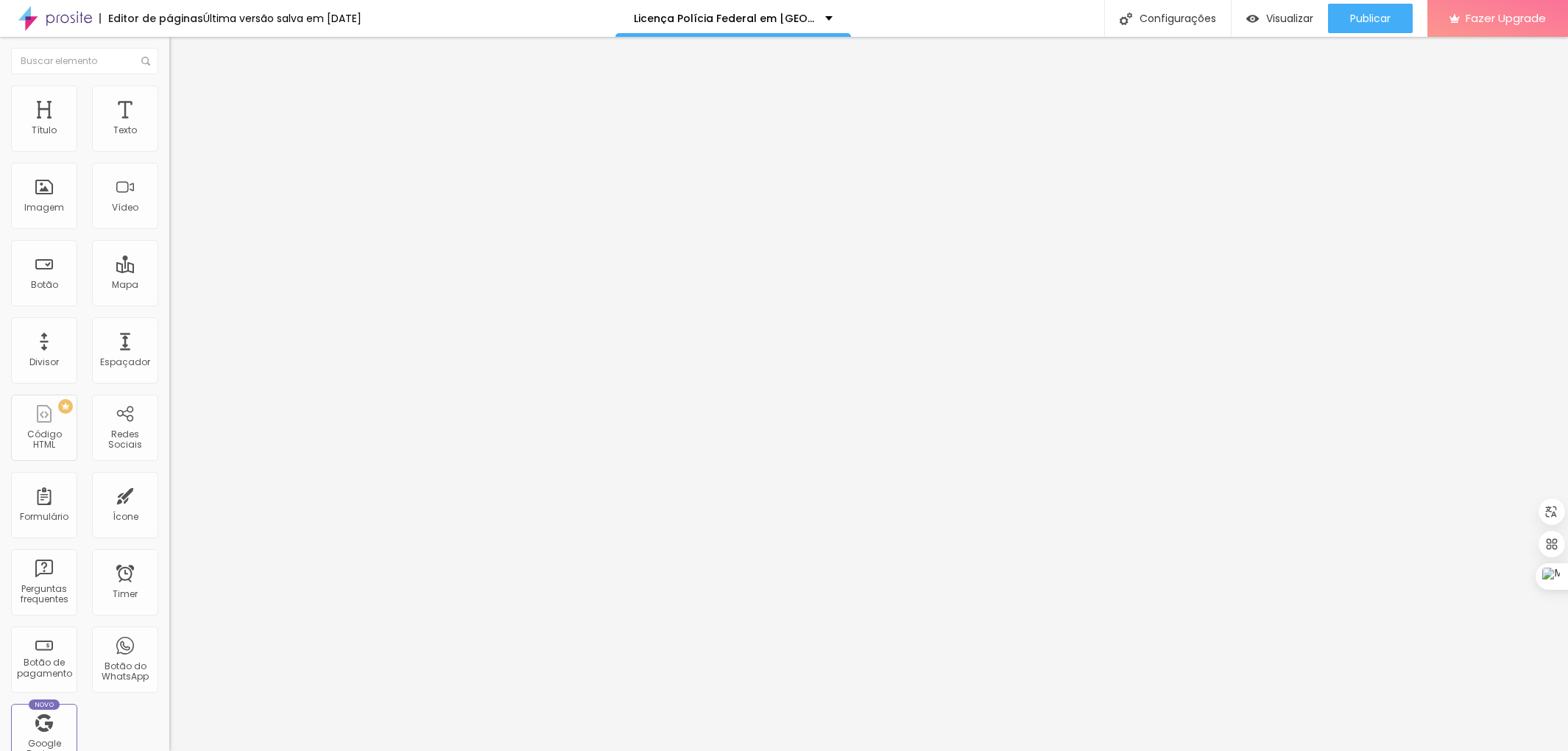
click at [169, 86] on img at bounding box center [175, 92] width 13 height 13
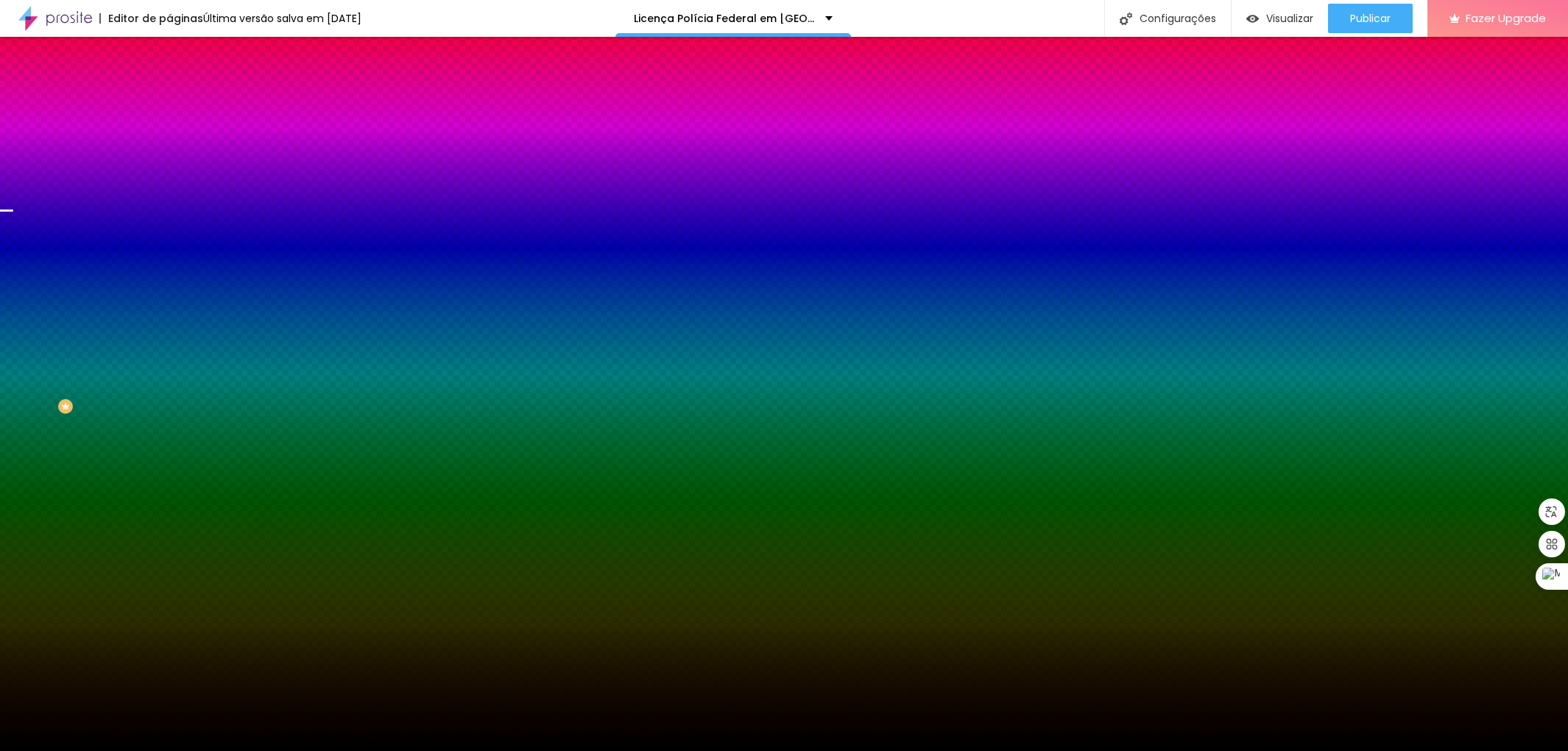
click at [250, 132] on img at bounding box center [254, 129] width 9 height 9
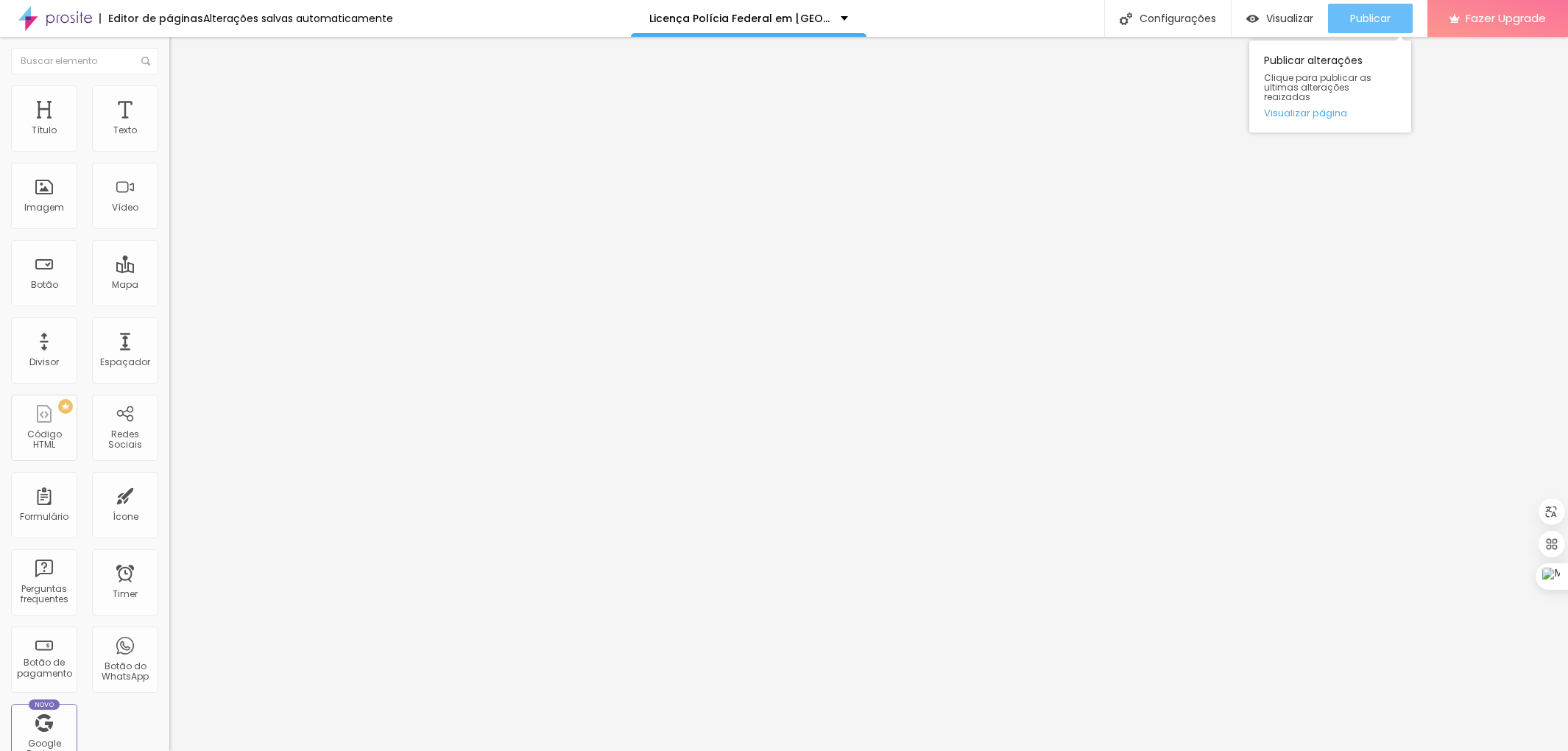
click at [1374, 16] on span "Publicar" at bounding box center [1370, 18] width 41 height 11
click at [1375, 21] on span "Publicar" at bounding box center [1370, 18] width 41 height 11
click at [182, 99] on span "Estilo" at bounding box center [194, 95] width 23 height 12
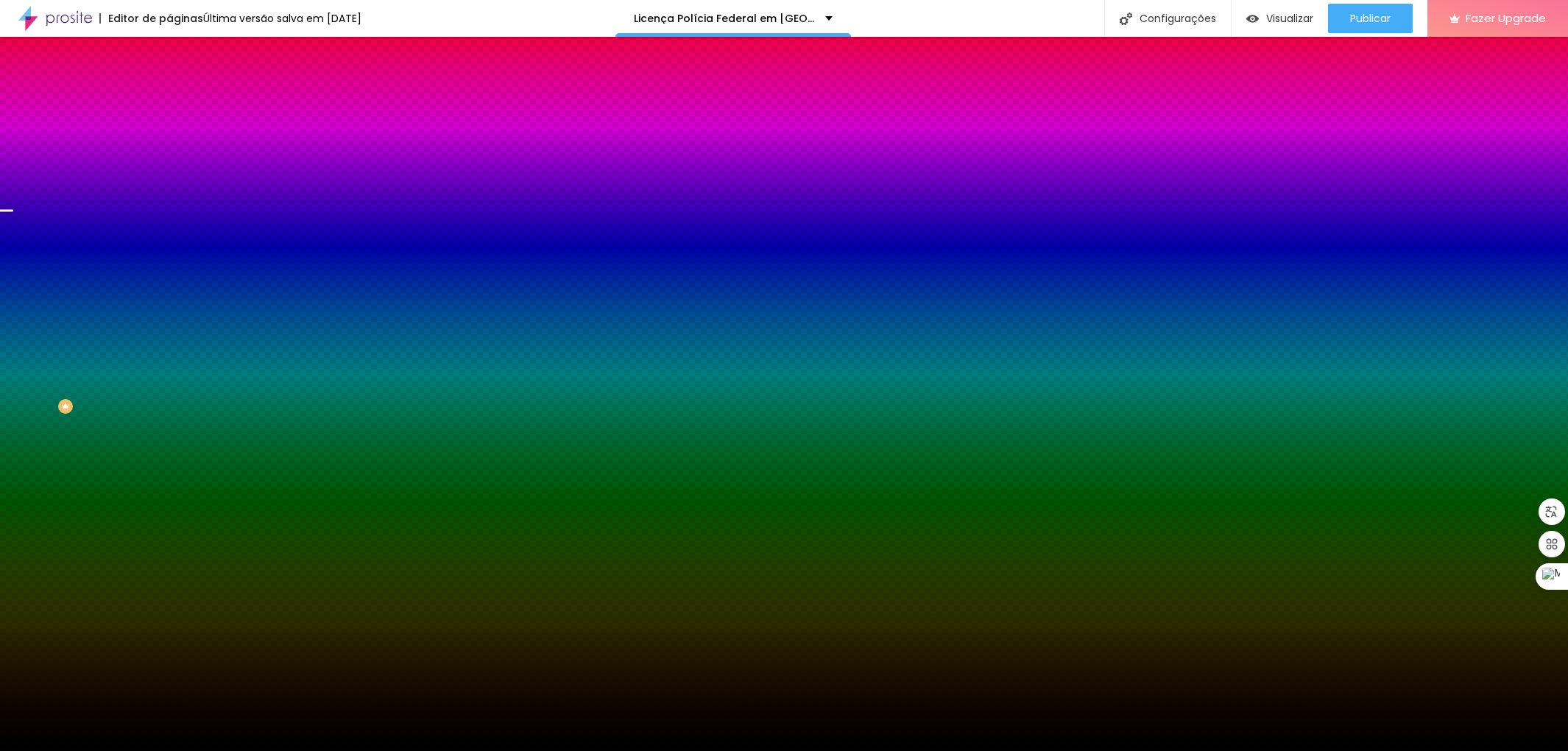
click at [250, 132] on img at bounding box center [254, 129] width 9 height 9
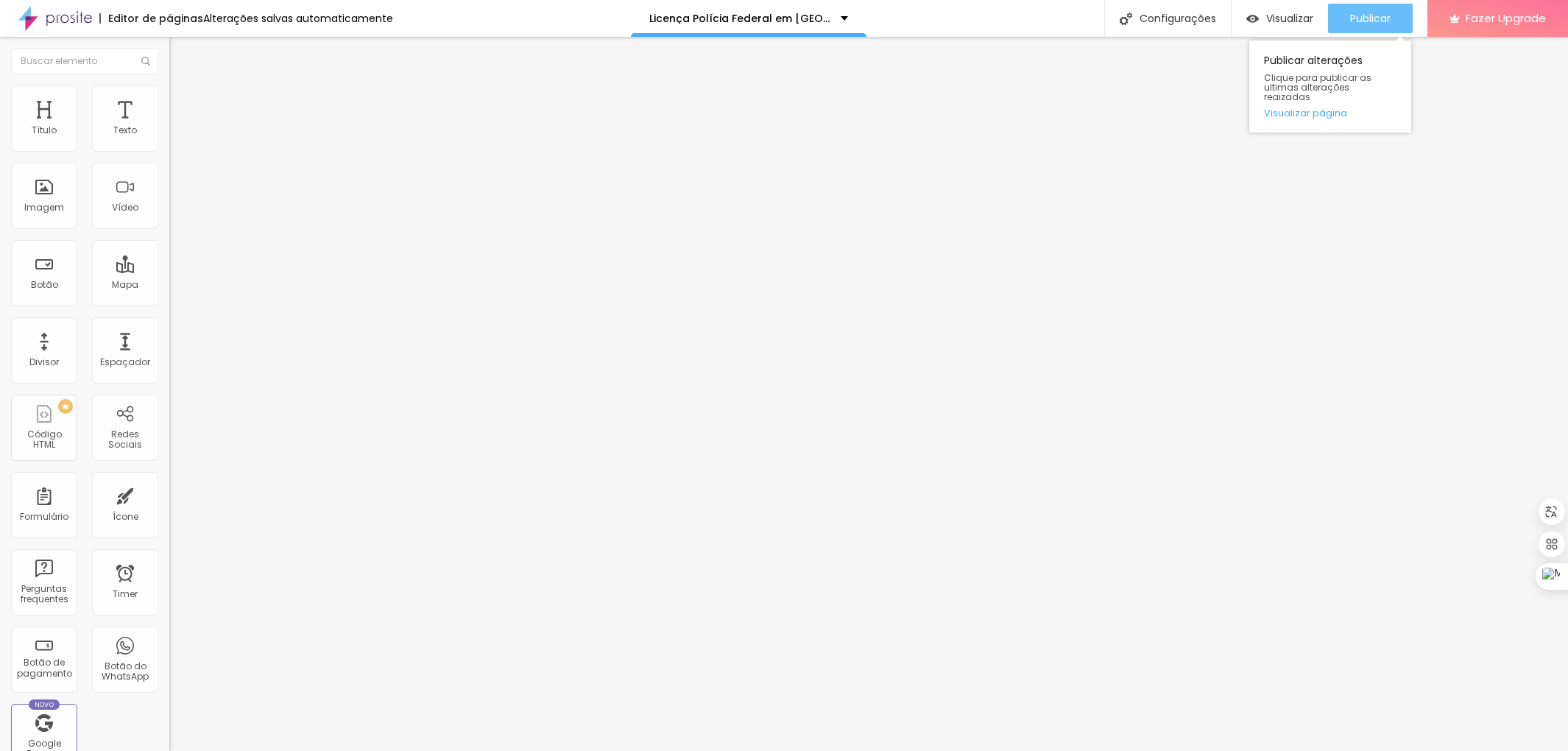
click at [1366, 13] on span "Publicar" at bounding box center [1370, 18] width 41 height 11
click at [169, 94] on img at bounding box center [175, 92] width 13 height 13
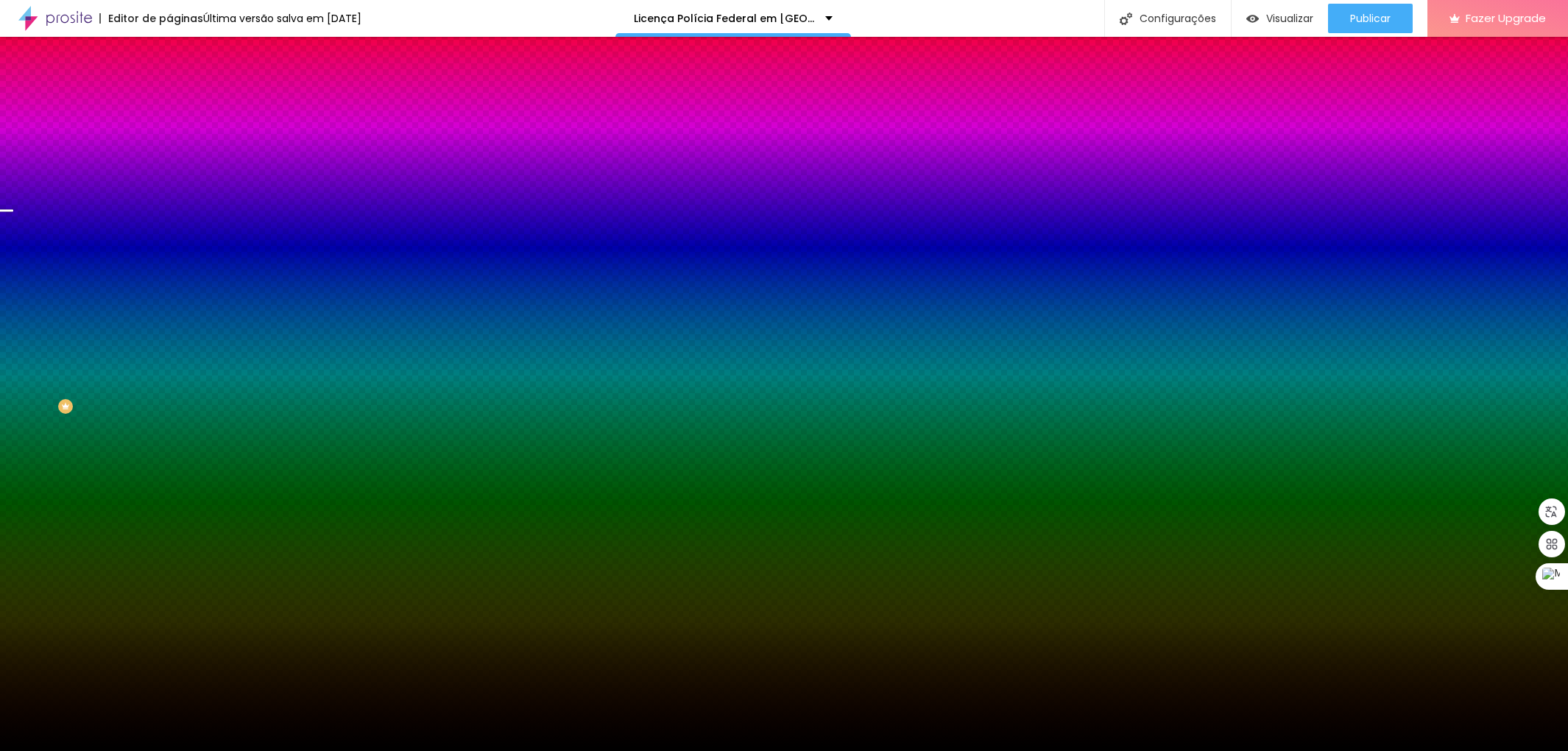
click at [250, 132] on img at bounding box center [254, 129] width 9 height 9
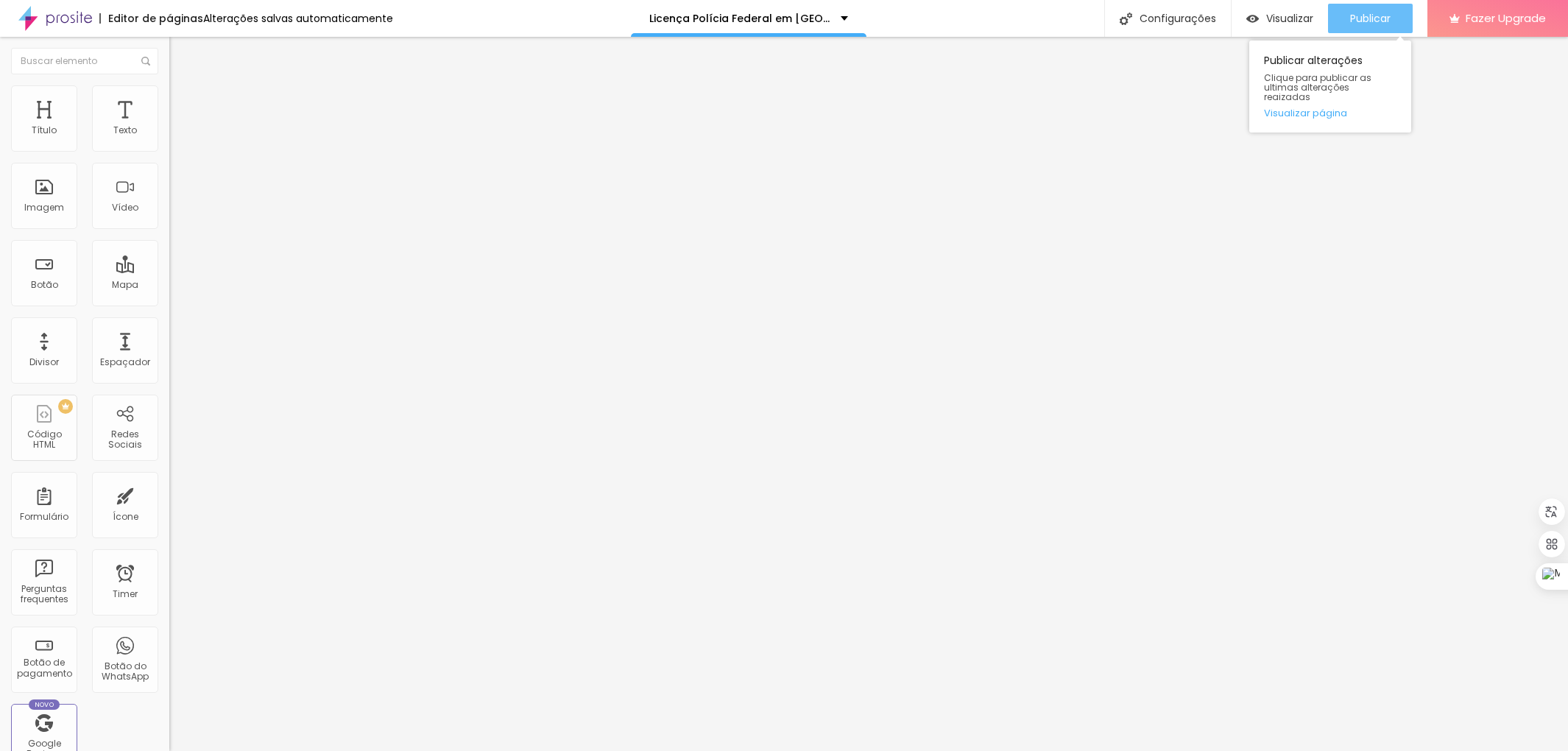
click at [1348, 27] on button "Publicar" at bounding box center [1370, 18] width 85 height 29
click at [169, 90] on li "Estilo" at bounding box center [253, 93] width 169 height 15
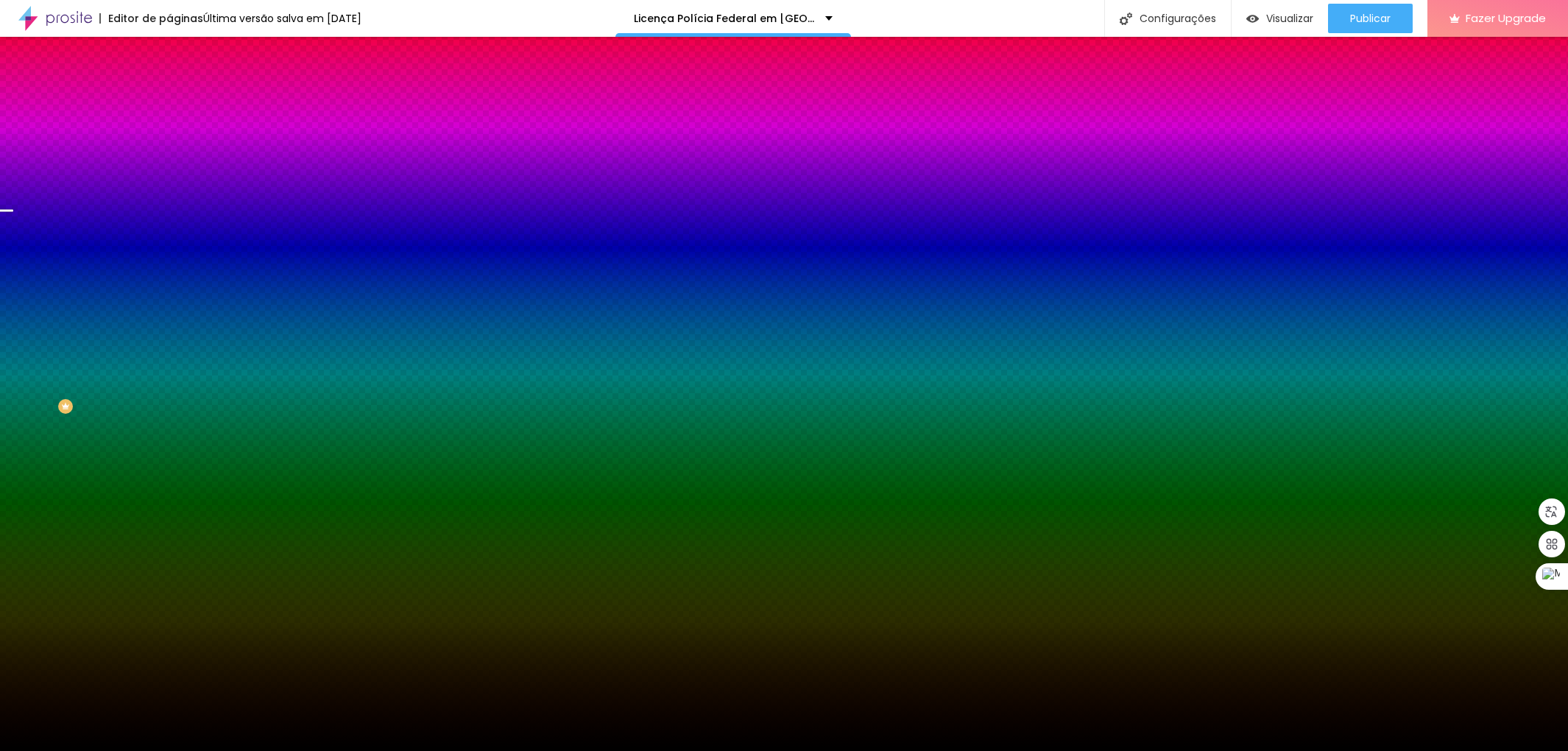
click at [250, 132] on img at bounding box center [254, 129] width 9 height 9
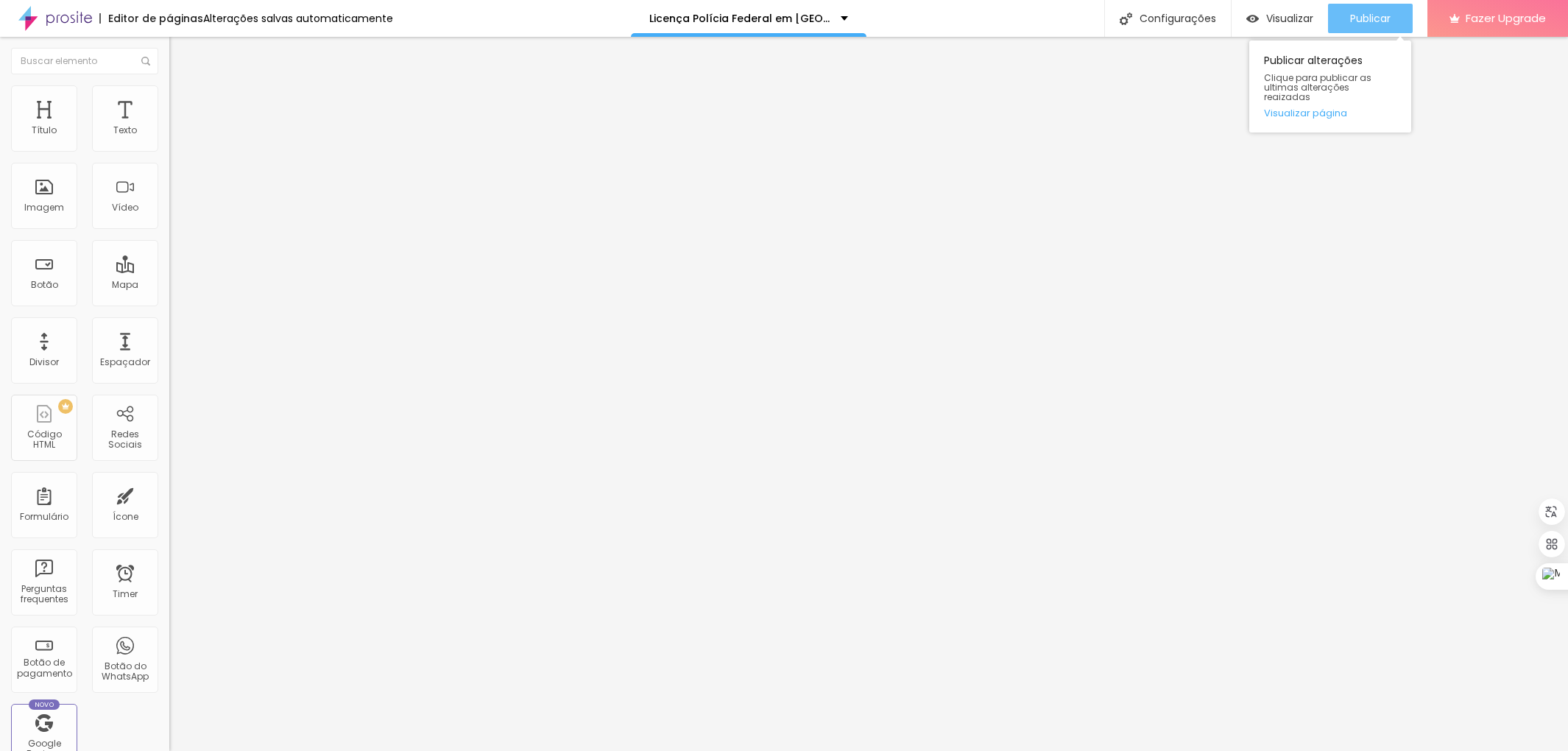
click at [1383, 28] on div "Publicar" at bounding box center [1370, 18] width 41 height 29
click at [1367, 20] on span "Publicar" at bounding box center [1370, 18] width 41 height 11
click at [169, 67] on button "Editar Seção" at bounding box center [253, 54] width 169 height 34
click at [169, 98] on li "Estilo" at bounding box center [253, 93] width 169 height 15
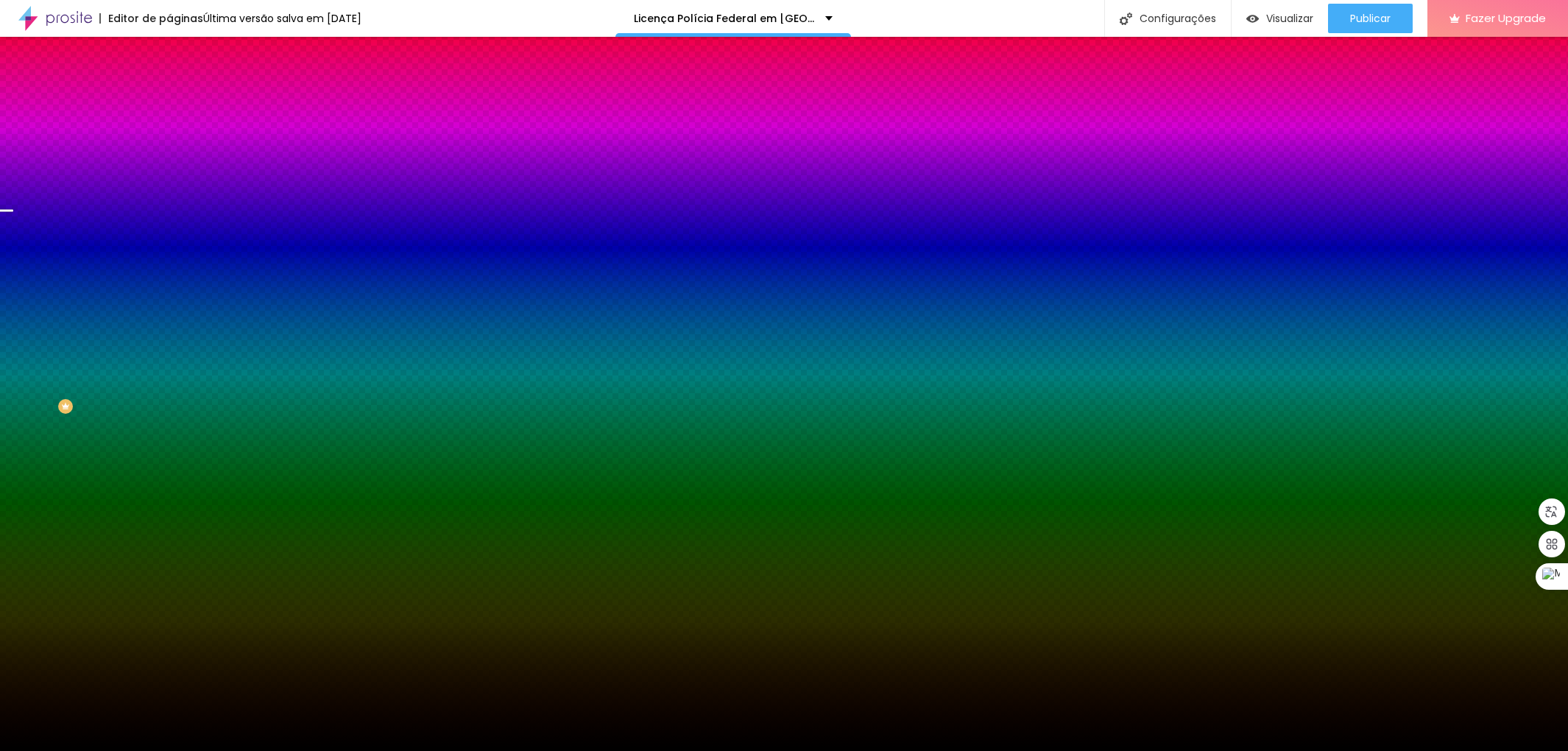
click at [250, 132] on img at bounding box center [254, 129] width 9 height 9
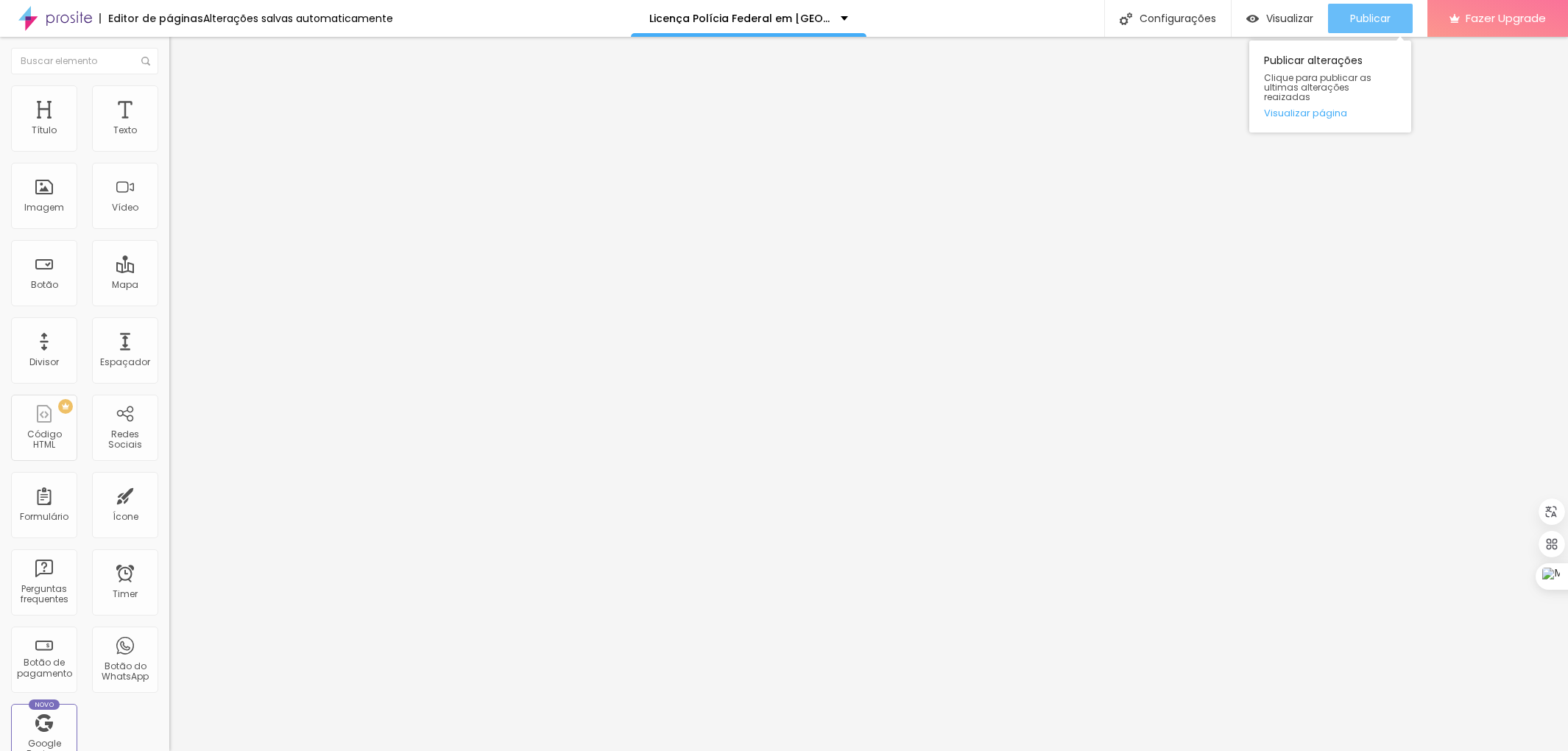
click at [1368, 24] on div "Publicar" at bounding box center [1370, 18] width 41 height 29
click at [169, 89] on img at bounding box center [175, 92] width 13 height 13
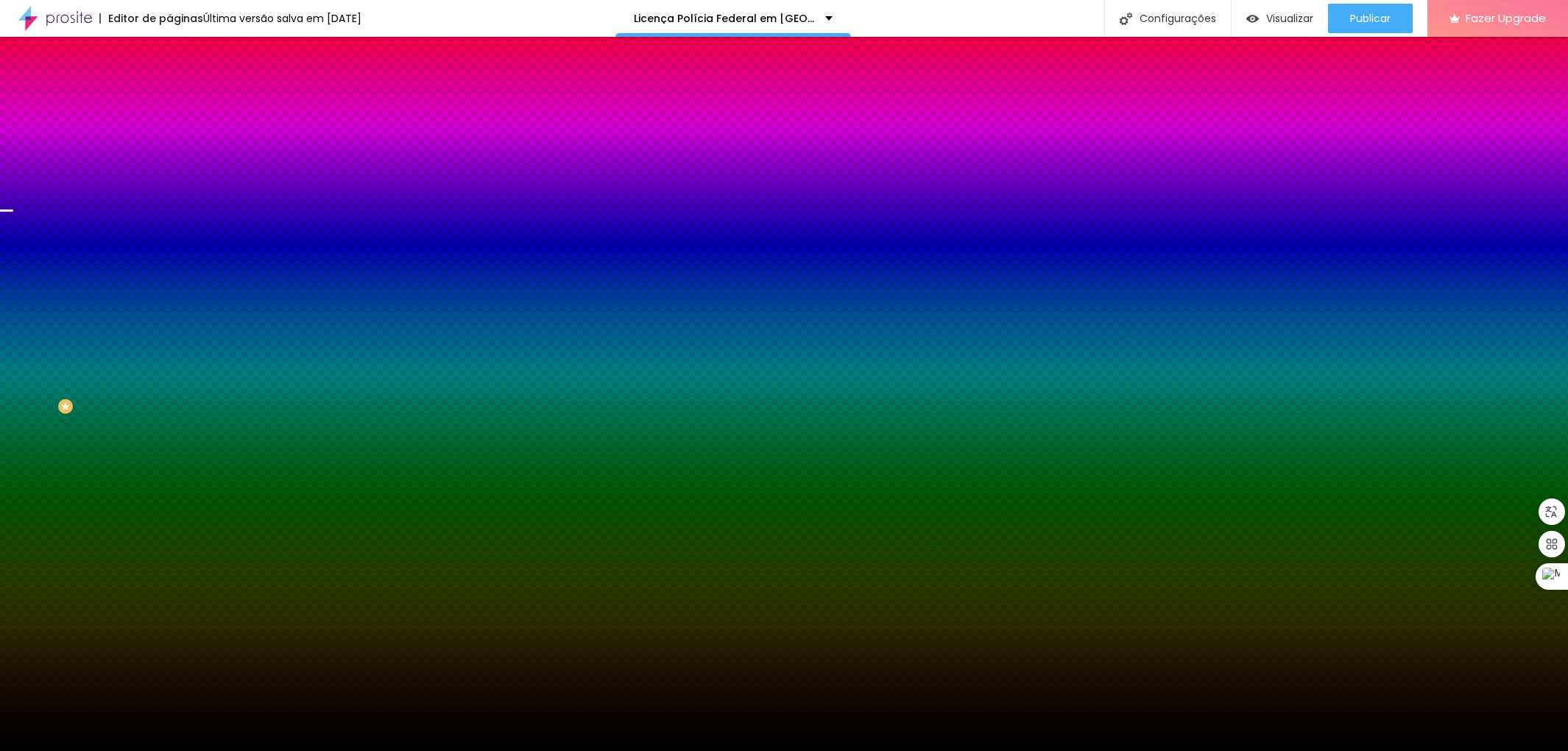
click at [250, 136] on span at bounding box center [254, 129] width 9 height 12
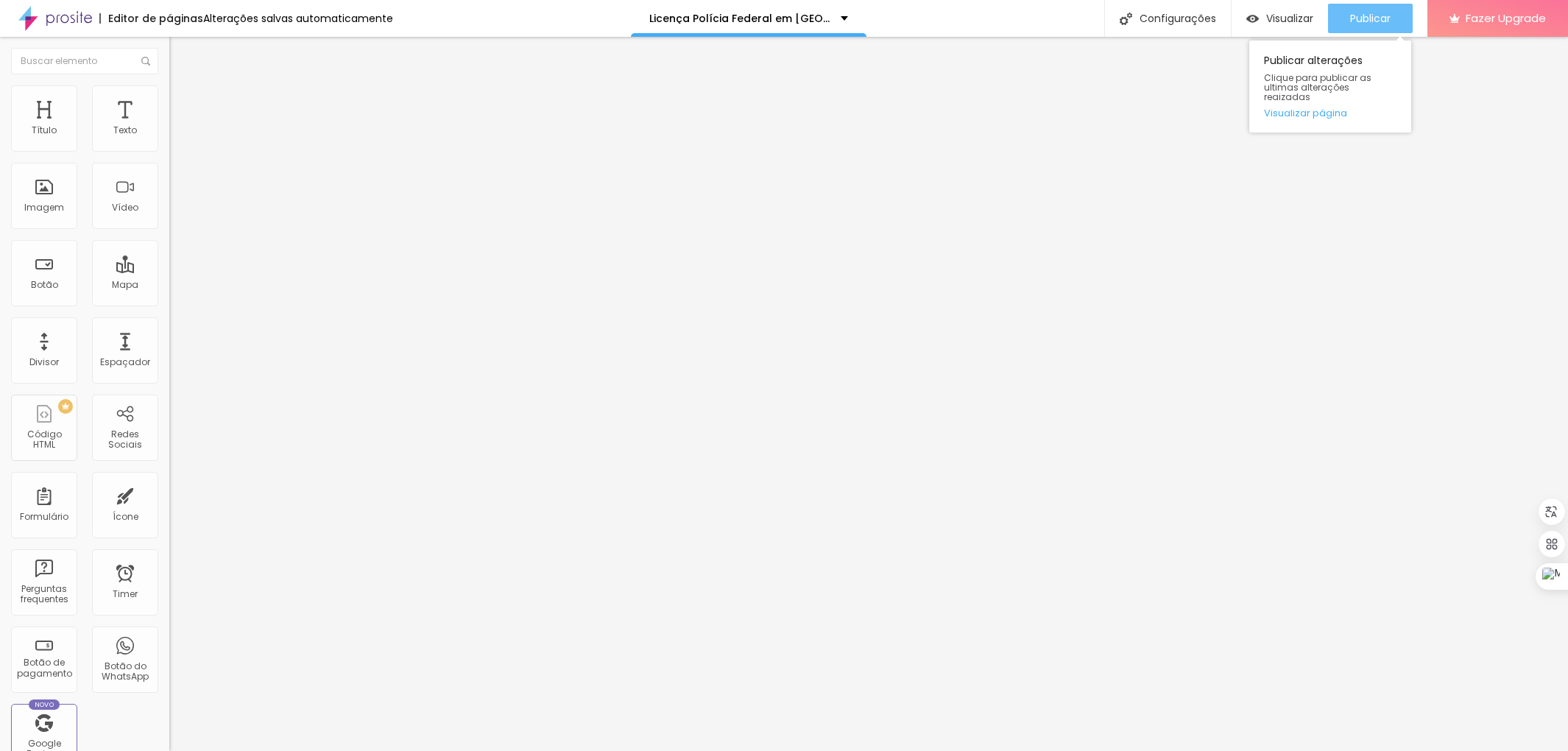
click at [1371, 16] on span "Publicar" at bounding box center [1370, 18] width 41 height 11
click at [169, 93] on img at bounding box center [175, 92] width 13 height 13
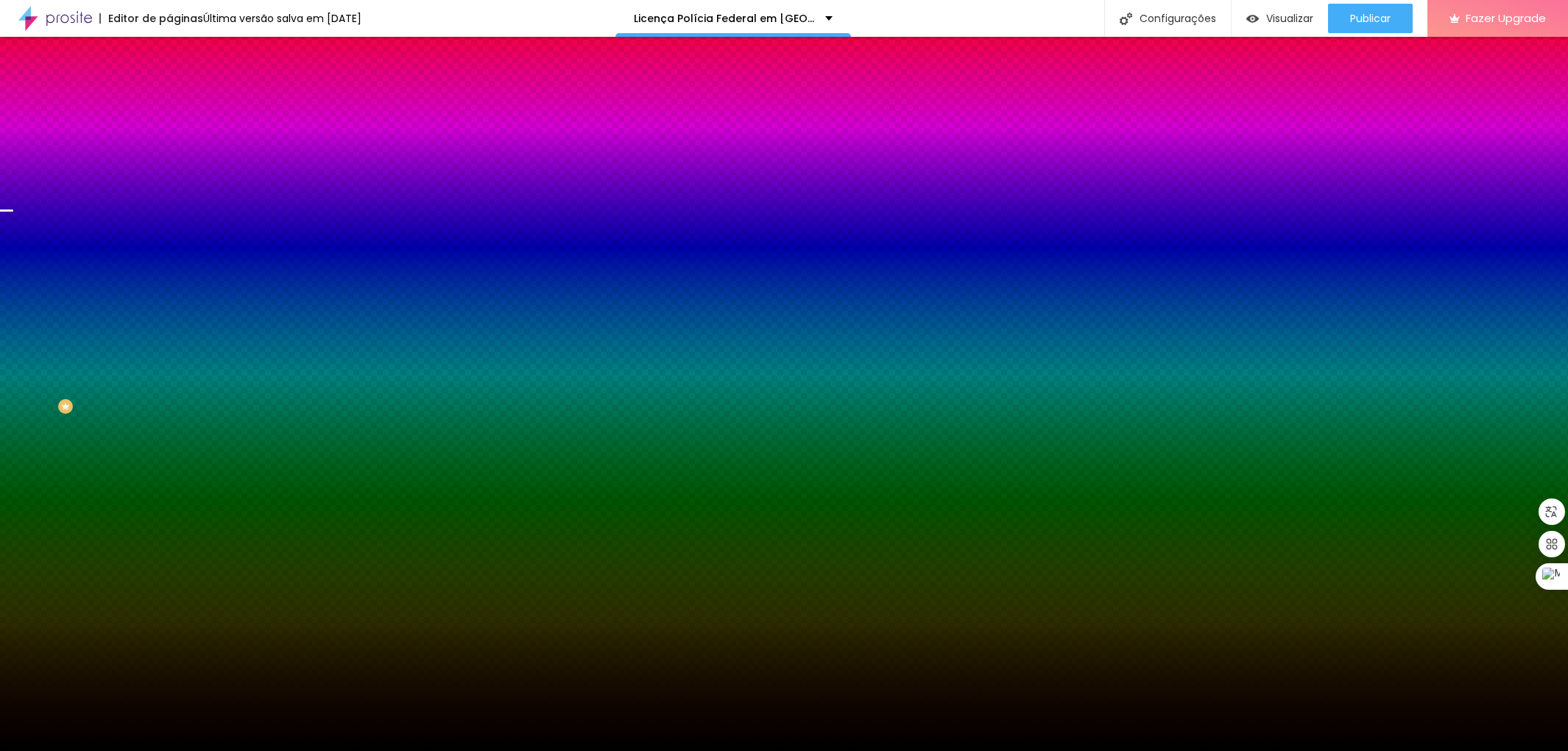
click at [250, 136] on span at bounding box center [254, 129] width 9 height 12
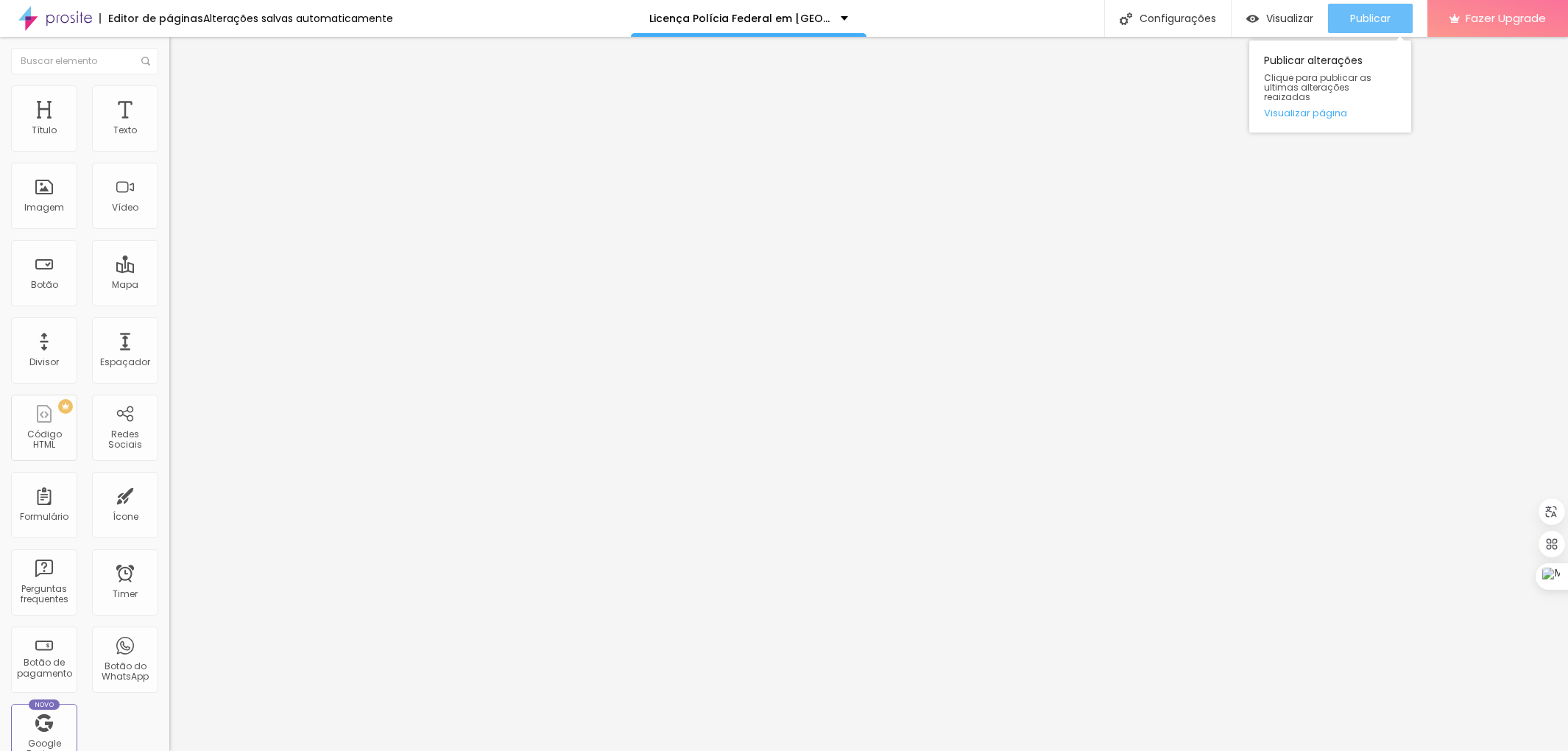
click at [1374, 27] on div "Publicar" at bounding box center [1370, 18] width 41 height 29
click at [169, 90] on img at bounding box center [175, 92] width 13 height 13
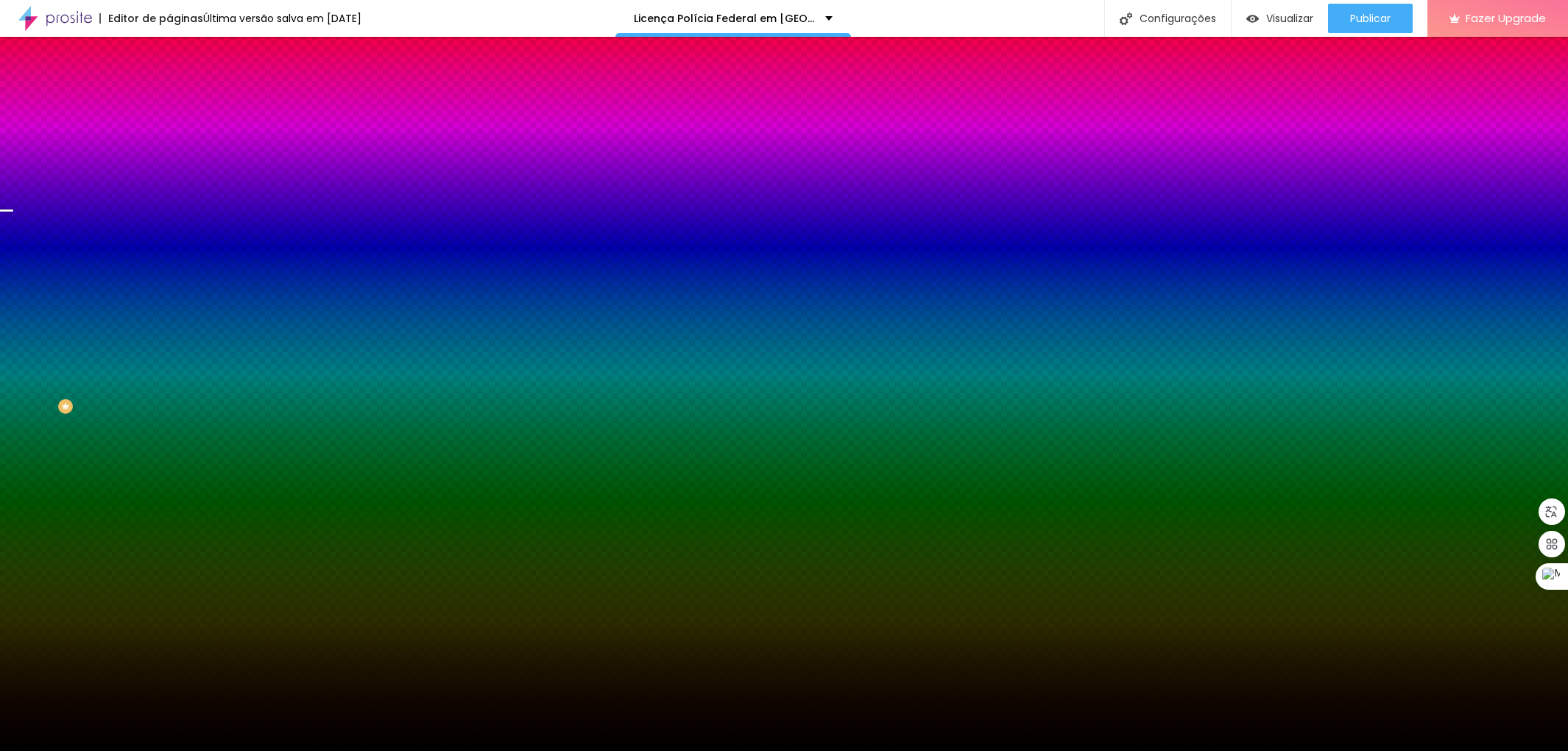
click at [250, 132] on img at bounding box center [254, 129] width 9 height 9
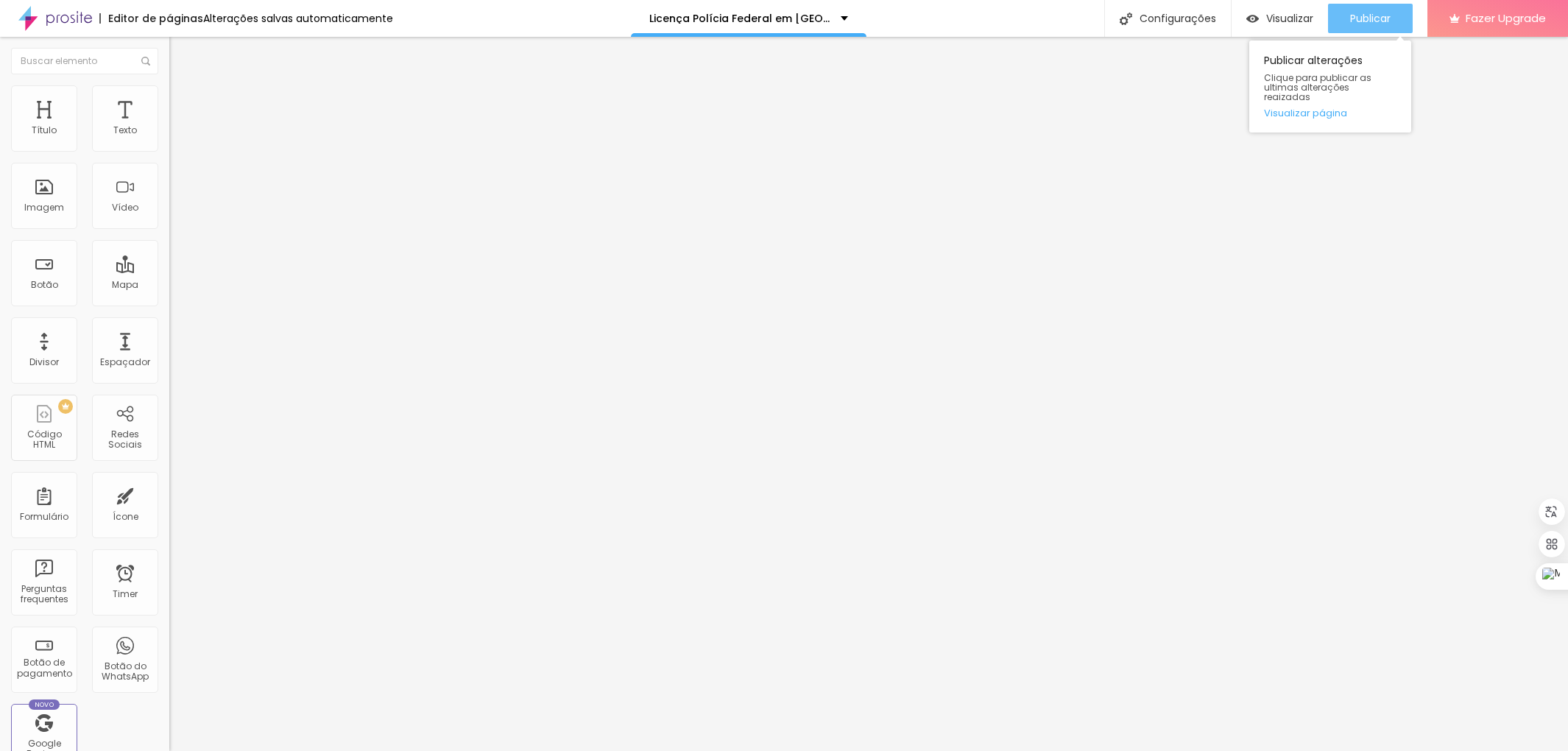
click at [1357, 28] on div "Publicar" at bounding box center [1370, 18] width 41 height 29
click at [169, 90] on img at bounding box center [175, 92] width 13 height 13
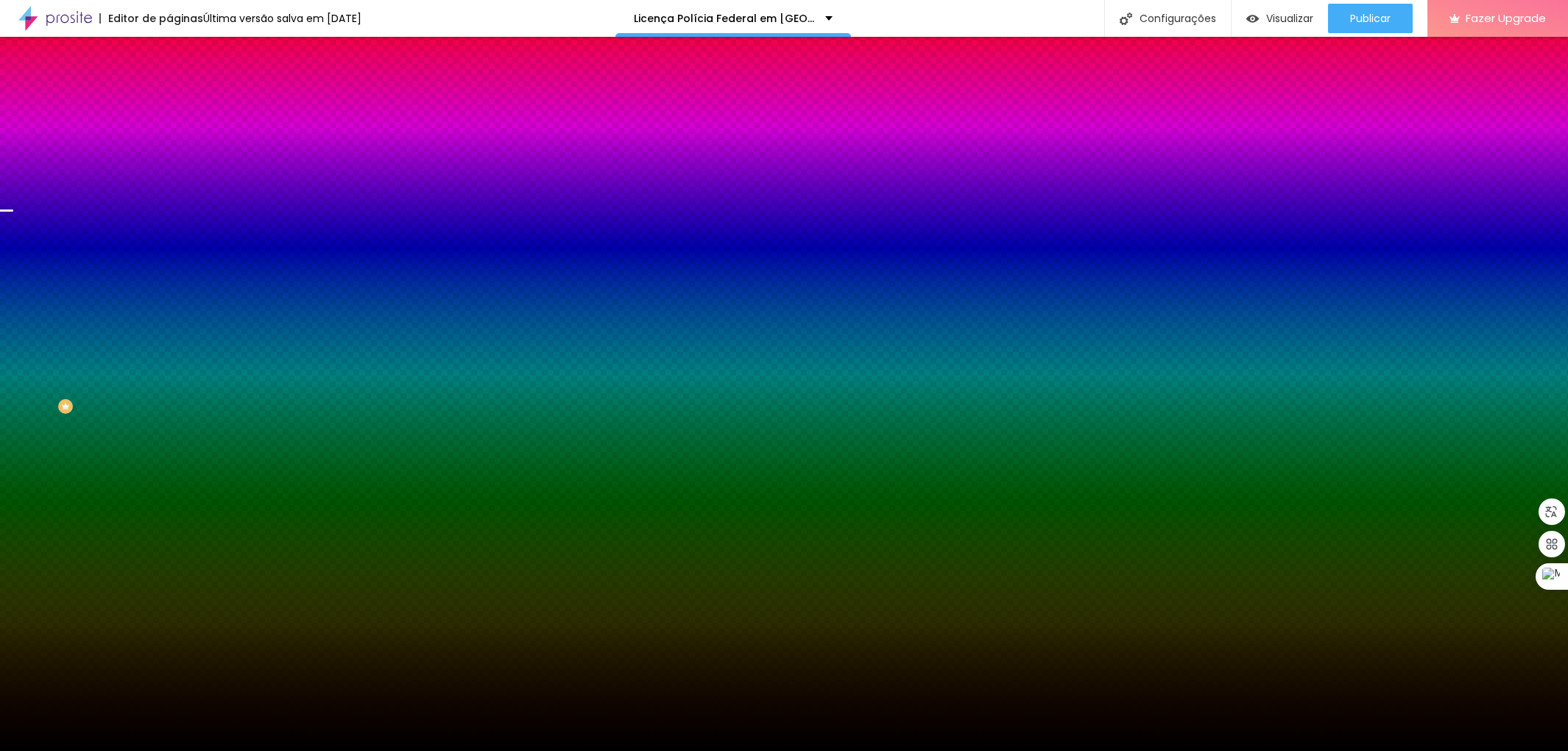
click at [250, 132] on img at bounding box center [254, 129] width 9 height 9
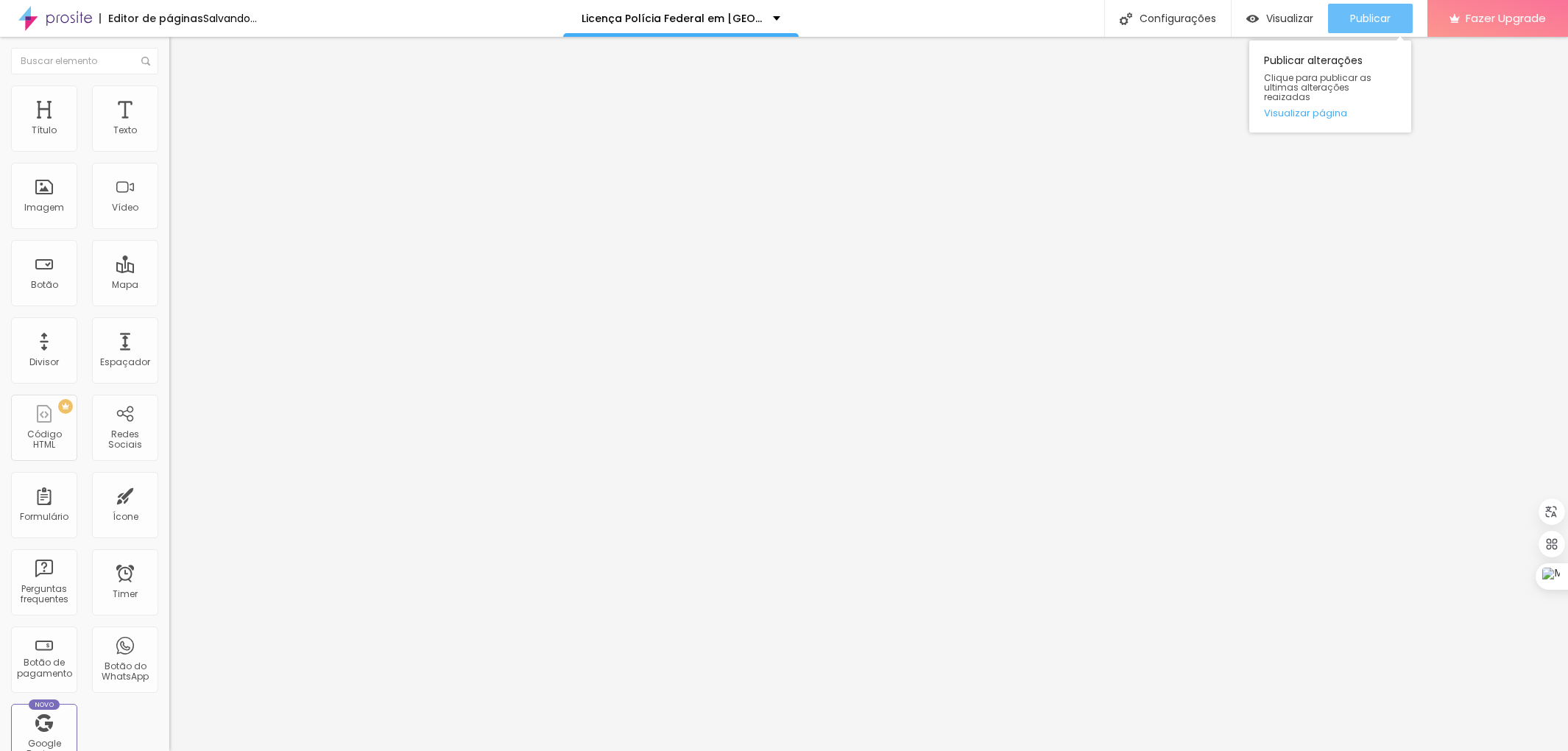
click at [1356, 17] on span "Publicar" at bounding box center [1370, 18] width 41 height 11
click at [1370, 24] on div "Publicar" at bounding box center [1370, 18] width 41 height 29
click at [1374, 18] on span "Publicar" at bounding box center [1370, 18] width 41 height 11
click at [1354, 18] on span "Publicar" at bounding box center [1370, 18] width 41 height 11
